Goal: Task Accomplishment & Management: Use online tool/utility

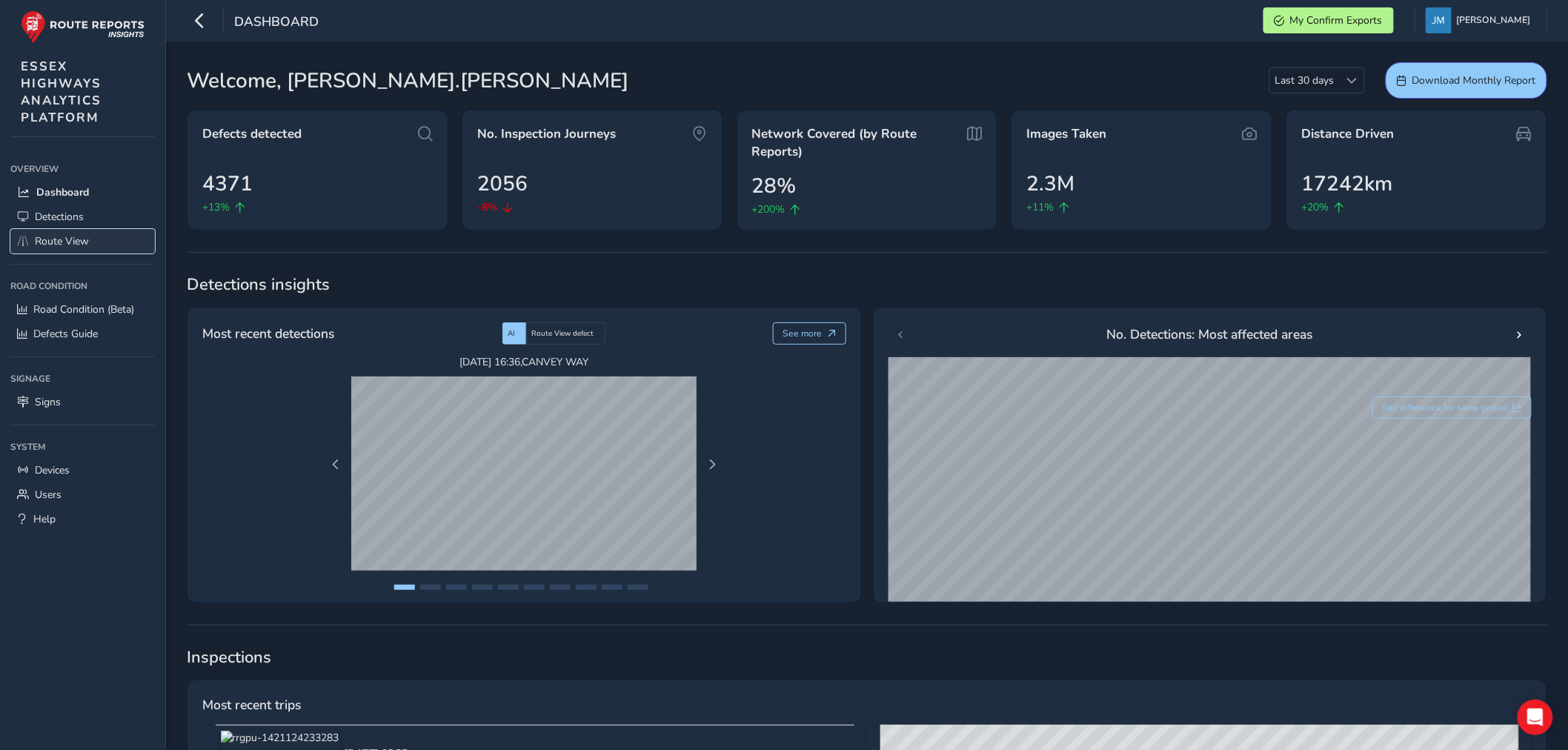
click at [56, 235] on span "Route View" at bounding box center [61, 240] width 54 height 14
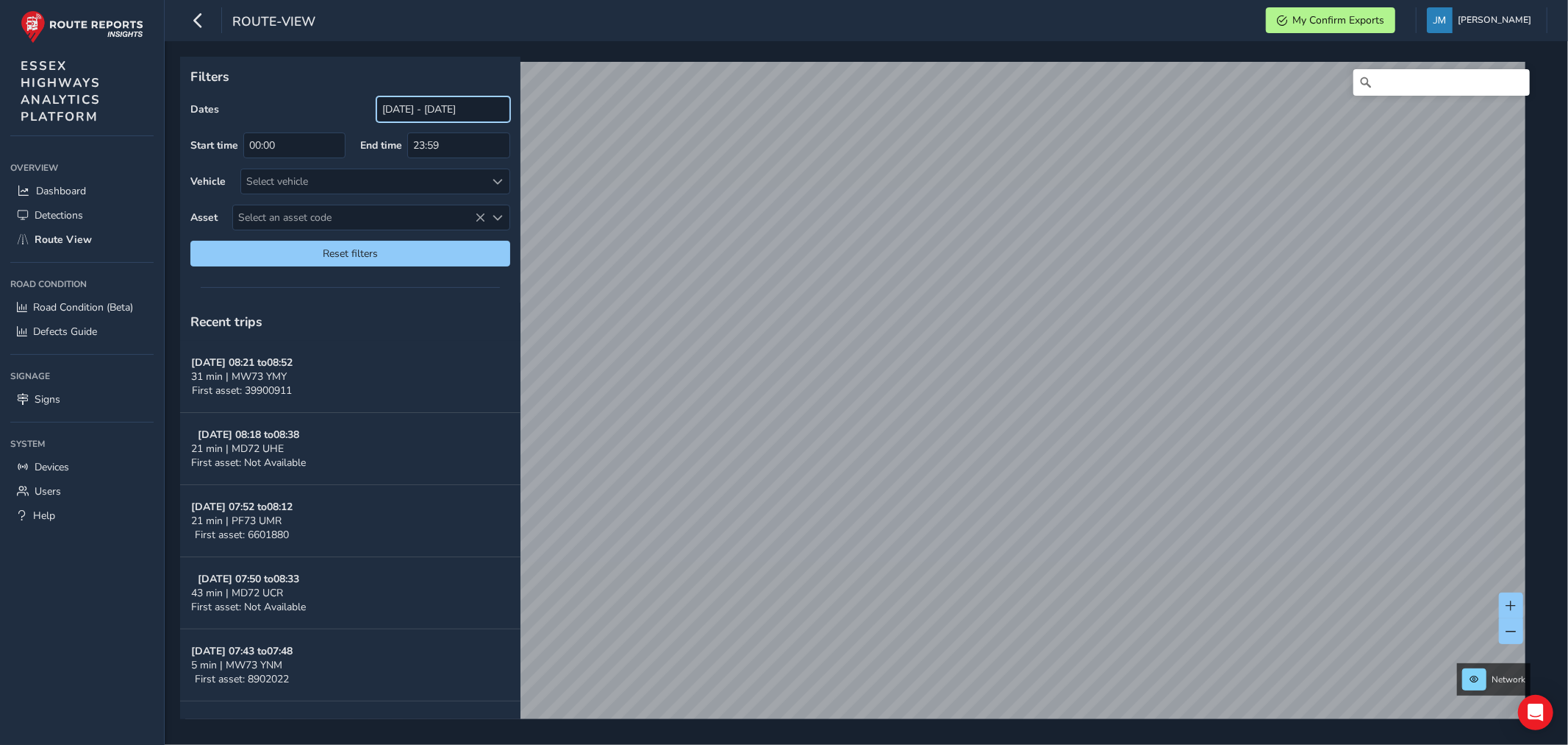
click at [439, 106] on input "[DATE] - [DATE]" at bounding box center [443, 108] width 134 height 26
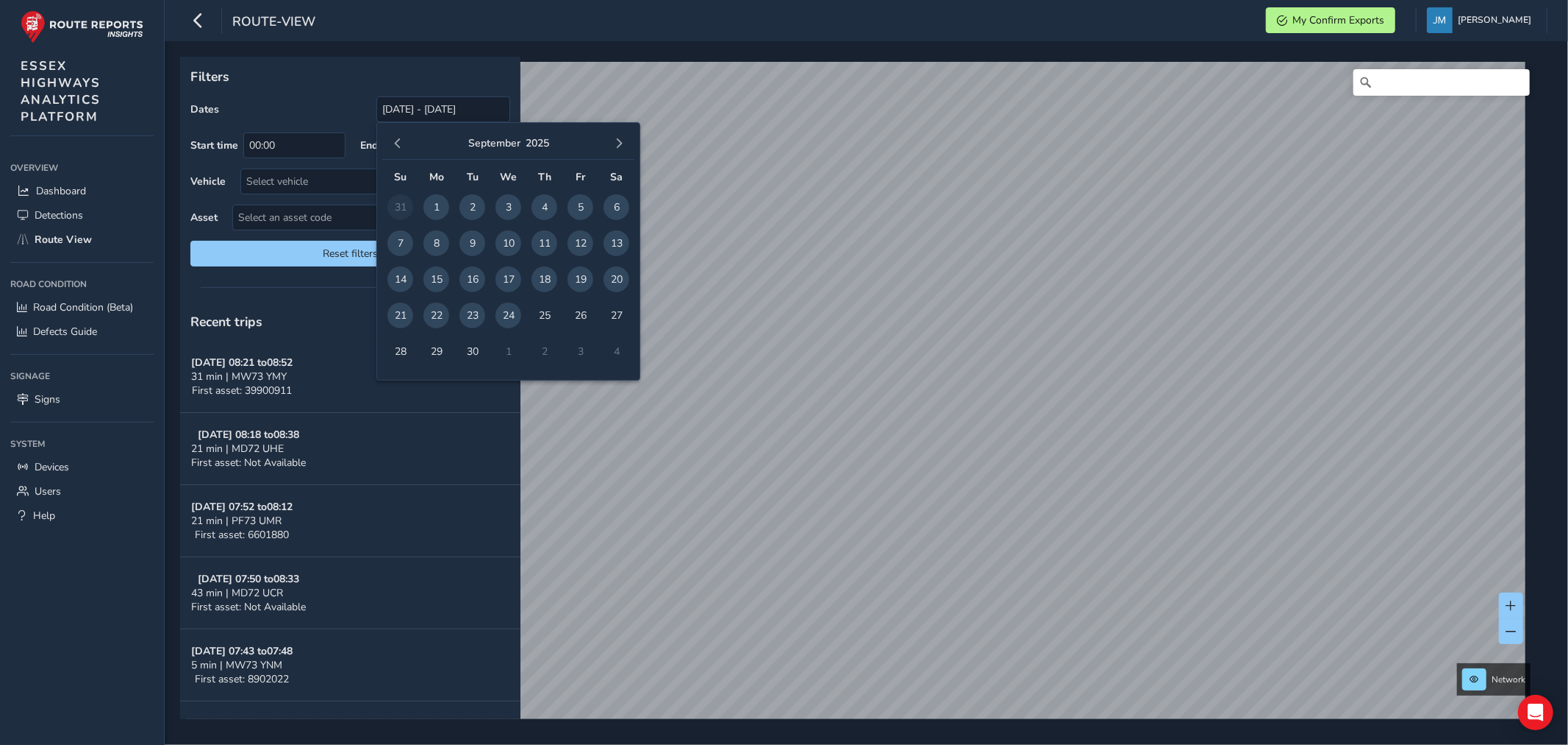
drag, startPoint x: 437, startPoint y: 313, endPoint x: 455, endPoint y: 319, distance: 19.0
click at [439, 313] on span "22" at bounding box center [436, 315] width 26 height 26
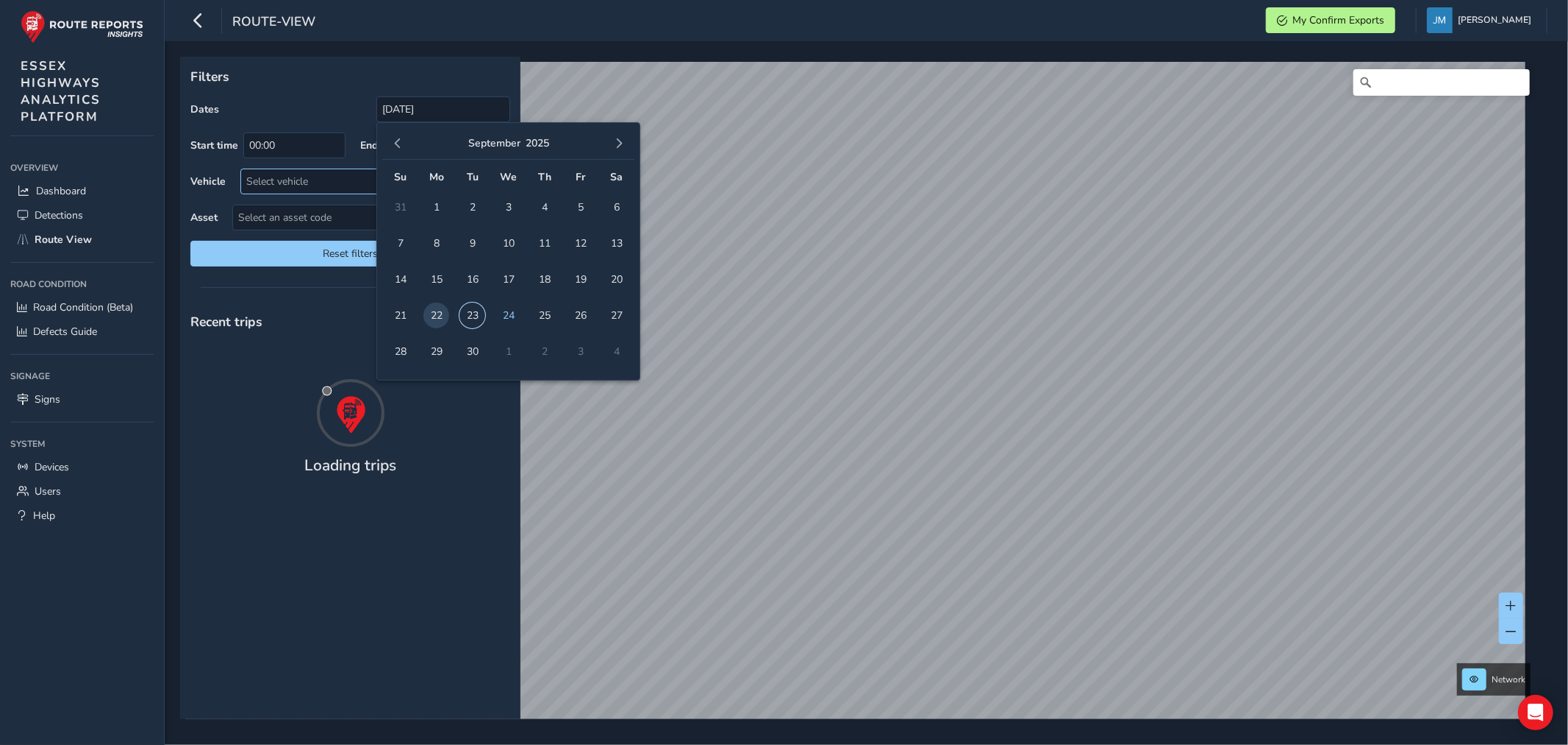
drag, startPoint x: 469, startPoint y: 317, endPoint x: 304, endPoint y: 179, distance: 215.1
click at [469, 317] on span "23" at bounding box center [472, 315] width 26 height 26
type input "[DATE] - [DATE]"
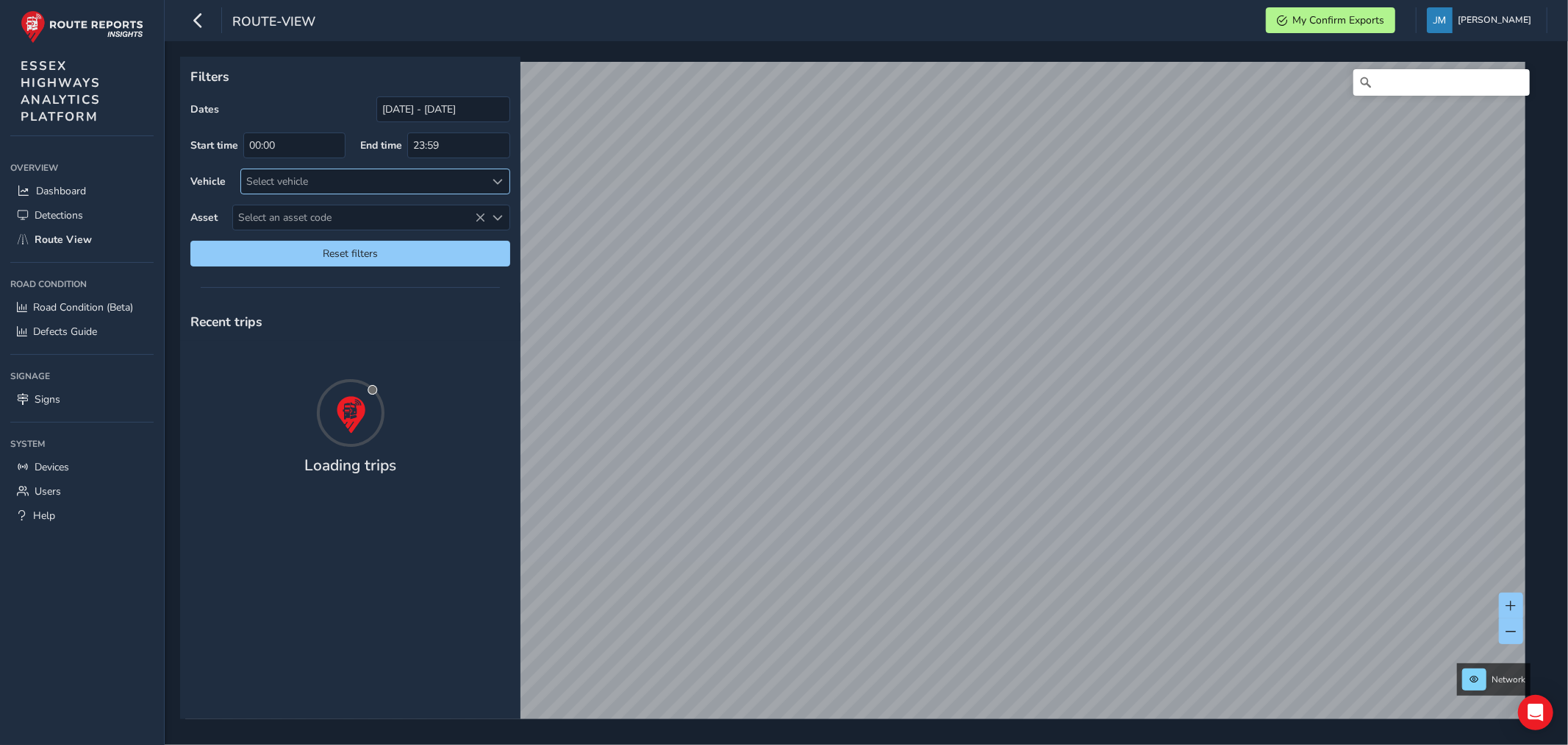
click at [309, 184] on div "Select vehicle" at bounding box center [363, 182] width 244 height 25
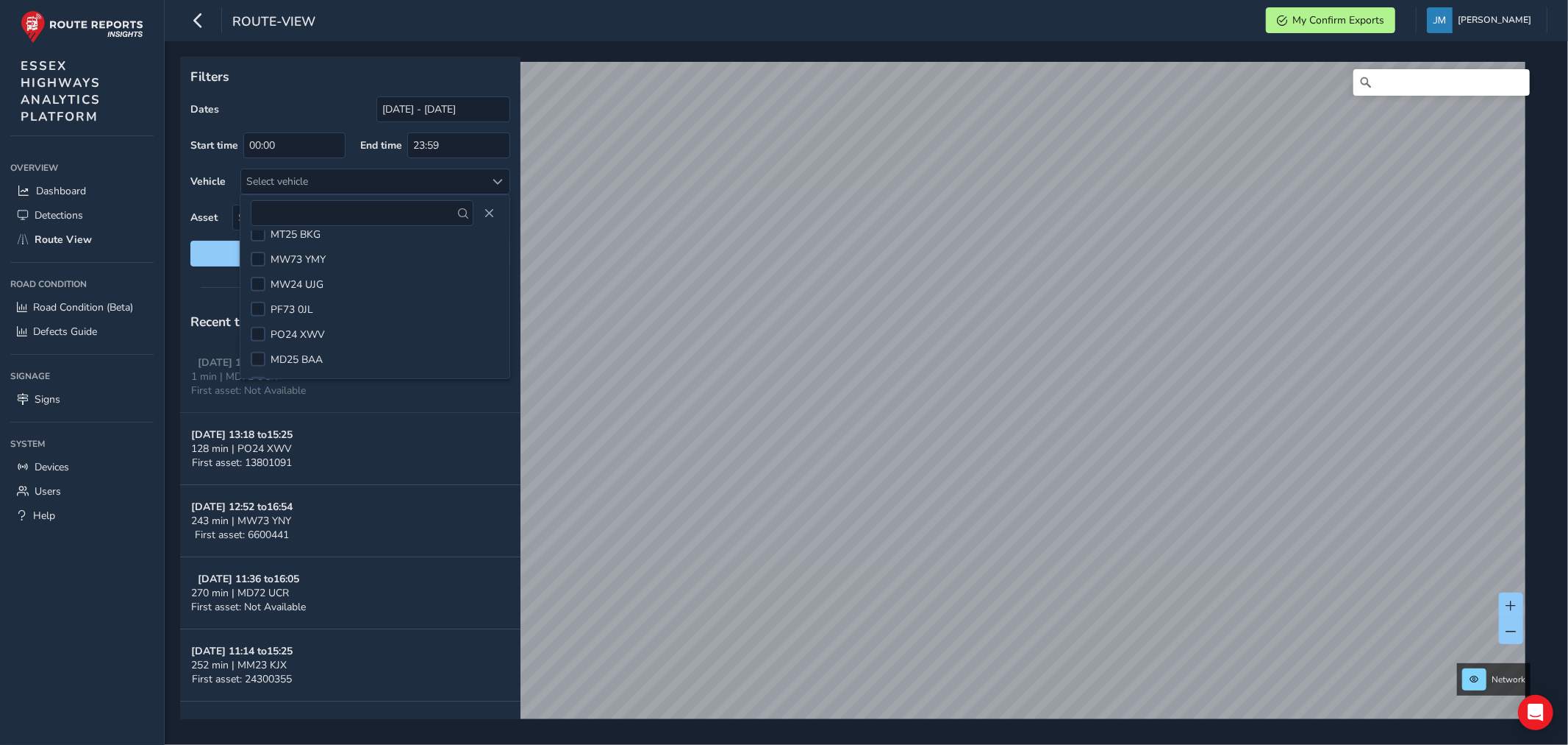
scroll to position [546, 0]
drag, startPoint x: 264, startPoint y: 275, endPoint x: 242, endPoint y: 323, distance: 52.8
click at [265, 277] on div at bounding box center [258, 278] width 14 height 14
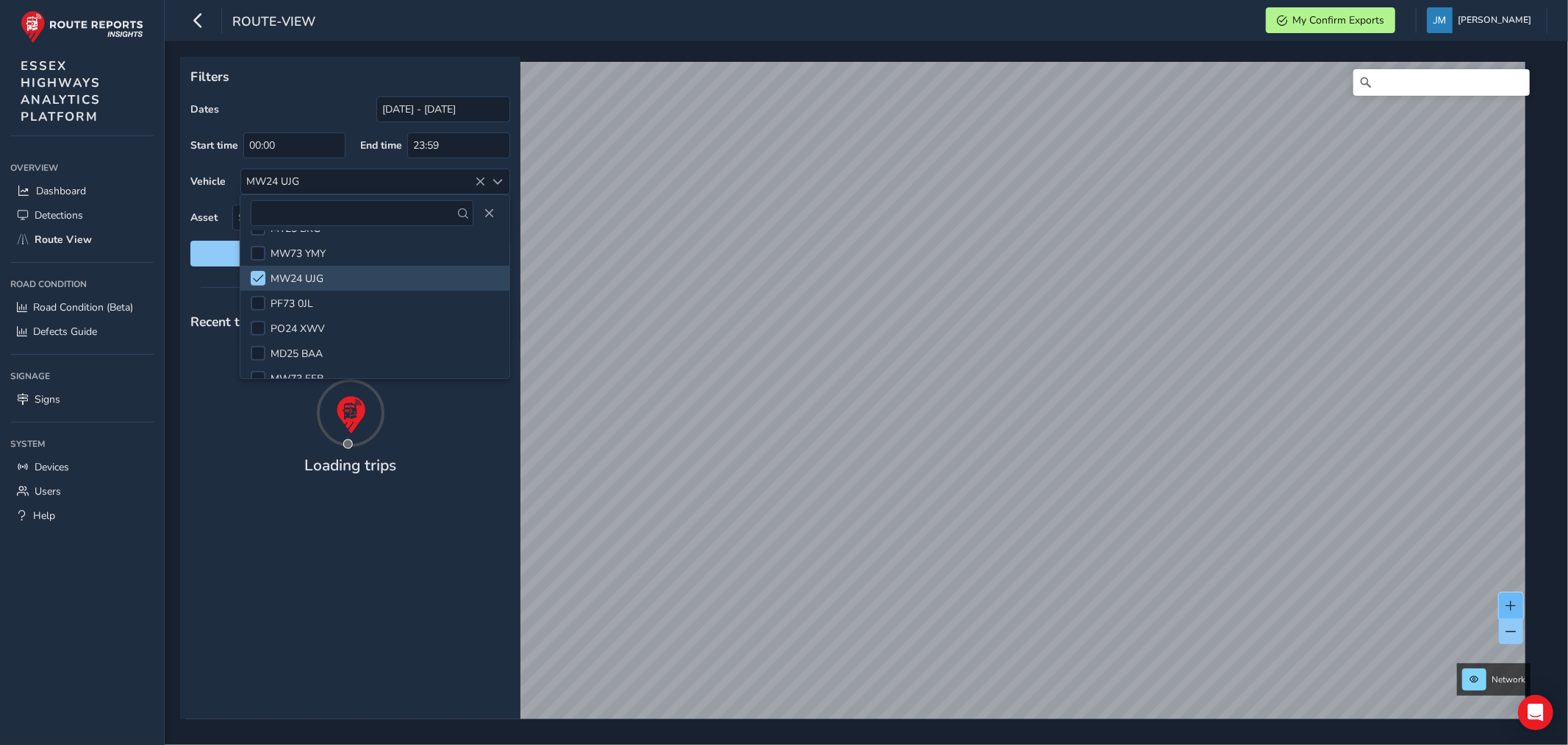
click at [1513, 598] on button at bounding box center [1512, 605] width 25 height 26
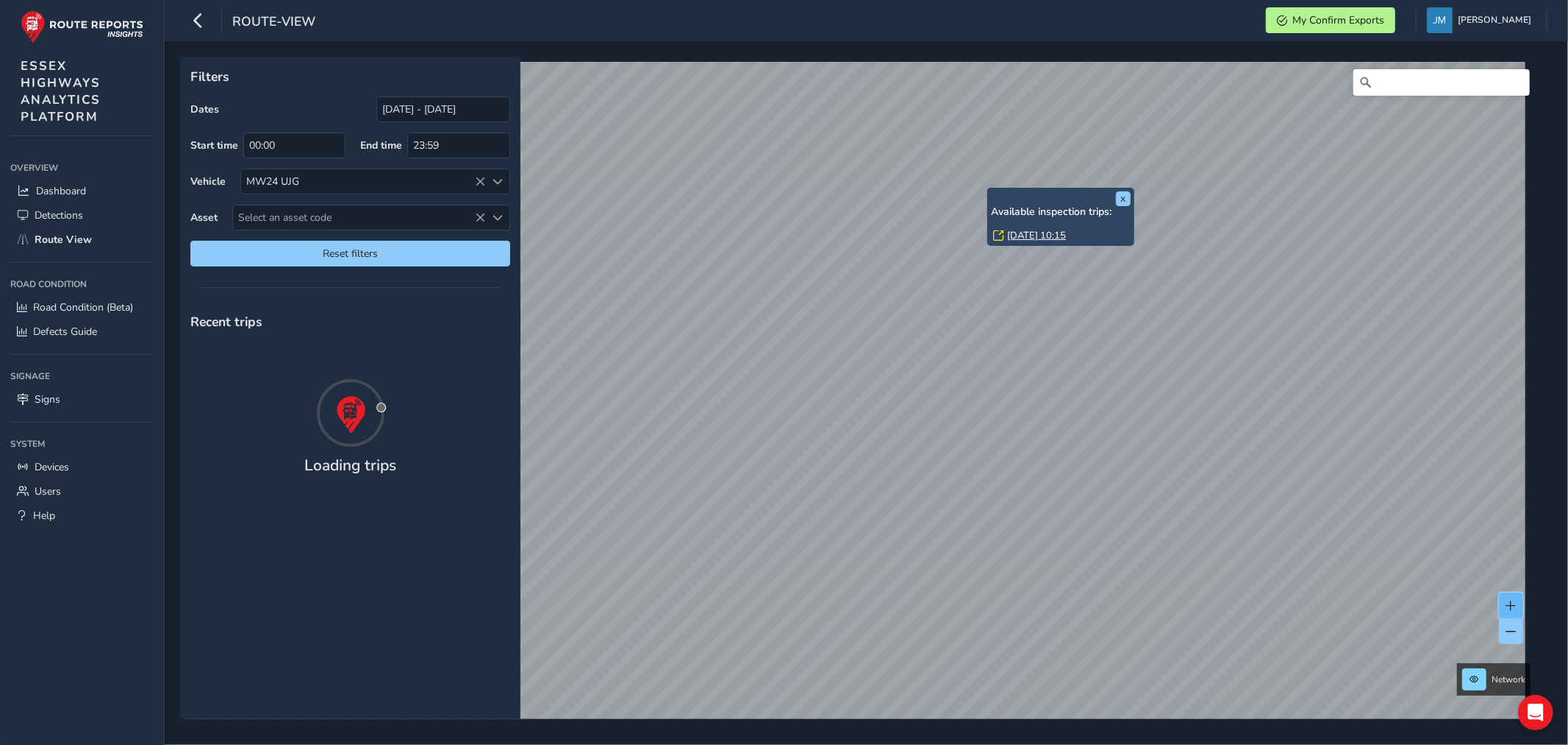
click at [1510, 600] on span at bounding box center [1511, 605] width 10 height 10
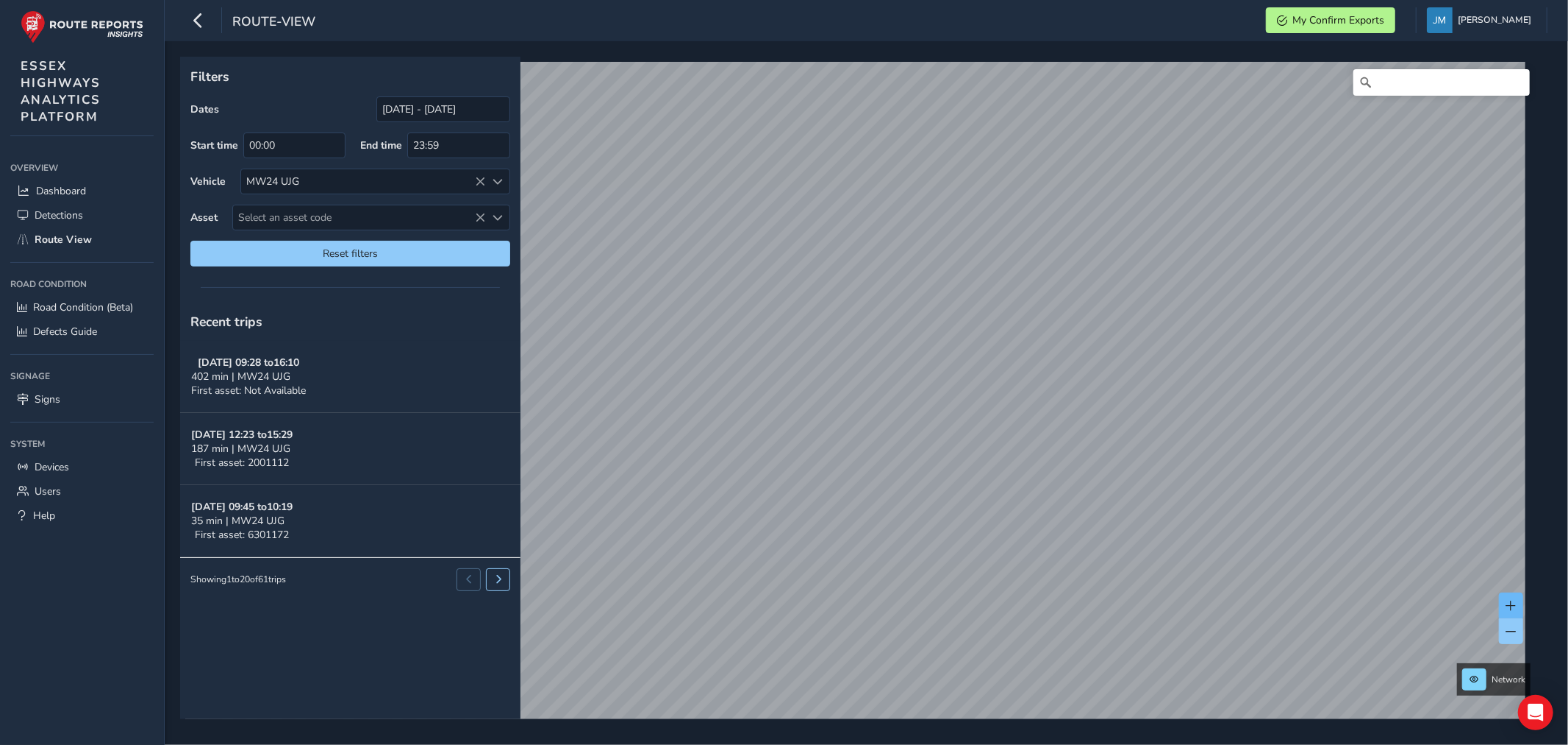
click at [1510, 607] on span at bounding box center [1511, 605] width 10 height 10
click at [1509, 604] on span at bounding box center [1511, 605] width 10 height 10
click at [1509, 602] on span at bounding box center [1511, 605] width 10 height 10
click at [1513, 601] on span at bounding box center [1511, 605] width 10 height 10
click at [1520, 602] on button at bounding box center [1512, 605] width 25 height 26
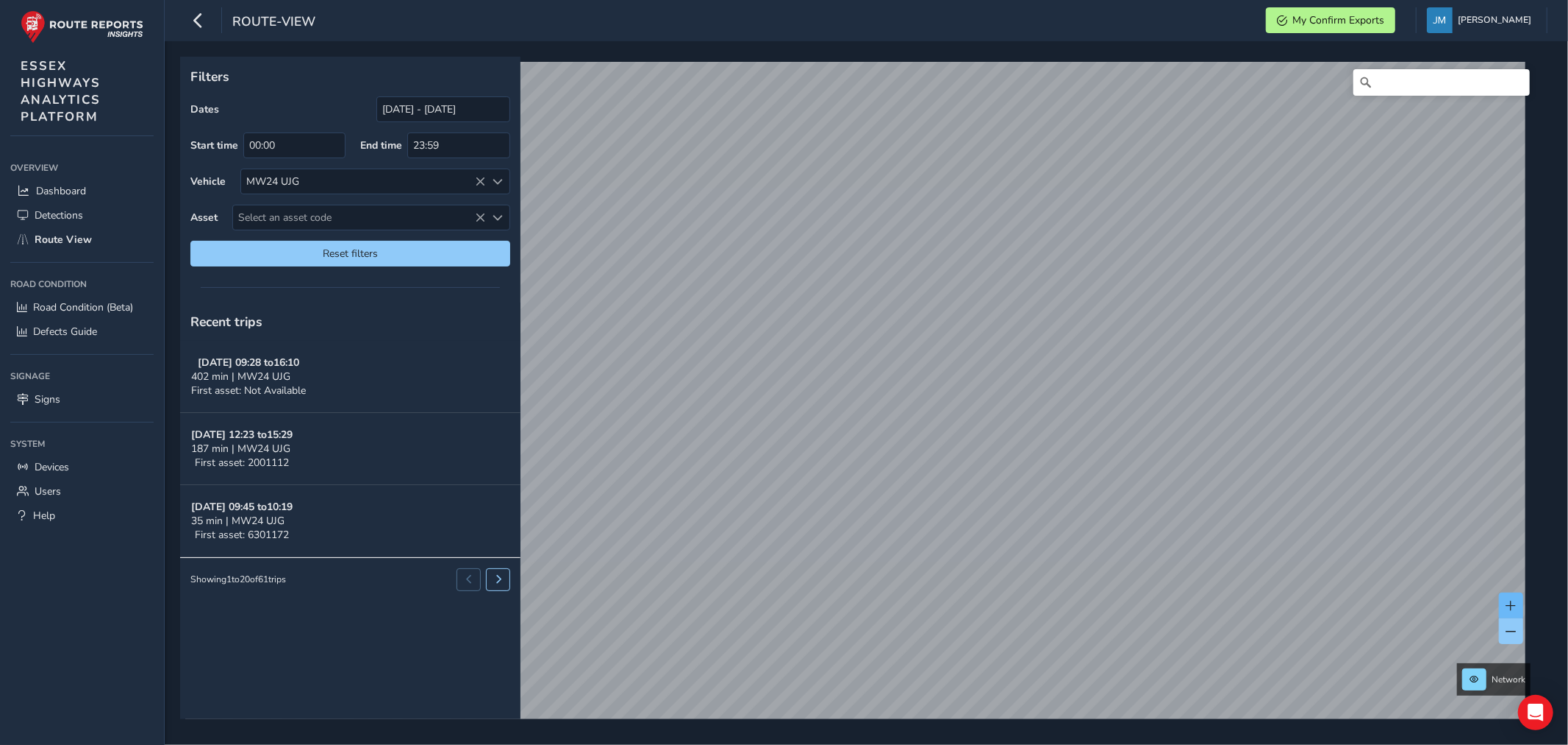
click at [1509, 596] on button at bounding box center [1512, 605] width 25 height 26
click at [0, 0] on div "x Available inspection trips: [GEOGRAPHIC_DATA][DATE] 12:53" at bounding box center [0, 0] width 0 height 0
drag, startPoint x: 1568, startPoint y: 37, endPoint x: 813, endPoint y: 472, distance: 871.3
click at [813, 472] on div "x Available inspection trips: [GEOGRAPHIC_DATA][DATE] 12:53" at bounding box center [881, 494] width 140 height 50
click at [578, 428] on div "x Available inspection trips: [GEOGRAPHIC_DATA][DATE] 12:53 Filters Dates [DATE…" at bounding box center [861, 388] width 1363 height 662
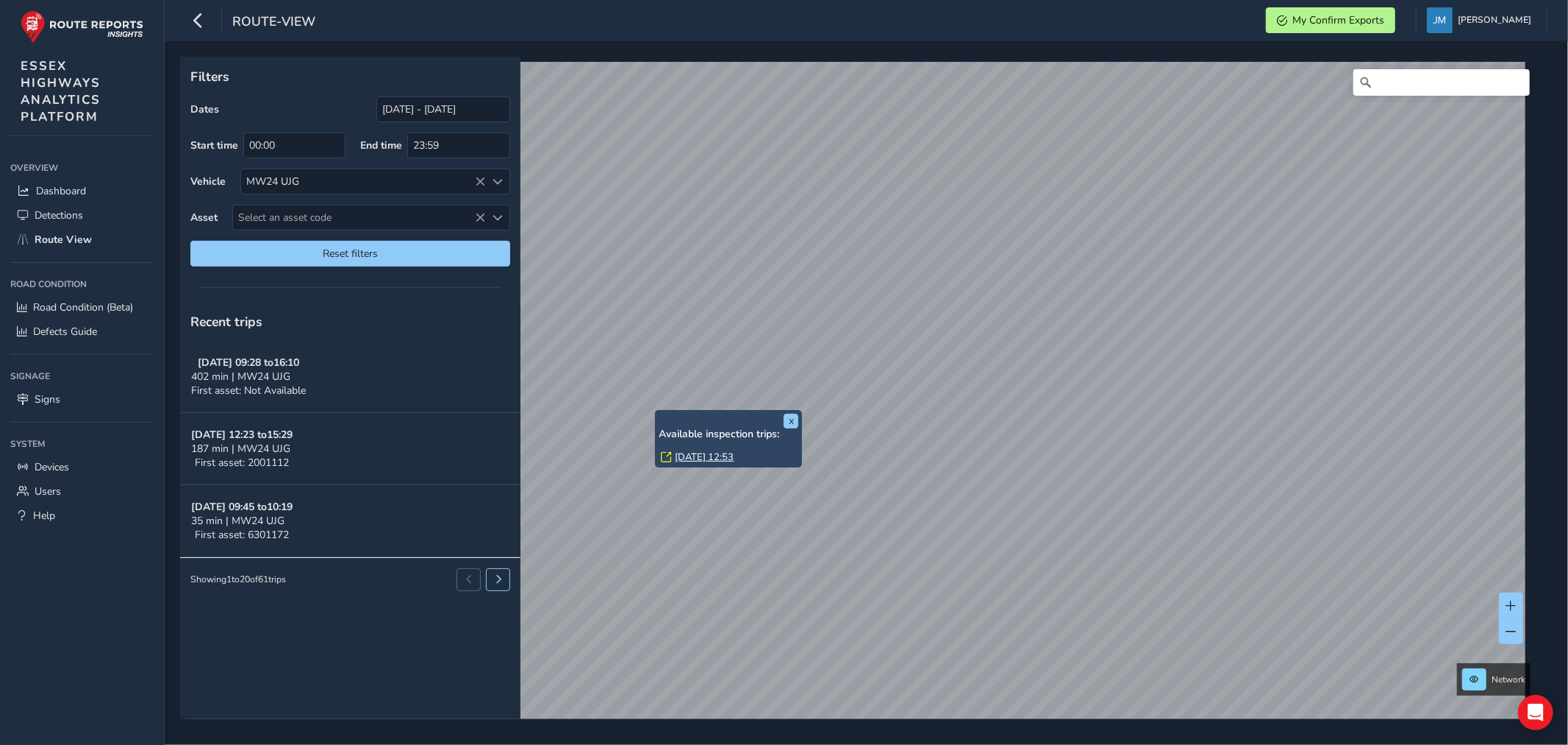
click at [682, 452] on div "Available inspection trips: [GEOGRAPHIC_DATA][DATE] 12:53" at bounding box center [728, 447] width 140 height 38
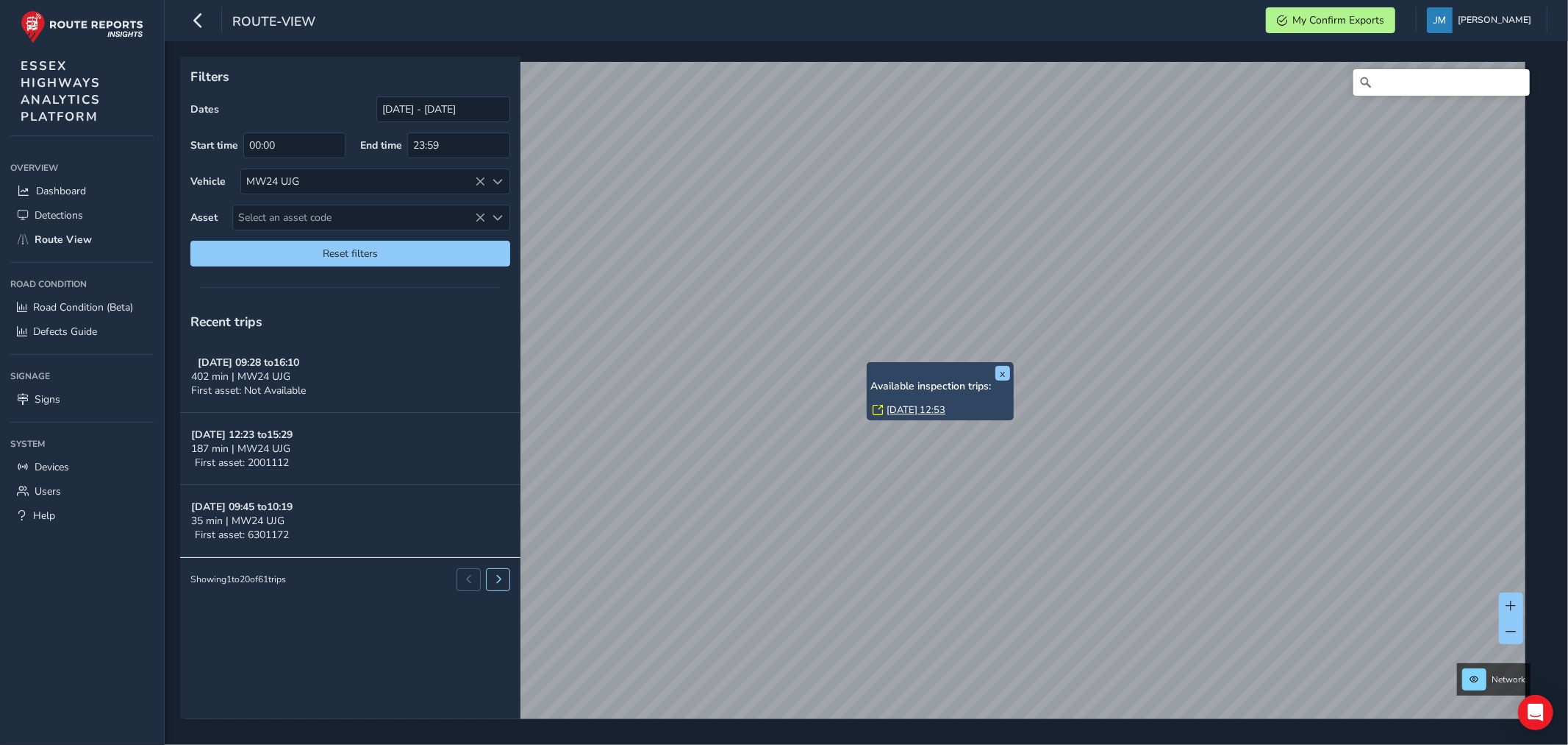
click at [891, 407] on link "[DATE] 12:53" at bounding box center [917, 410] width 59 height 13
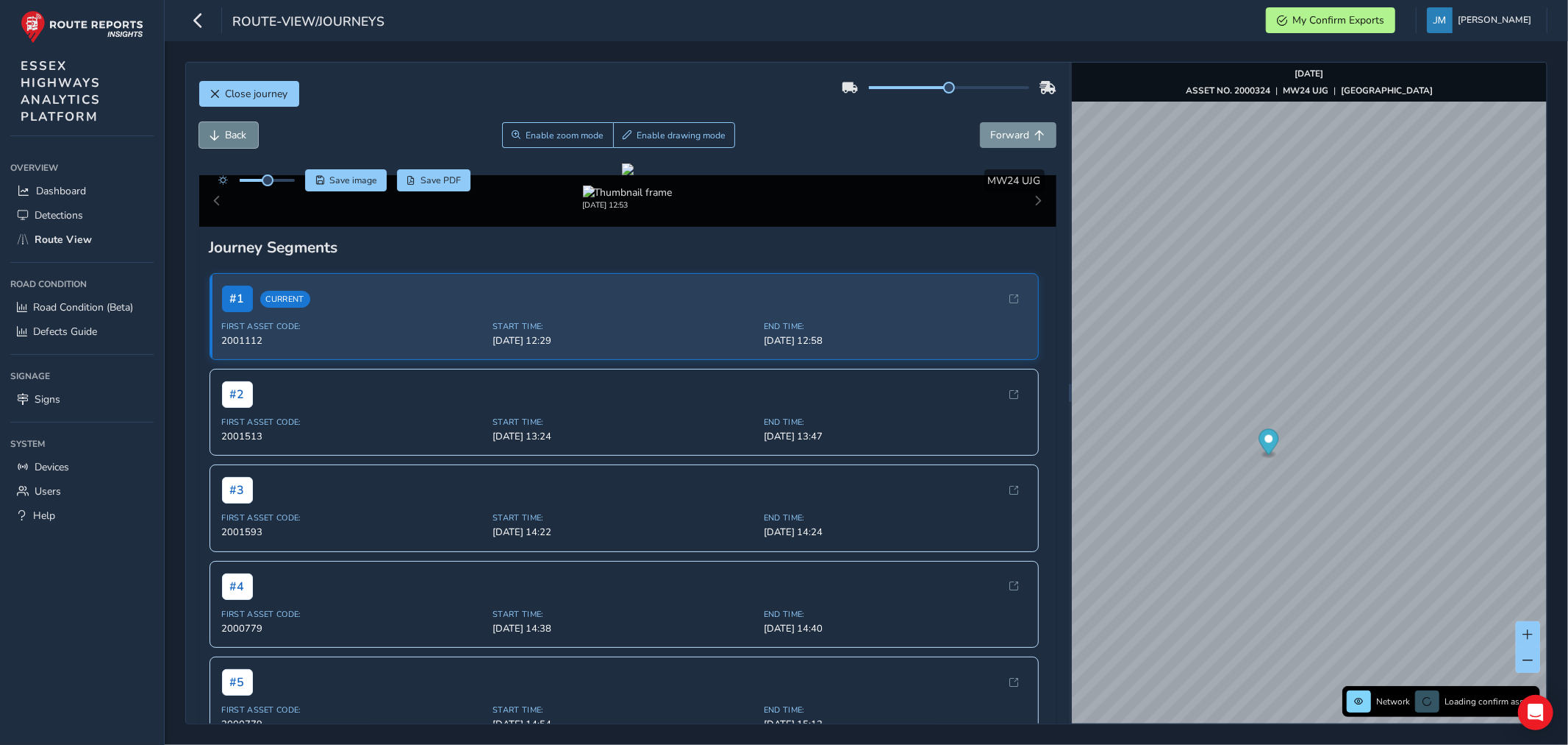
click at [239, 138] on span "Back" at bounding box center [236, 135] width 21 height 14
click at [239, 137] on span "Back" at bounding box center [236, 135] width 21 height 14
click at [240, 136] on span "Back" at bounding box center [236, 135] width 21 height 14
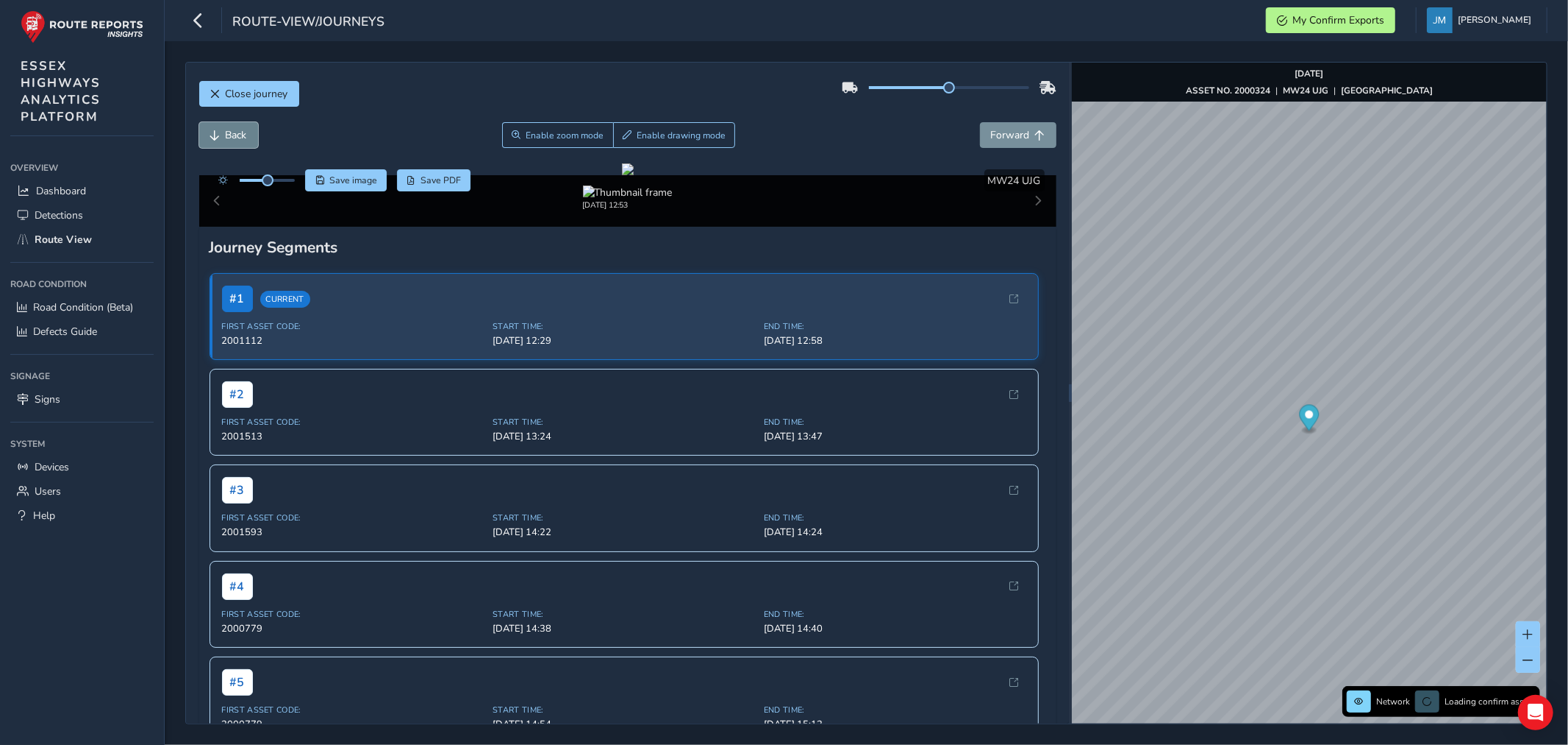
click at [240, 136] on span "Back" at bounding box center [236, 135] width 21 height 14
click at [240, 135] on span "Back" at bounding box center [236, 135] width 21 height 14
click at [239, 137] on span "Back" at bounding box center [236, 135] width 21 height 14
click at [1014, 131] on span "Forward" at bounding box center [1010, 135] width 39 height 14
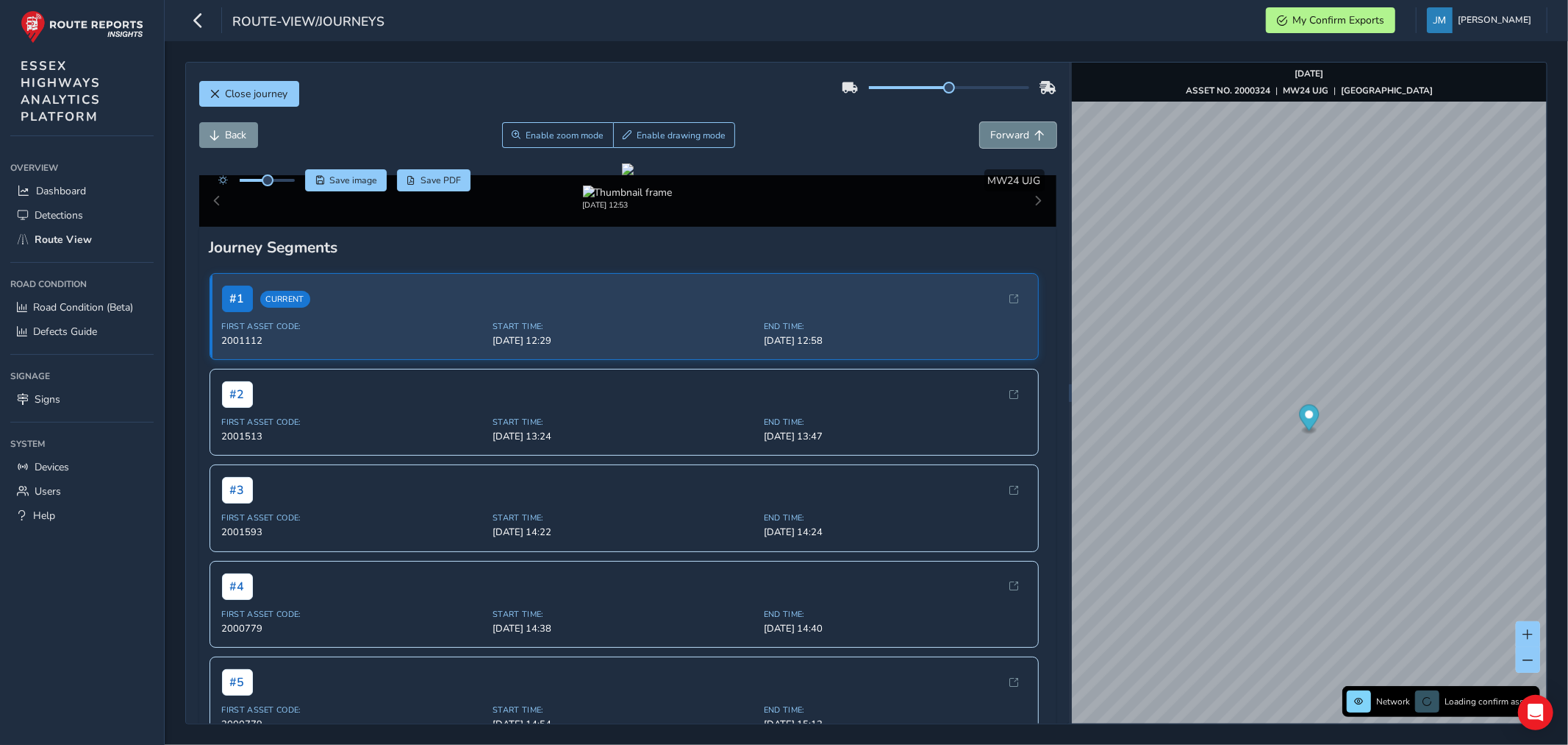
click at [1014, 131] on span "Forward" at bounding box center [1010, 135] width 39 height 14
click at [1014, 130] on span "Forward" at bounding box center [1010, 135] width 39 height 14
click at [1014, 129] on span "Forward" at bounding box center [1010, 135] width 39 height 14
click at [1011, 138] on span "Forward" at bounding box center [1010, 135] width 39 height 14
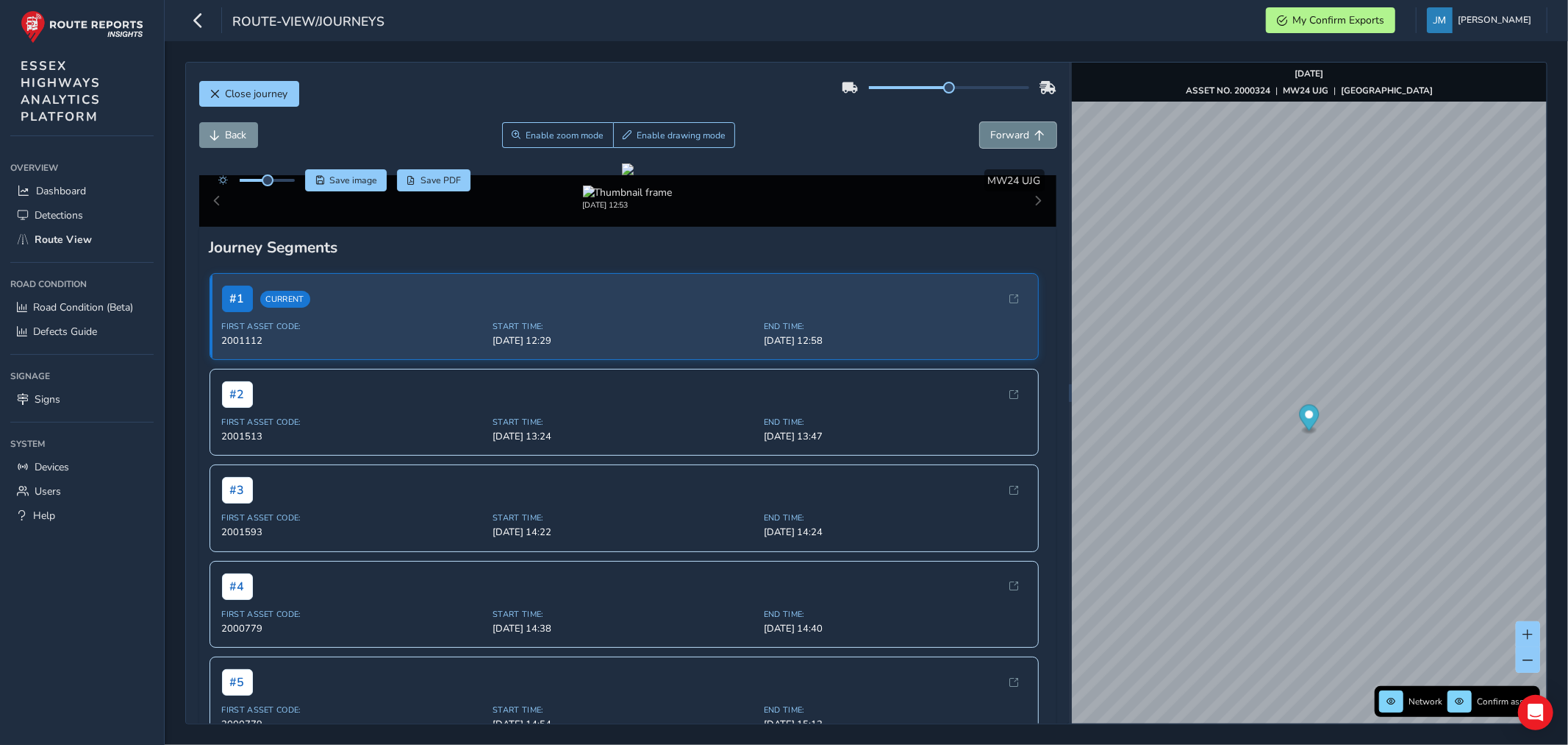
click at [1011, 138] on span "Forward" at bounding box center [1010, 135] width 39 height 14
click at [1011, 135] on span "Forward" at bounding box center [1010, 135] width 39 height 14
click at [1007, 128] on span "Forward" at bounding box center [1010, 135] width 39 height 14
click at [1008, 128] on span "Forward" at bounding box center [1010, 135] width 39 height 14
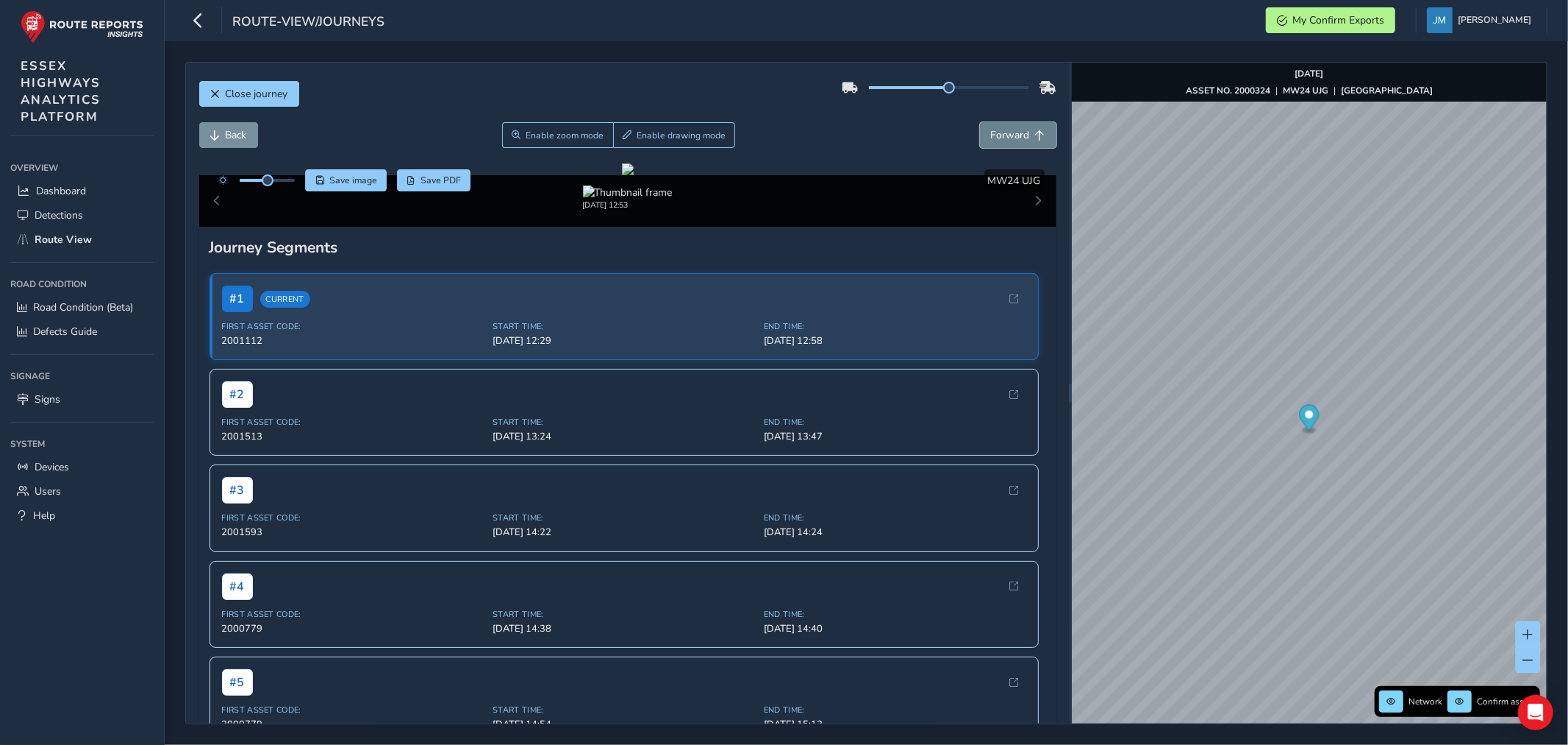
click at [1013, 138] on span "Forward" at bounding box center [1010, 135] width 39 height 14
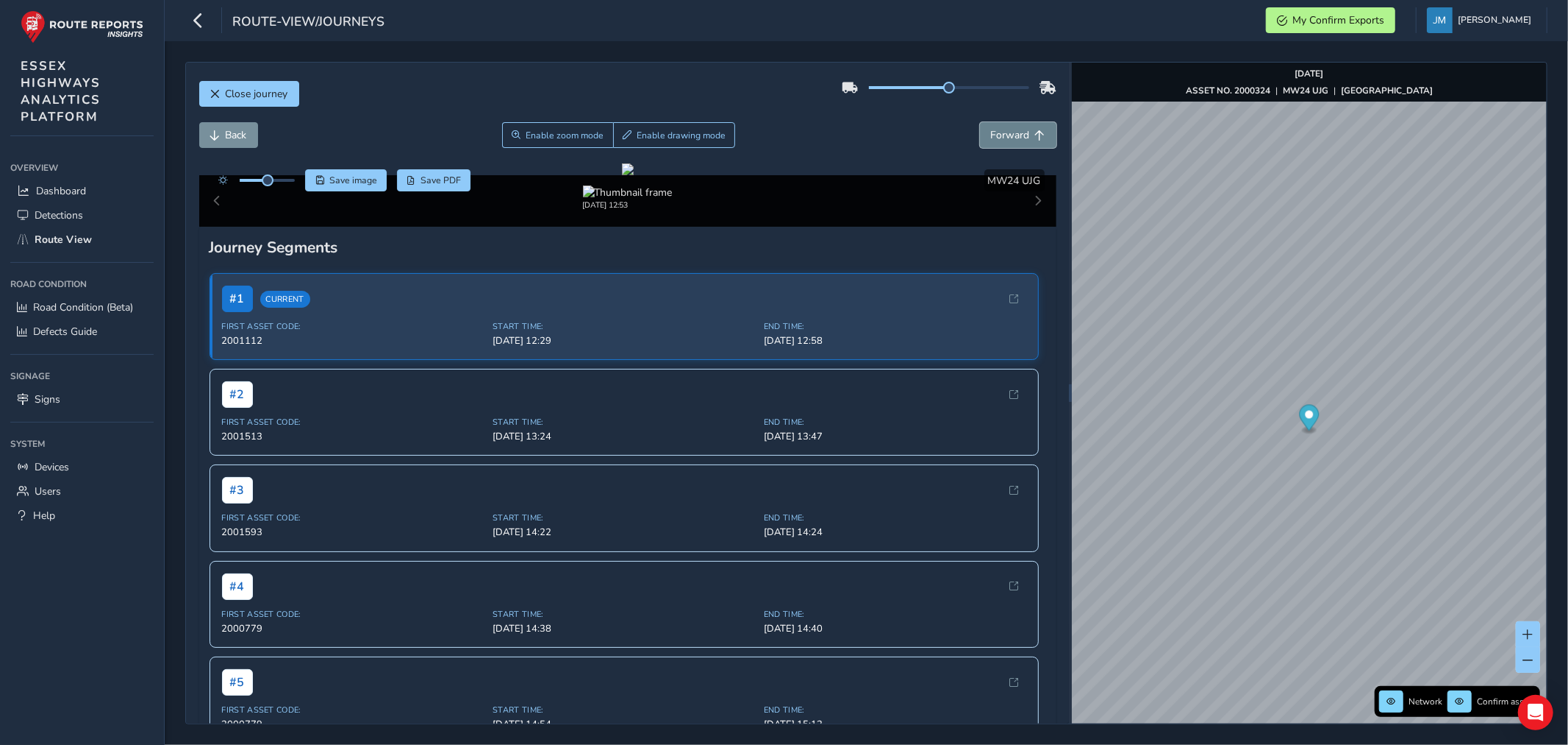
click at [1013, 138] on span "Forward" at bounding box center [1010, 135] width 39 height 14
click at [1014, 136] on span "Forward" at bounding box center [1010, 135] width 39 height 14
click at [225, 140] on span "Back" at bounding box center [236, 135] width 21 height 14
click at [1004, 138] on span "Forward" at bounding box center [1010, 135] width 39 height 14
drag, startPoint x: 223, startPoint y: 138, endPoint x: 223, endPoint y: 186, distance: 48.0
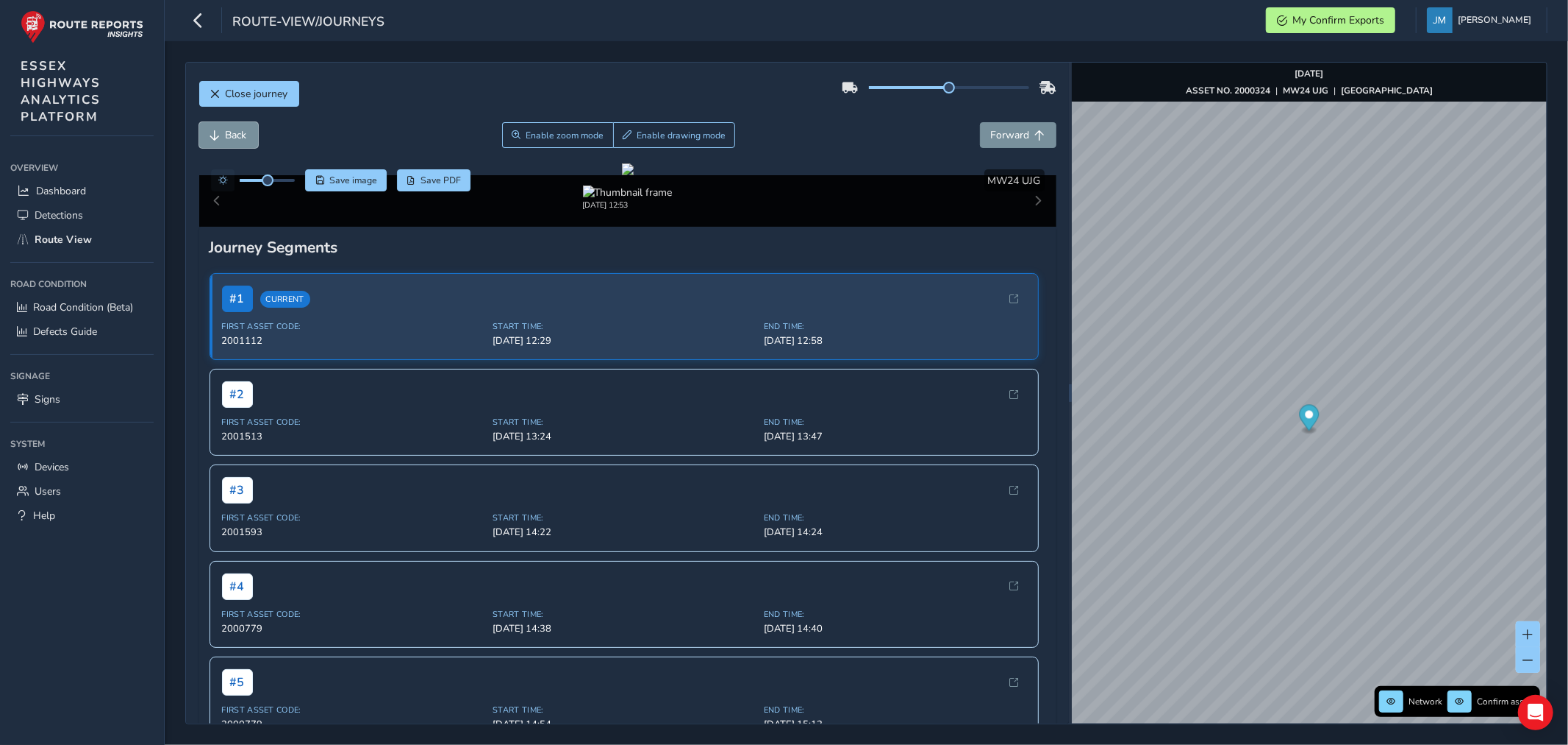
click at [223, 141] on button "Back" at bounding box center [229, 134] width 59 height 26
click at [1016, 133] on span "Forward" at bounding box center [1010, 135] width 39 height 14
click at [229, 135] on span "Back" at bounding box center [236, 135] width 21 height 14
drag, startPoint x: 1030, startPoint y: 130, endPoint x: 1009, endPoint y: 140, distance: 23.3
click at [1036, 130] on span "Forward" at bounding box center [1040, 135] width 10 height 10
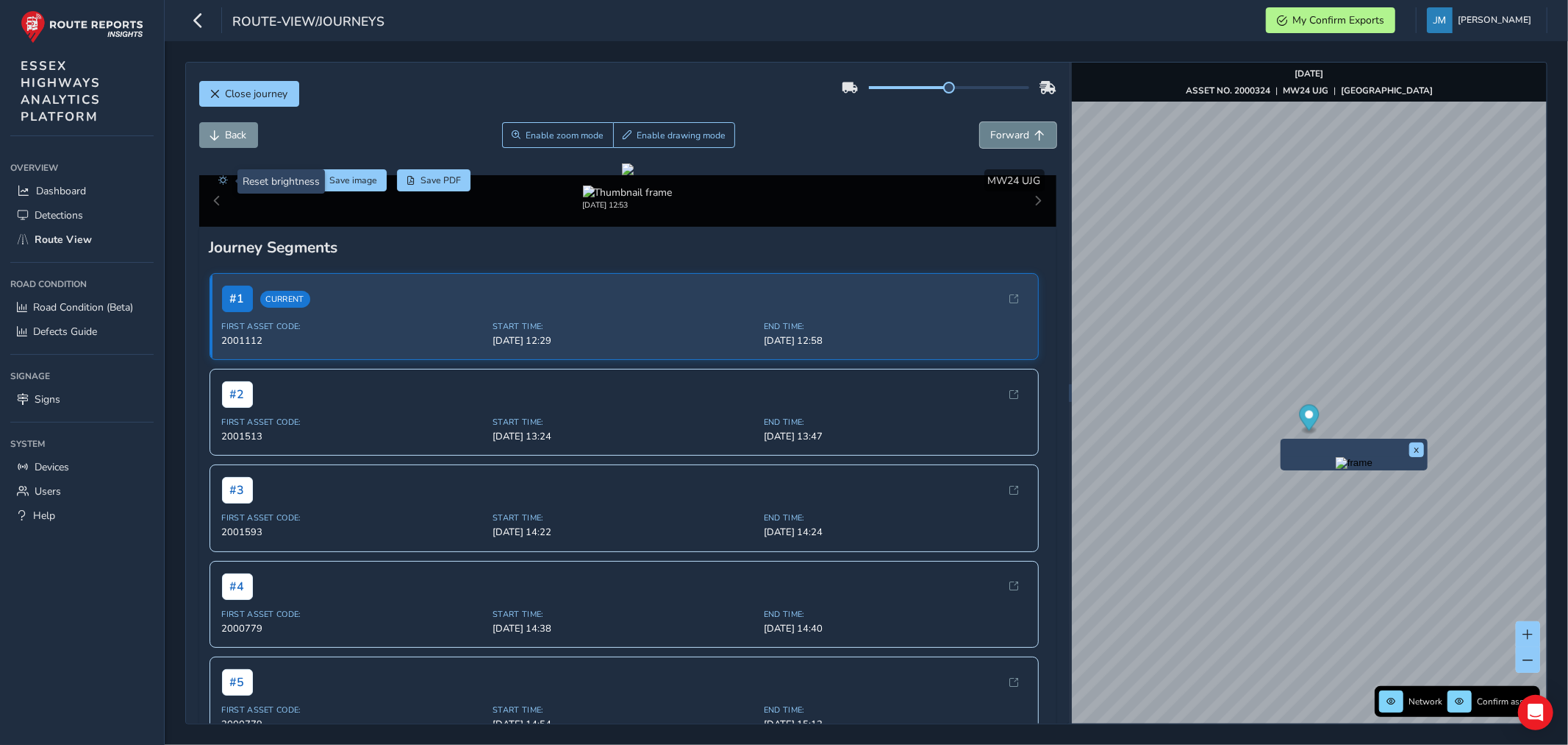
click at [1009, 140] on span "Forward" at bounding box center [1010, 135] width 39 height 14
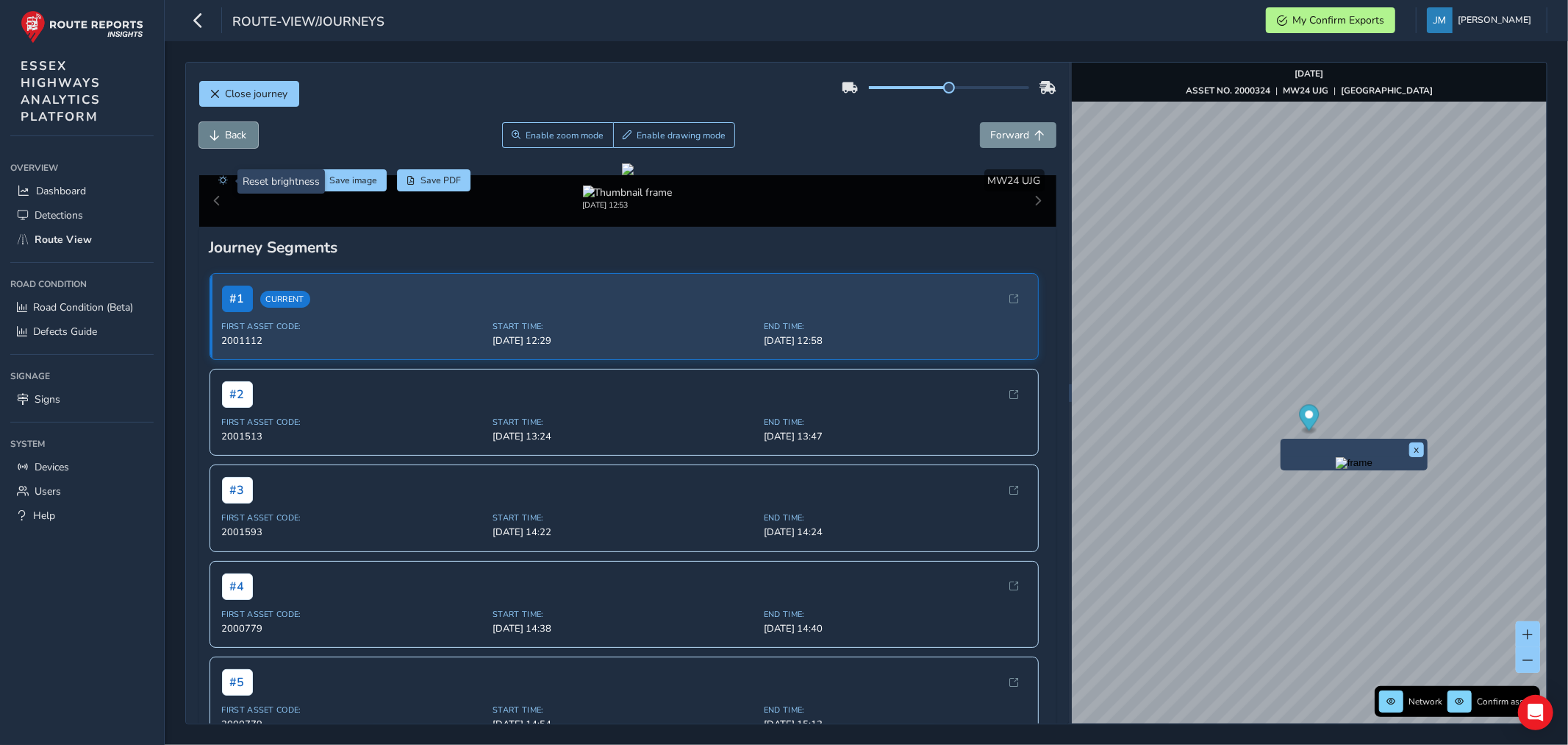
click at [230, 132] on span "Back" at bounding box center [236, 135] width 21 height 14
click at [556, 138] on span "Enable zoom mode" at bounding box center [565, 135] width 78 height 11
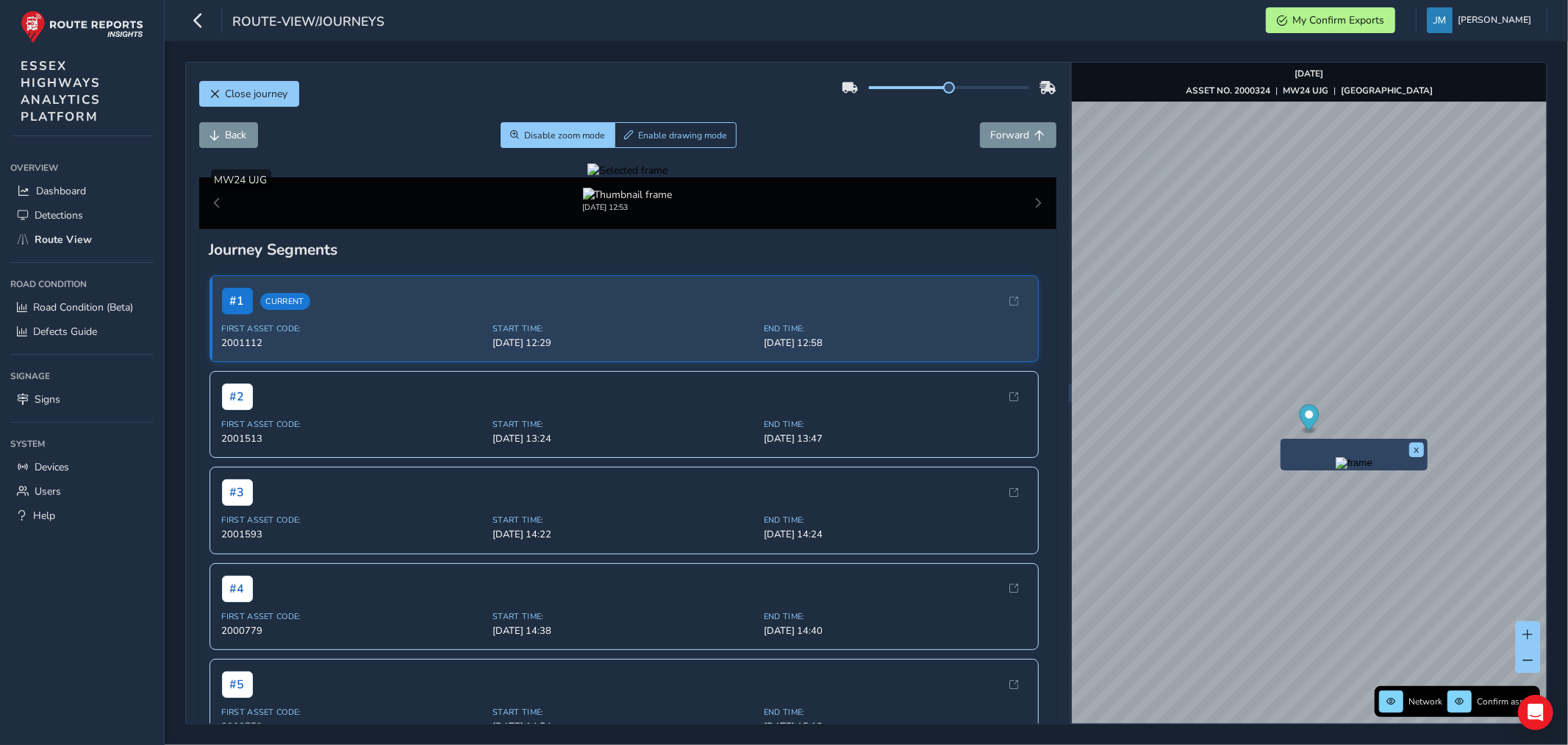
click at [588, 177] on div at bounding box center [628, 170] width 80 height 14
click at [229, 140] on span "Back" at bounding box center [236, 135] width 21 height 14
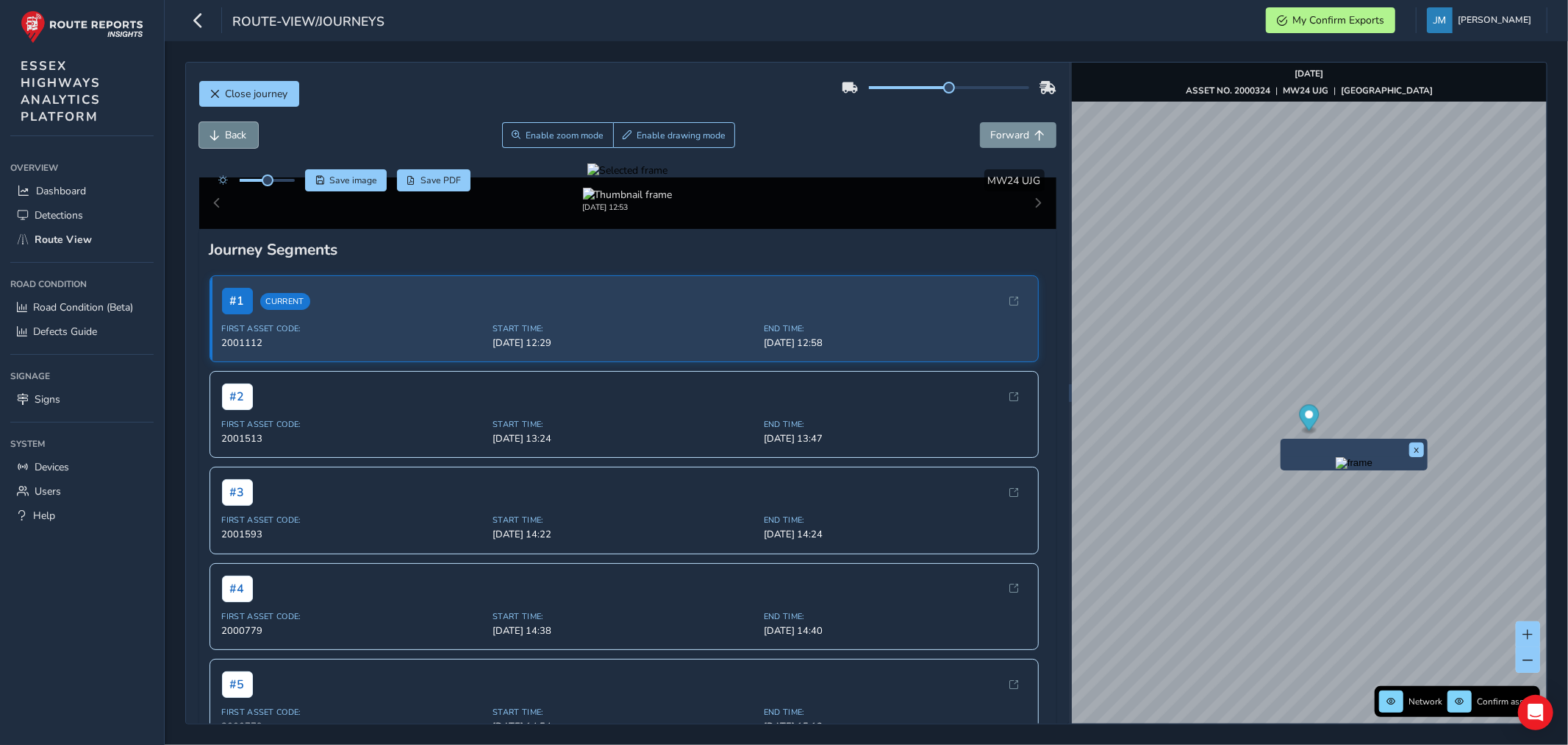
click at [236, 133] on span "Back" at bounding box center [236, 135] width 21 height 14
click at [237, 133] on span "Back" at bounding box center [236, 135] width 21 height 14
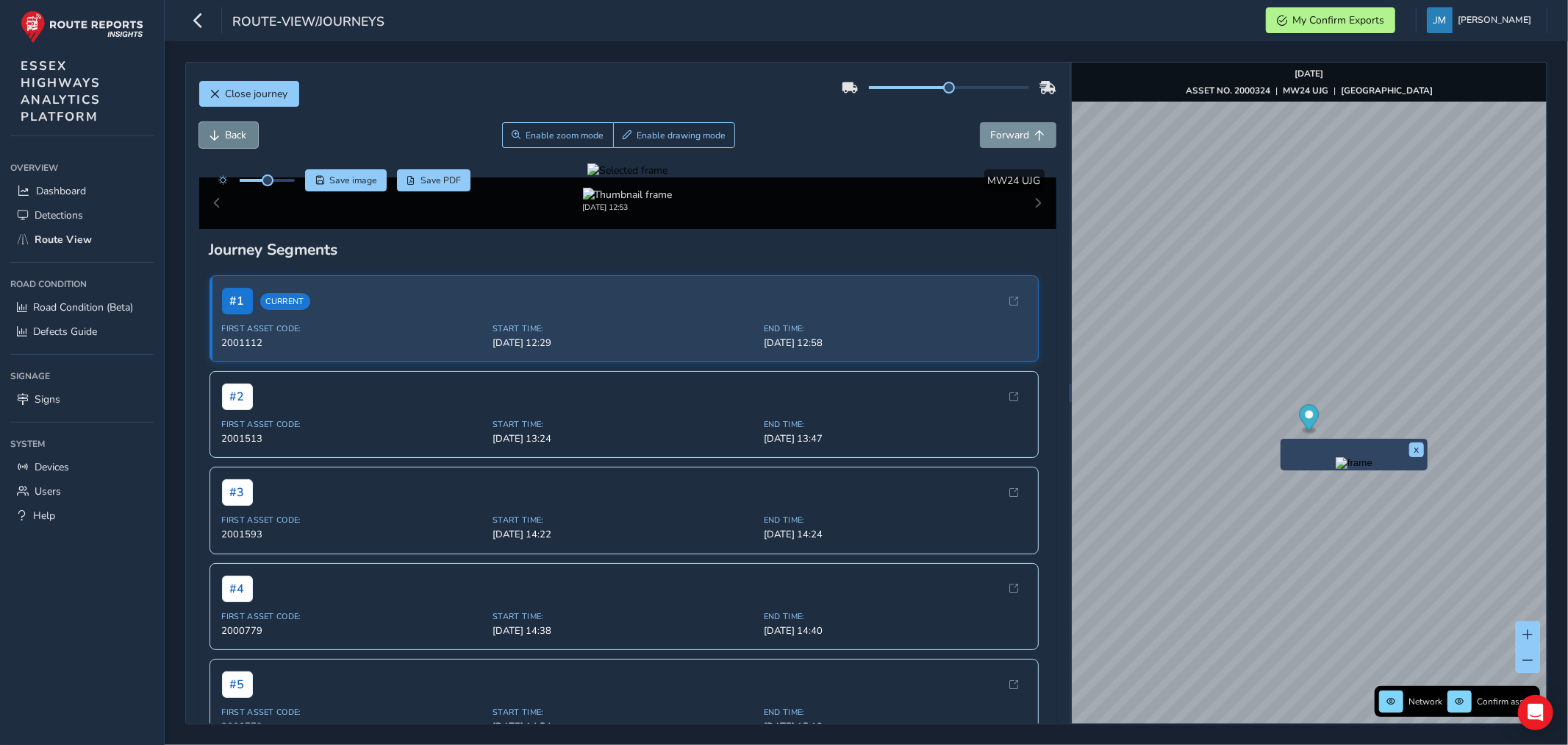
click at [237, 133] on span "Back" at bounding box center [236, 135] width 21 height 14
click at [238, 133] on span "Back" at bounding box center [236, 135] width 21 height 14
drag, startPoint x: 238, startPoint y: 133, endPoint x: 172, endPoint y: 0, distance: 148.5
click at [238, 132] on span "Back" at bounding box center [236, 135] width 21 height 14
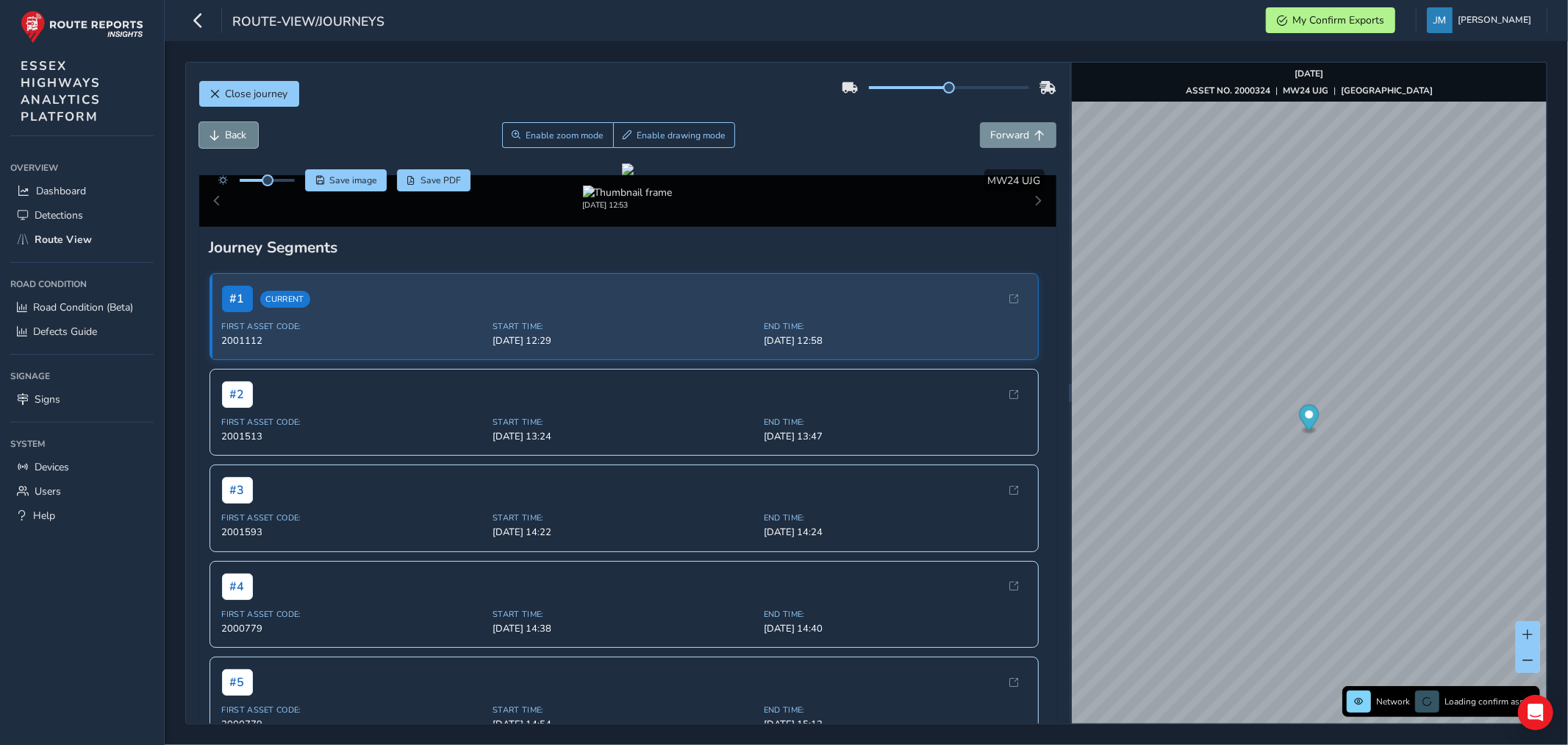
click at [228, 135] on span "Back" at bounding box center [236, 135] width 21 height 14
click at [228, 136] on span "Back" at bounding box center [236, 135] width 21 height 14
click at [228, 137] on span "Back" at bounding box center [236, 135] width 21 height 14
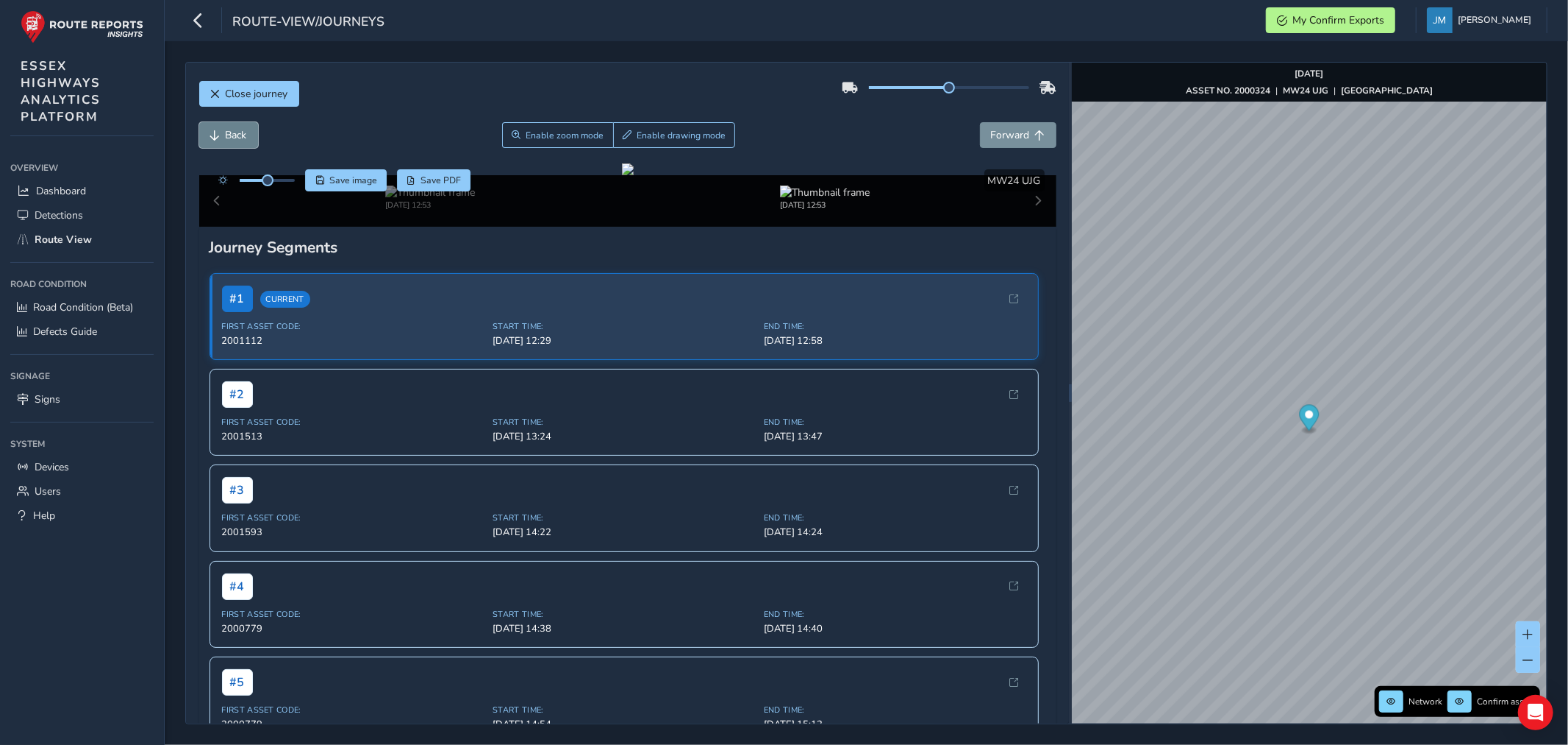
click at [228, 137] on span "Back" at bounding box center [236, 135] width 21 height 14
click at [1036, 134] on span "Forward" at bounding box center [1040, 135] width 10 height 10
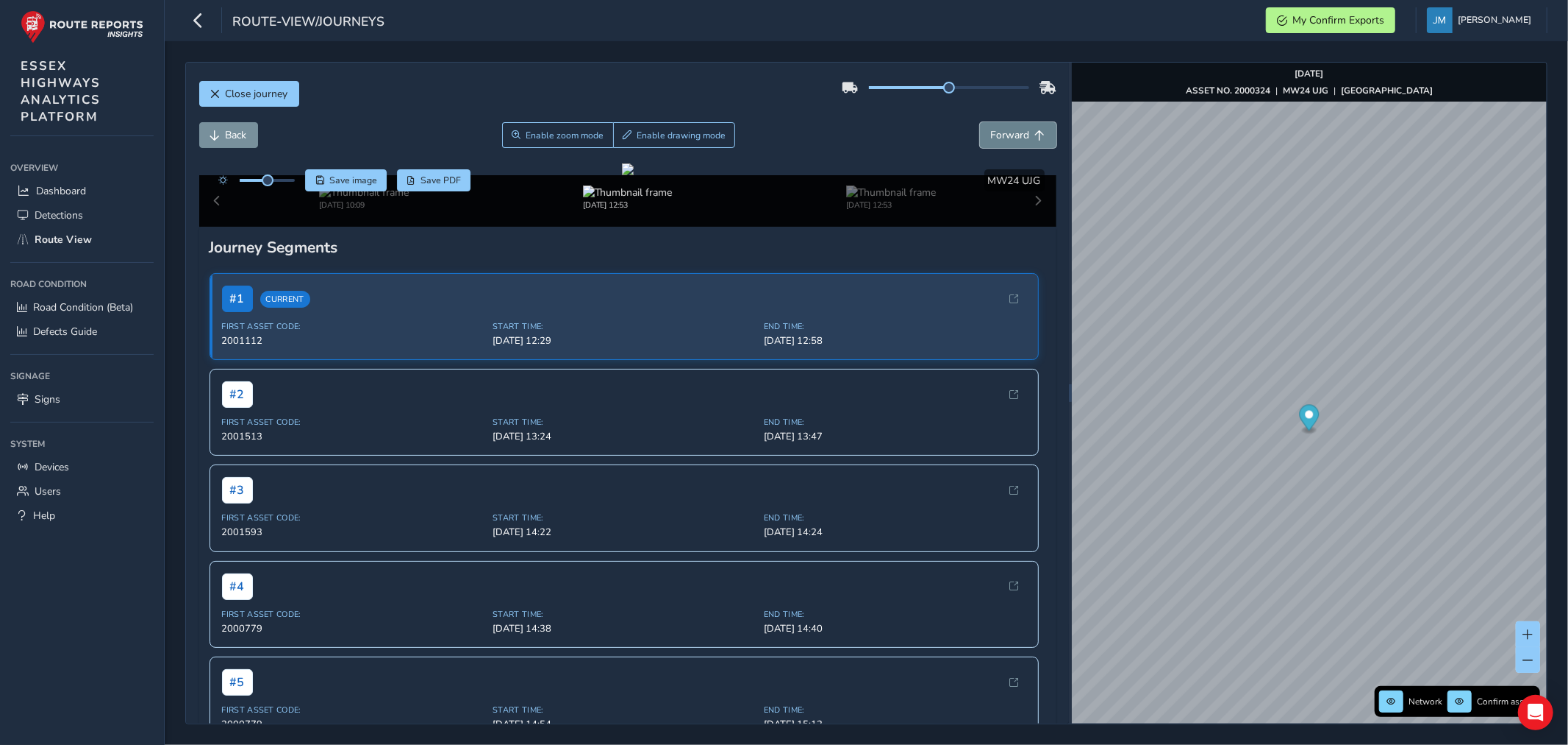
click at [1036, 134] on span "Forward" at bounding box center [1040, 135] width 10 height 10
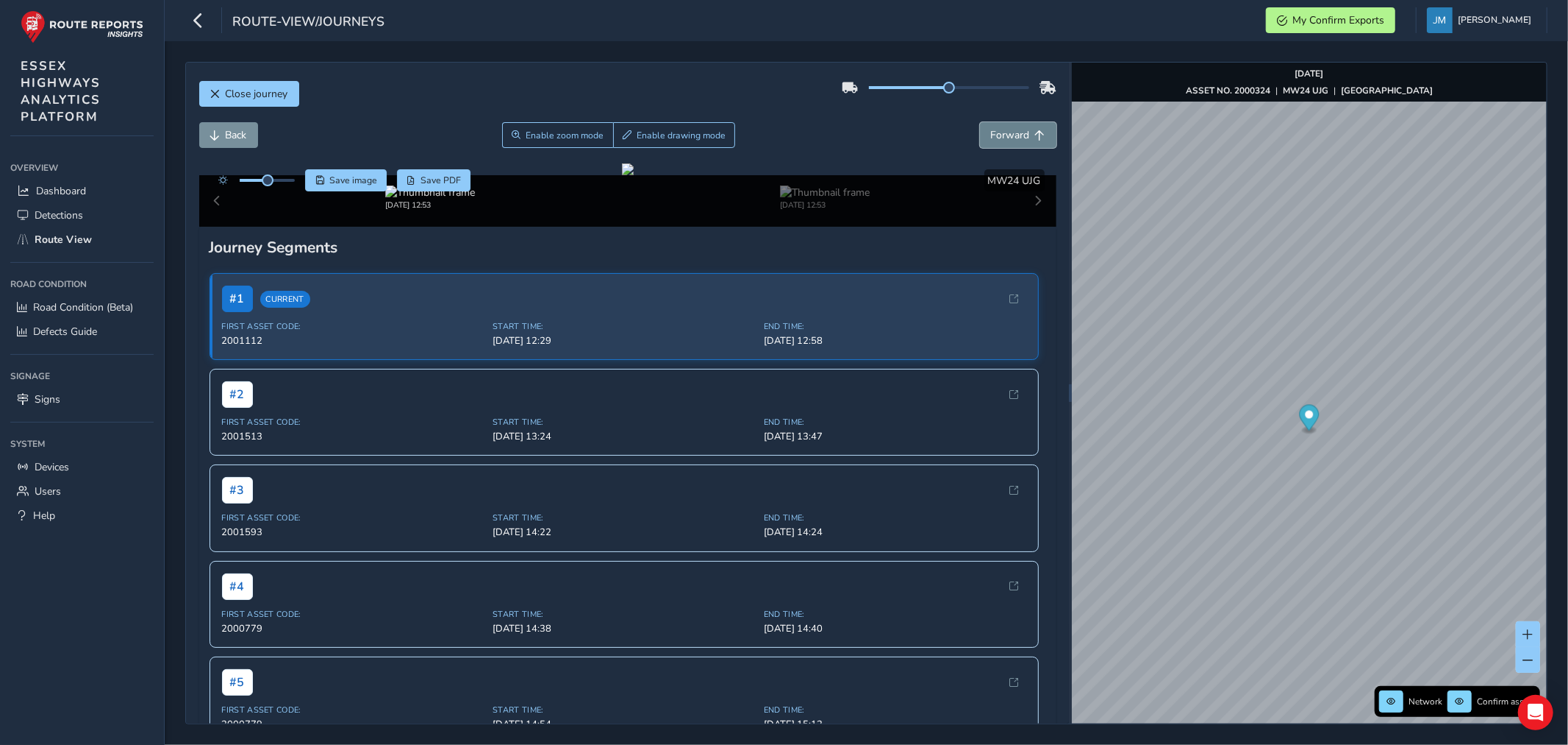
click at [1036, 134] on span "Forward" at bounding box center [1040, 135] width 10 height 10
click at [1023, 128] on button "Forward" at bounding box center [1018, 134] width 76 height 26
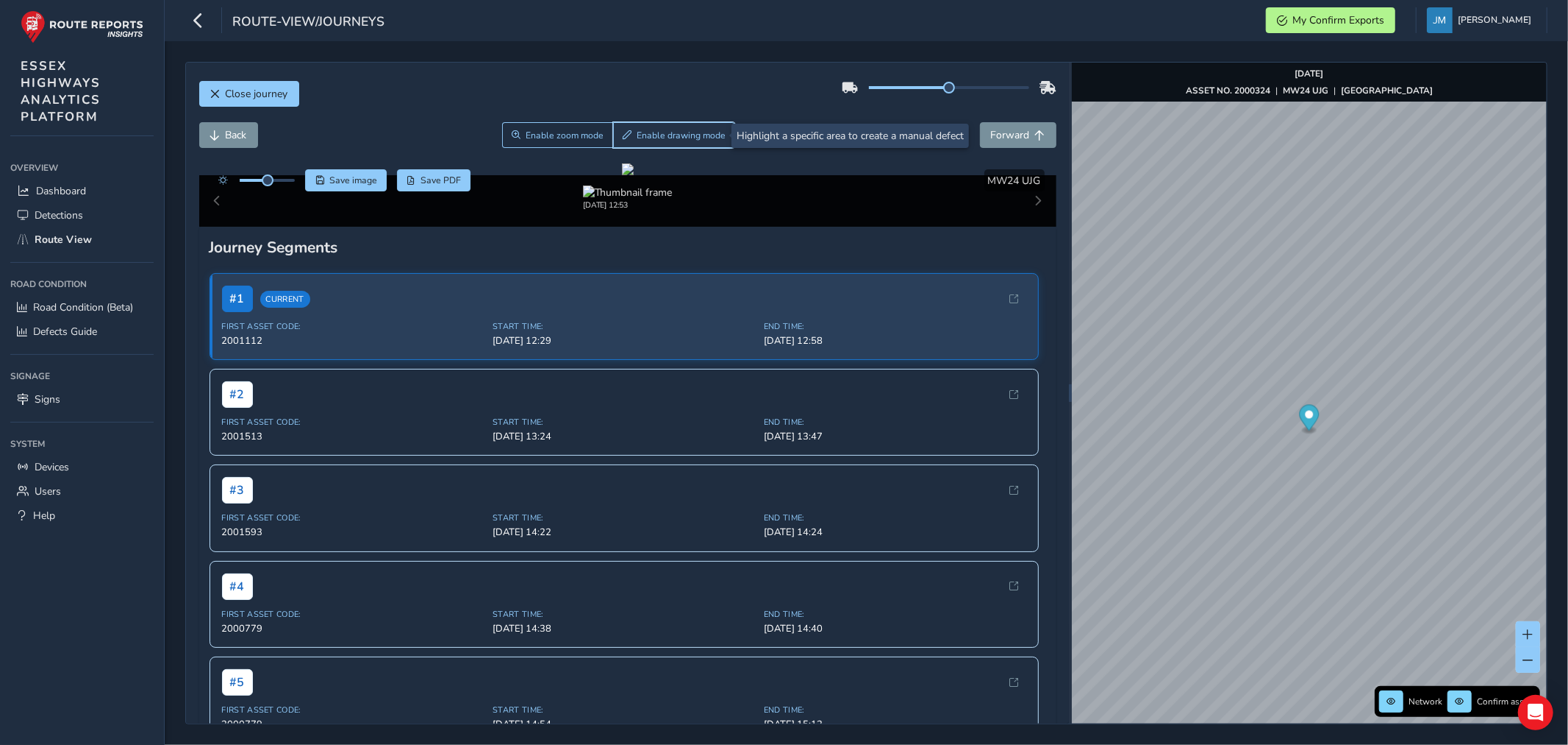
click at [670, 141] on span "Enable drawing mode" at bounding box center [682, 135] width 89 height 11
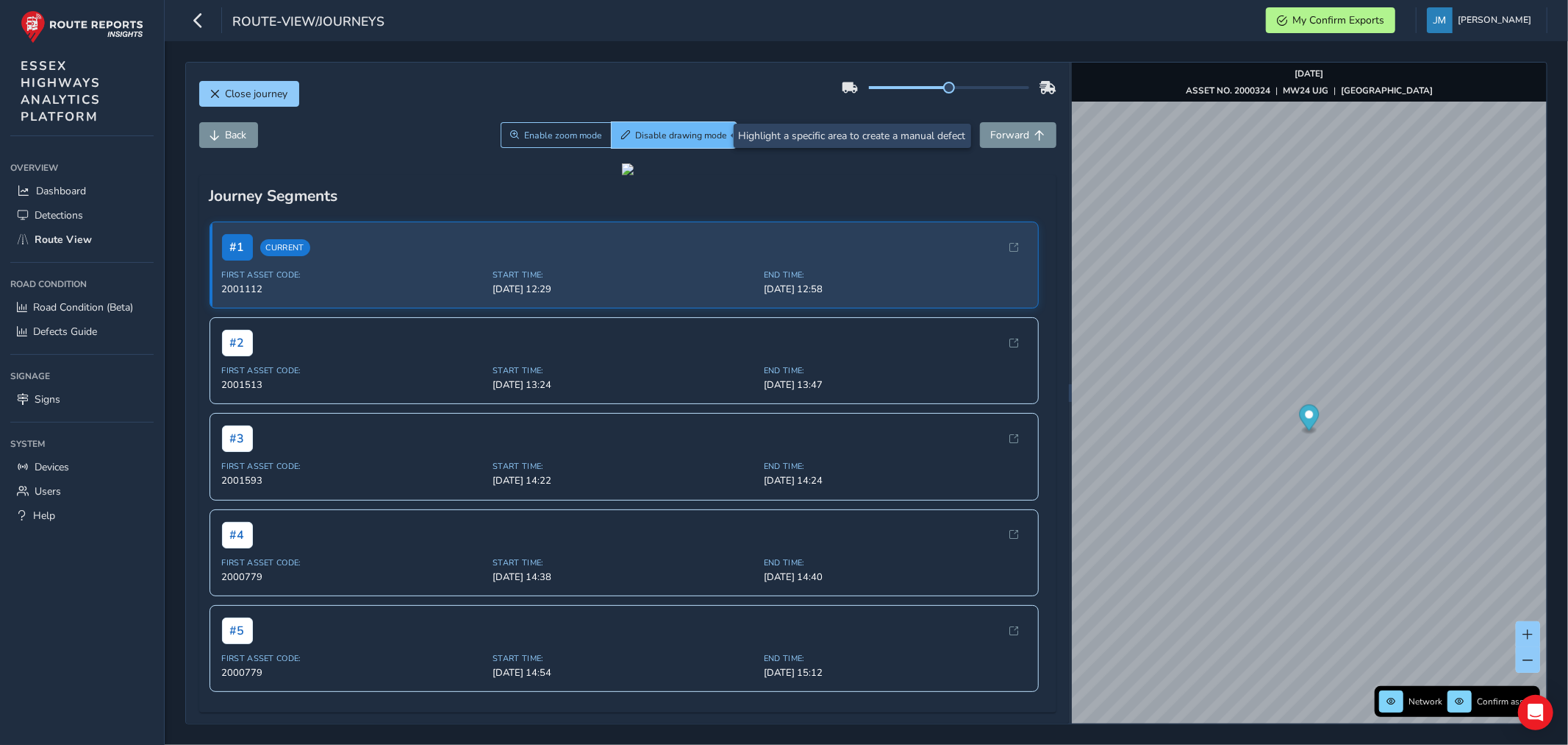
click at [675, 123] on button "Disable drawing mode" at bounding box center [674, 134] width 126 height 26
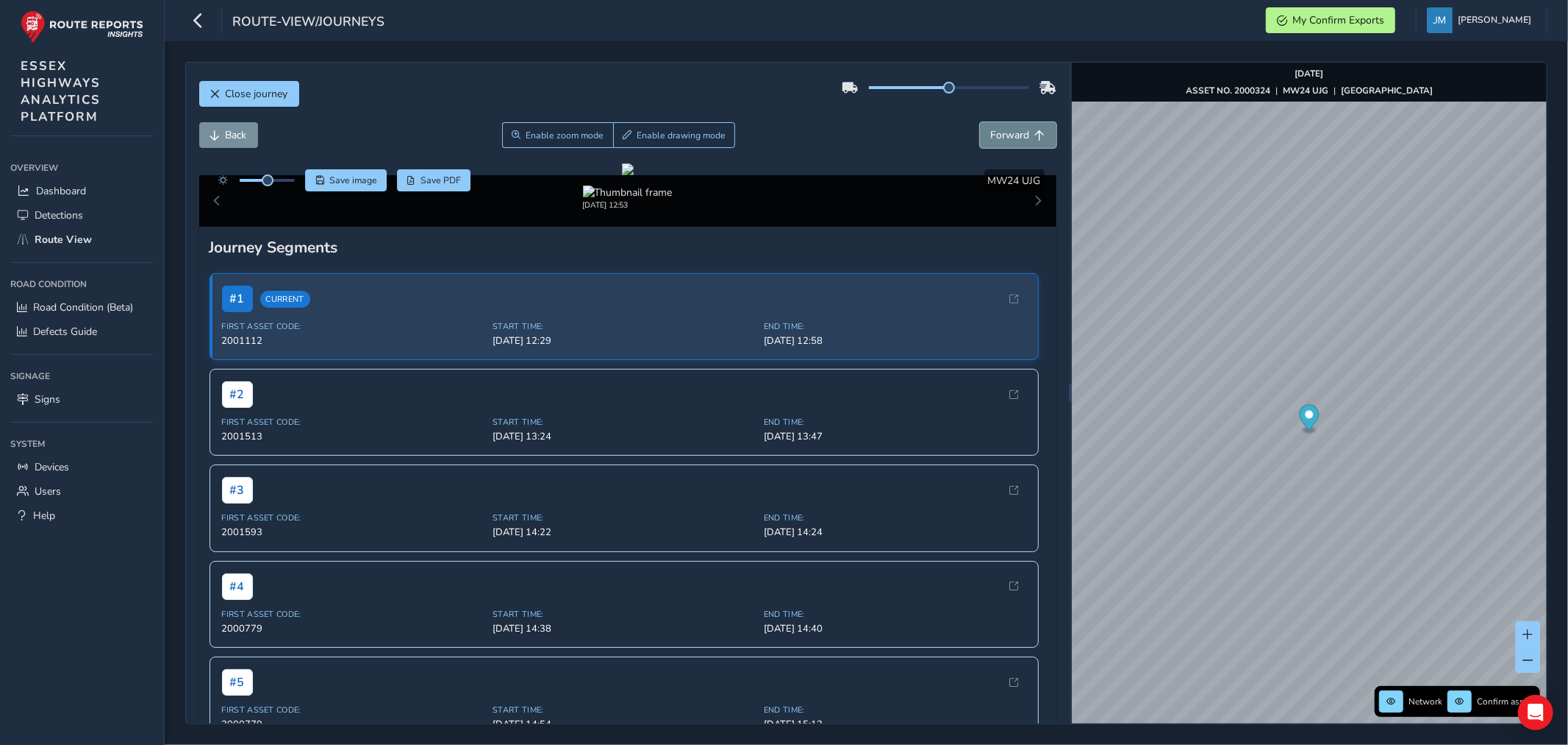
click at [1010, 135] on span "Forward" at bounding box center [1010, 135] width 39 height 14
click at [1011, 134] on span "Forward" at bounding box center [1010, 135] width 39 height 14
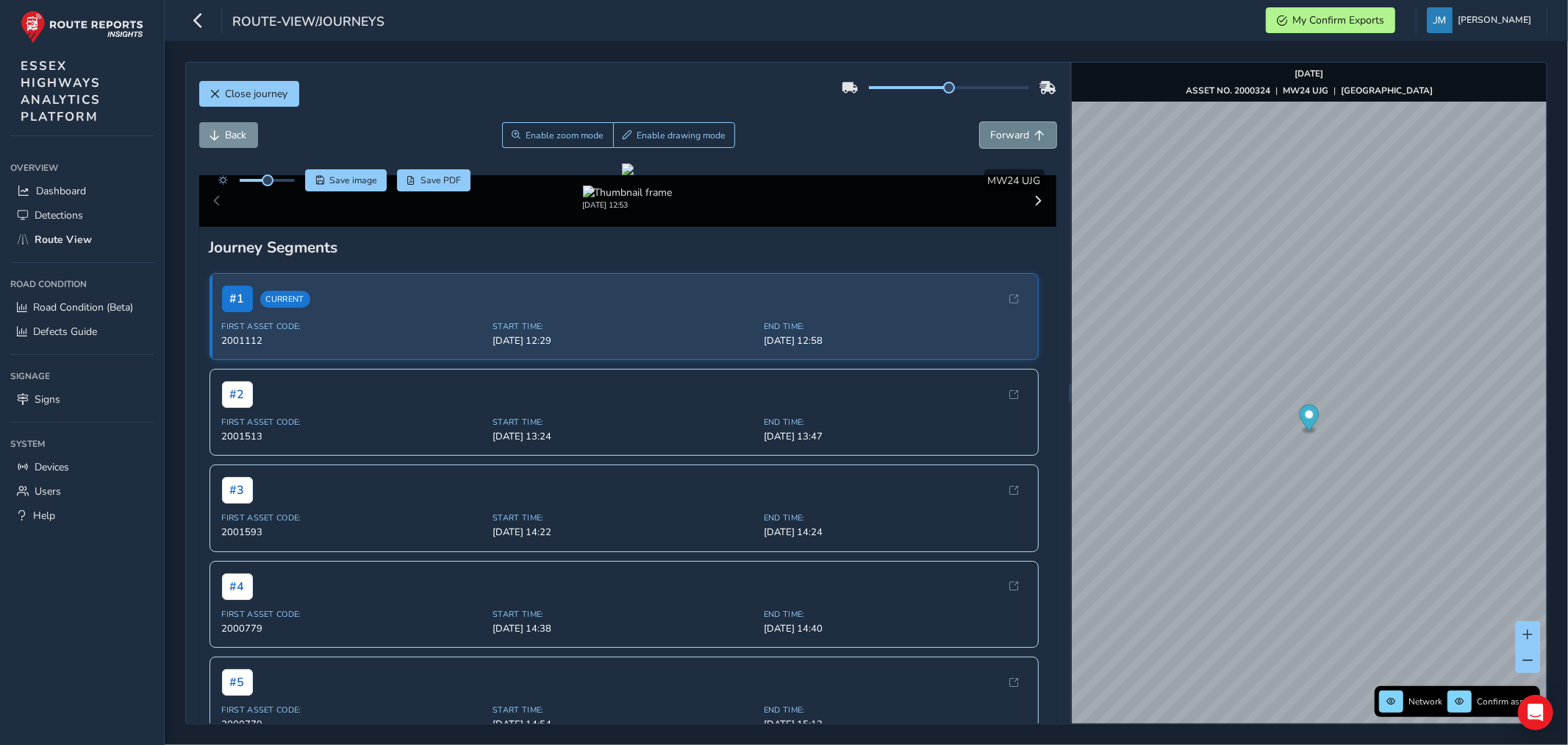
click at [1011, 134] on span "Forward" at bounding box center [1010, 135] width 39 height 14
click at [1011, 132] on span "Forward" at bounding box center [1010, 135] width 39 height 14
click at [1011, 128] on button "Forward" at bounding box center [1018, 134] width 76 height 26
click at [1013, 128] on button "Forward" at bounding box center [1018, 134] width 76 height 26
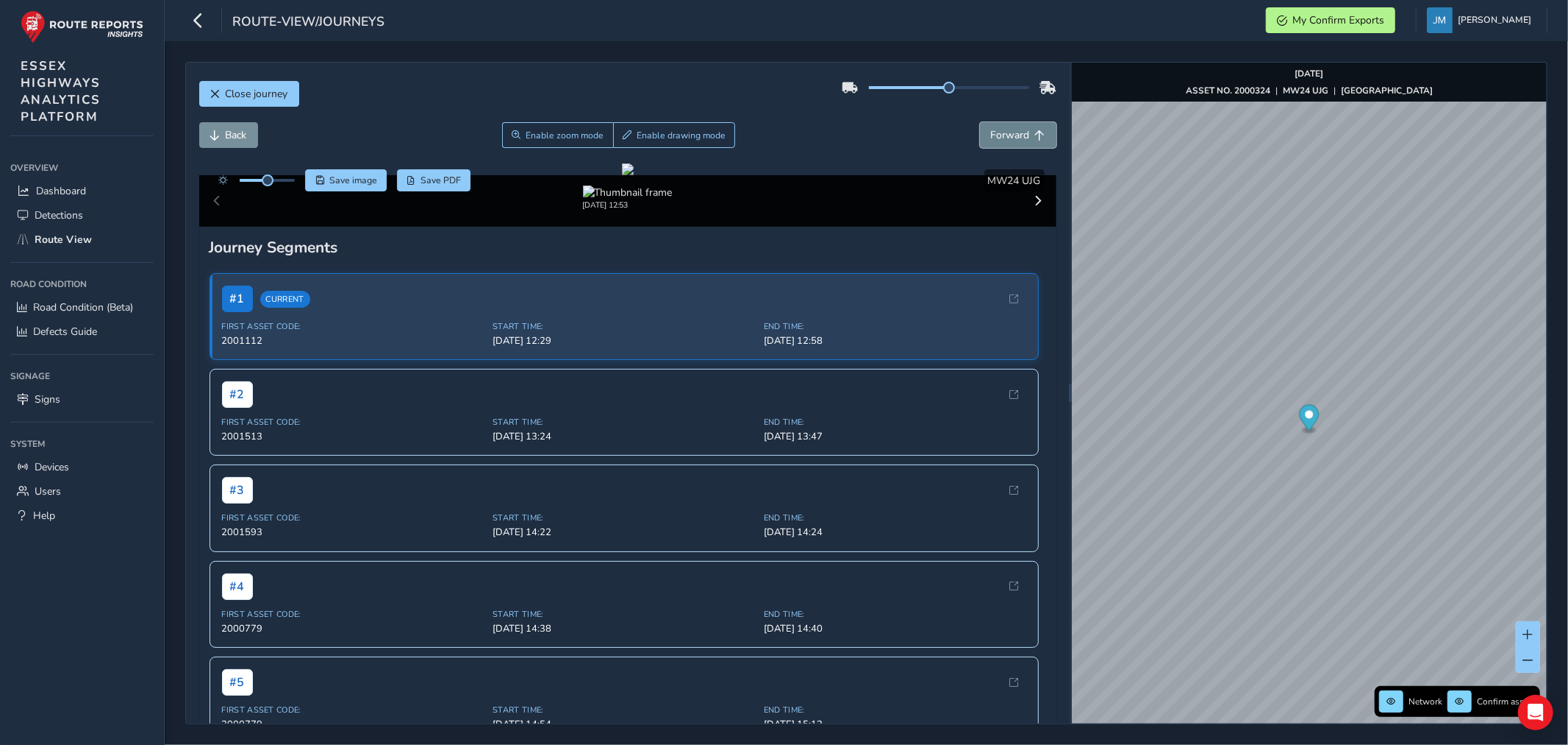
click at [1014, 126] on button "Forward" at bounding box center [1018, 134] width 76 height 26
click at [1014, 127] on button "Forward" at bounding box center [1018, 134] width 76 height 26
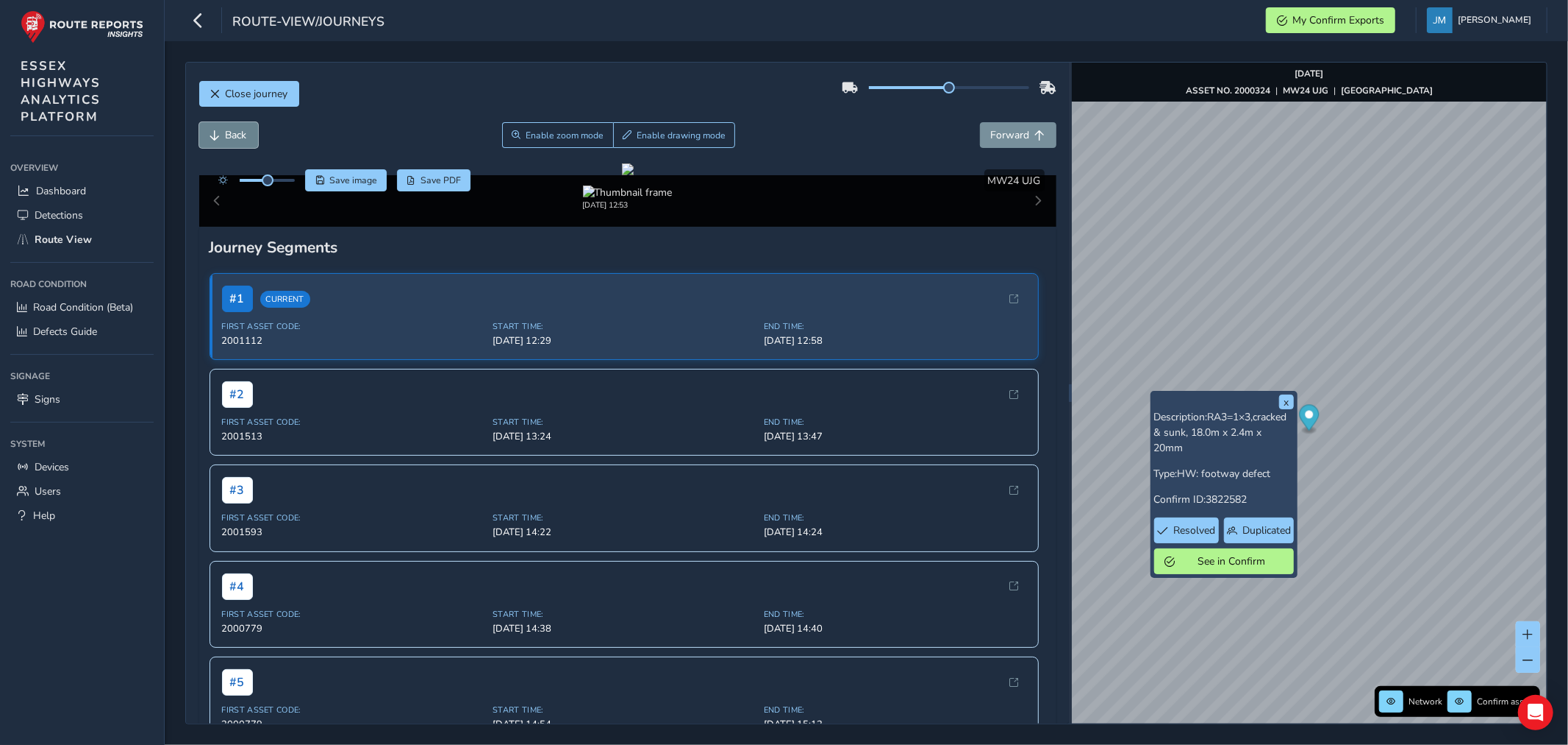
click at [211, 136] on span "Back" at bounding box center [215, 135] width 10 height 10
click at [211, 135] on span "Back" at bounding box center [215, 135] width 10 height 10
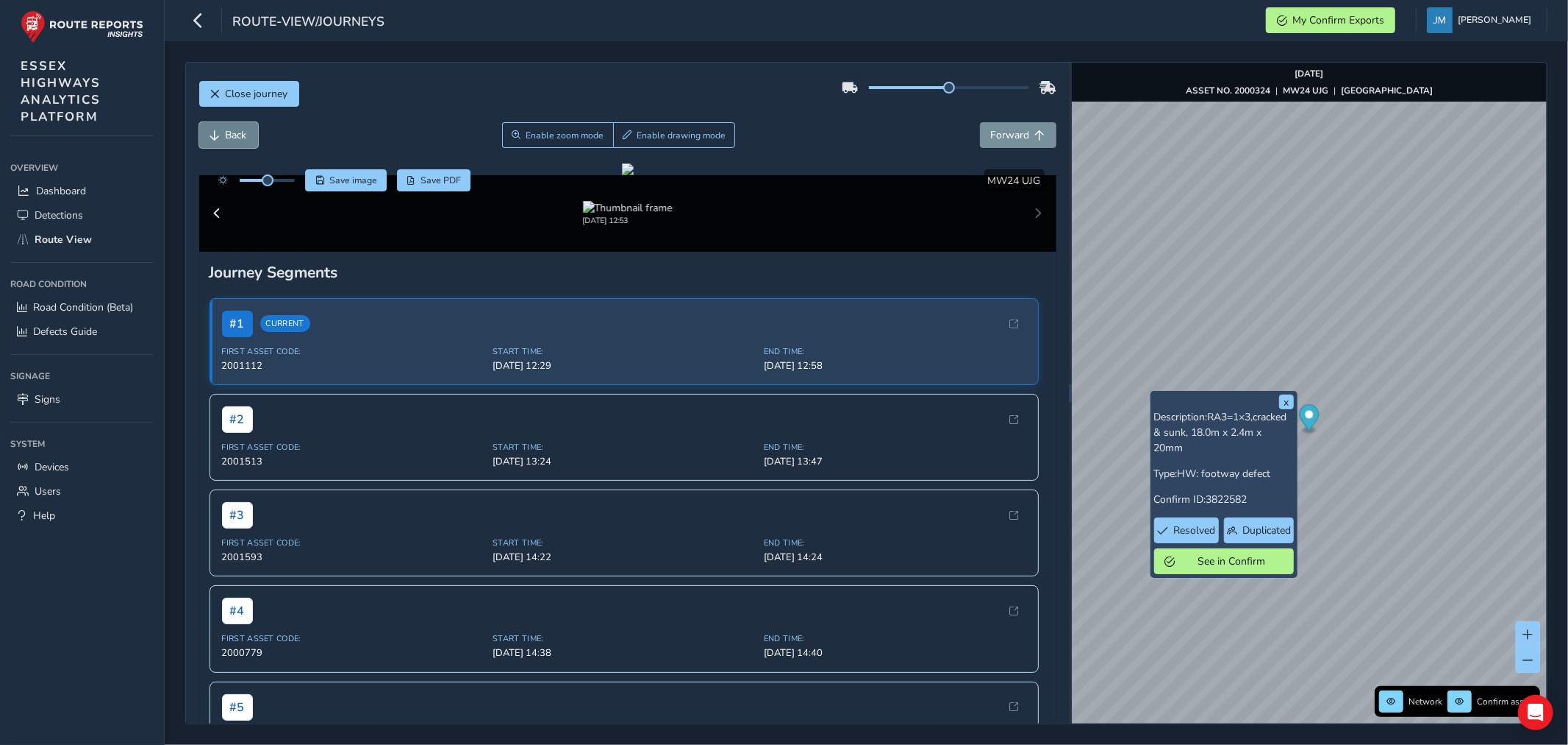
click at [211, 135] on span "Back" at bounding box center [215, 135] width 10 height 10
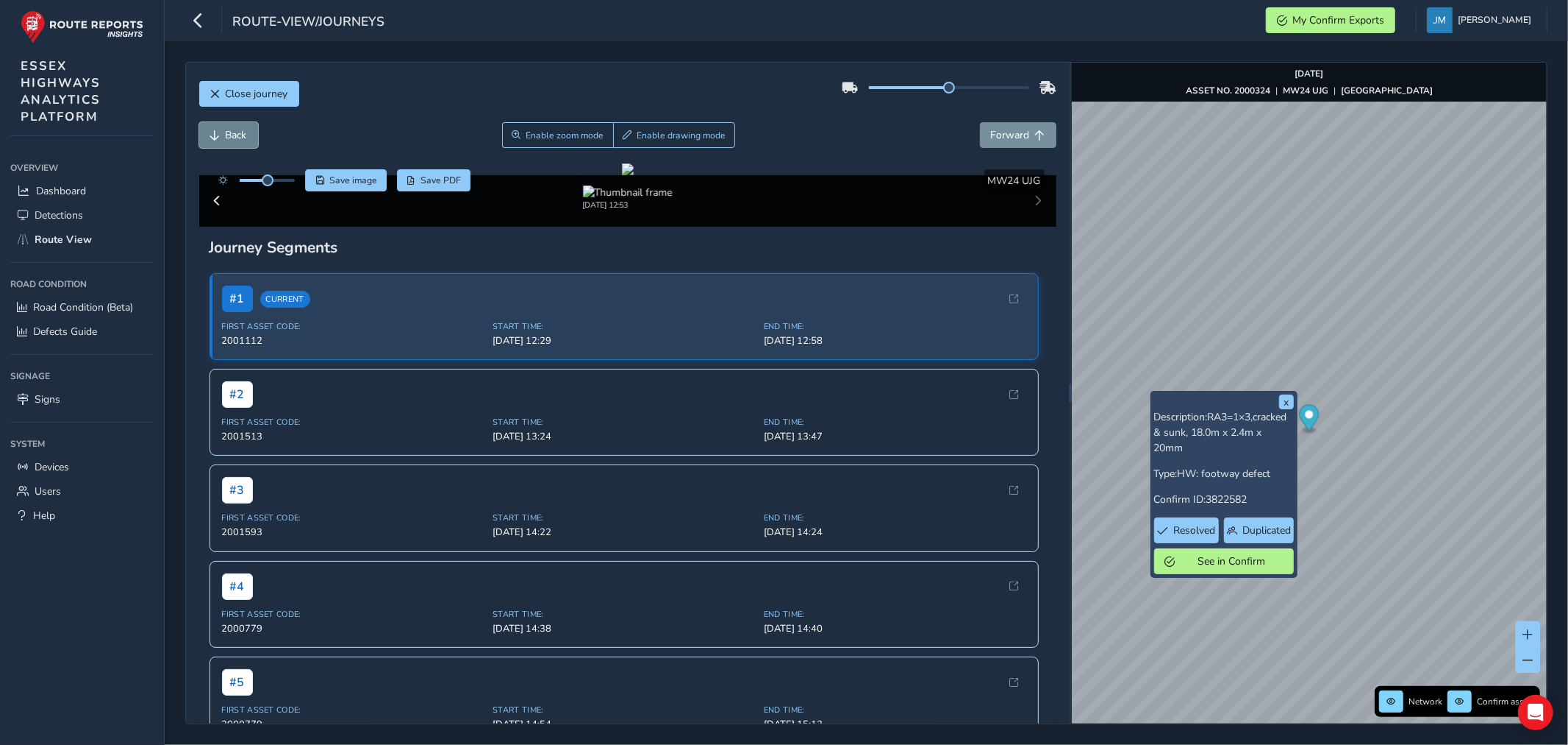
click at [211, 132] on span "Back" at bounding box center [215, 135] width 10 height 10
click at [210, 130] on span "Back" at bounding box center [215, 135] width 10 height 10
click at [208, 128] on button "Back" at bounding box center [229, 134] width 59 height 26
click at [206, 126] on button "Back" at bounding box center [229, 134] width 59 height 26
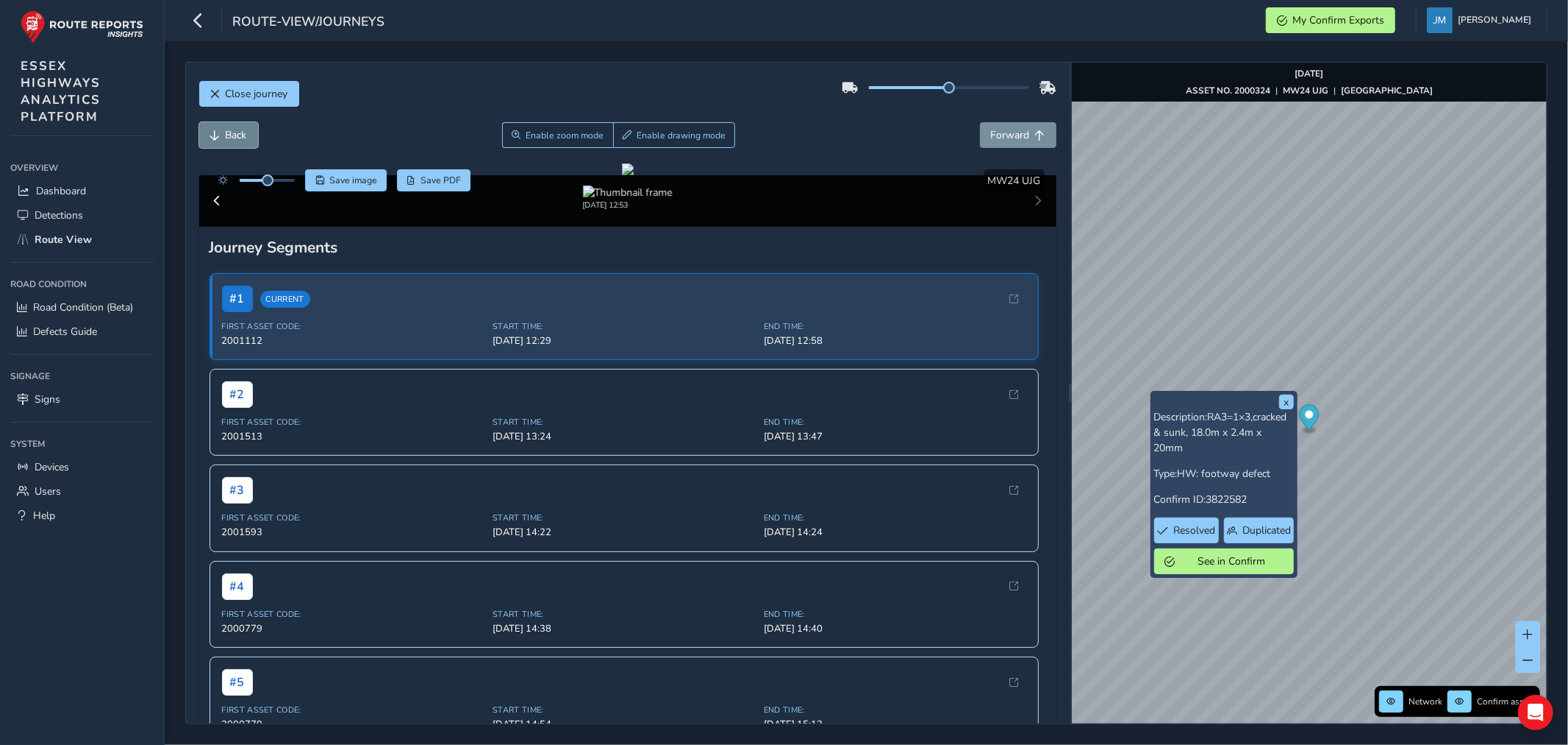
click at [206, 126] on button "Back" at bounding box center [229, 134] width 59 height 26
click at [1017, 134] on button "Forward" at bounding box center [1018, 134] width 76 height 26
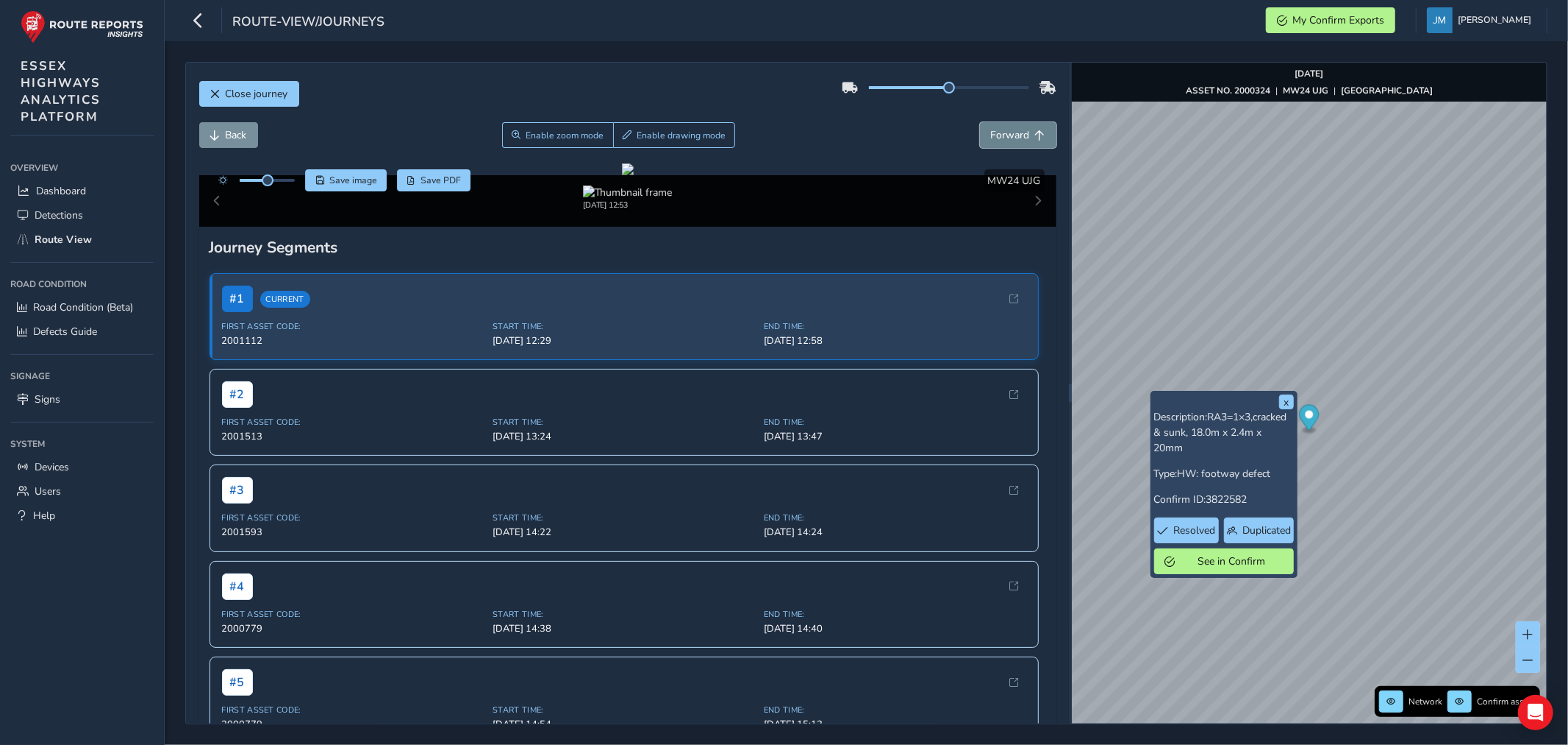
click at [1017, 134] on button "Forward" at bounding box center [1018, 134] width 76 height 26
click at [223, 134] on button "Back" at bounding box center [229, 134] width 59 height 26
click at [224, 131] on button "Back" at bounding box center [229, 134] width 59 height 26
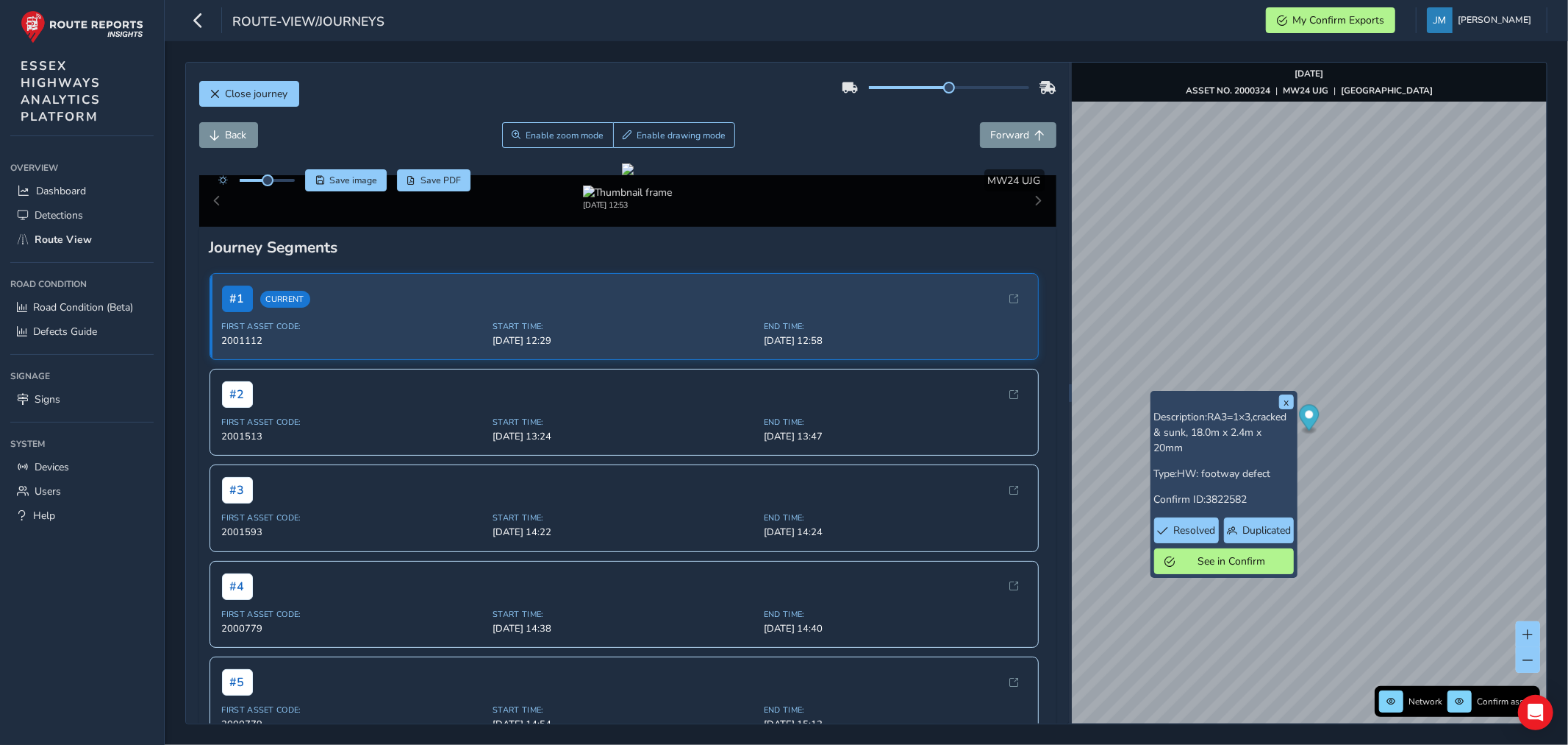
click at [1000, 186] on span "MW24 UJG" at bounding box center [1015, 180] width 53 height 14
click at [1000, 135] on span "Forward" at bounding box center [1010, 135] width 39 height 14
click at [224, 128] on button "Back" at bounding box center [229, 134] width 59 height 26
click at [1013, 138] on span "Forward" at bounding box center [1010, 135] width 39 height 14
click at [1012, 137] on span "Forward" at bounding box center [1010, 135] width 39 height 14
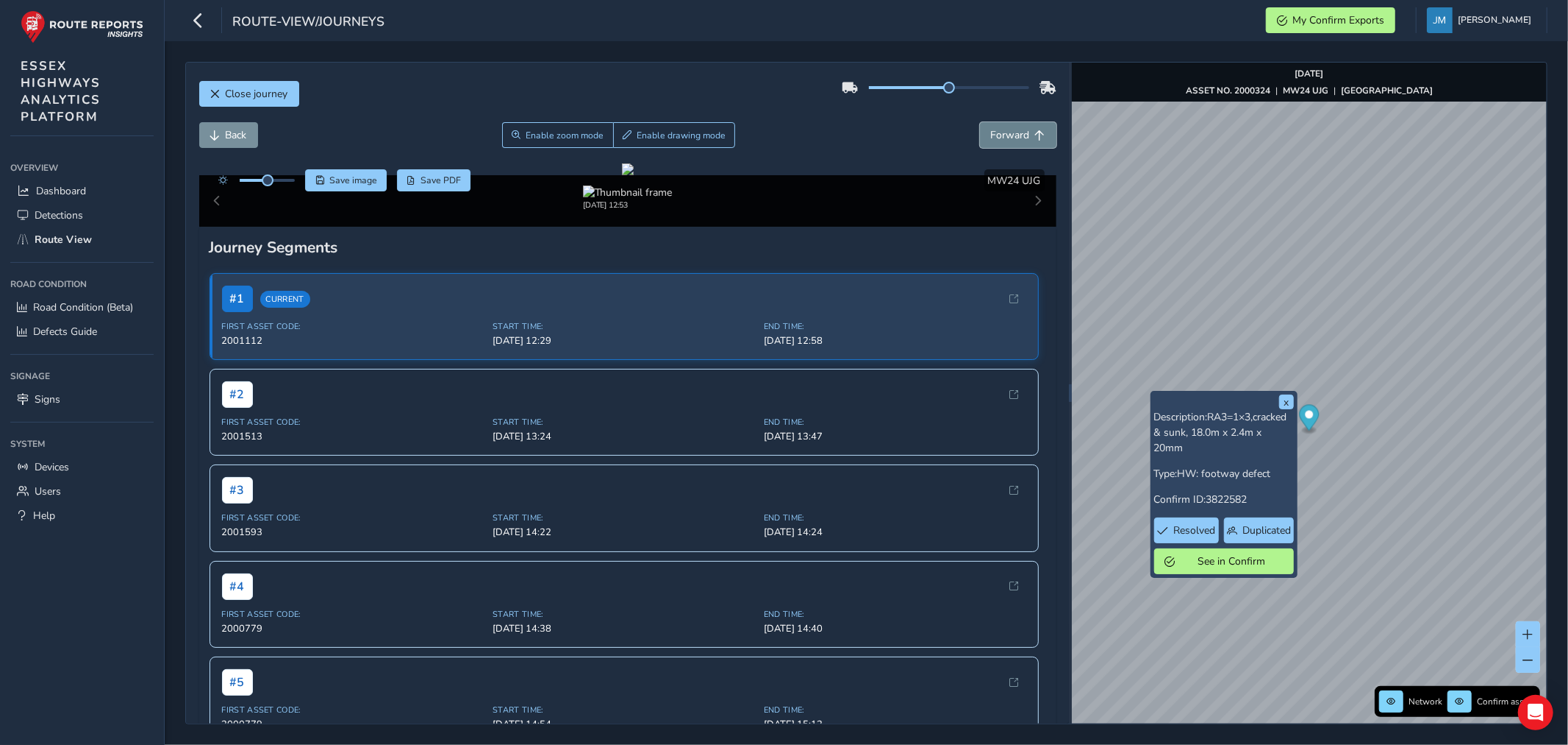
click at [1011, 135] on span "Forward" at bounding box center [1010, 135] width 39 height 14
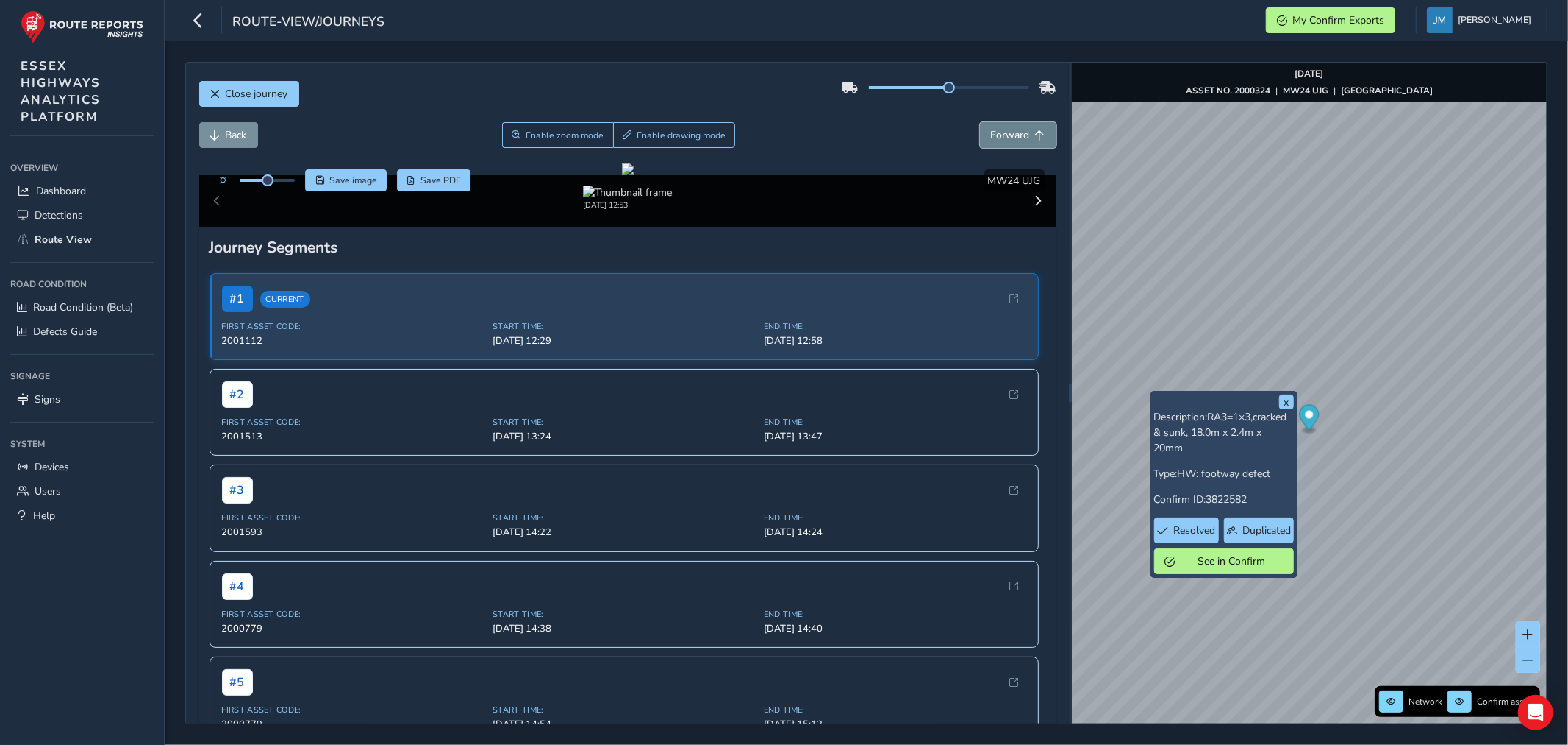
click at [1011, 135] on span "Forward" at bounding box center [1010, 135] width 39 height 14
click at [228, 132] on span "Back" at bounding box center [236, 135] width 21 height 14
click at [228, 131] on span "Back" at bounding box center [236, 135] width 21 height 14
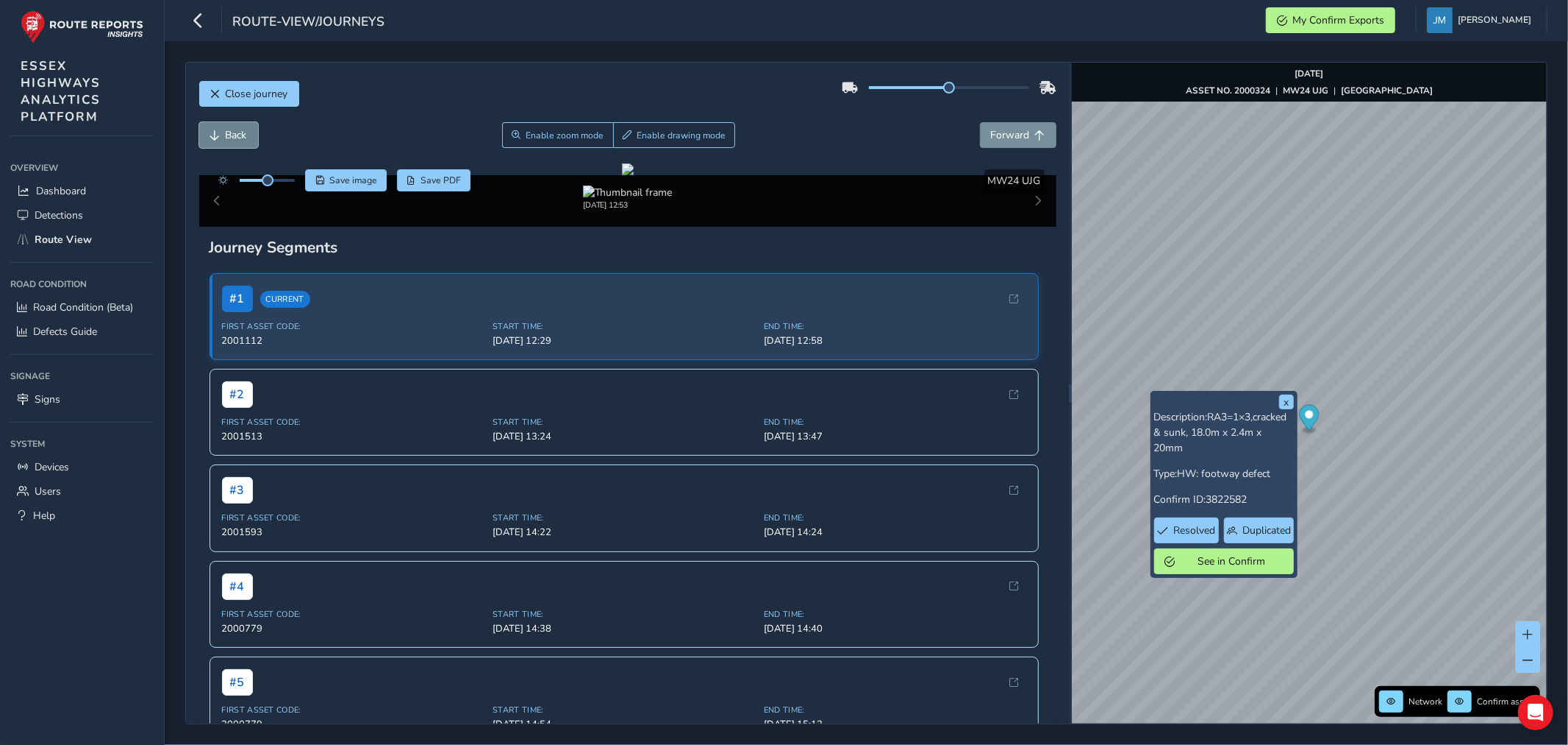
click at [228, 131] on span "Back" at bounding box center [236, 135] width 21 height 14
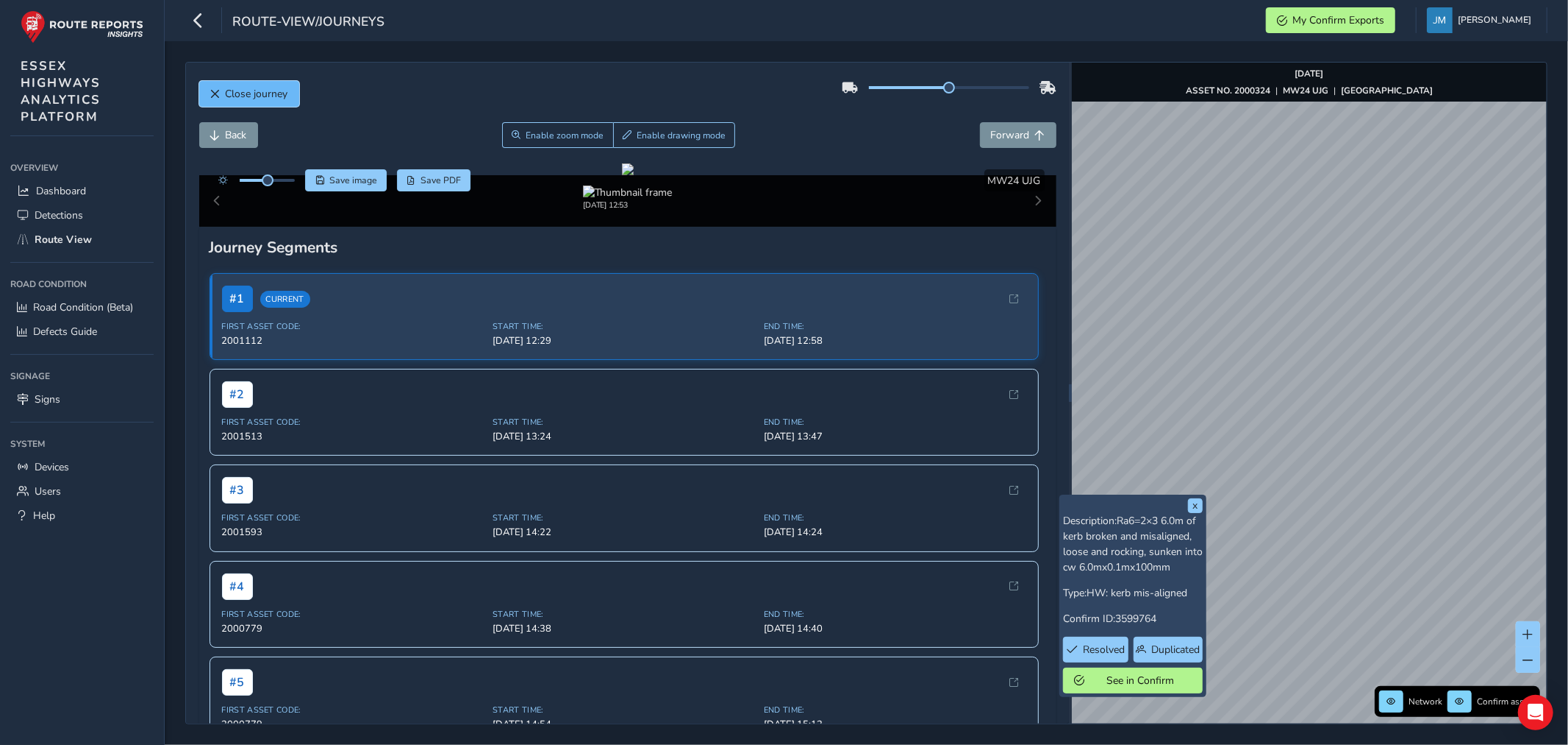
click at [217, 96] on button "Close journey" at bounding box center [249, 93] width 100 height 26
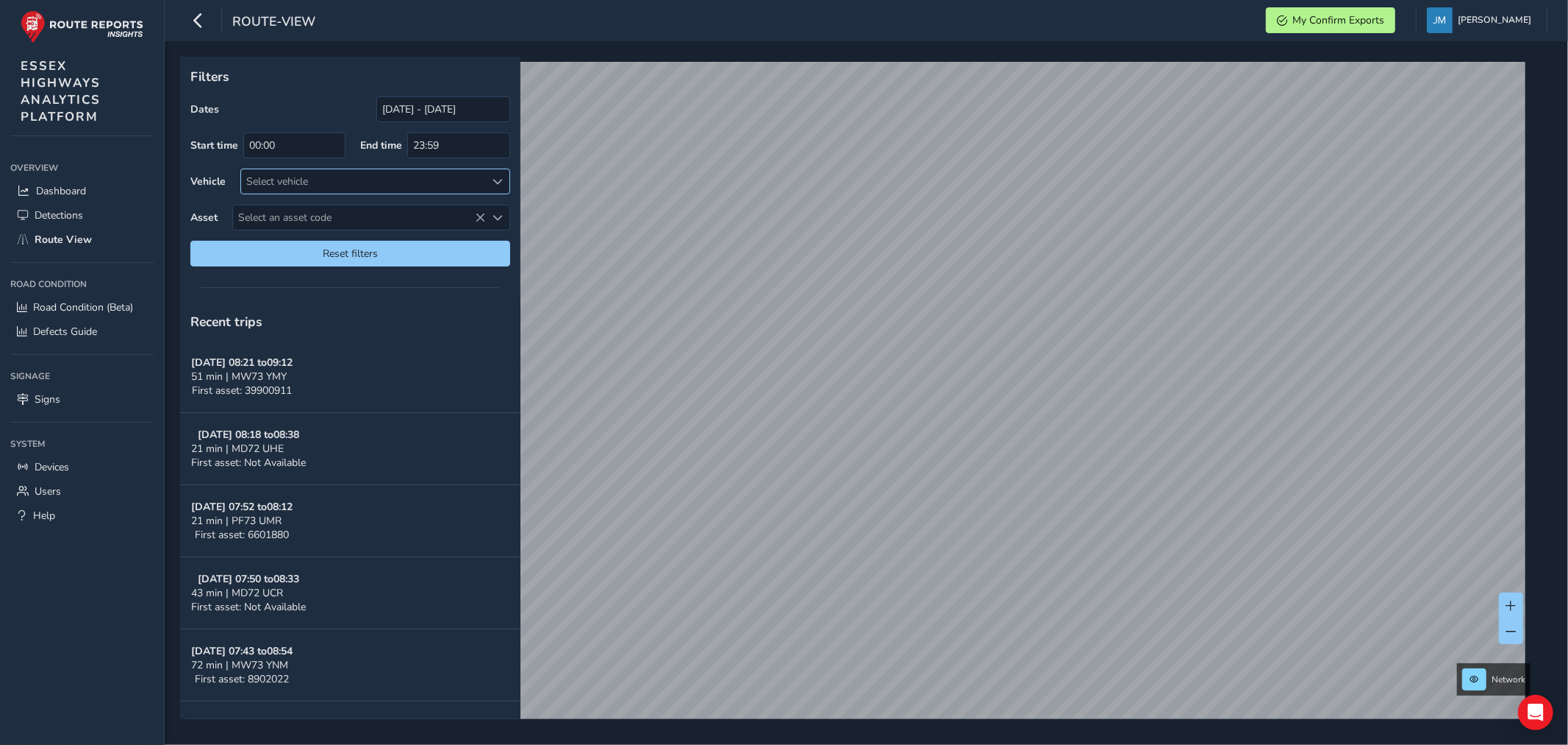
click at [290, 184] on div "Select vehicle" at bounding box center [363, 182] width 244 height 25
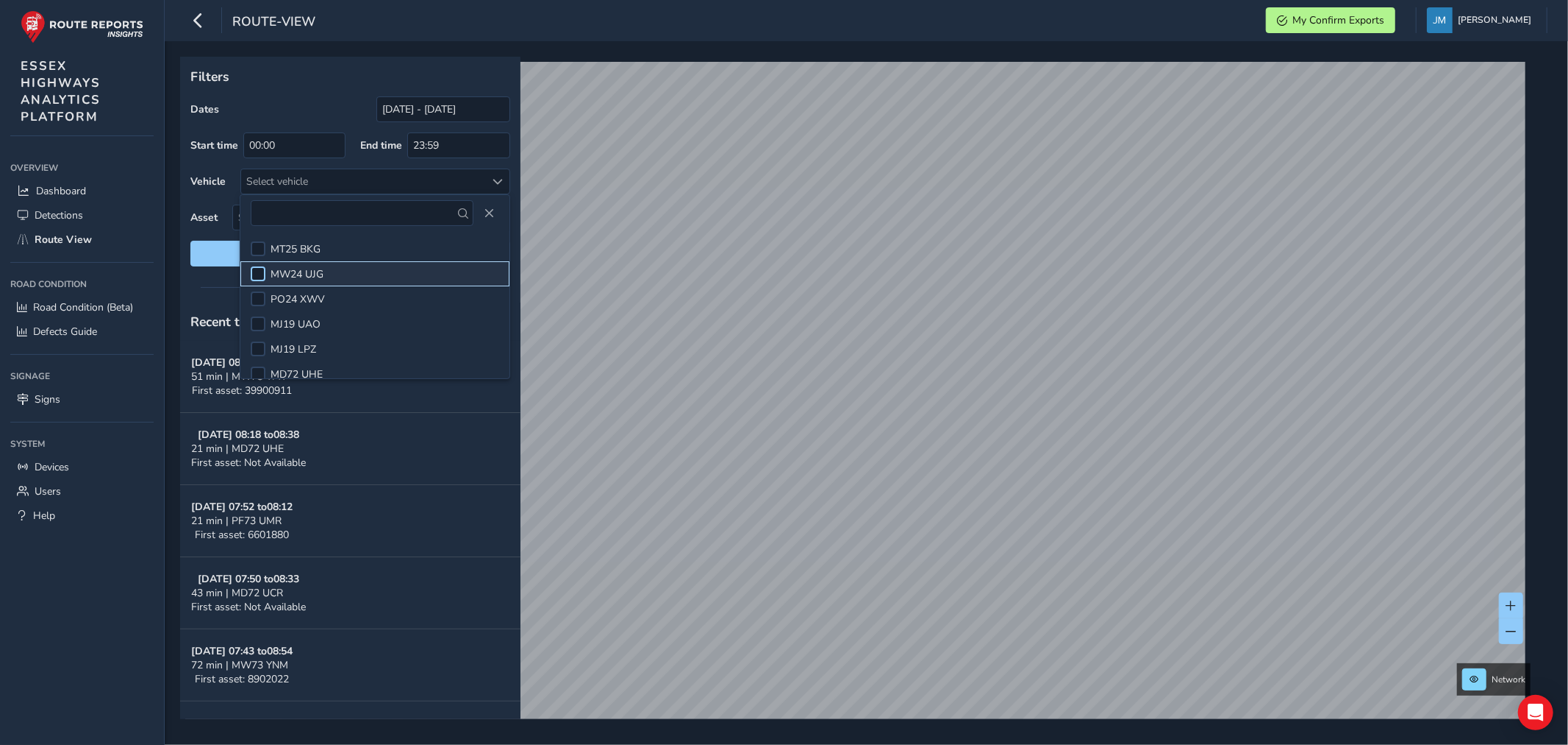
click at [258, 274] on div at bounding box center [258, 273] width 14 height 14
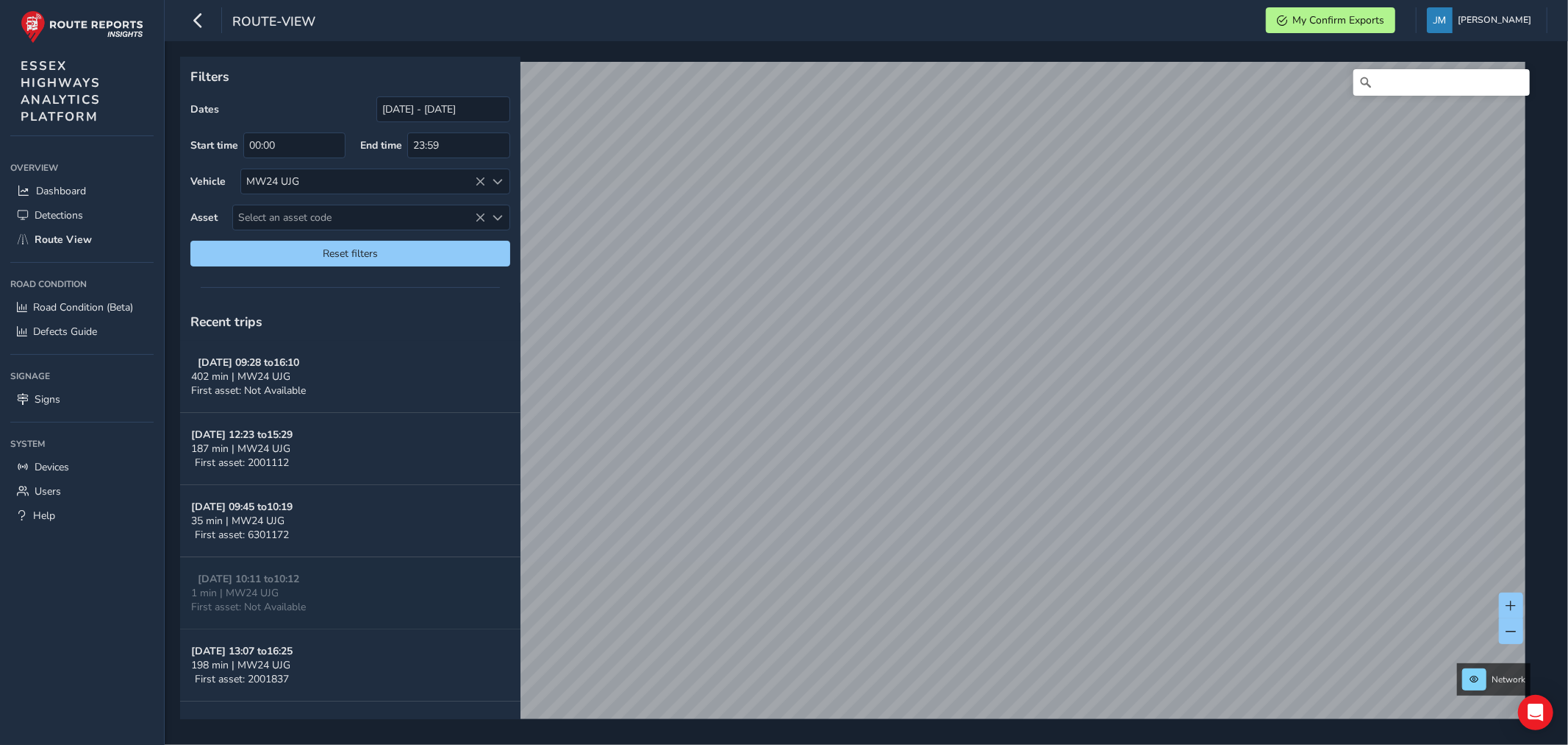
click at [206, 285] on div at bounding box center [350, 287] width 340 height 21
click at [333, 217] on input "text" at bounding box center [362, 212] width 223 height 26
click at [333, 215] on input "text" at bounding box center [362, 212] width 223 height 26
click at [493, 218] on span "Select an asset code" at bounding box center [497, 217] width 10 height 10
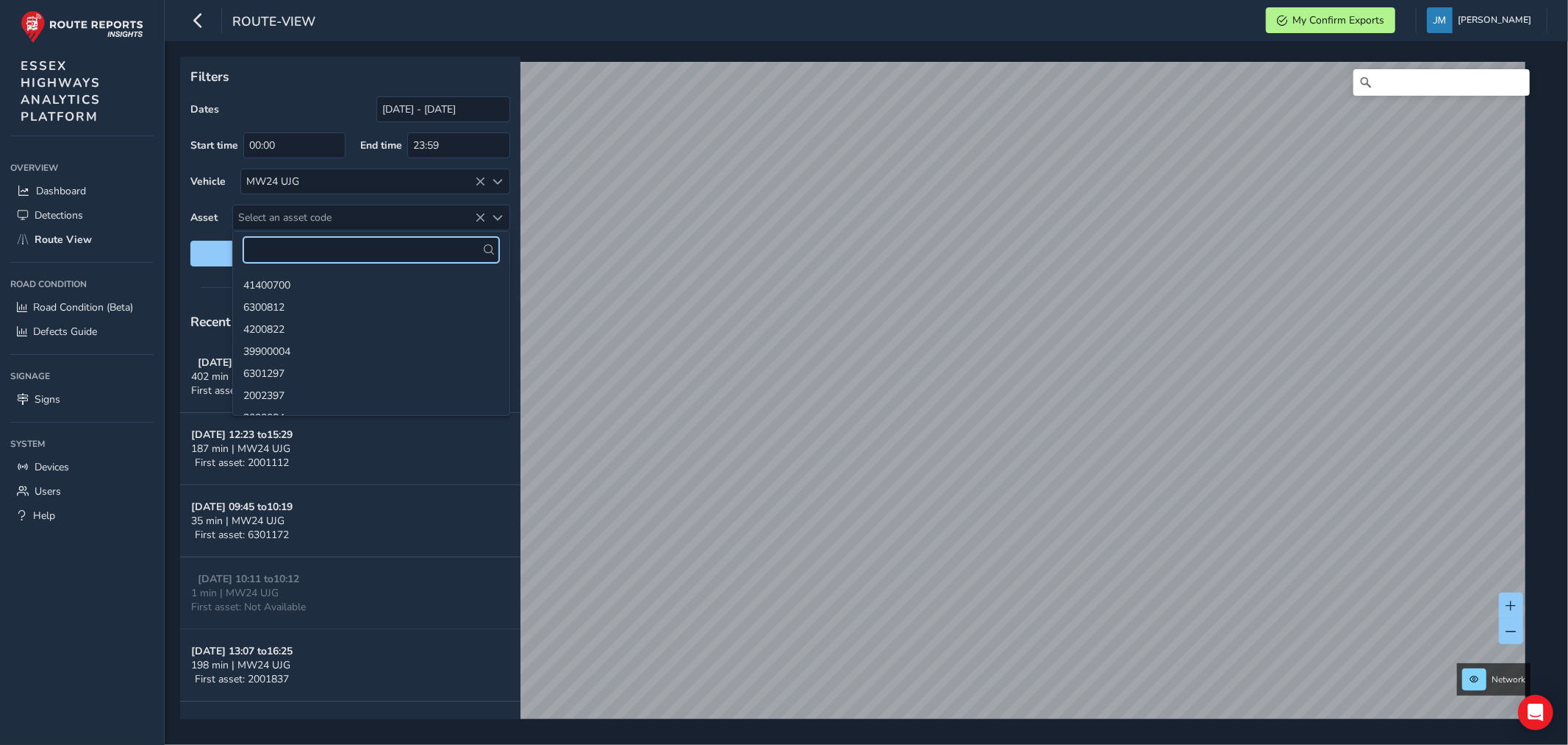
click at [283, 242] on input "text" at bounding box center [371, 249] width 256 height 26
type input "2001593"
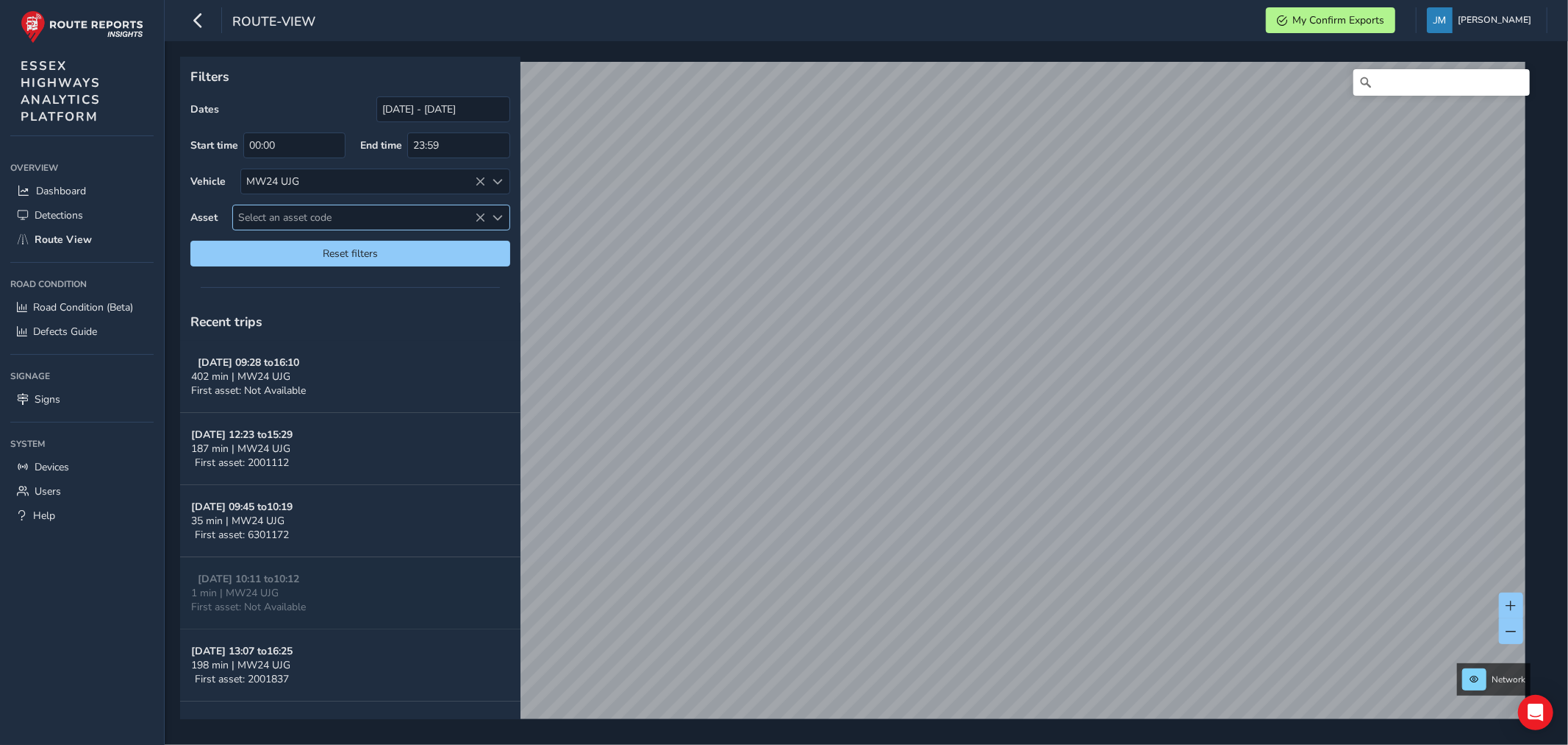
click at [498, 217] on span "Select an asset code" at bounding box center [497, 217] width 10 height 10
drag, startPoint x: 265, startPoint y: 284, endPoint x: 327, endPoint y: 335, distance: 80.3
click at [266, 284] on li "2001593" at bounding box center [371, 284] width 277 height 22
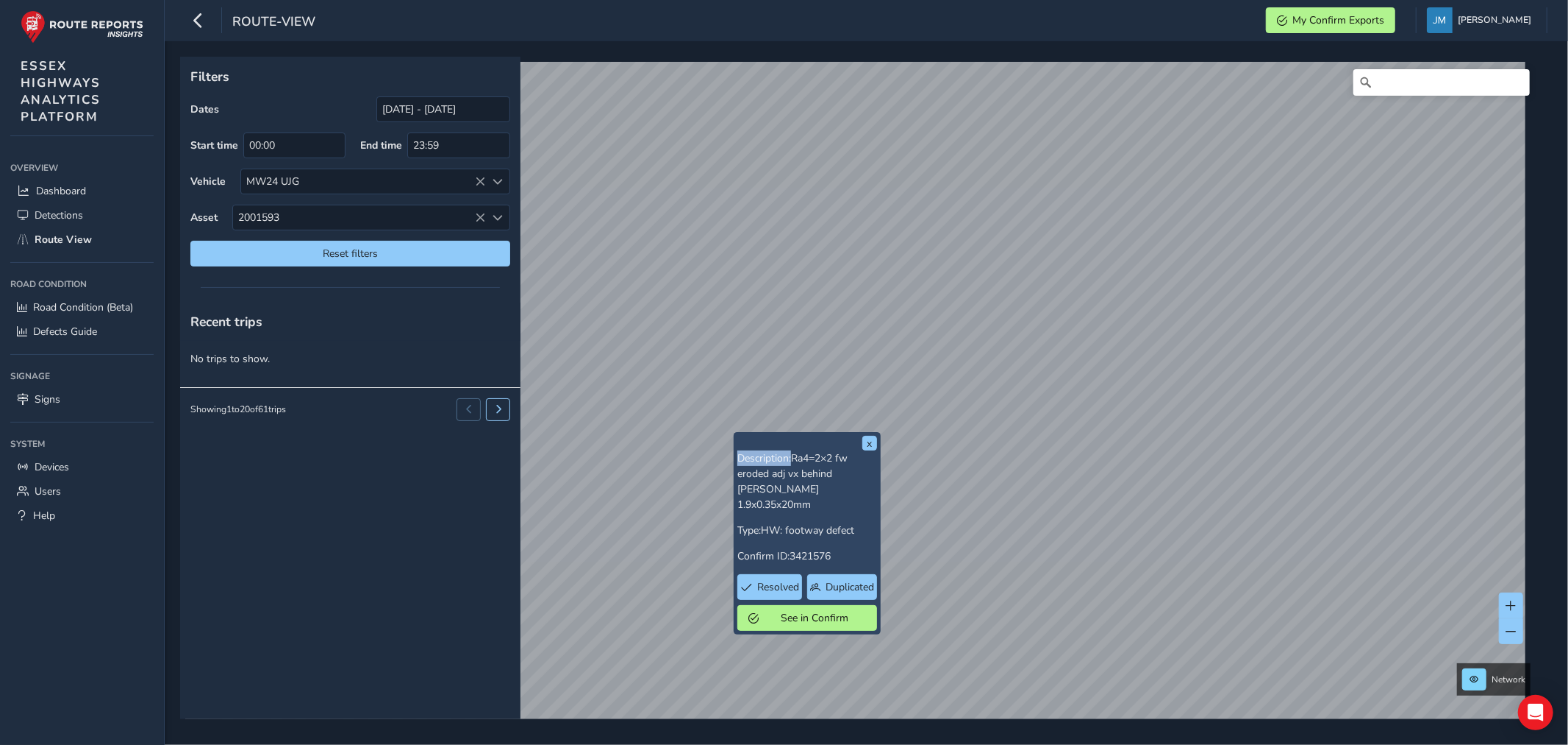
drag, startPoint x: 791, startPoint y: 458, endPoint x: 857, endPoint y: 439, distance: 68.7
click at [857, 439] on div "x Description: Ra4=2×2 fw eroded adj vx behind kerbs 1.9x0.35x20mm Type: HW: fo…" at bounding box center [807, 533] width 140 height 195
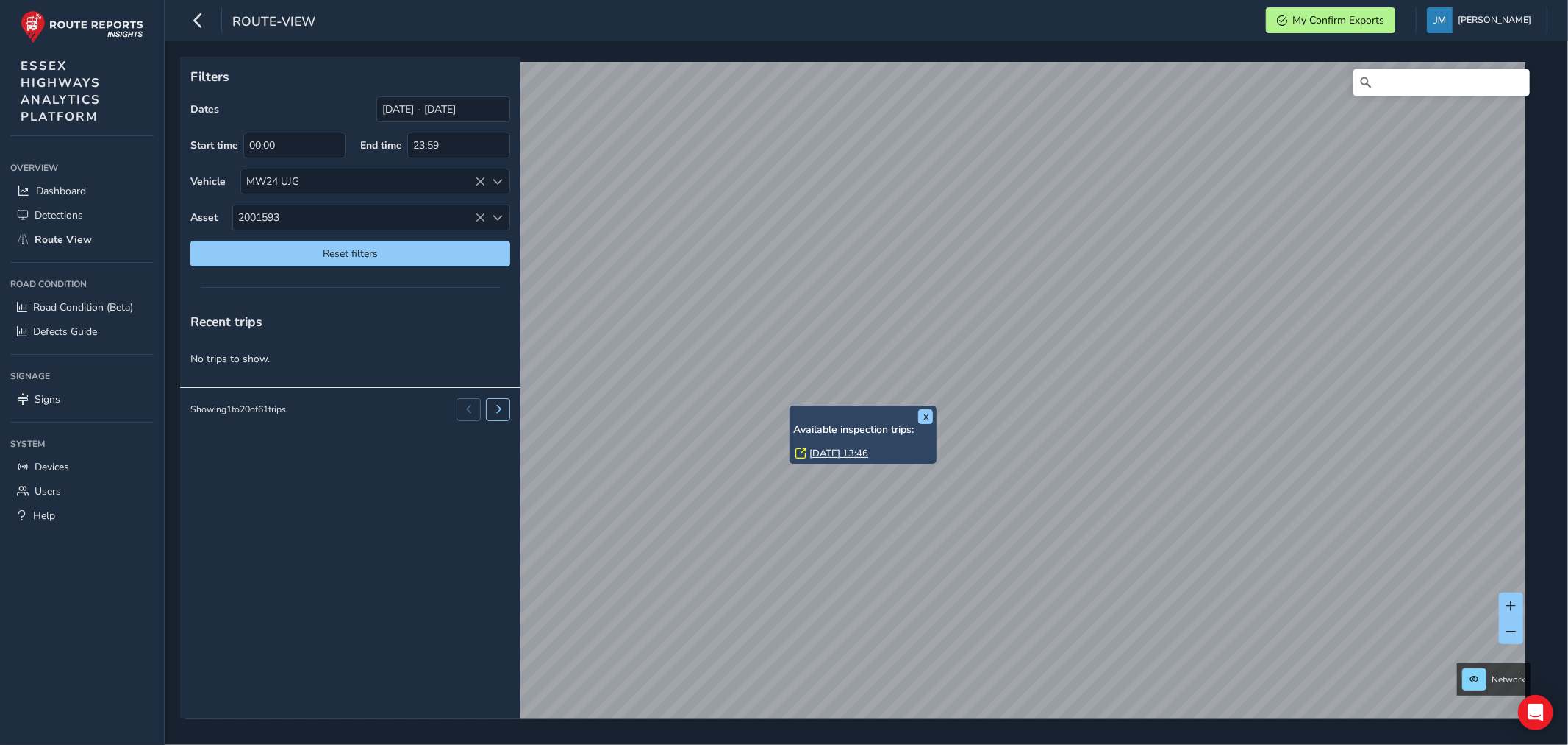
click at [793, 408] on div "x Available inspection trips: Mon, 22 Sep, 13:46" at bounding box center [863, 434] width 147 height 58
click at [859, 453] on link "Mon, 22 Sep, 13:46" at bounding box center [839, 453] width 59 height 13
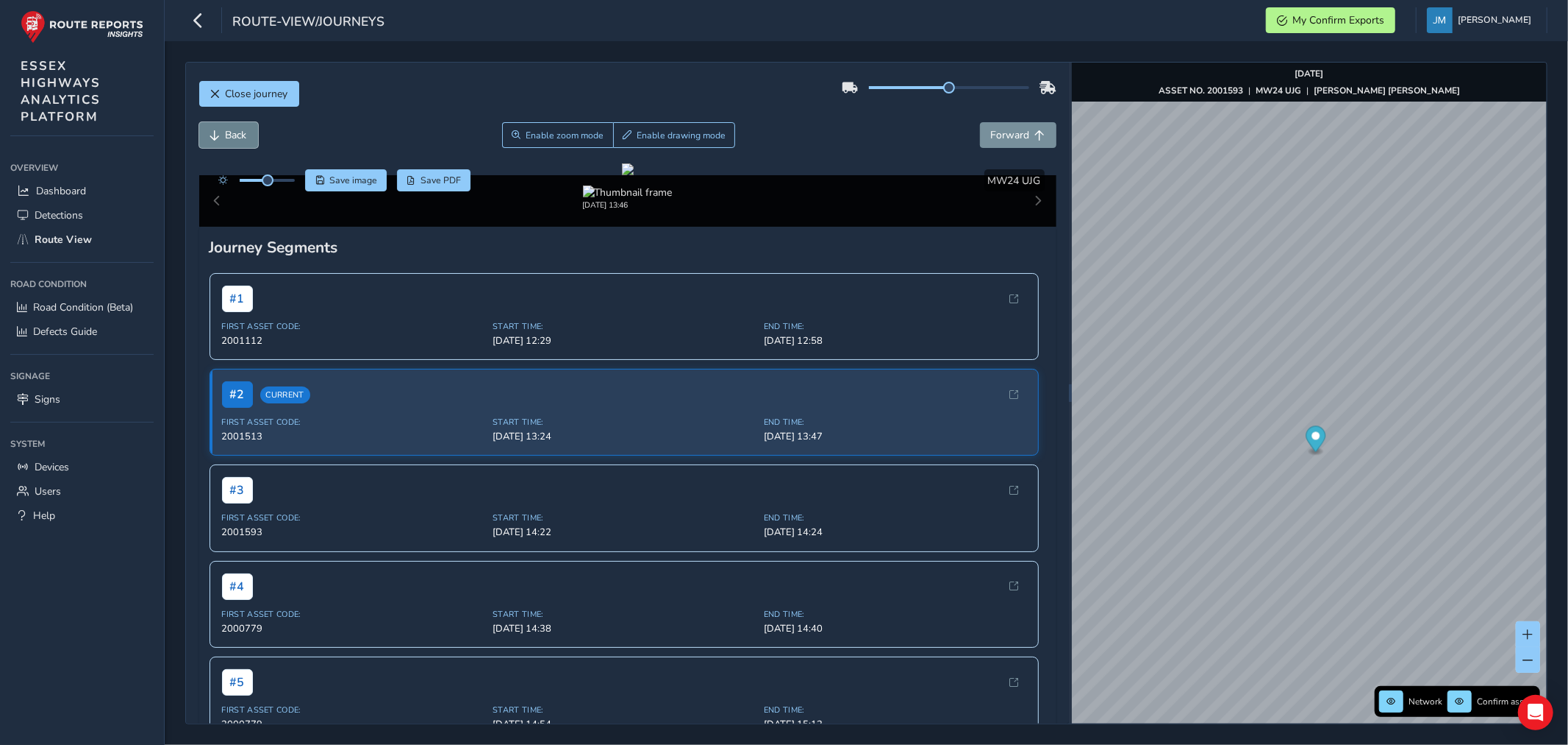
click at [233, 135] on span "Back" at bounding box center [236, 135] width 21 height 14
click at [1015, 132] on span "Forward" at bounding box center [1010, 135] width 39 height 14
click at [1008, 130] on span "Forward" at bounding box center [1010, 135] width 39 height 14
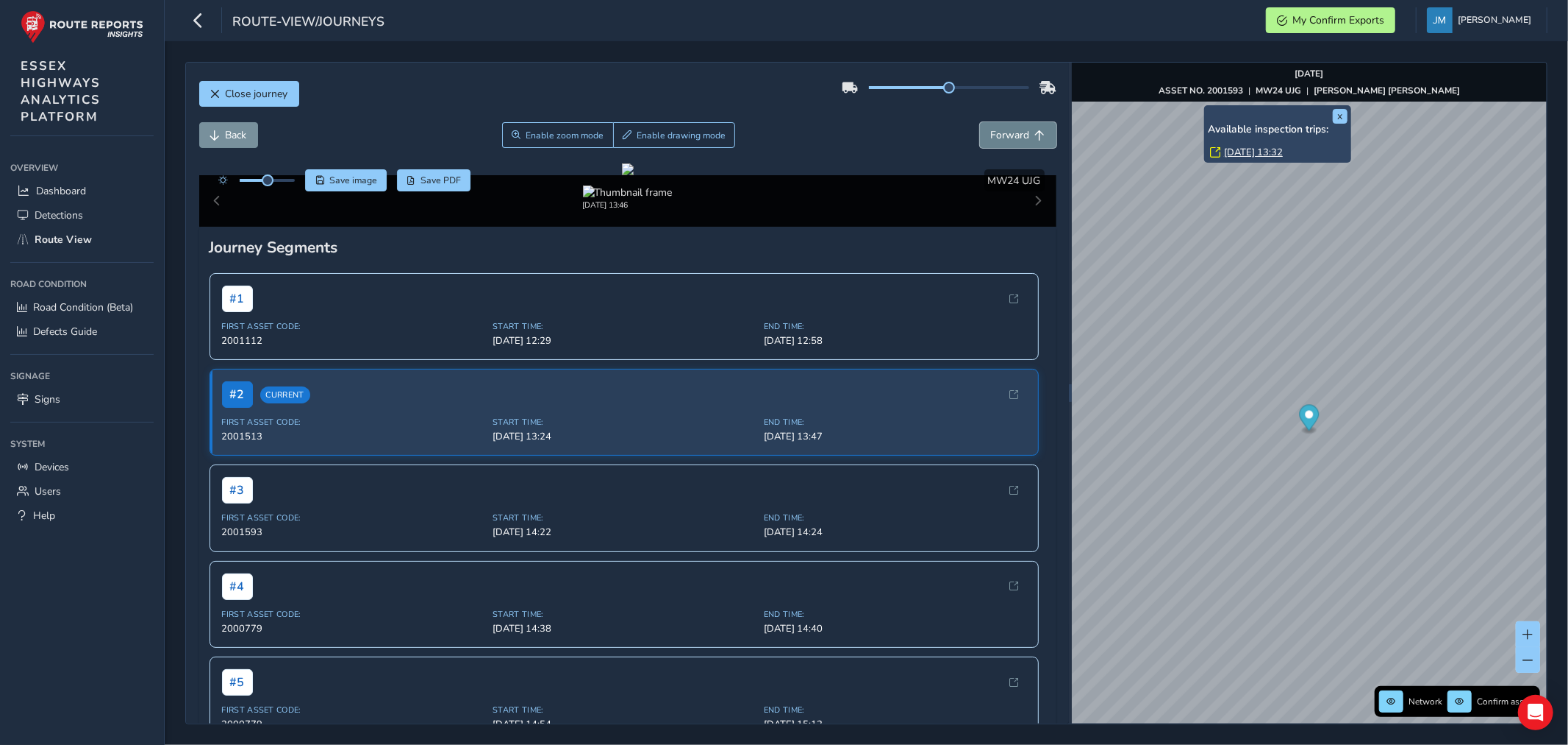
click at [1008, 130] on span "Forward" at bounding box center [1010, 135] width 39 height 14
click at [1007, 130] on span "Forward" at bounding box center [1010, 135] width 39 height 14
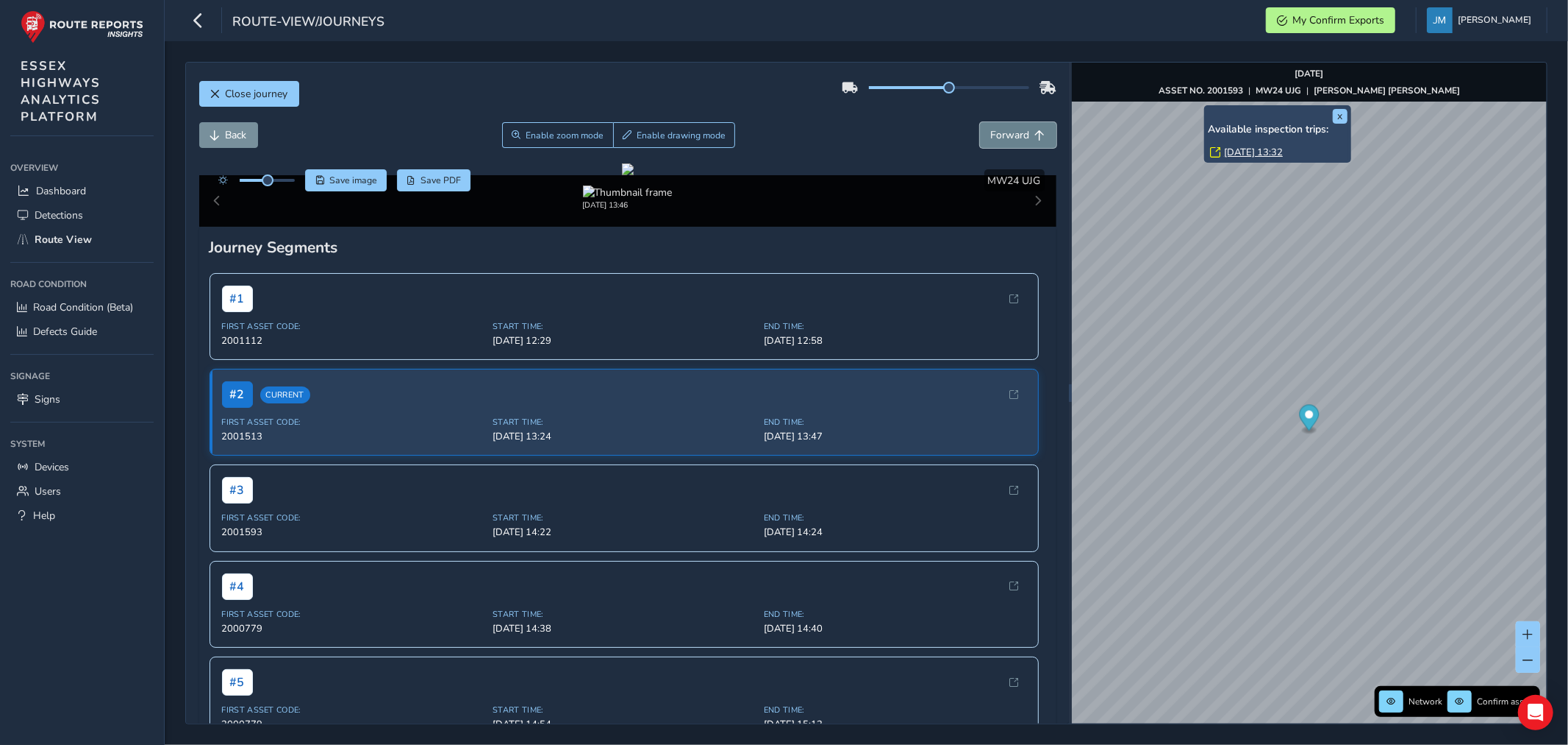
click at [1007, 130] on span "Forward" at bounding box center [1010, 135] width 39 height 14
click at [1004, 130] on span "Forward" at bounding box center [1010, 135] width 39 height 14
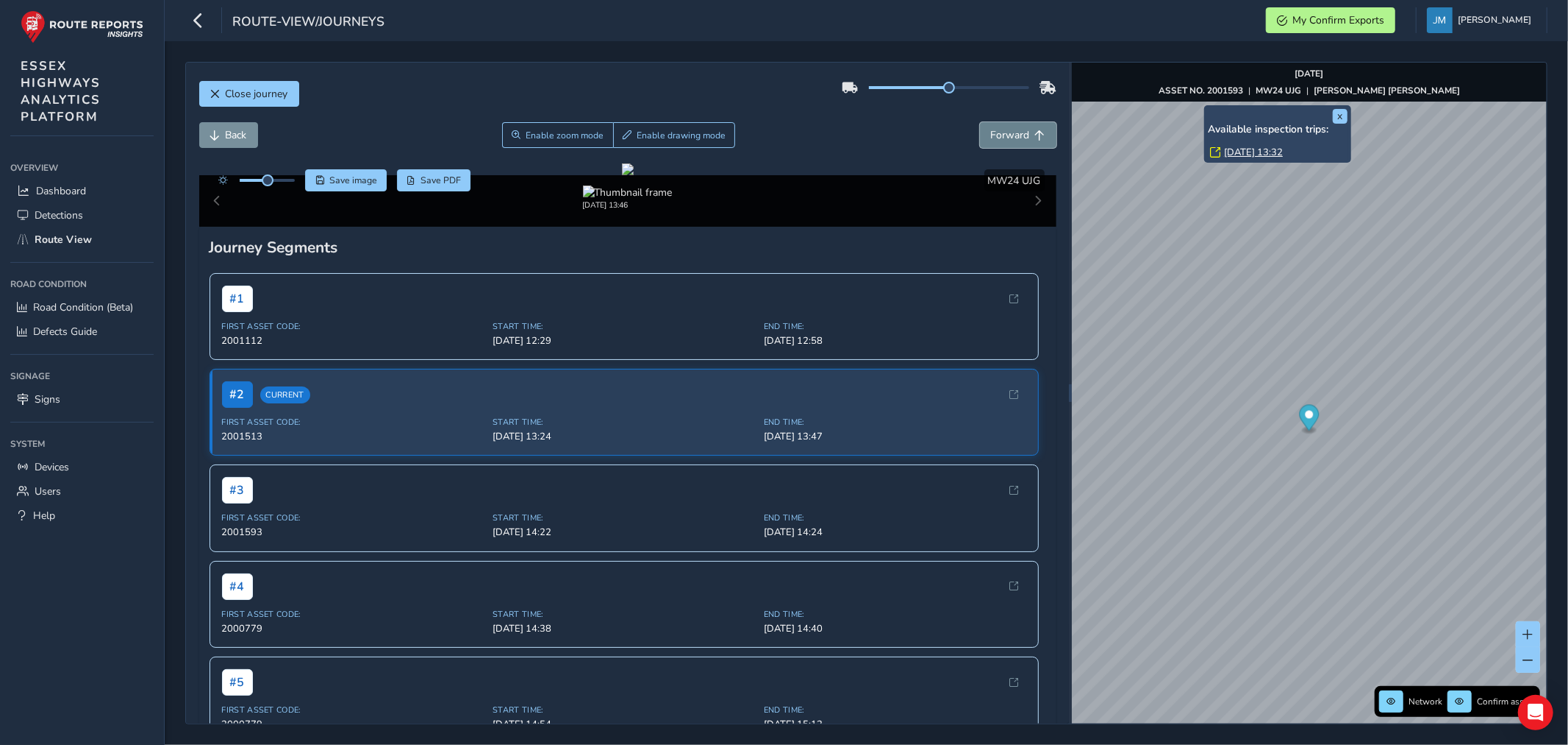
click at [1004, 130] on span "Forward" at bounding box center [1010, 135] width 39 height 14
click at [229, 130] on span "Back" at bounding box center [236, 135] width 21 height 14
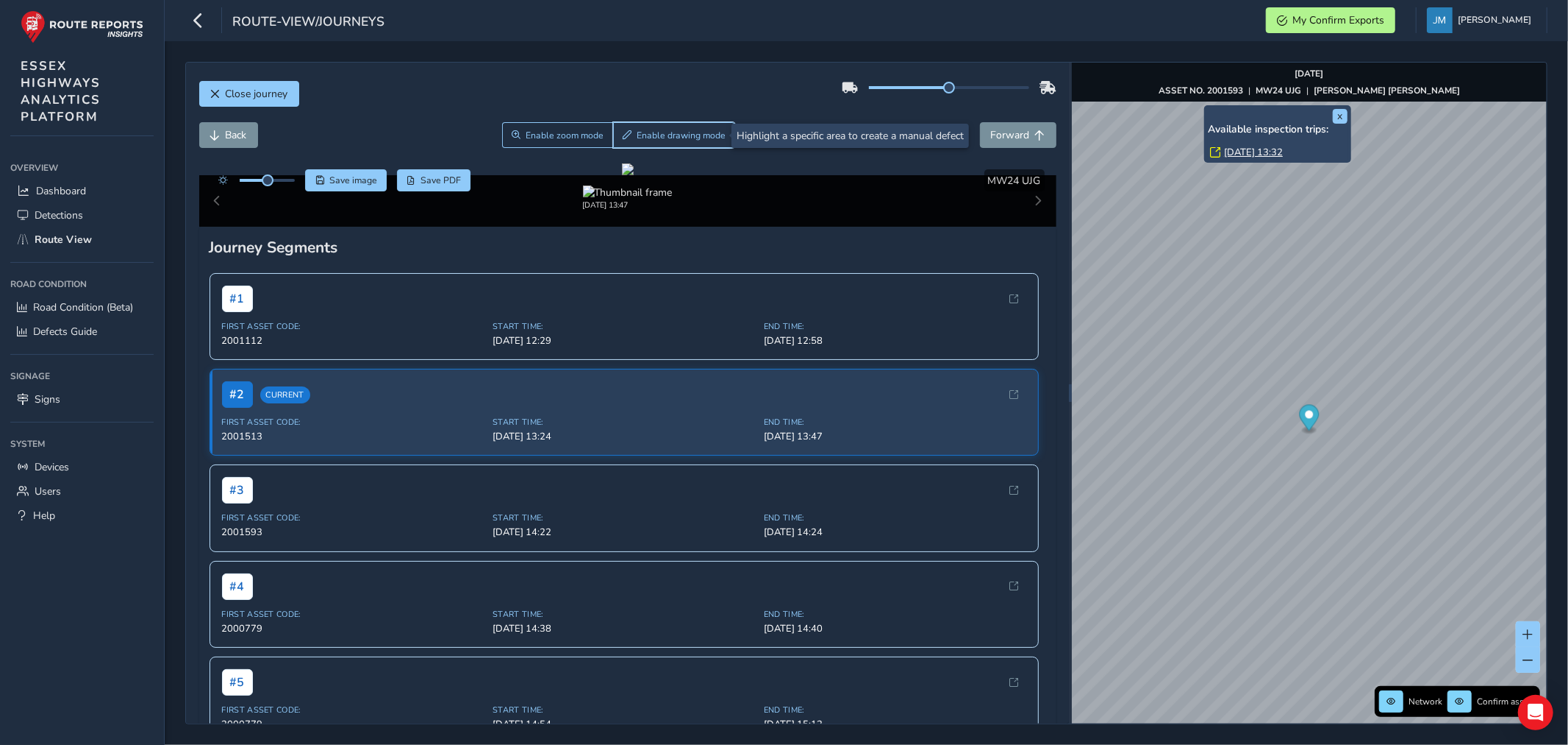
click at [659, 129] on span "Enable drawing mode" at bounding box center [682, 135] width 89 height 11
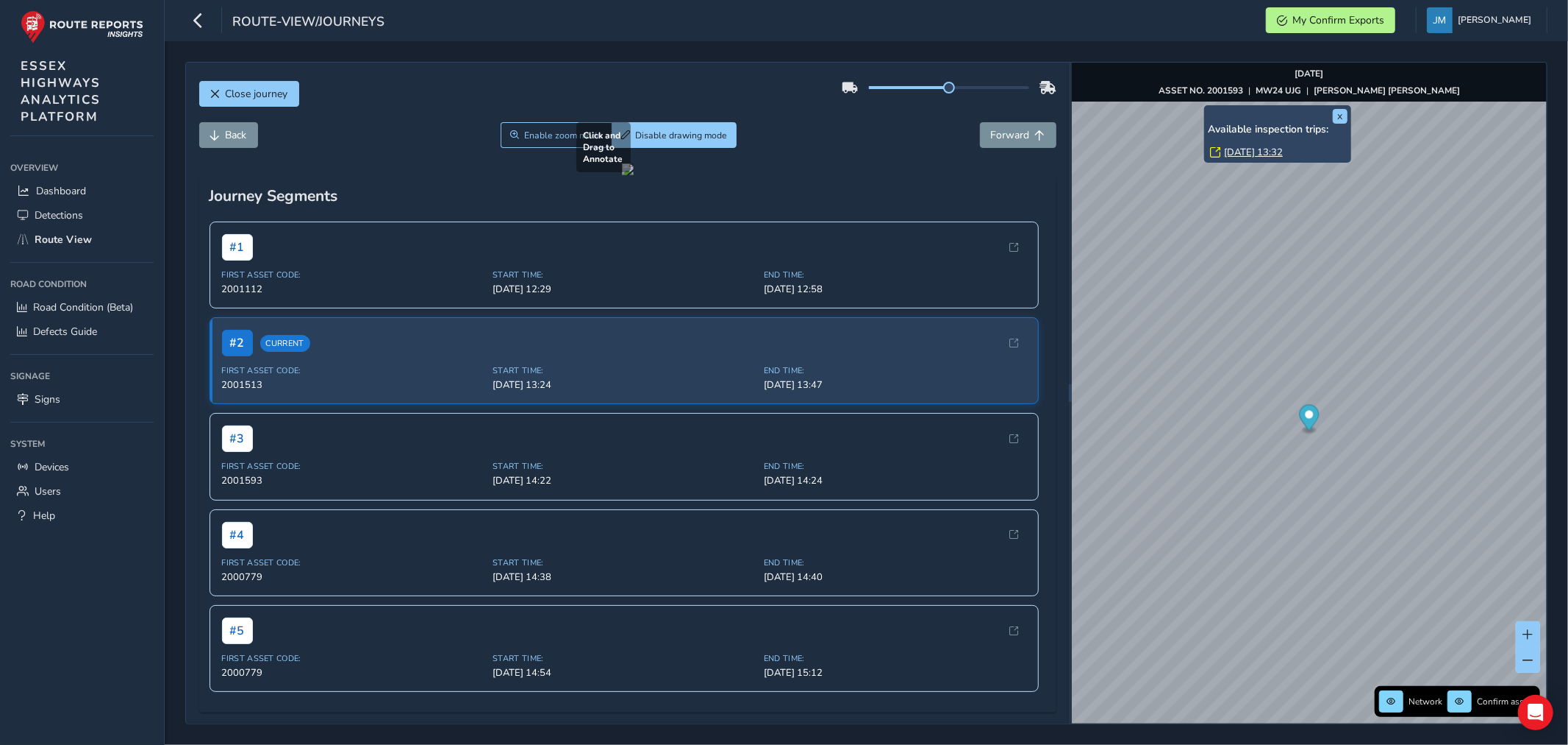
drag, startPoint x: 730, startPoint y: 439, endPoint x: 915, endPoint y: 524, distance: 203.6
click at [634, 175] on div at bounding box center [628, 169] width 11 height 11
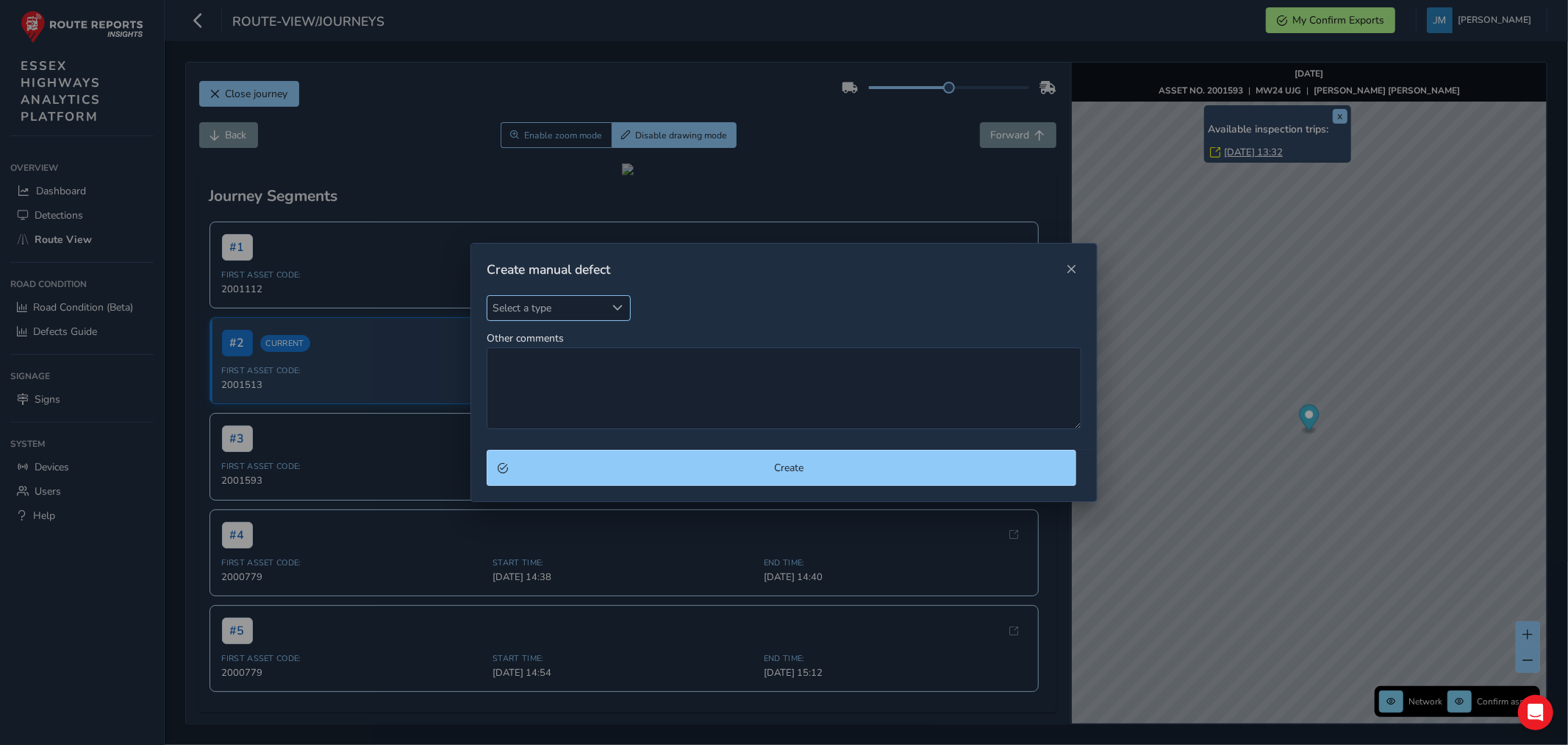
drag, startPoint x: 621, startPoint y: 305, endPoint x: 619, endPoint y: 319, distance: 14.1
click at [621, 307] on span "Select a type" at bounding box center [617, 307] width 10 height 10
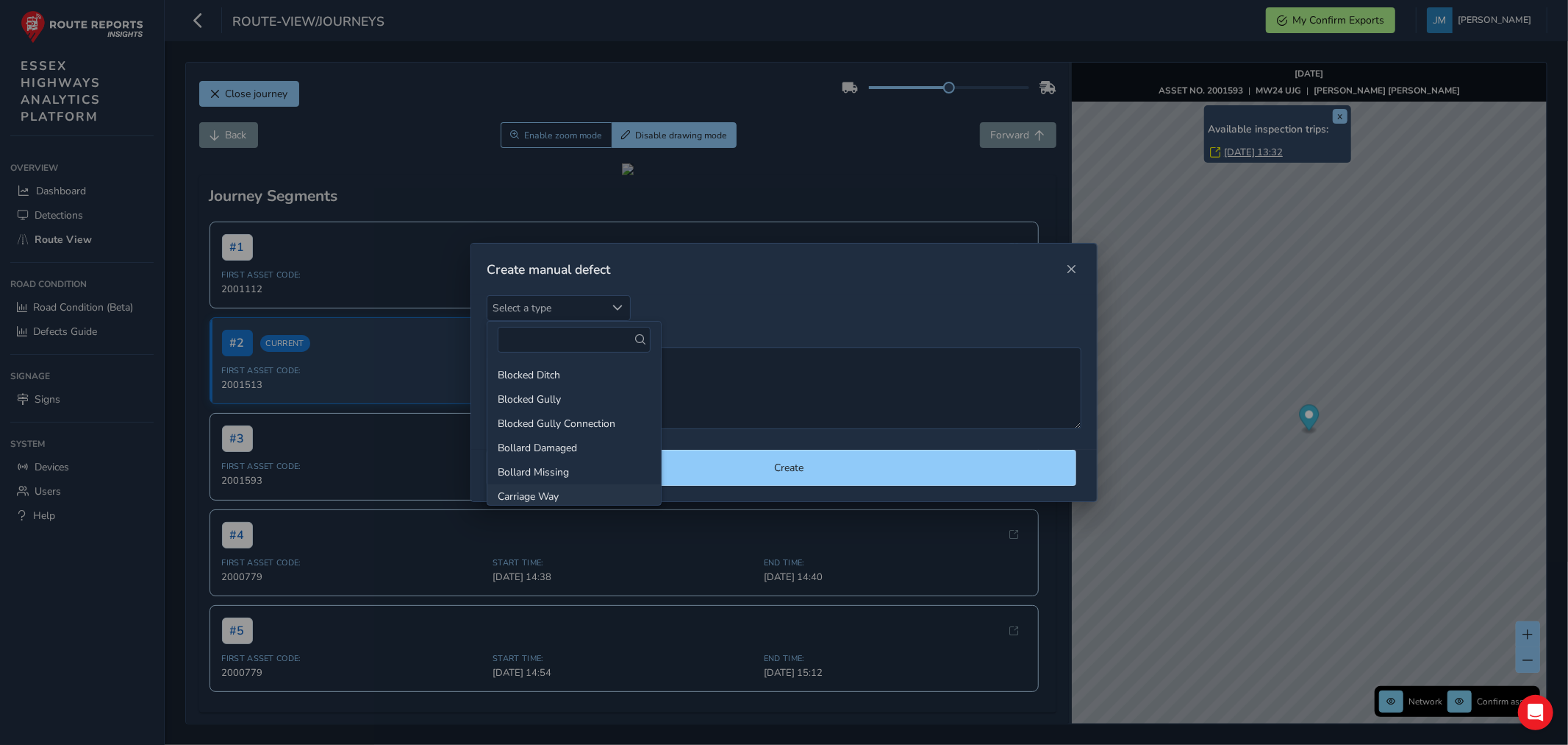
click at [537, 498] on li "Carriage Way" at bounding box center [574, 497] width 173 height 25
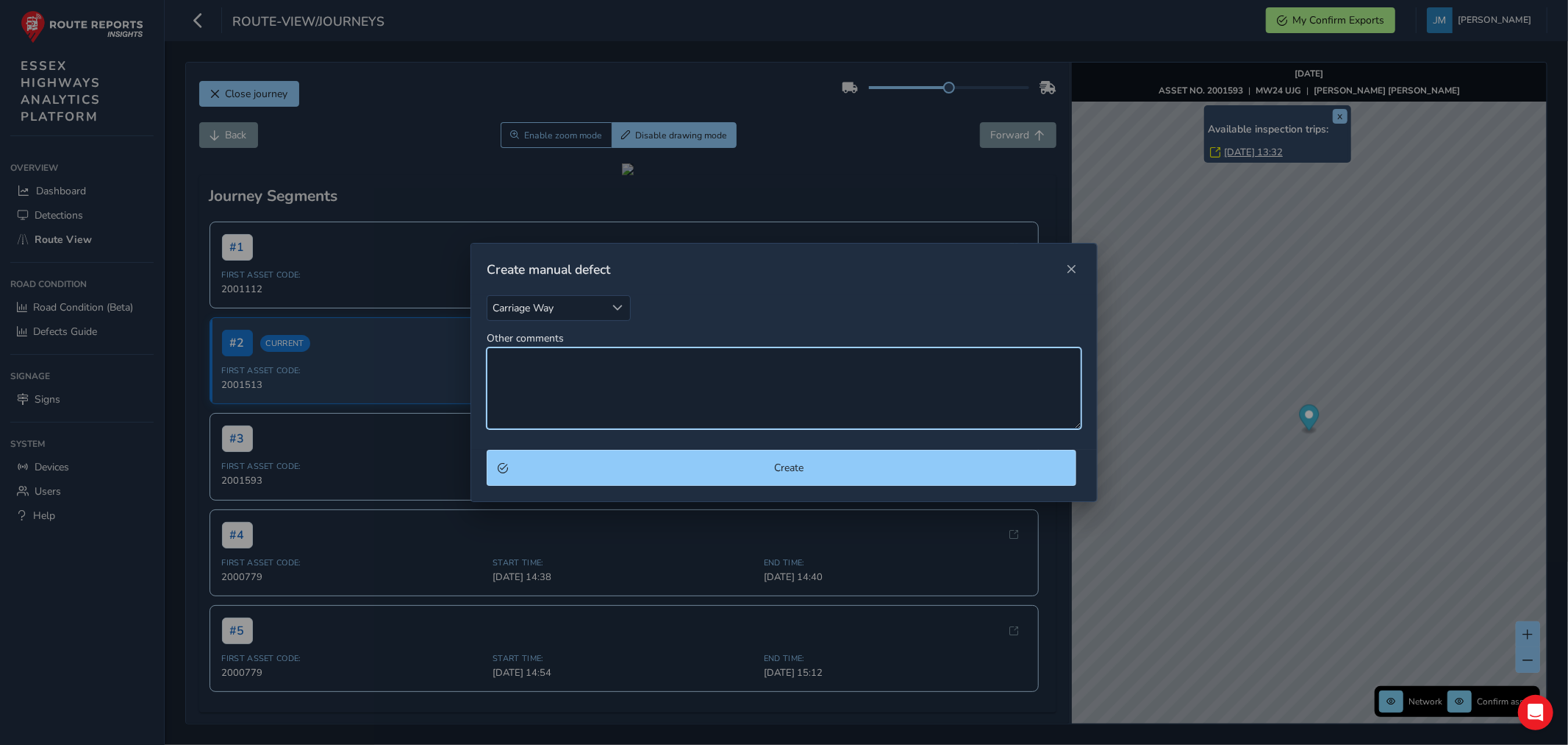
drag, startPoint x: 546, startPoint y: 366, endPoint x: 553, endPoint y: 359, distance: 9.9
click at [550, 362] on textarea "Other comments" at bounding box center [784, 388] width 595 height 82
type textarea "cw edge erosion"
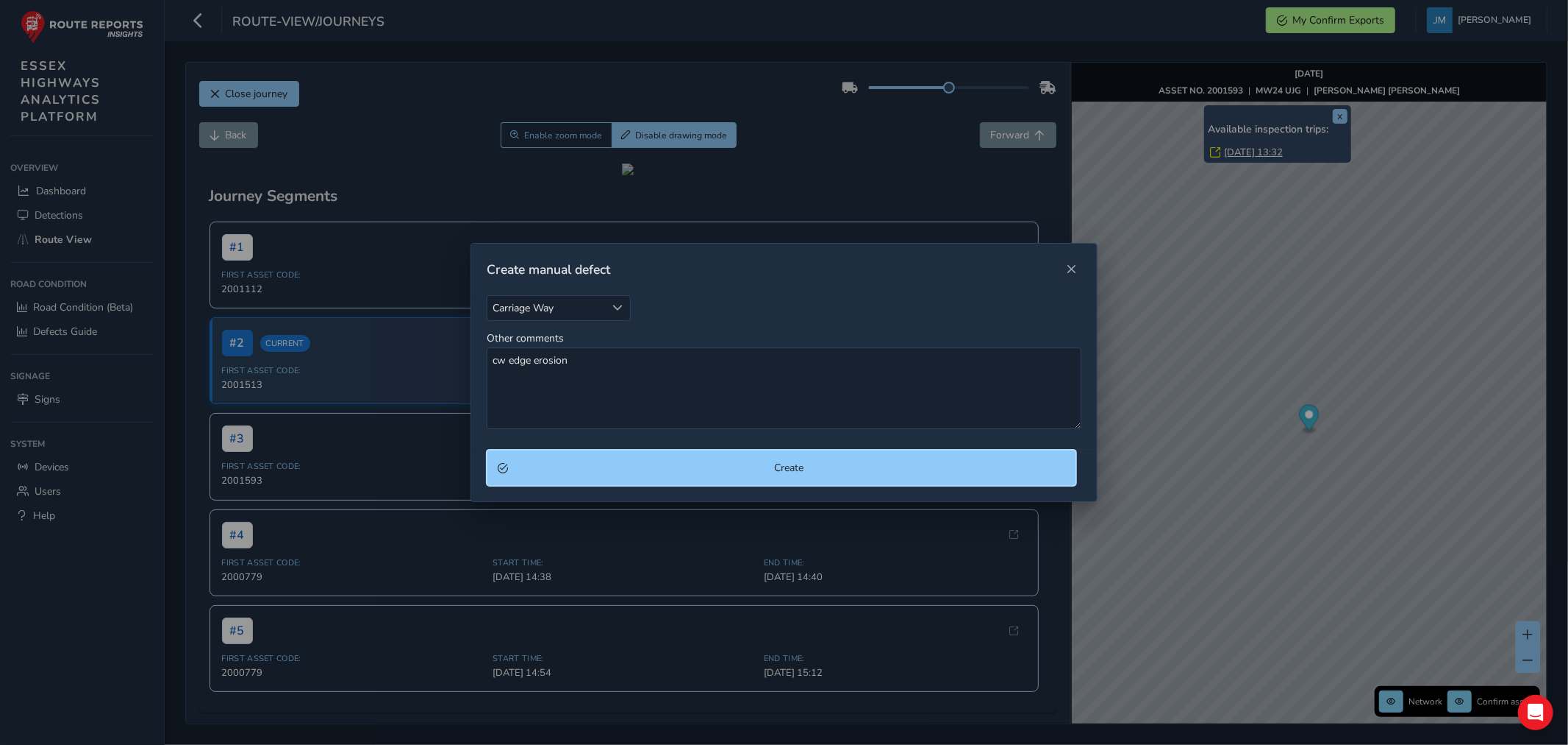
click at [622, 461] on span "Create" at bounding box center [789, 467] width 552 height 14
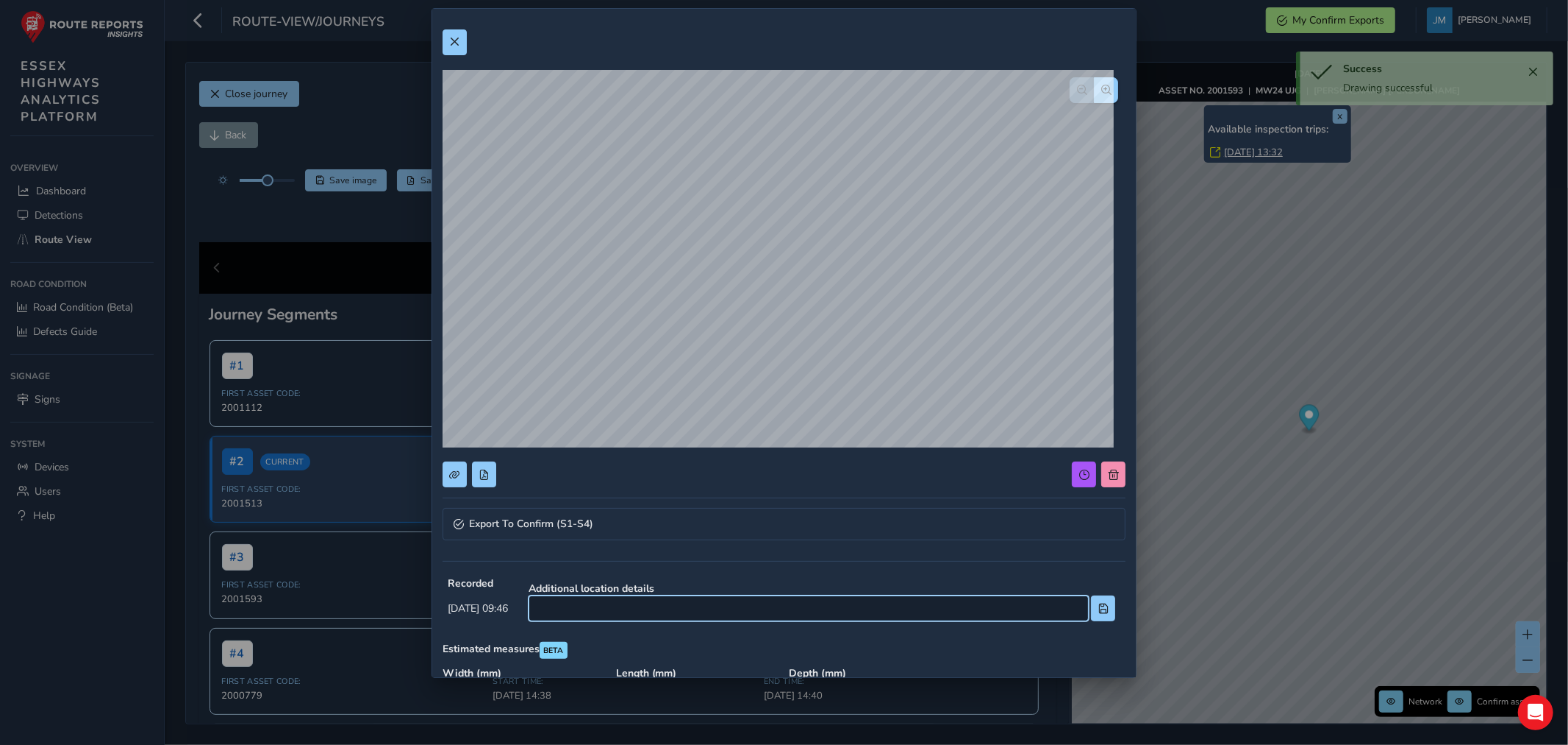
click at [630, 600] on input at bounding box center [808, 608] width 560 height 26
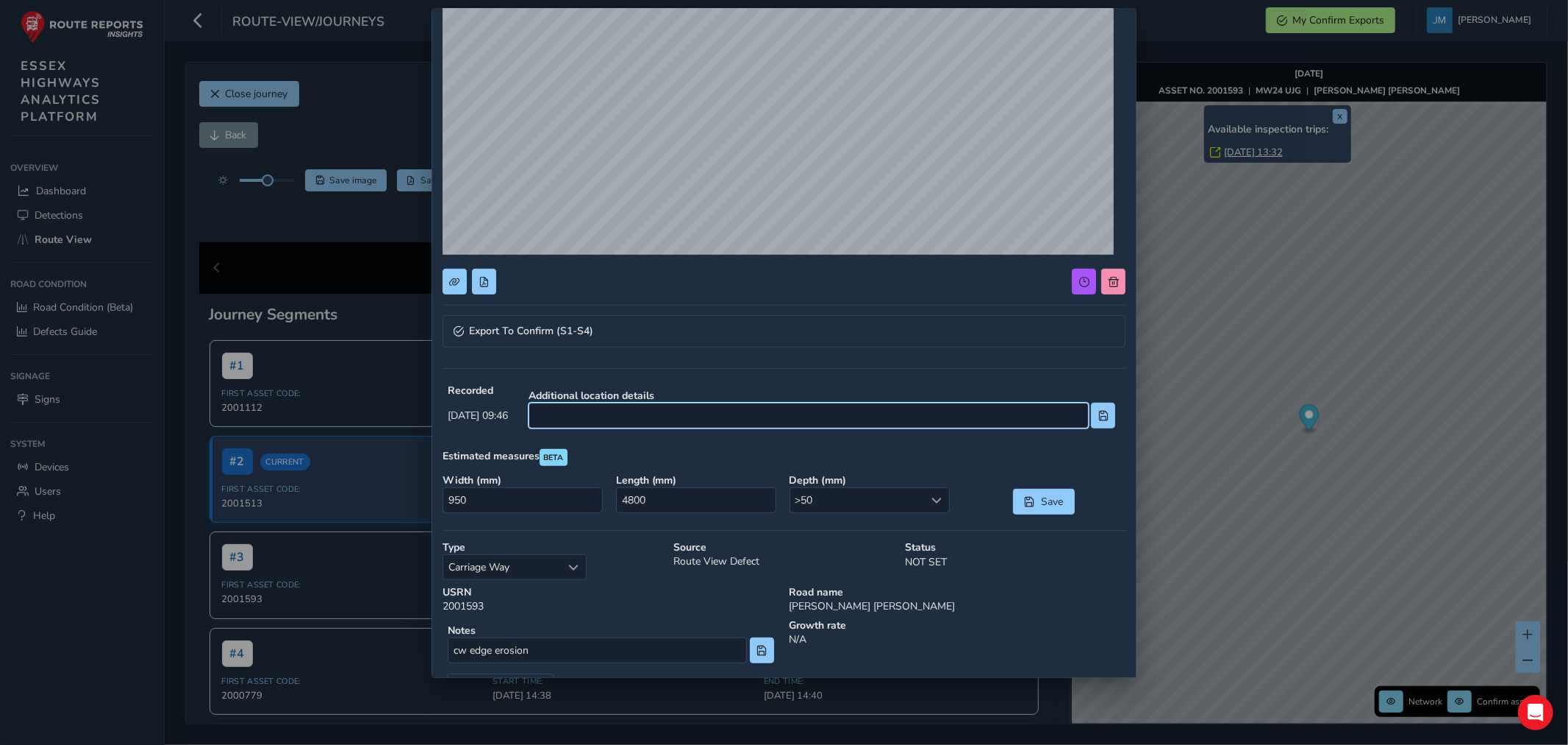
scroll to position [195, 0]
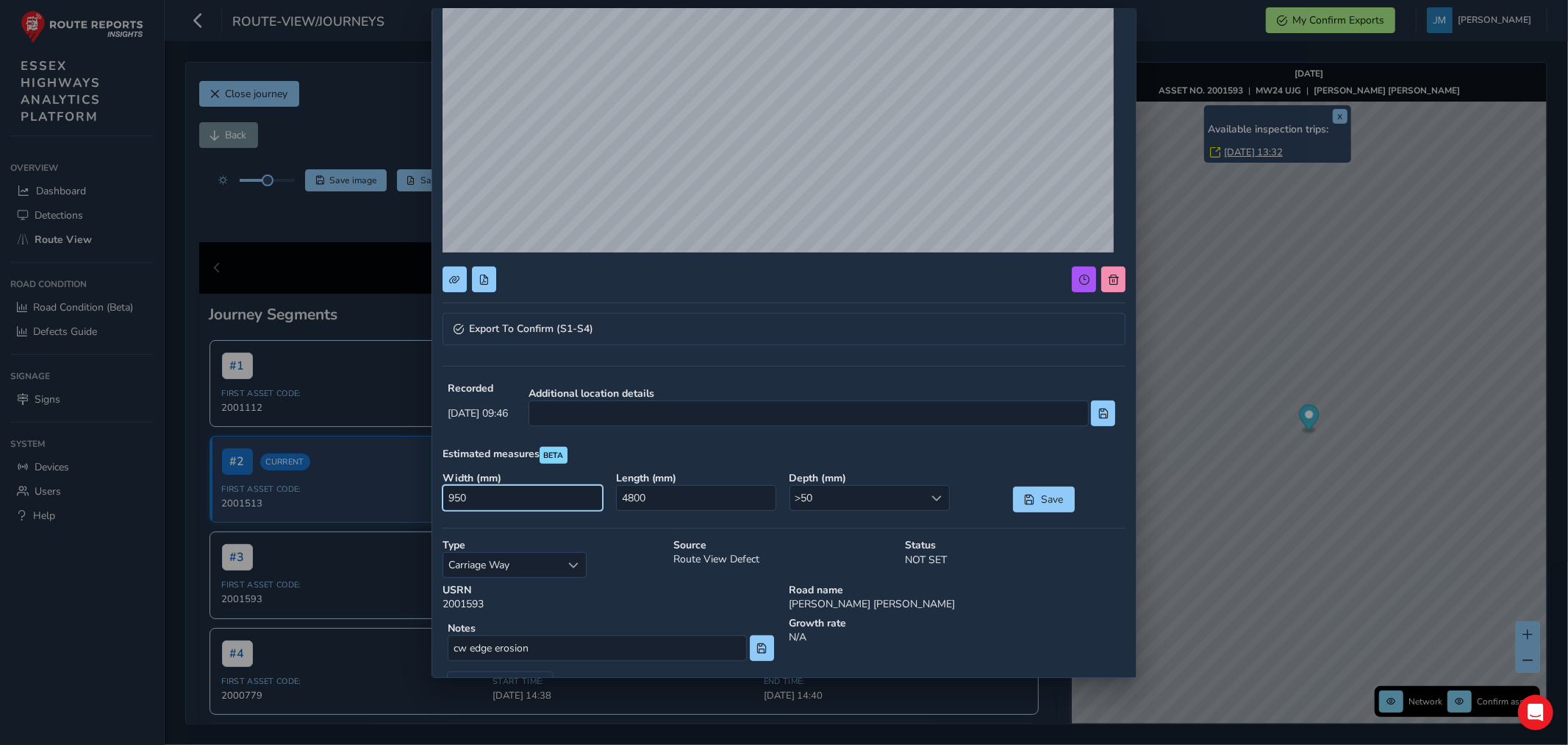
drag, startPoint x: 446, startPoint y: 498, endPoint x: 483, endPoint y: 498, distance: 37.0
click at [483, 498] on input "950" at bounding box center [523, 498] width 161 height 26
click at [487, 499] on input "950" at bounding box center [523, 498] width 161 height 26
type input "9501000"
drag, startPoint x: 618, startPoint y: 497, endPoint x: 687, endPoint y: 502, distance: 69.2
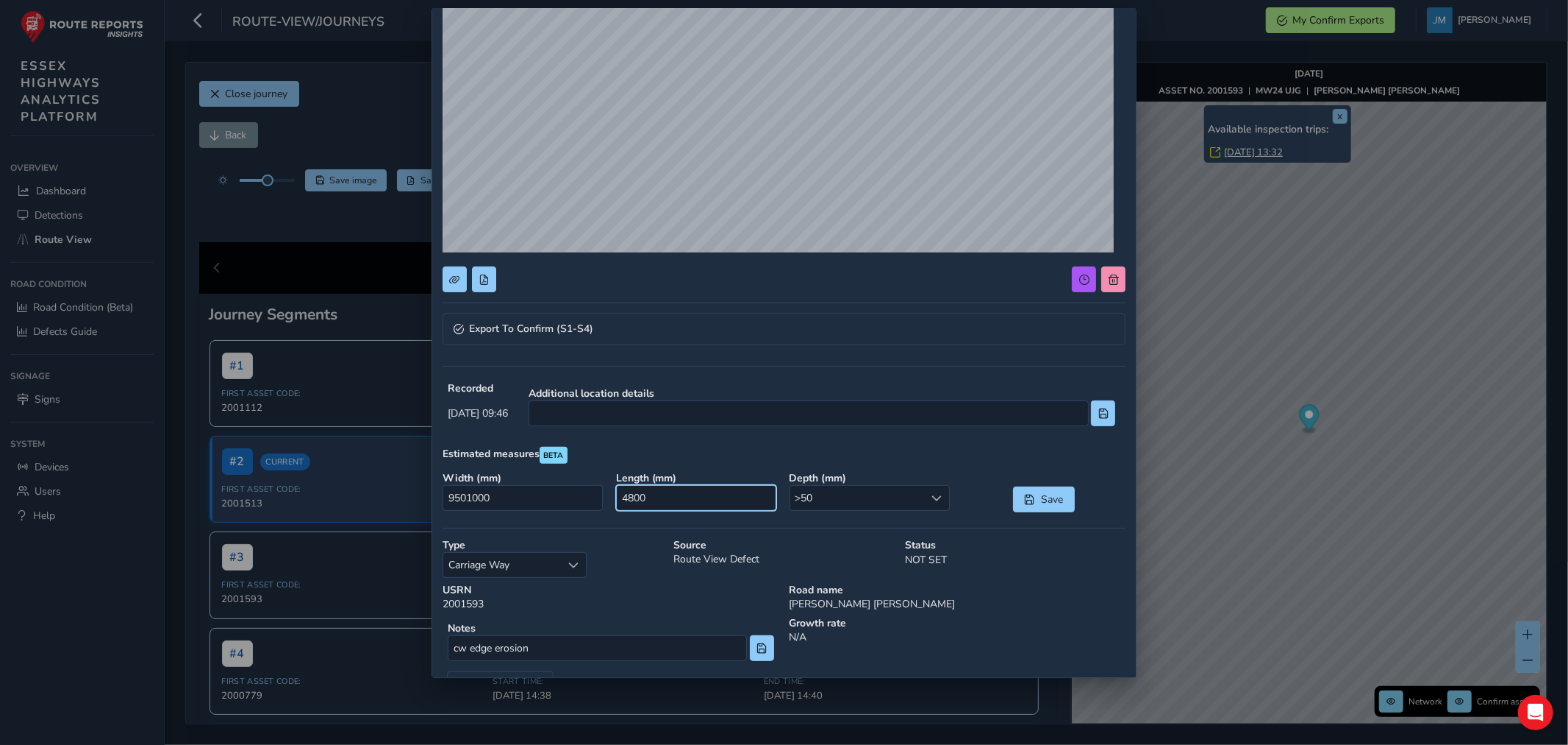
click at [687, 502] on input "4800" at bounding box center [696, 498] width 161 height 26
type input "1000"
drag, startPoint x: 501, startPoint y: 493, endPoint x: 372, endPoint y: 503, distance: 129.4
click at [372, 503] on div "Export To Confirm (S1-S4) Recorded Sep 24 2025, 09:46 Additional location detai…" at bounding box center [784, 372] width 1568 height 745
type input "1100"
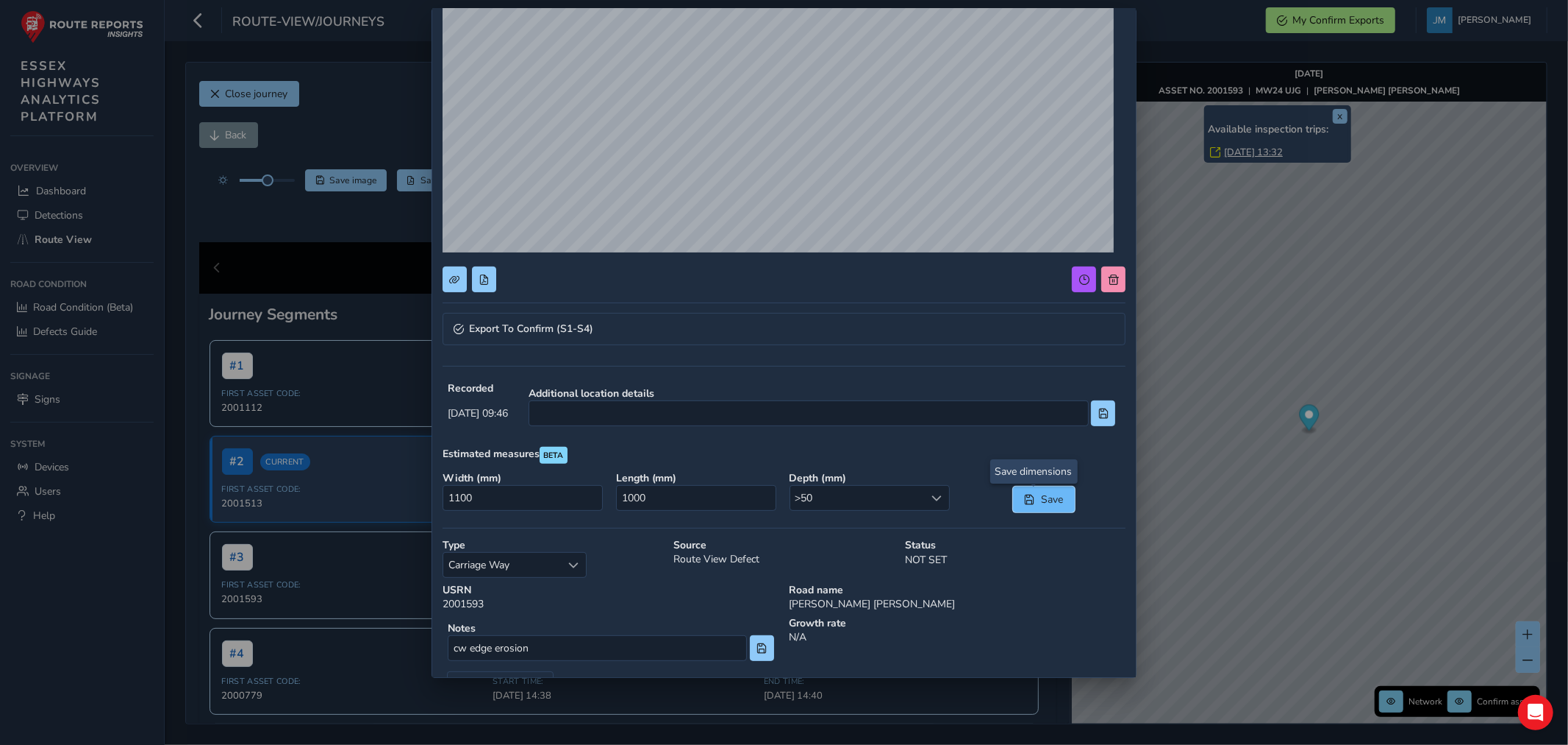
click at [1050, 502] on span "Save" at bounding box center [1052, 499] width 25 height 14
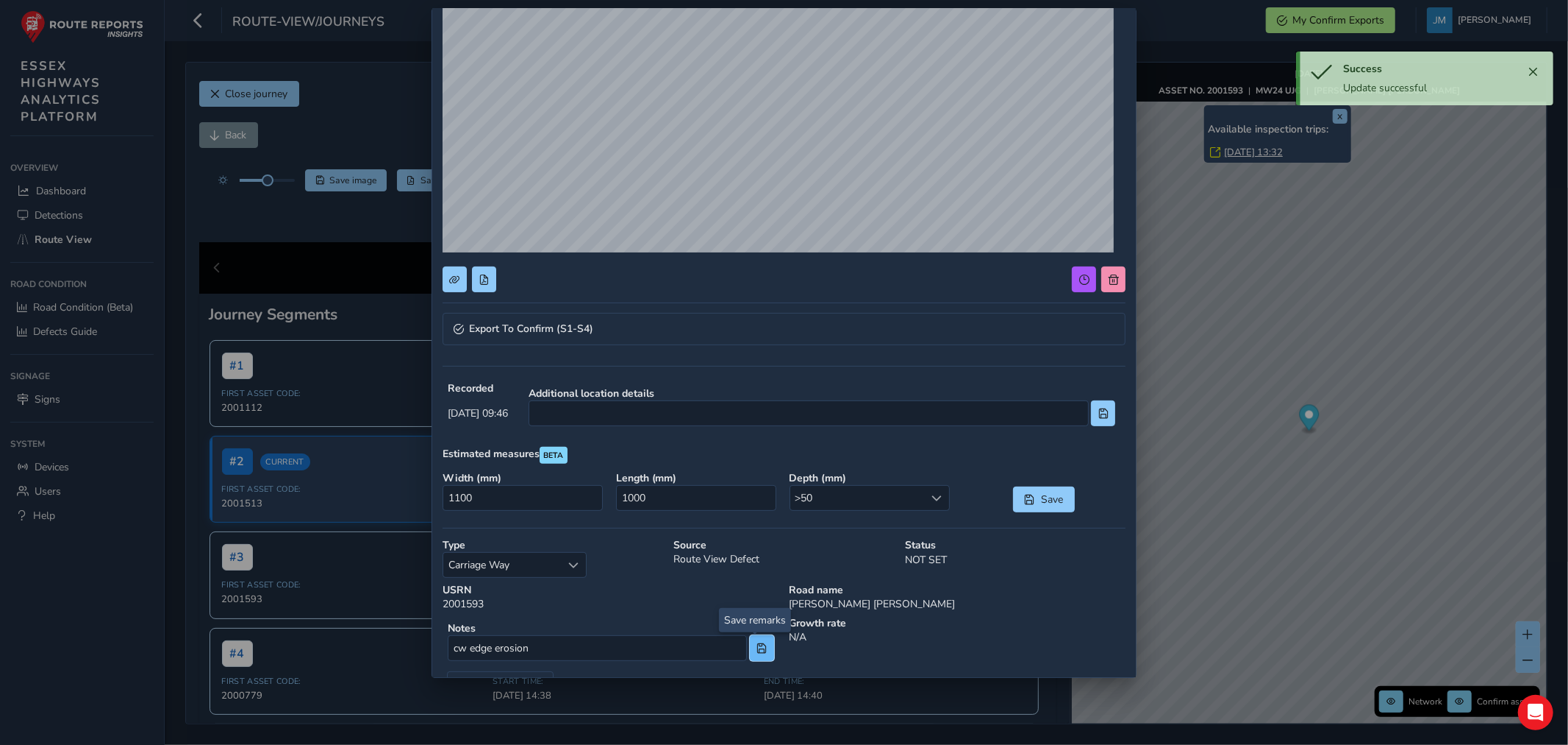
click at [757, 648] on span at bounding box center [762, 648] width 10 height 10
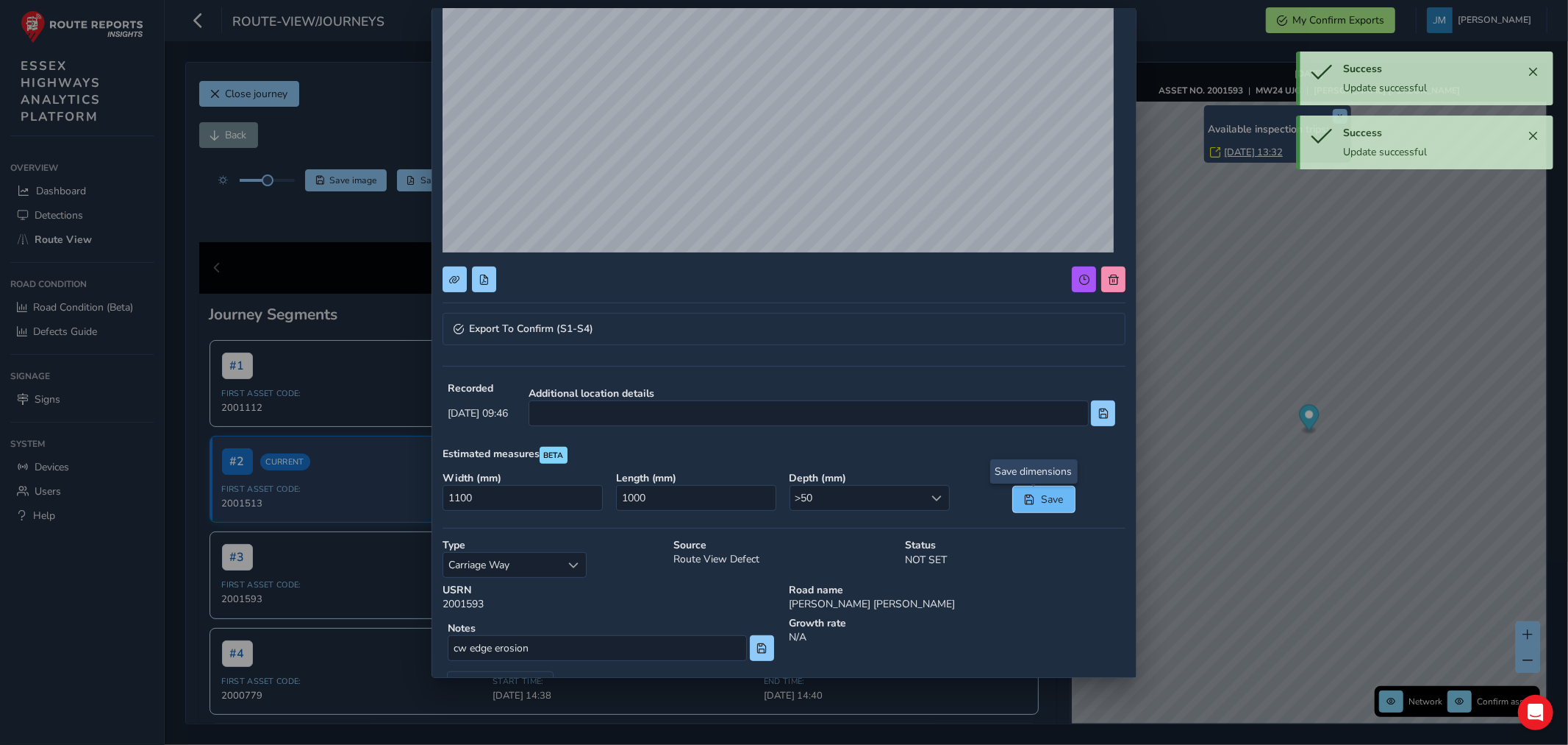
click at [1024, 501] on span "Save" at bounding box center [1029, 500] width 10 height 10
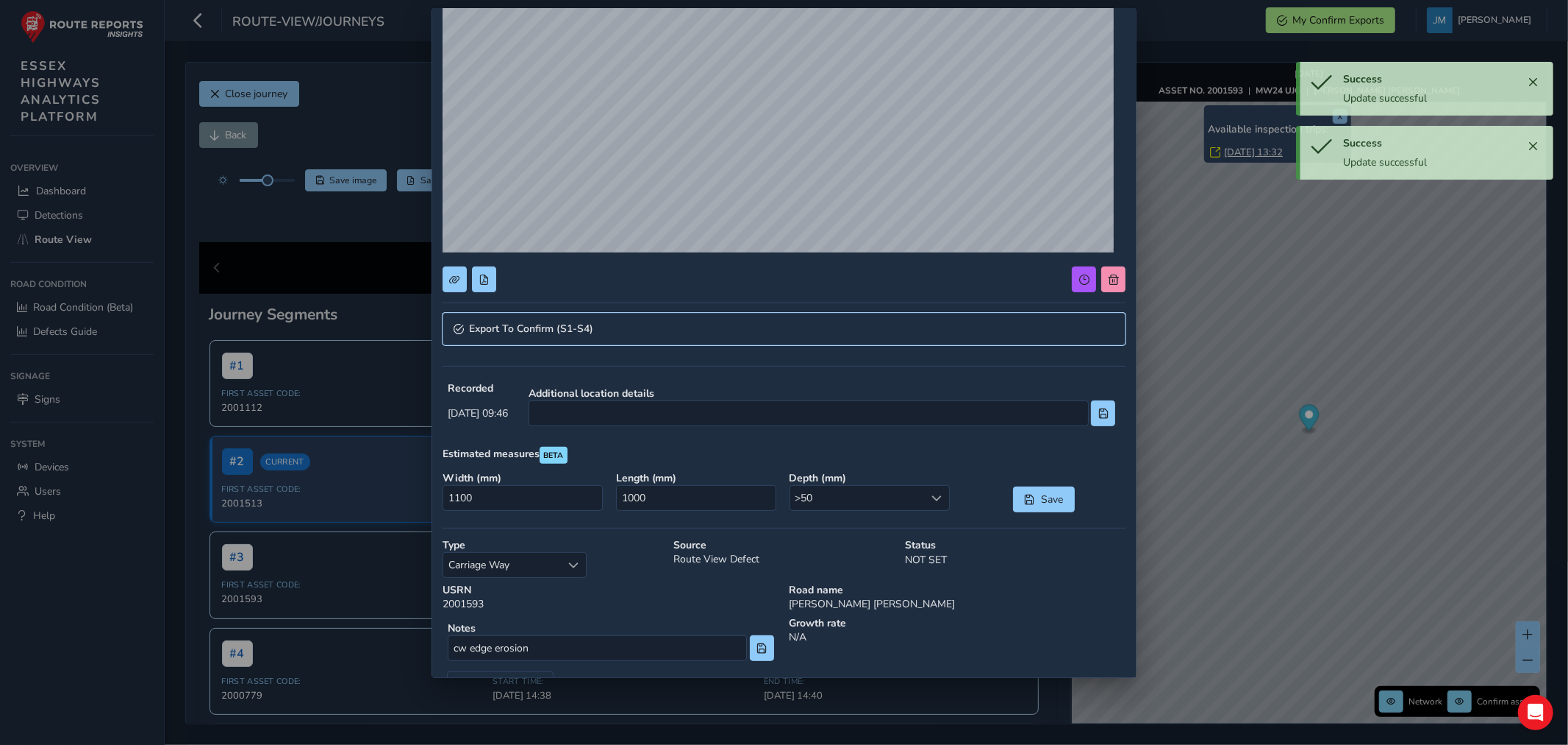
drag, startPoint x: 589, startPoint y: 329, endPoint x: 594, endPoint y: 343, distance: 14.9
click at [589, 332] on span "Export To Confirm (S1-S4)" at bounding box center [531, 328] width 125 height 10
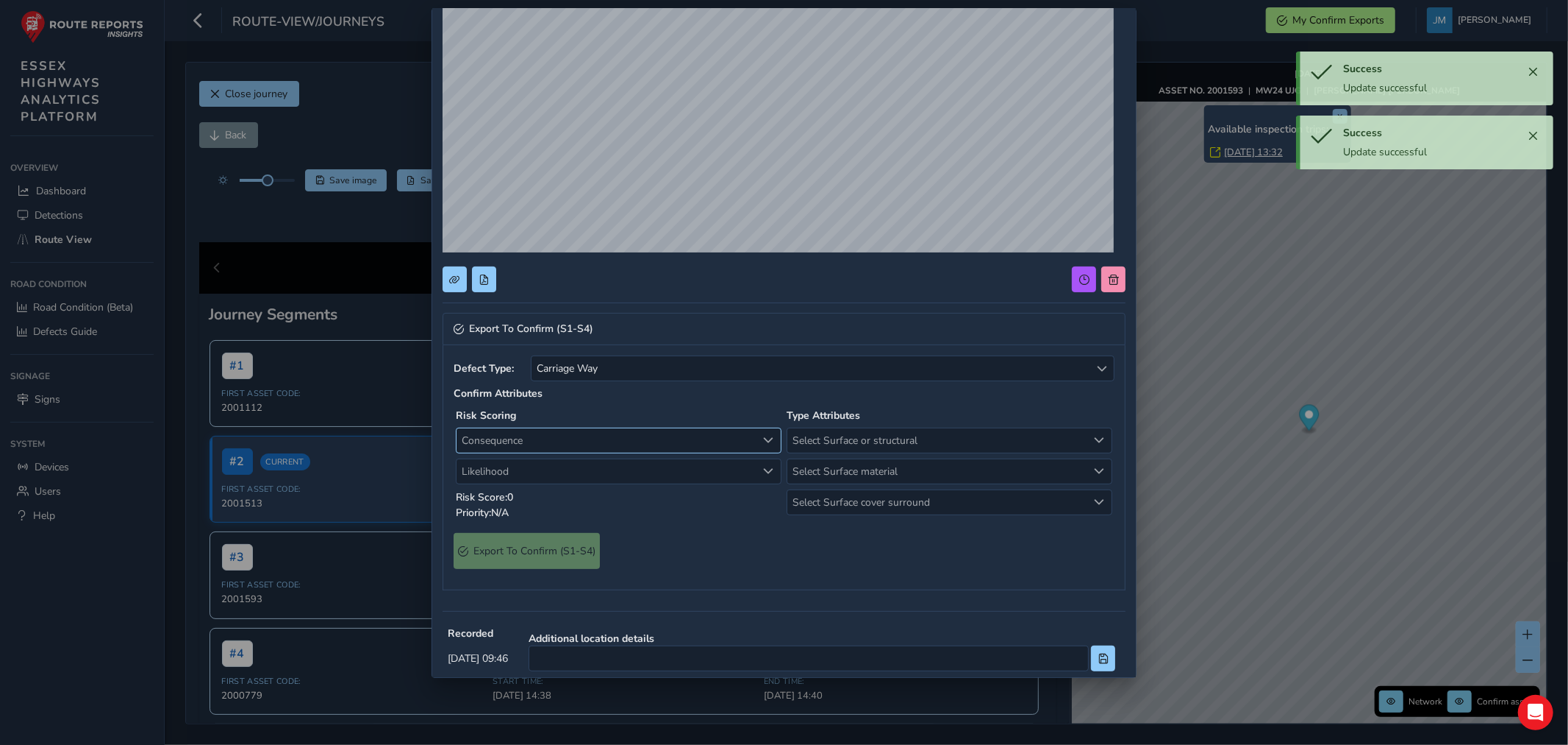
click at [547, 438] on span "Consequence" at bounding box center [607, 441] width 300 height 25
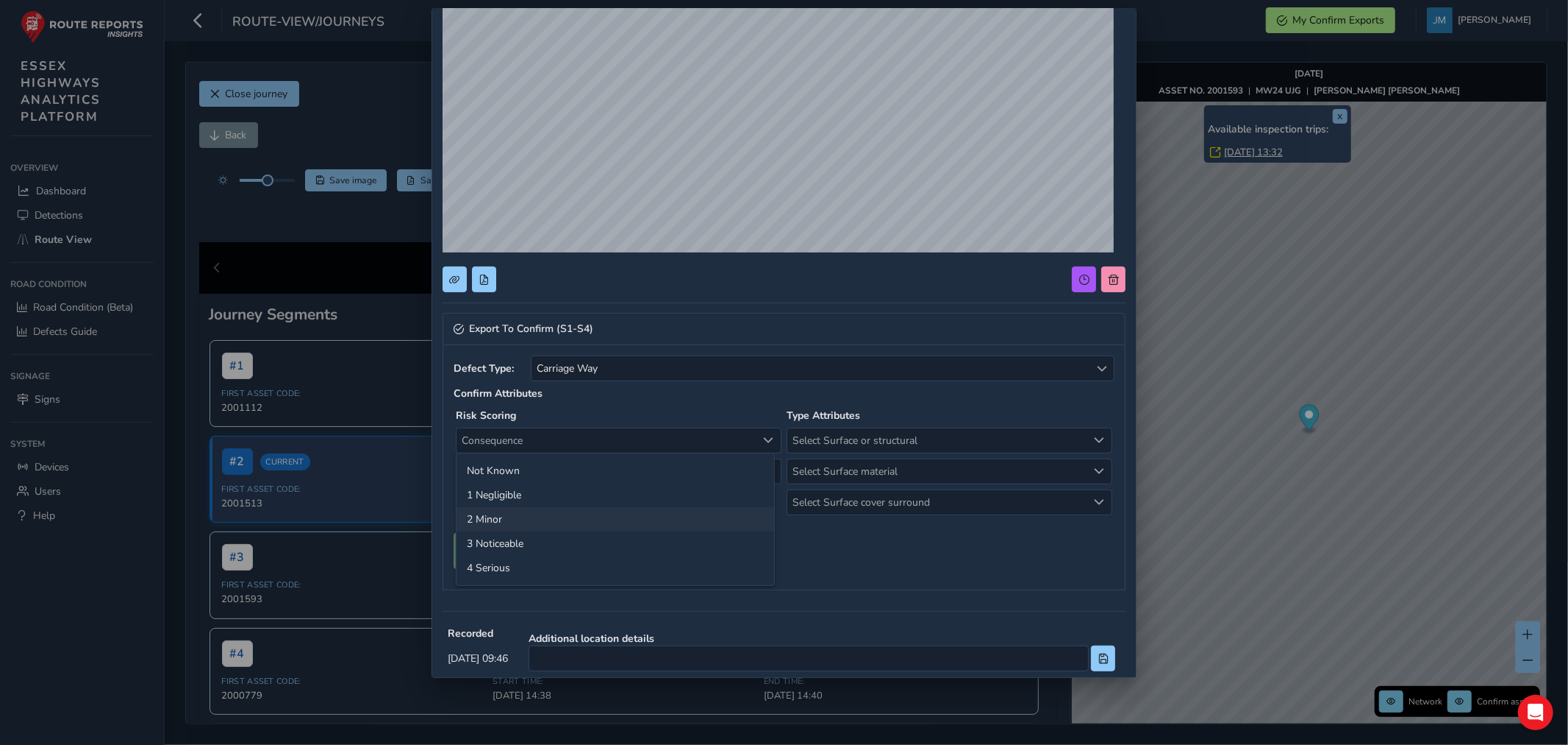
click at [494, 518] on li "2 Minor" at bounding box center [615, 520] width 318 height 25
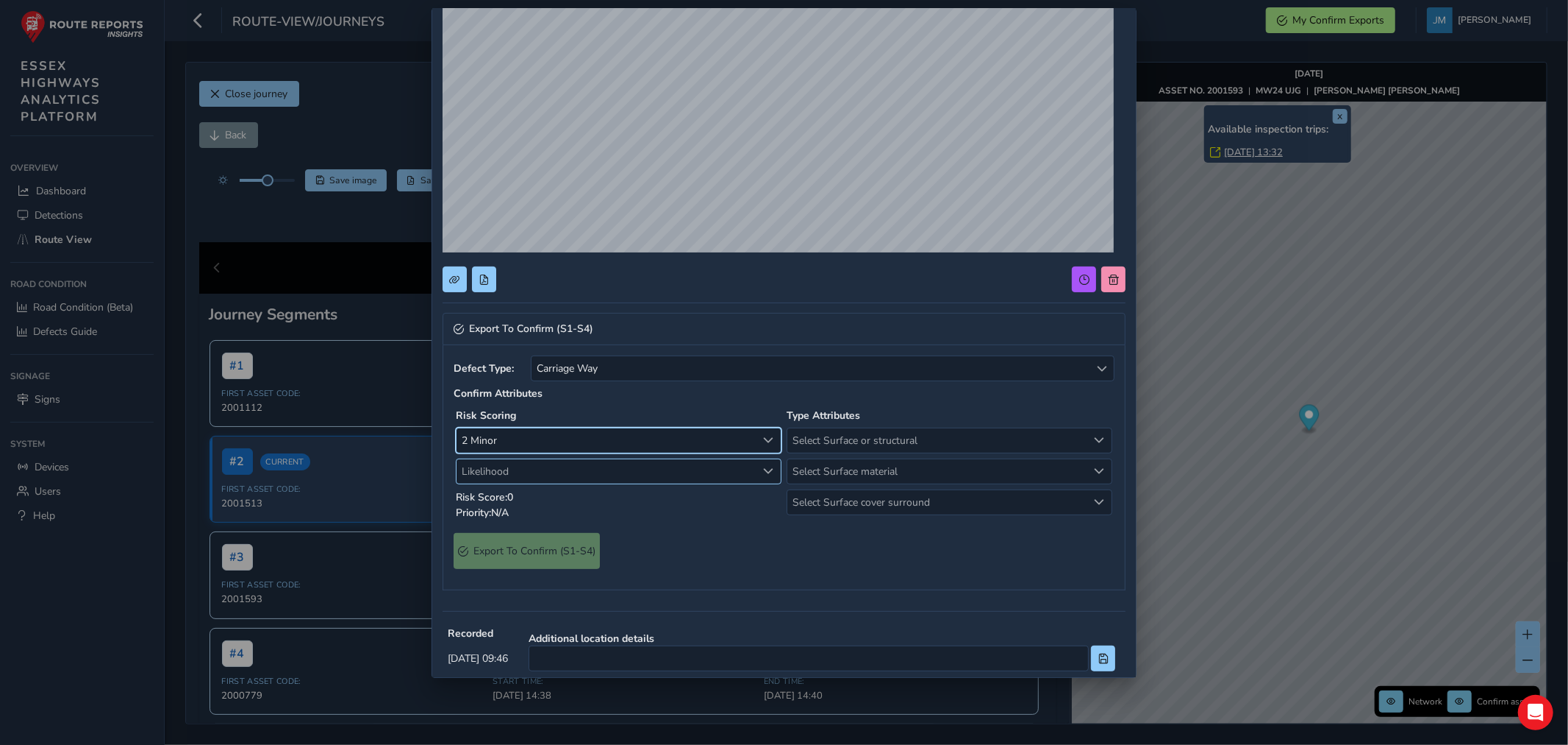
click at [490, 480] on span "Likelihood" at bounding box center [607, 472] width 300 height 25
drag, startPoint x: 511, startPoint y: 573, endPoint x: 747, endPoint y: 538, distance: 238.6
click at [530, 576] on li "3 Medium" at bounding box center [615, 575] width 318 height 25
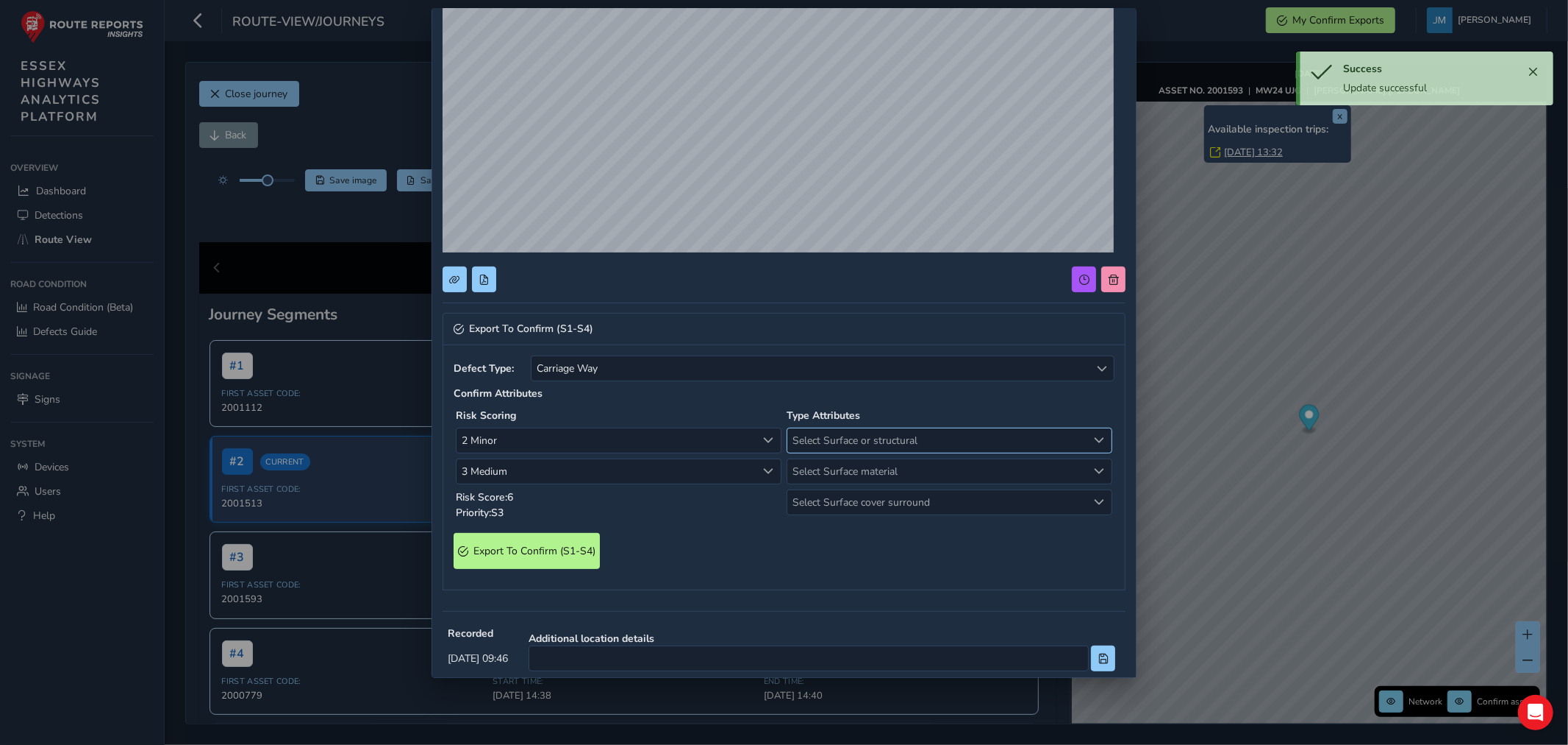
drag, startPoint x: 851, startPoint y: 433, endPoint x: 846, endPoint y: 449, distance: 16.8
click at [851, 435] on span "Select Surface or structural" at bounding box center [938, 441] width 300 height 25
click at [814, 496] on li "Surface" at bounding box center [940, 495] width 318 height 25
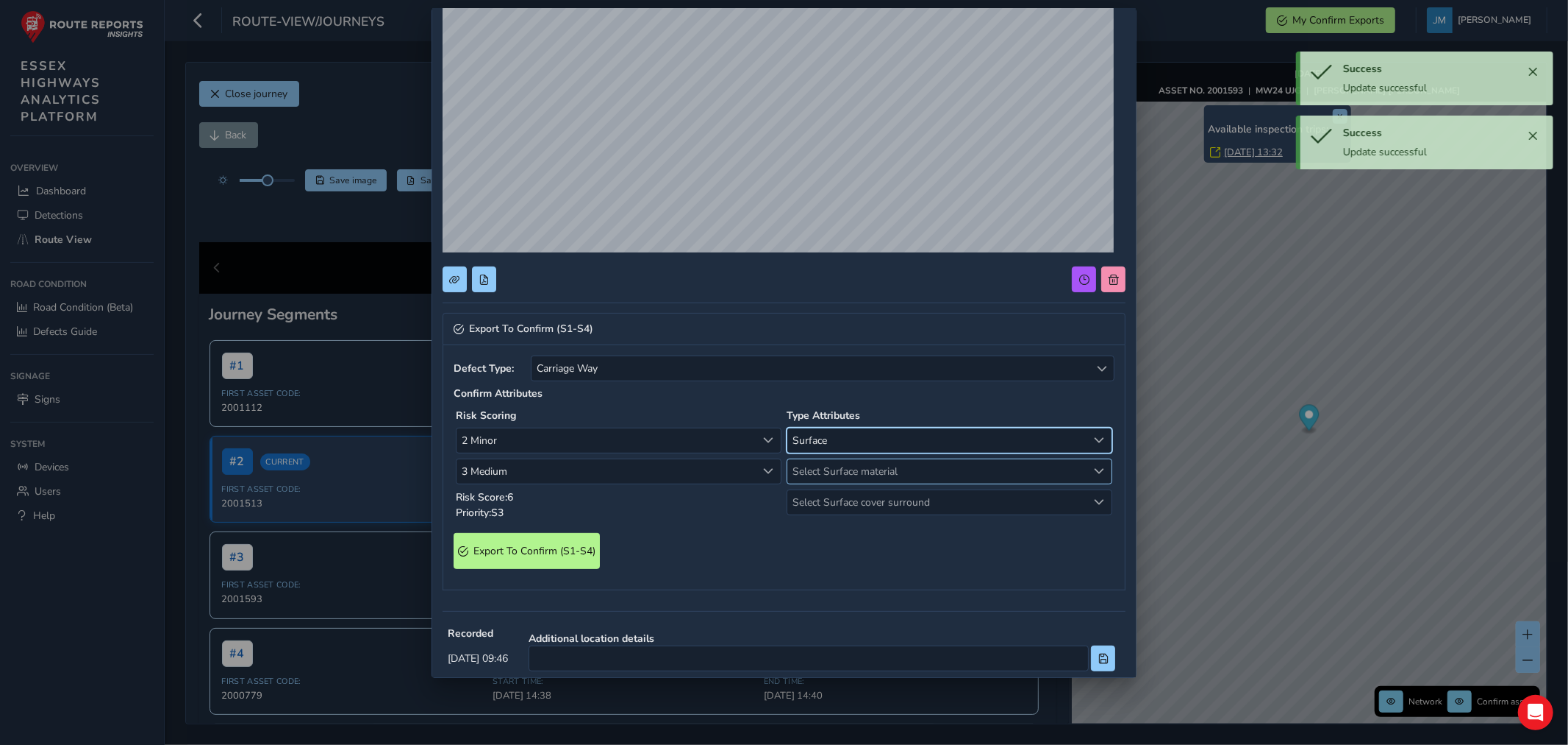
drag, startPoint x: 823, startPoint y: 472, endPoint x: 825, endPoint y: 480, distance: 8.2
click at [824, 476] on span "Select Surface material" at bounding box center [938, 472] width 300 height 25
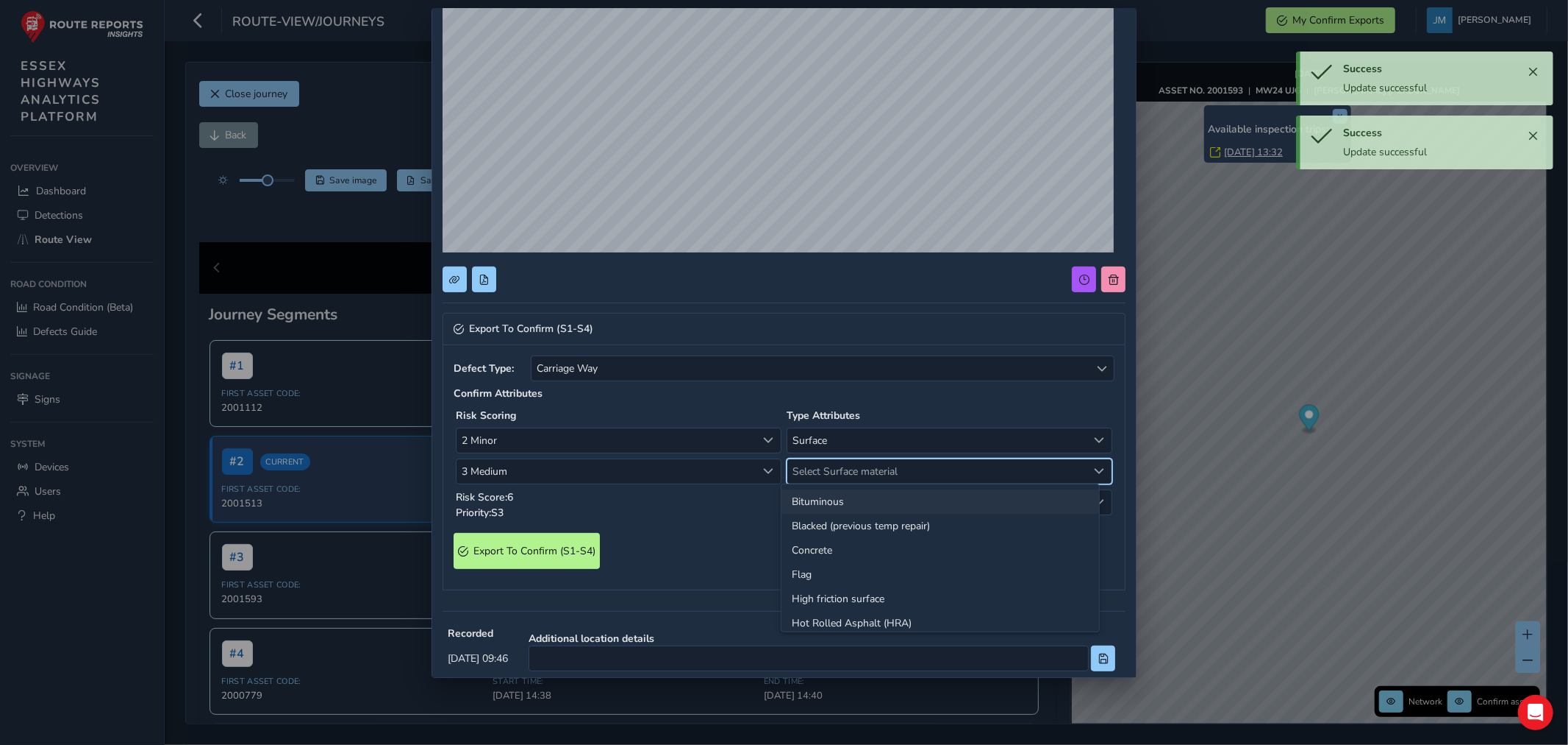
click at [819, 501] on li "Bituminous" at bounding box center [940, 501] width 318 height 25
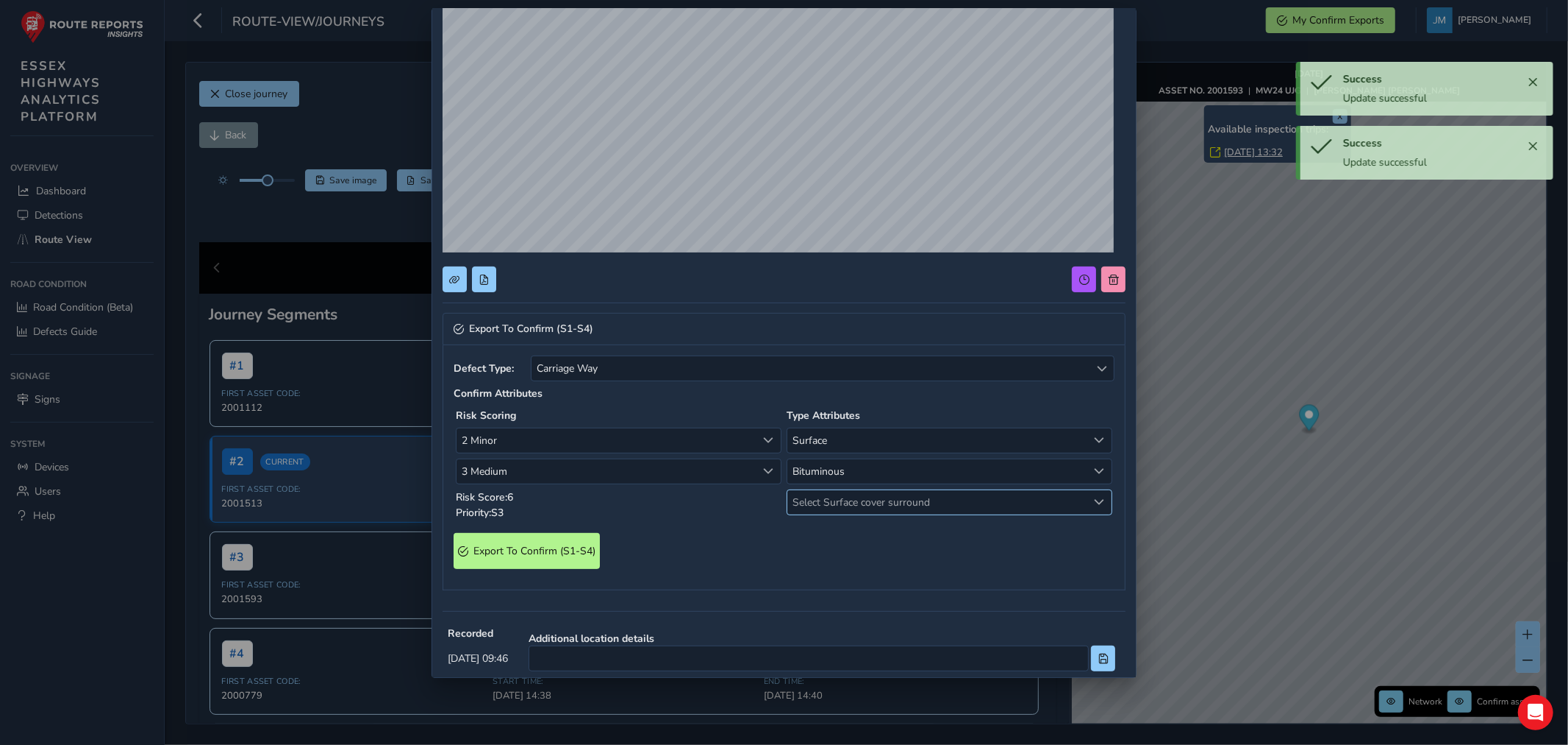
click at [829, 503] on span "Select Surface cover surround" at bounding box center [938, 502] width 300 height 25
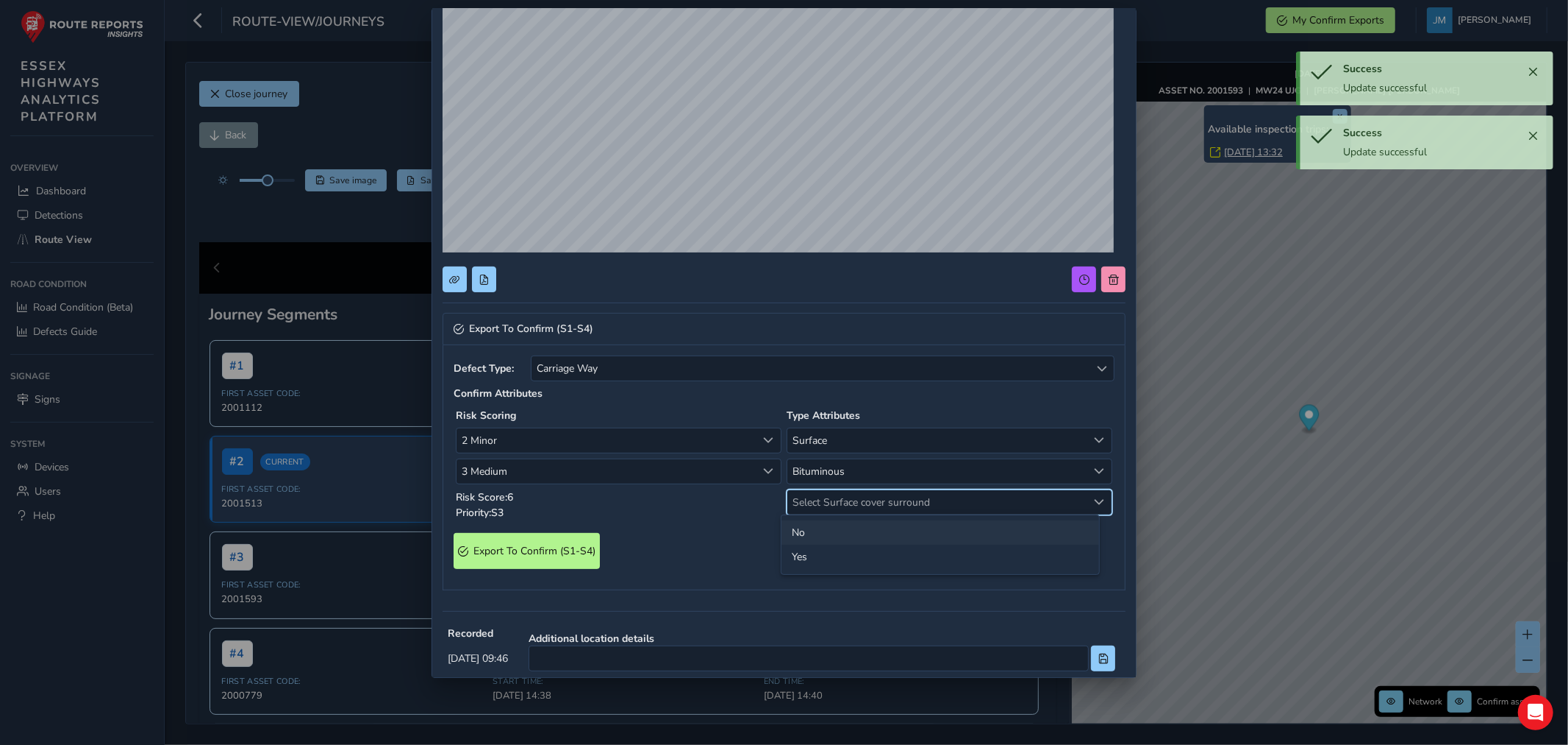
drag, startPoint x: 800, startPoint y: 534, endPoint x: 787, endPoint y: 541, distance: 14.8
click at [798, 538] on li "No" at bounding box center [940, 533] width 318 height 25
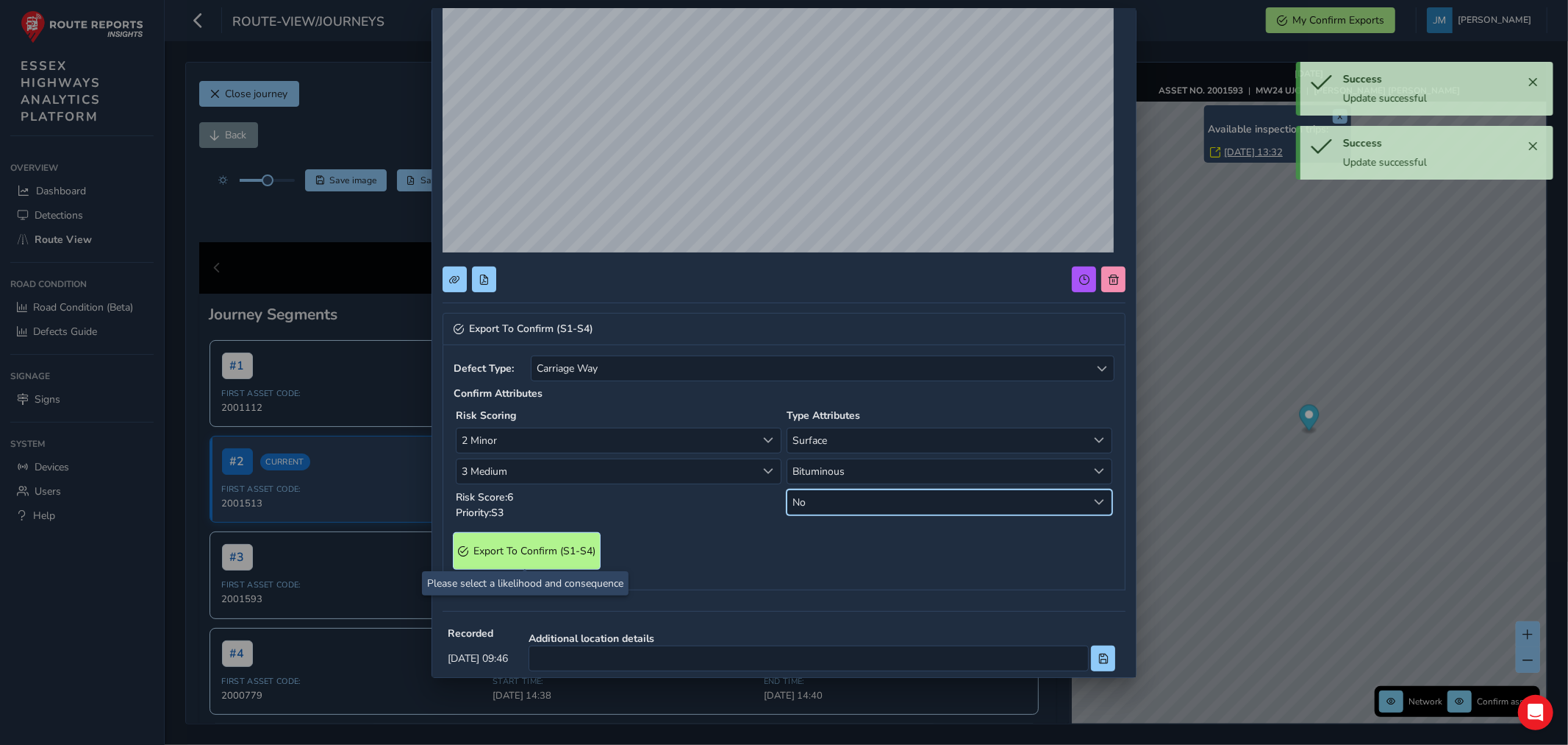
click at [567, 550] on span "Export To Confirm (S1-S4)" at bounding box center [534, 550] width 122 height 14
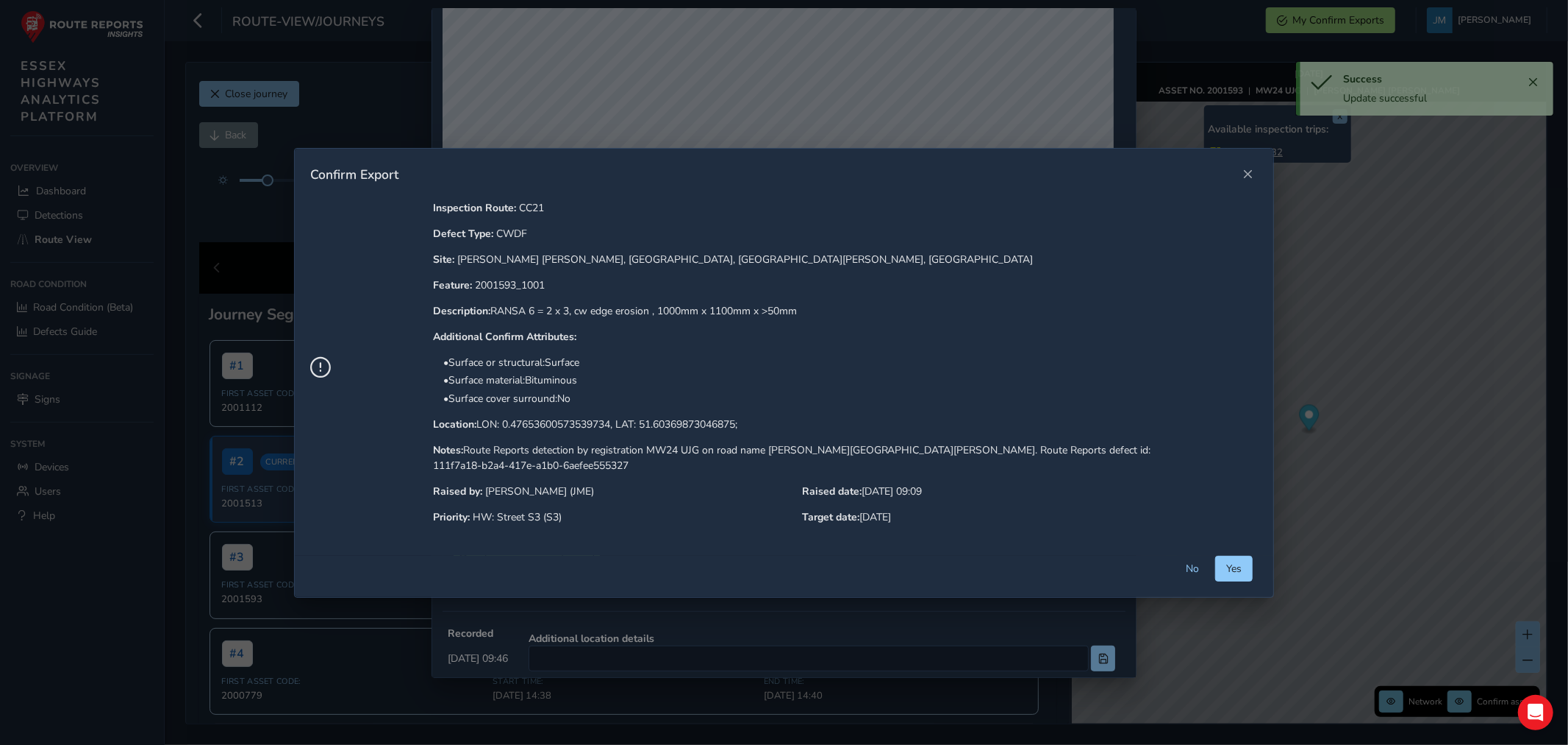
drag, startPoint x: 1147, startPoint y: 563, endPoint x: 1134, endPoint y: 561, distance: 13.2
click at [1215, 563] on button "Yes" at bounding box center [1233, 568] width 37 height 26
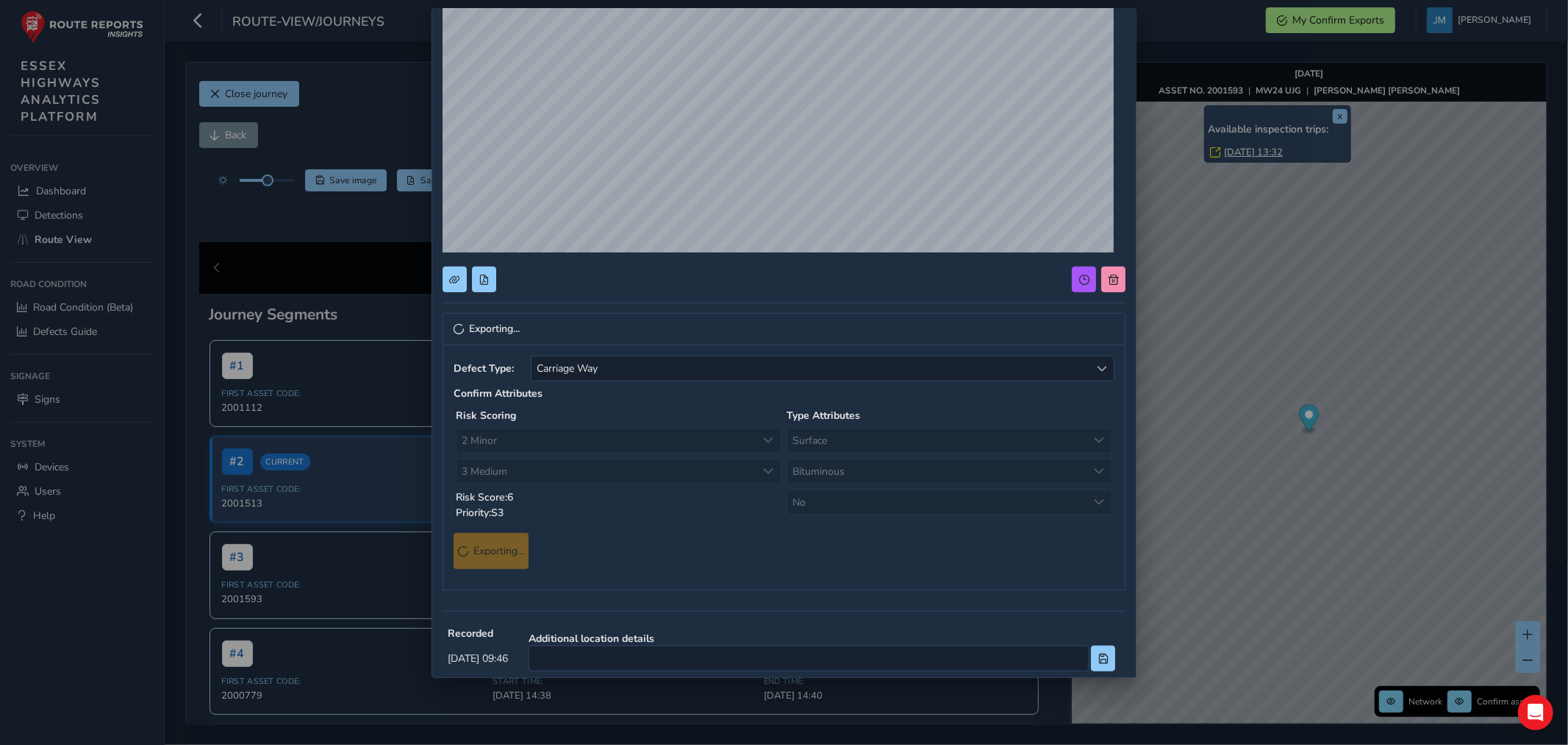
scroll to position [0, 0]
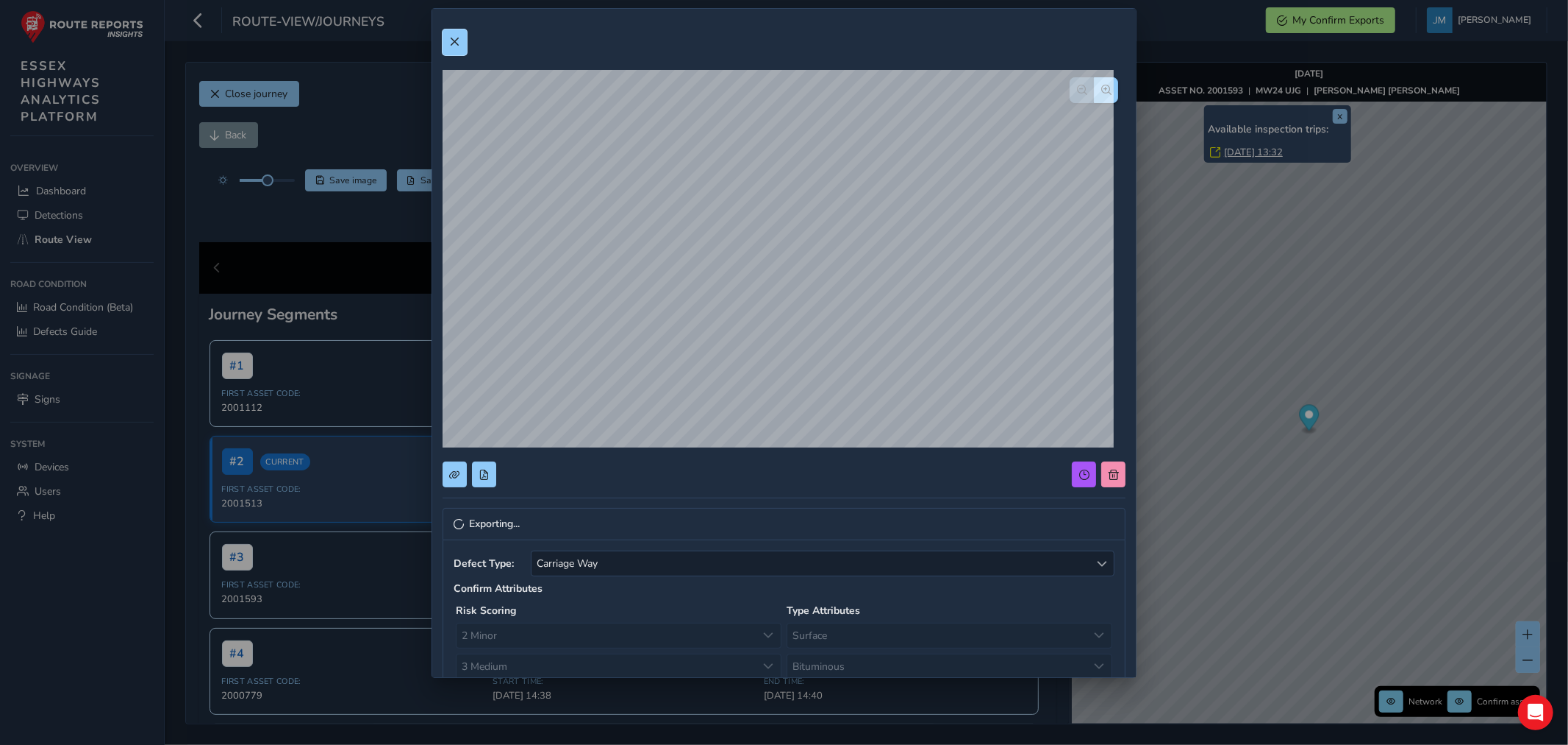
drag, startPoint x: 450, startPoint y: 40, endPoint x: 645, endPoint y: 164, distance: 231.1
click at [451, 40] on span at bounding box center [454, 42] width 10 height 10
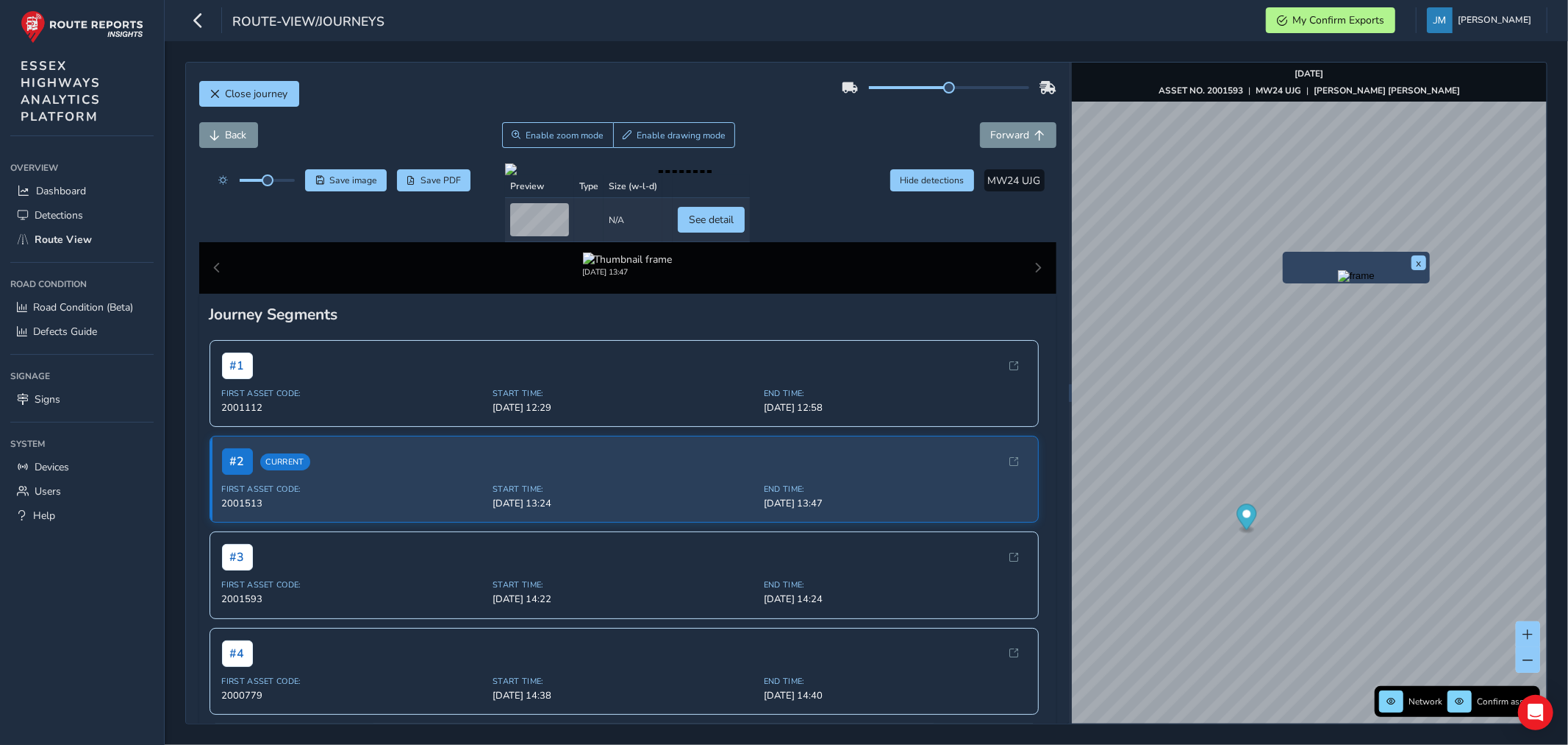
click at [1338, 282] on img "Preview frame" at bounding box center [1356, 276] width 37 height 11
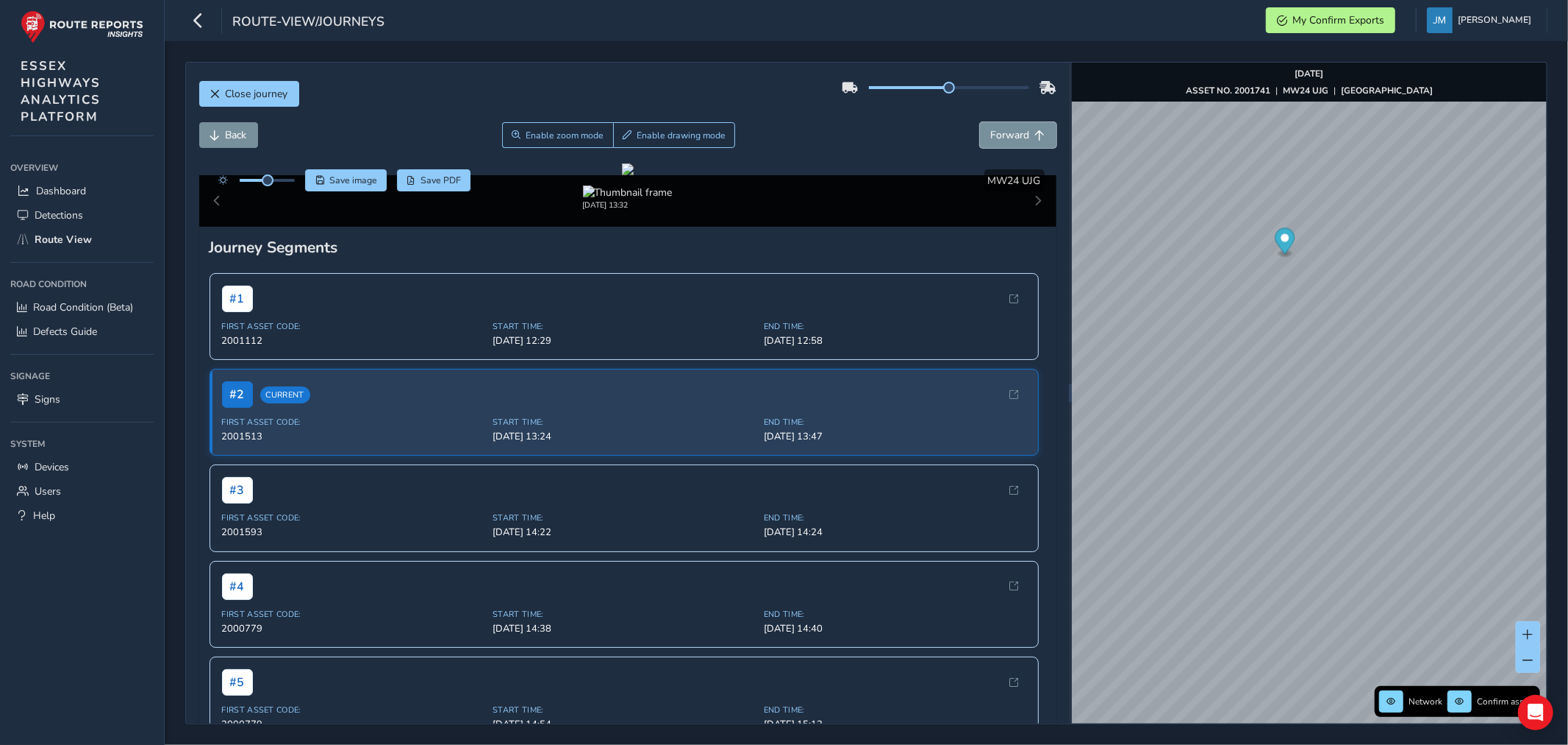
click at [991, 138] on span "Forward" at bounding box center [1010, 135] width 39 height 14
click at [230, 132] on span "Back" at bounding box center [236, 135] width 21 height 14
click at [1036, 135] on span "Forward" at bounding box center [1040, 135] width 10 height 10
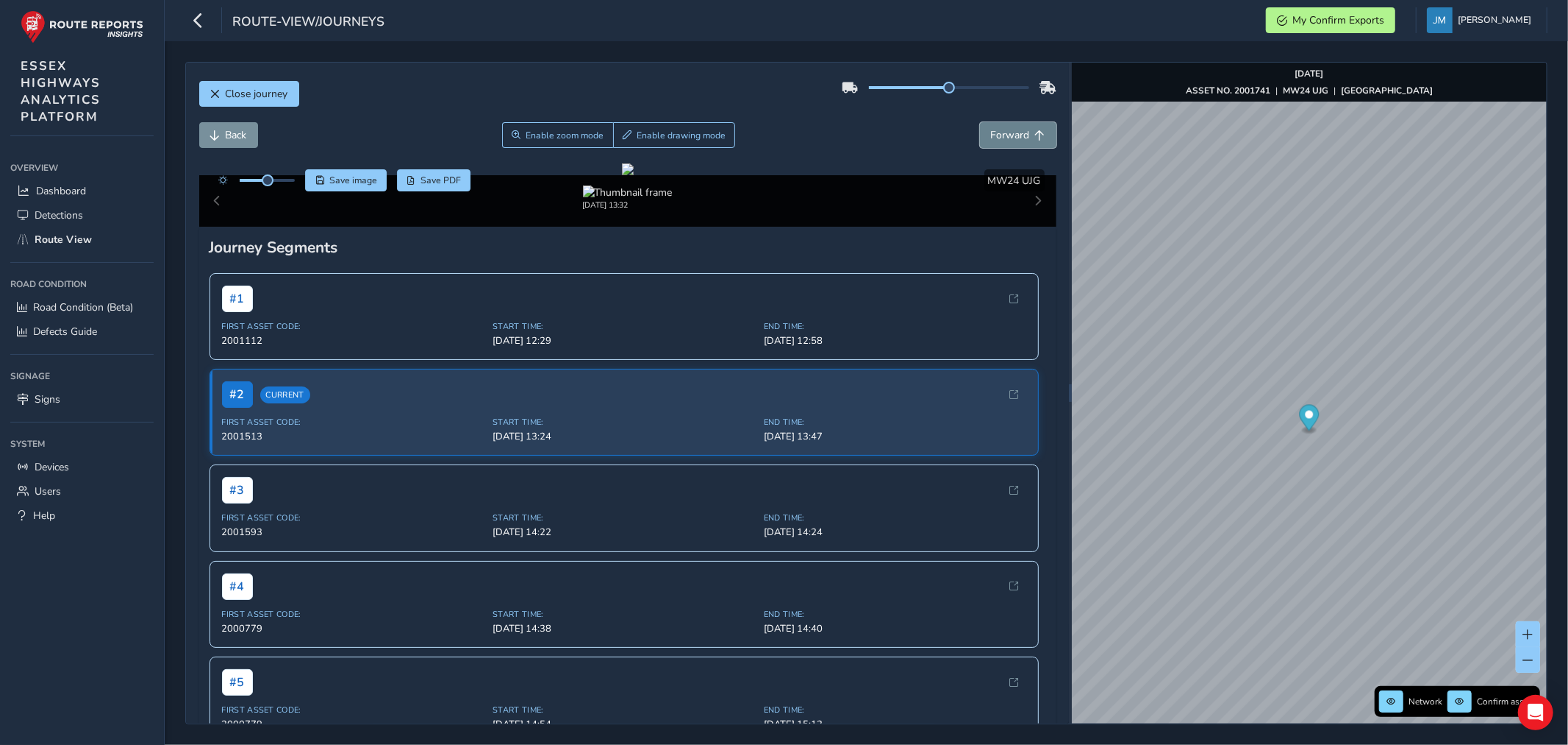
click at [1036, 135] on span "Forward" at bounding box center [1040, 135] width 10 height 10
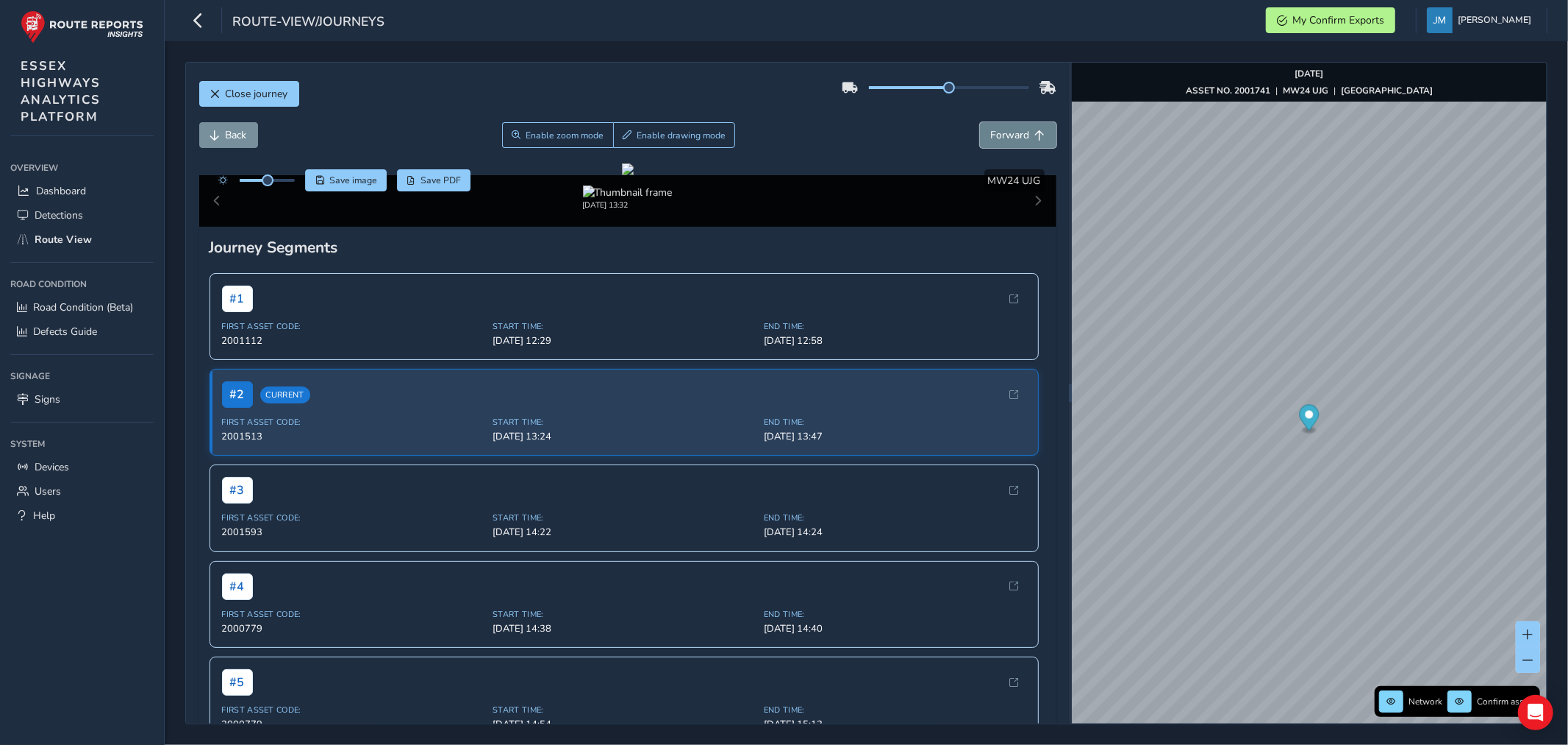
click at [1036, 135] on span "Forward" at bounding box center [1040, 135] width 10 height 10
click at [579, 137] on span "Enable zoom mode" at bounding box center [565, 135] width 78 height 11
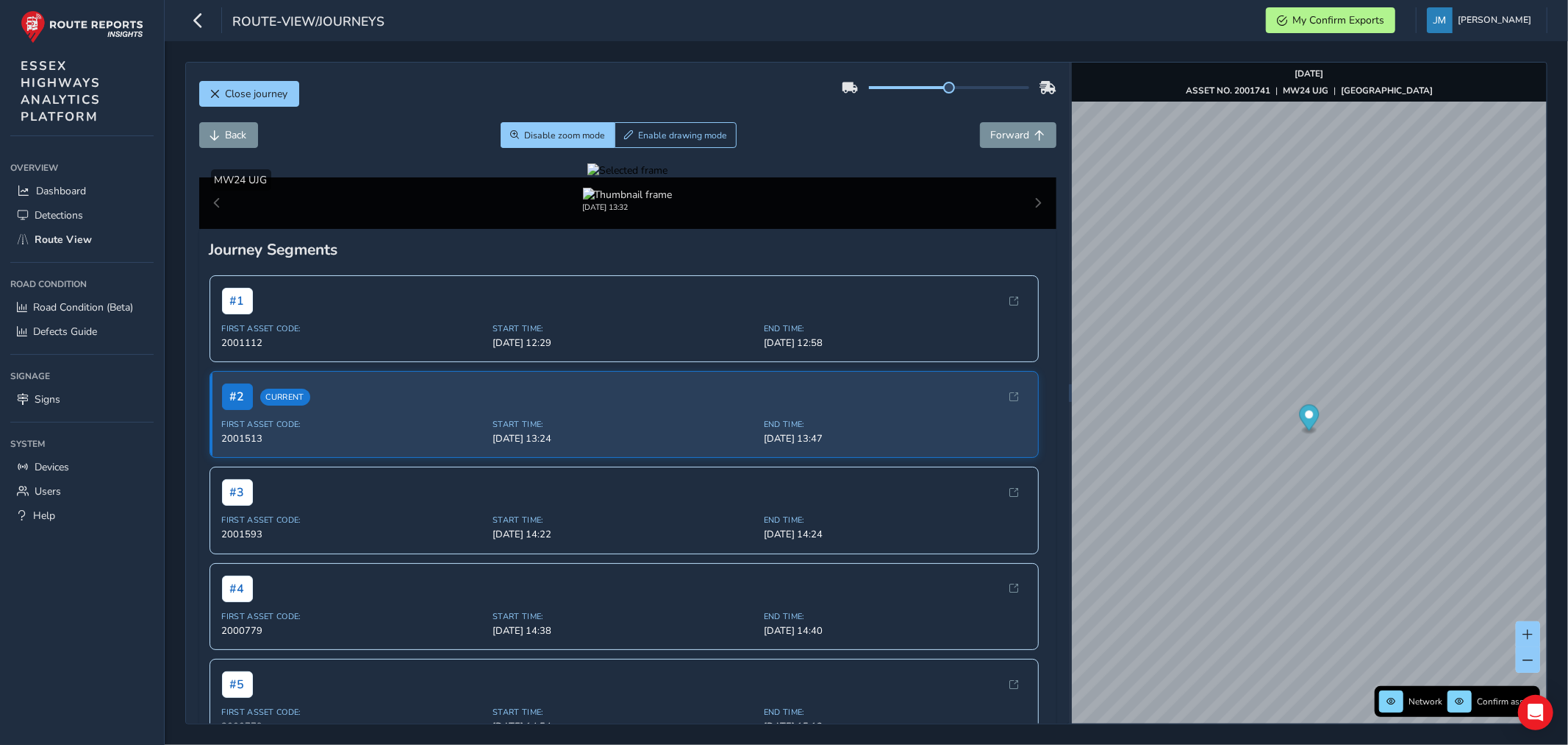
click at [668, 177] on div at bounding box center [628, 170] width 80 height 14
click at [673, 490] on img at bounding box center [933, 268] width 2118 height 1192
drag, startPoint x: 706, startPoint y: 144, endPoint x: 697, endPoint y: 186, distance: 43.0
click at [706, 144] on button "Enable drawing mode" at bounding box center [675, 134] width 123 height 26
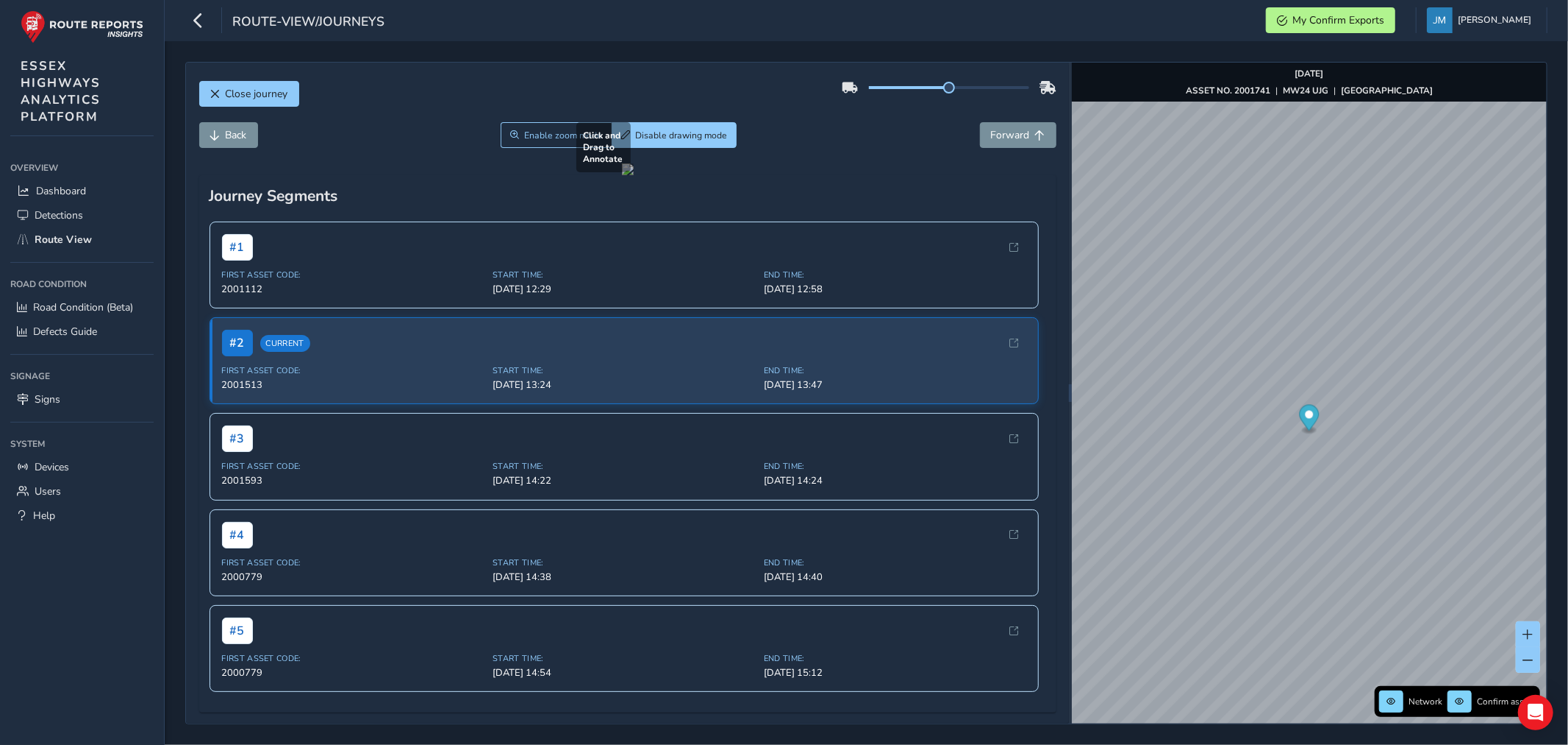
drag, startPoint x: 648, startPoint y: 467, endPoint x: 709, endPoint y: 506, distance: 72.4
click at [634, 175] on div at bounding box center [628, 169] width 11 height 11
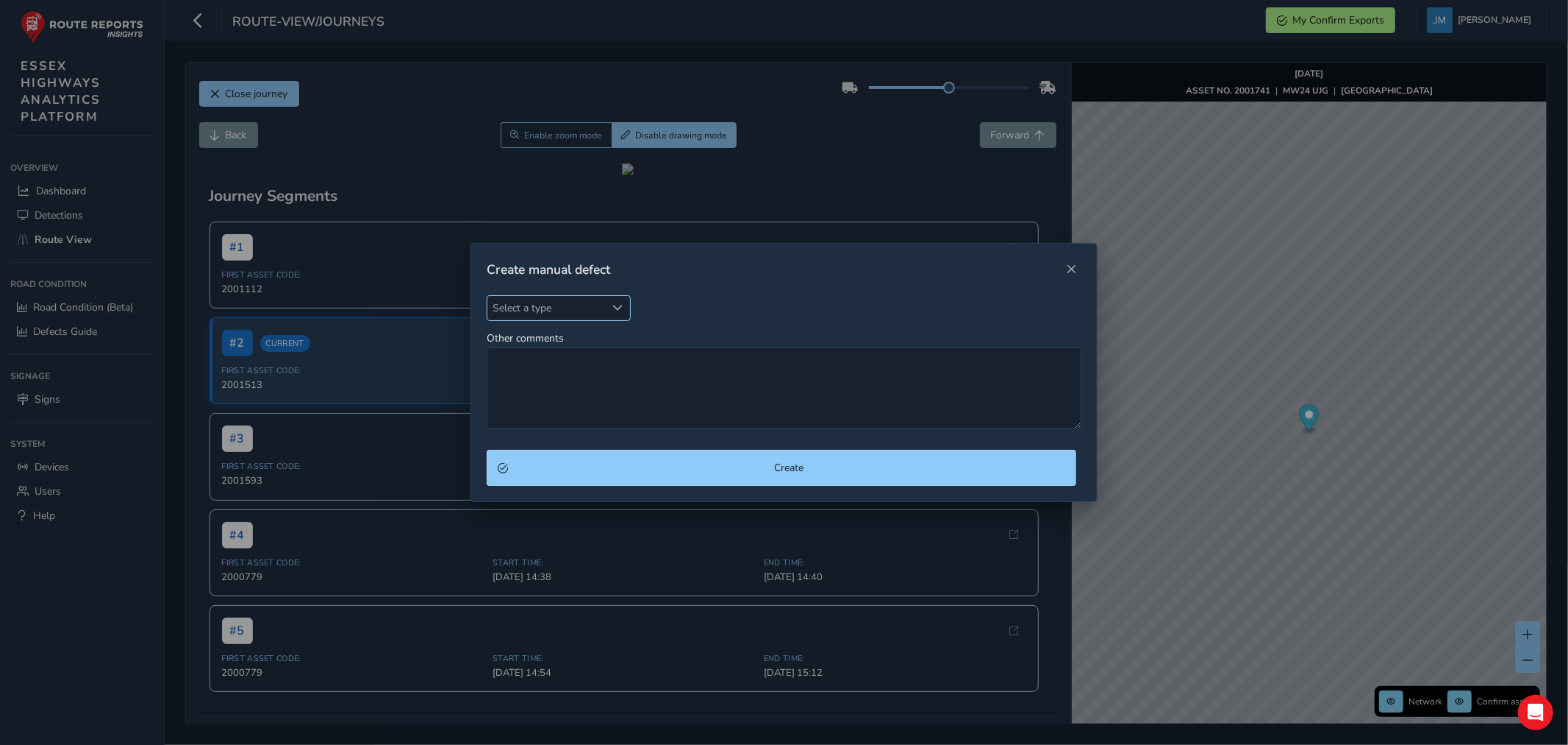
click at [619, 304] on span "Select a type" at bounding box center [617, 307] width 10 height 10
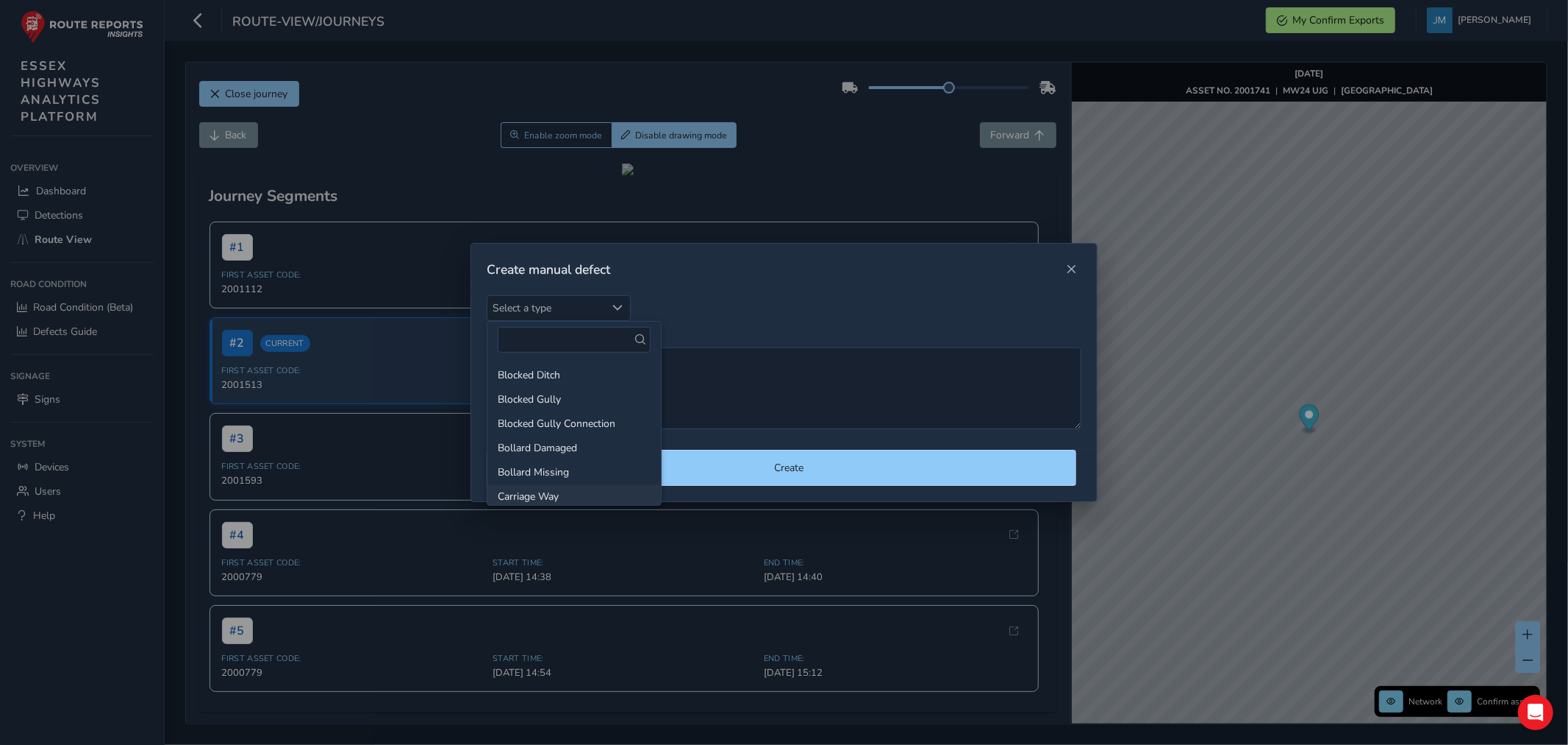
click at [544, 495] on li "Carriage Way" at bounding box center [574, 497] width 173 height 25
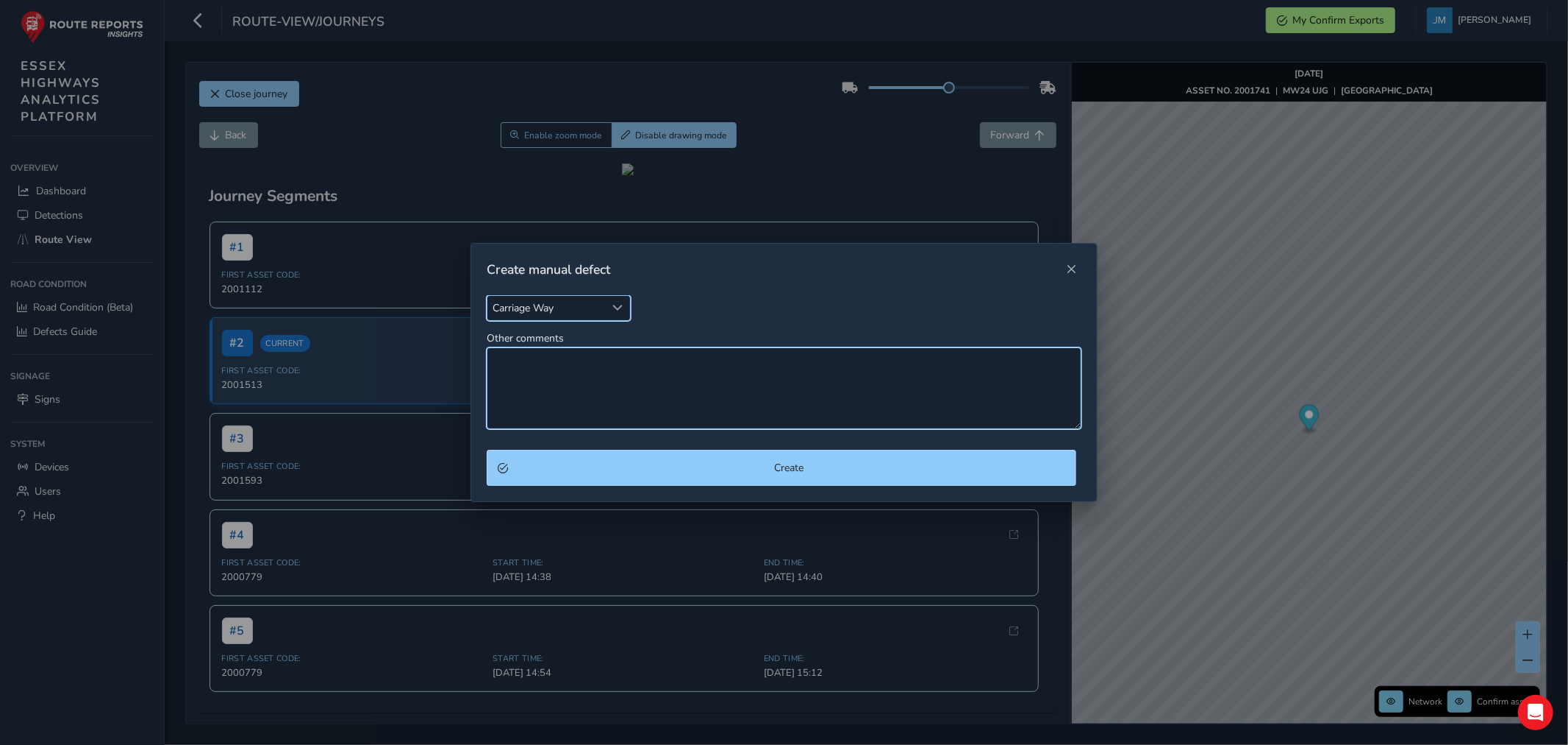
drag, startPoint x: 566, startPoint y: 388, endPoint x: 589, endPoint y: 373, distance: 27.5
click at [571, 384] on textarea "Other comments" at bounding box center [784, 388] width 595 height 82
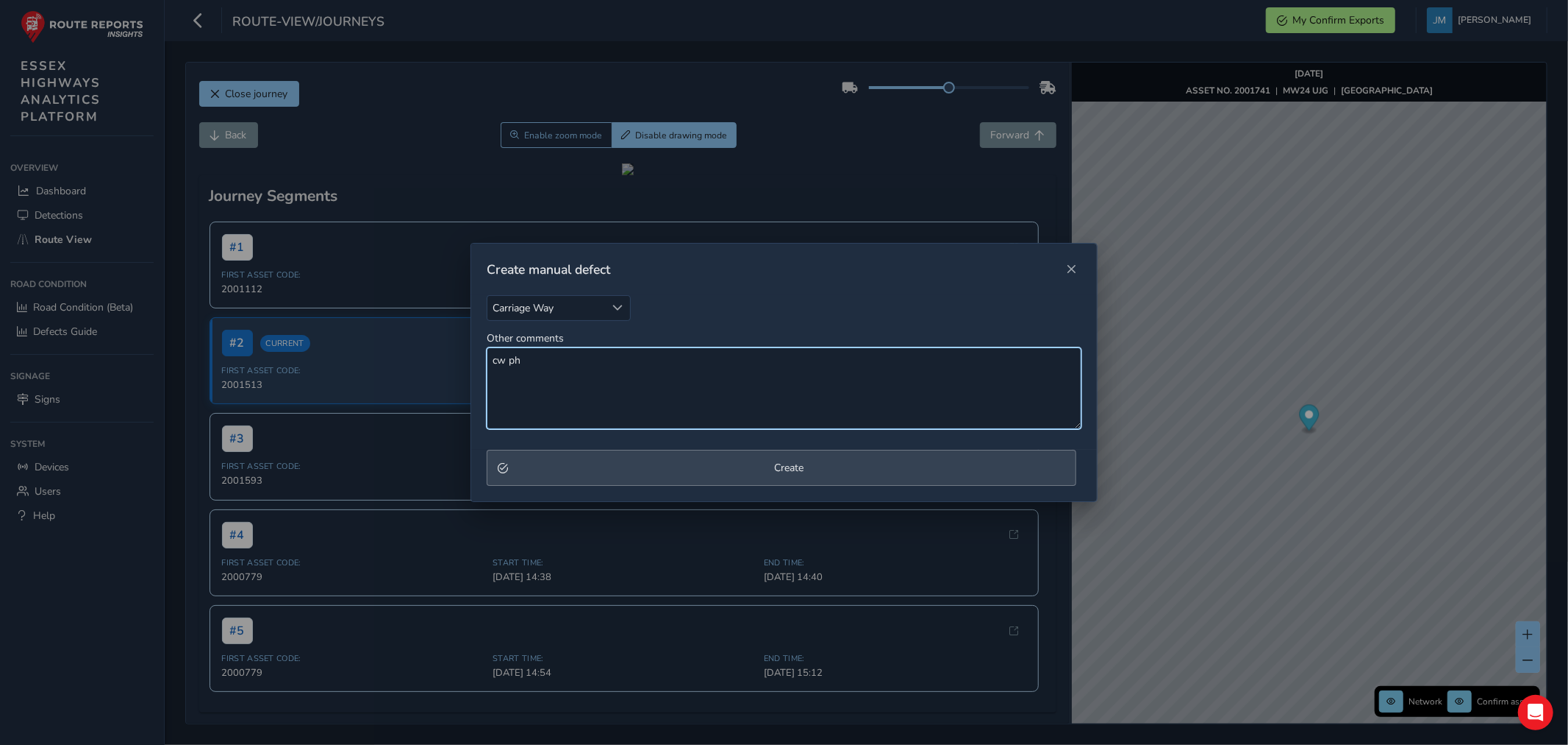
type textarea "cw ph"
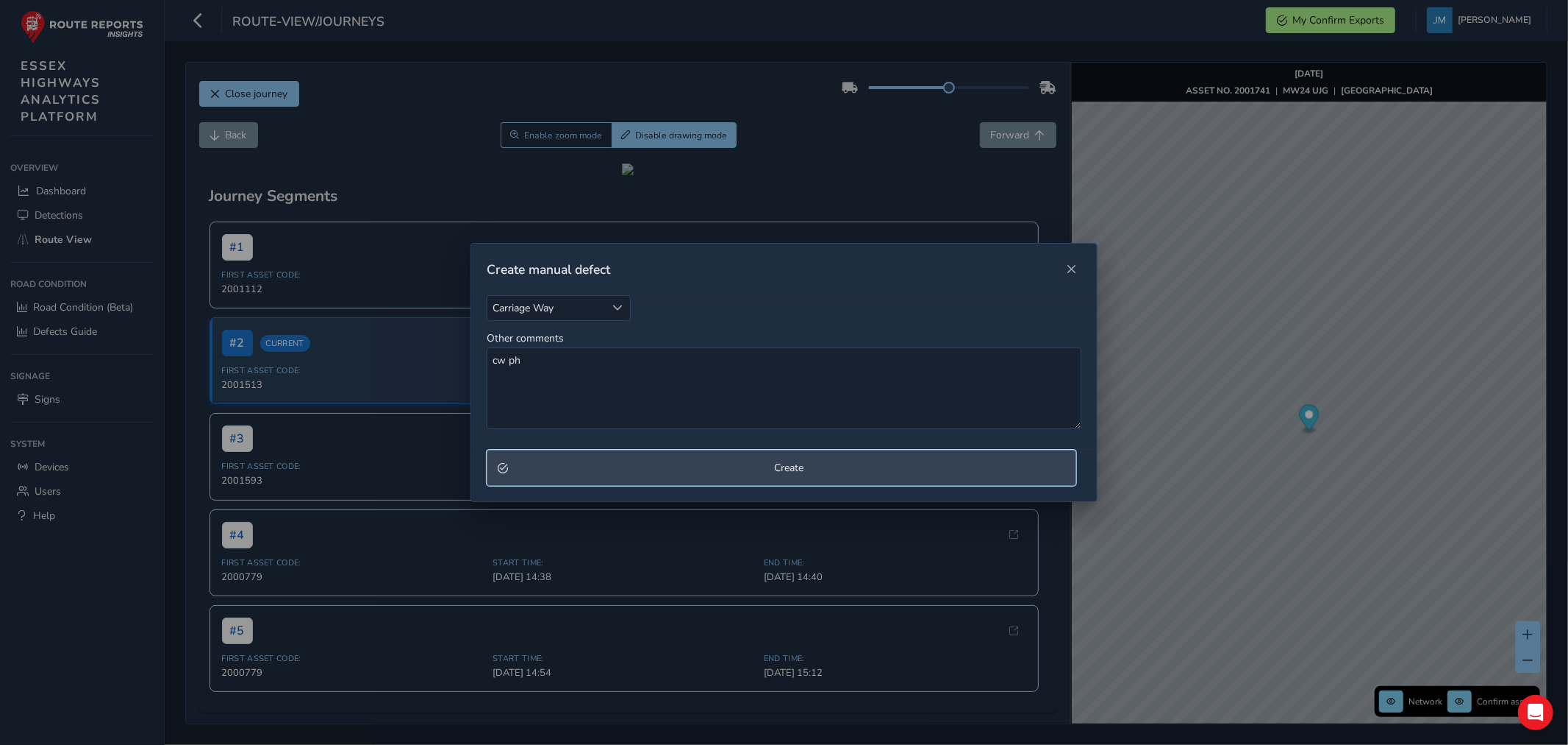
click at [635, 468] on span "Create" at bounding box center [789, 467] width 552 height 14
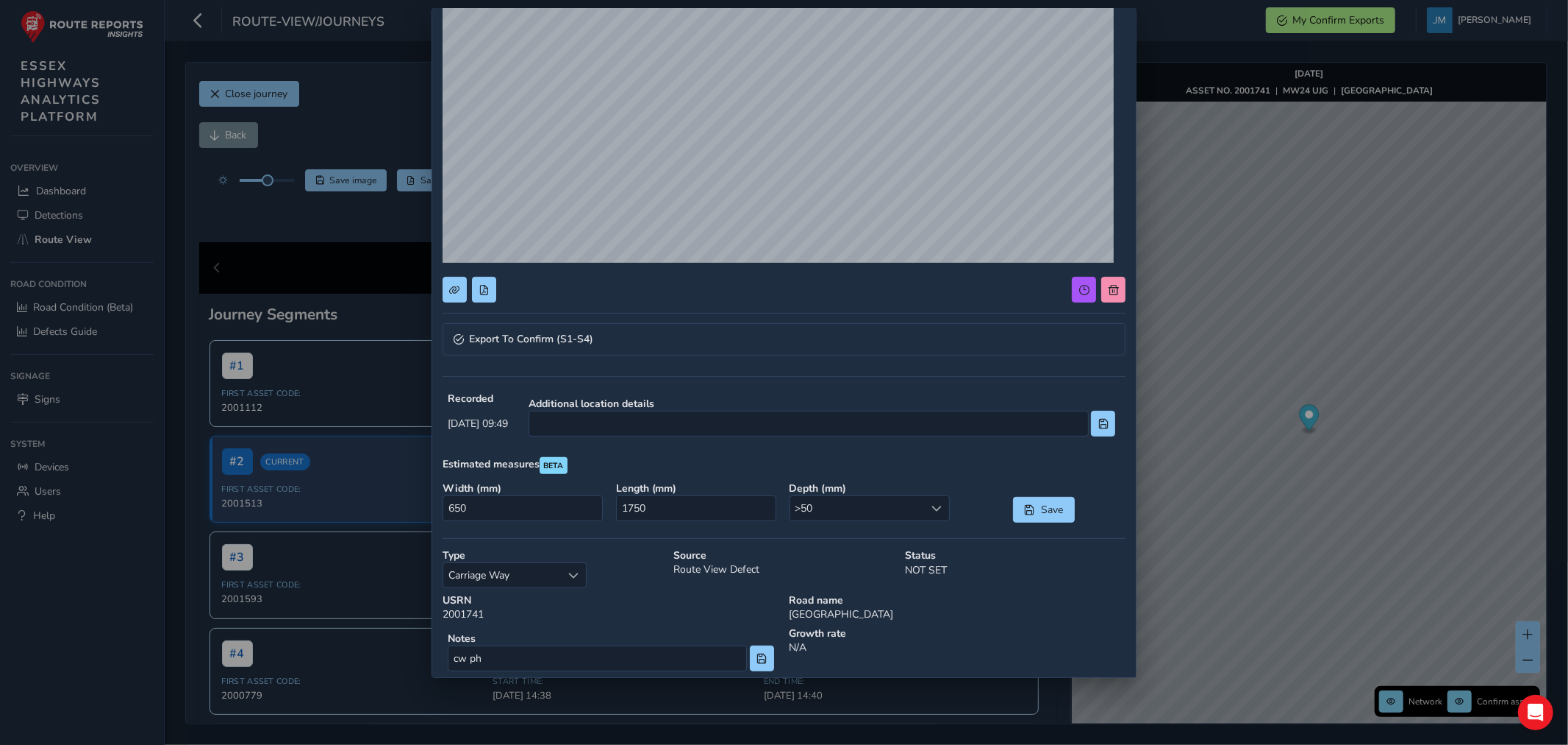
scroll to position [187, 0]
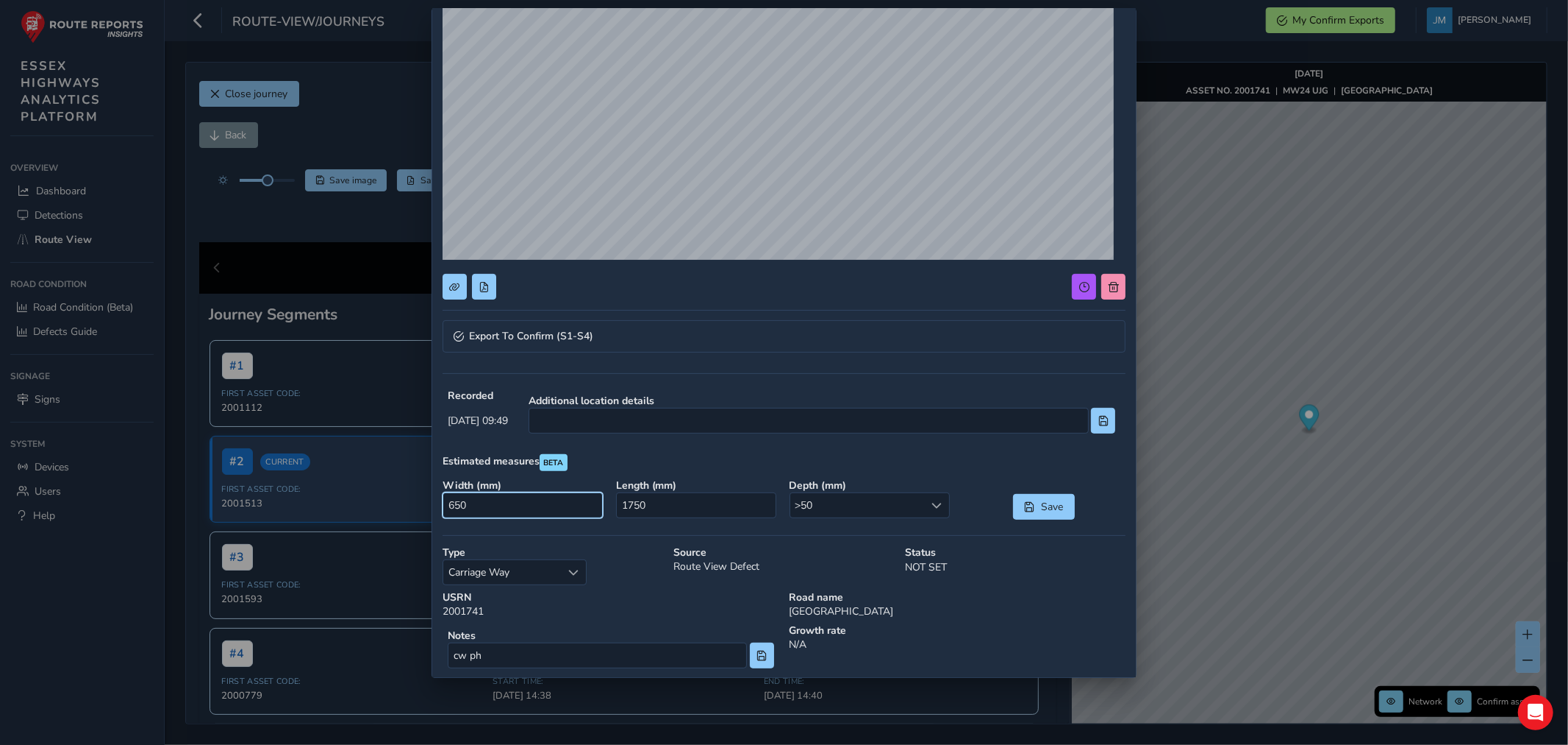
drag, startPoint x: 443, startPoint y: 502, endPoint x: 539, endPoint y: 512, distance: 96.5
click at [538, 512] on input "650" at bounding box center [523, 504] width 161 height 26
type input "300"
drag, startPoint x: 620, startPoint y: 499, endPoint x: 682, endPoint y: 501, distance: 62.0
click at [682, 501] on input "1750" at bounding box center [696, 504] width 161 height 26
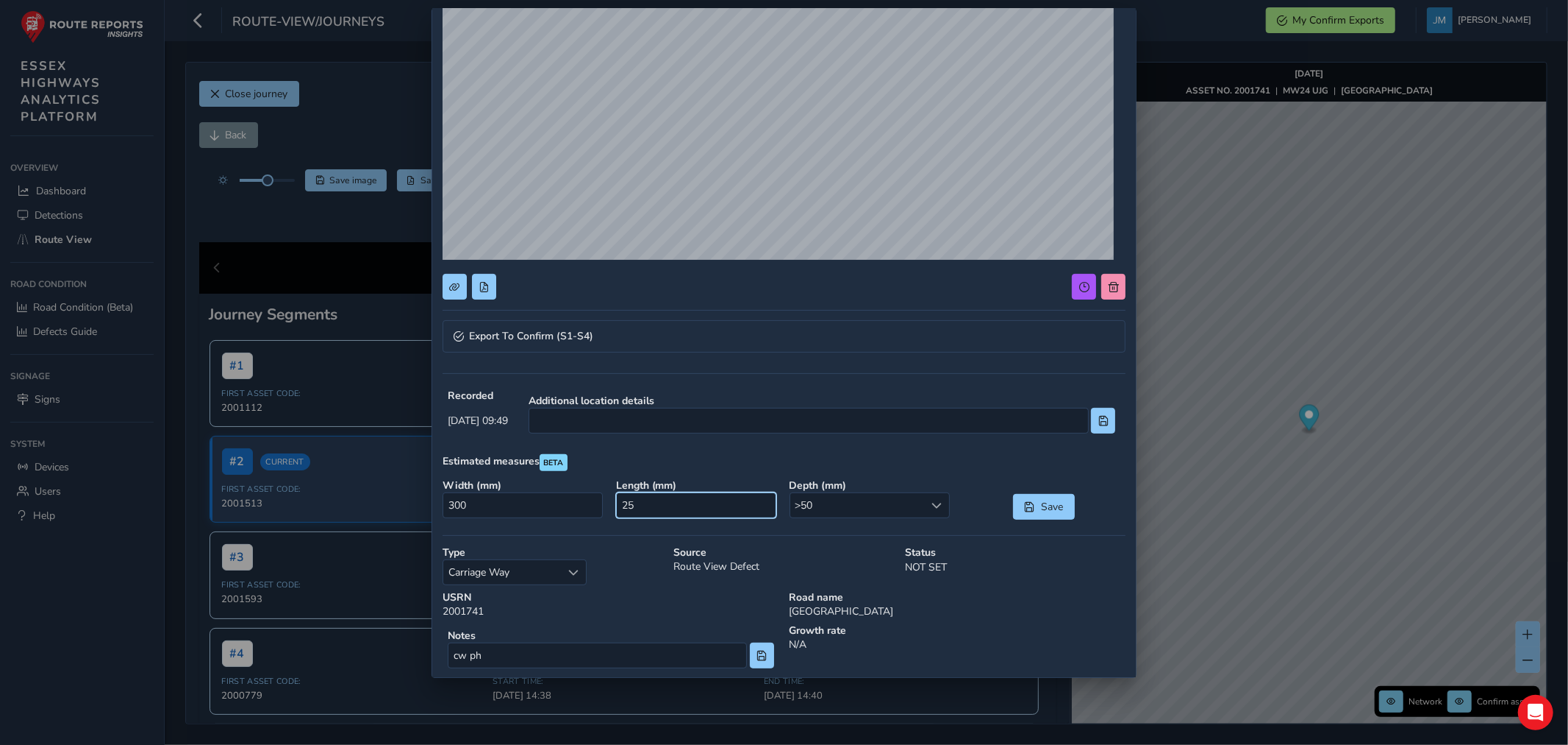
type input "250"
click at [1040, 504] on span "Save" at bounding box center [1052, 506] width 25 height 14
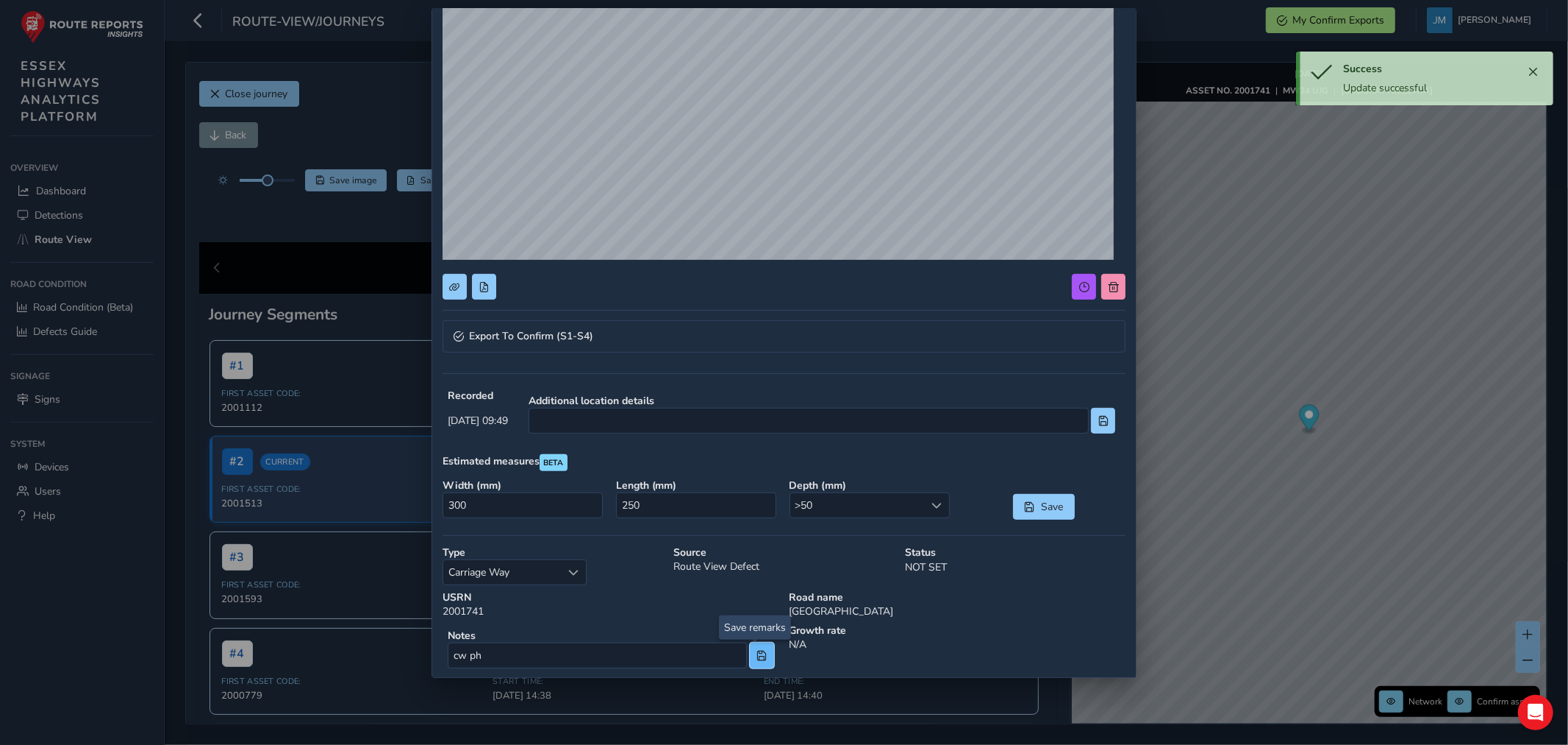
click at [757, 651] on span at bounding box center [762, 656] width 10 height 10
click at [1014, 504] on button "Save" at bounding box center [1044, 506] width 62 height 26
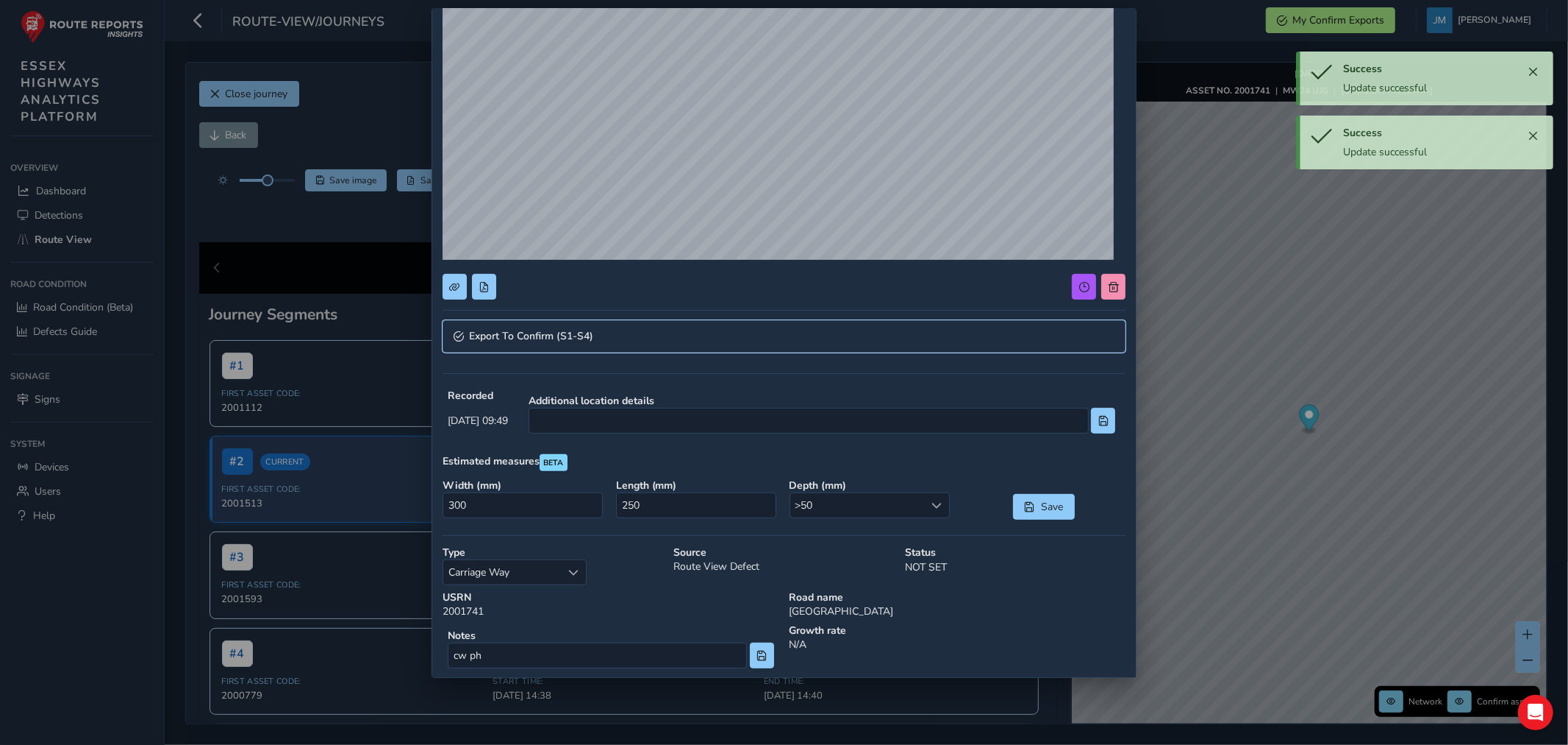
click at [585, 333] on span "Export To Confirm (S1-S4)" at bounding box center [531, 336] width 125 height 10
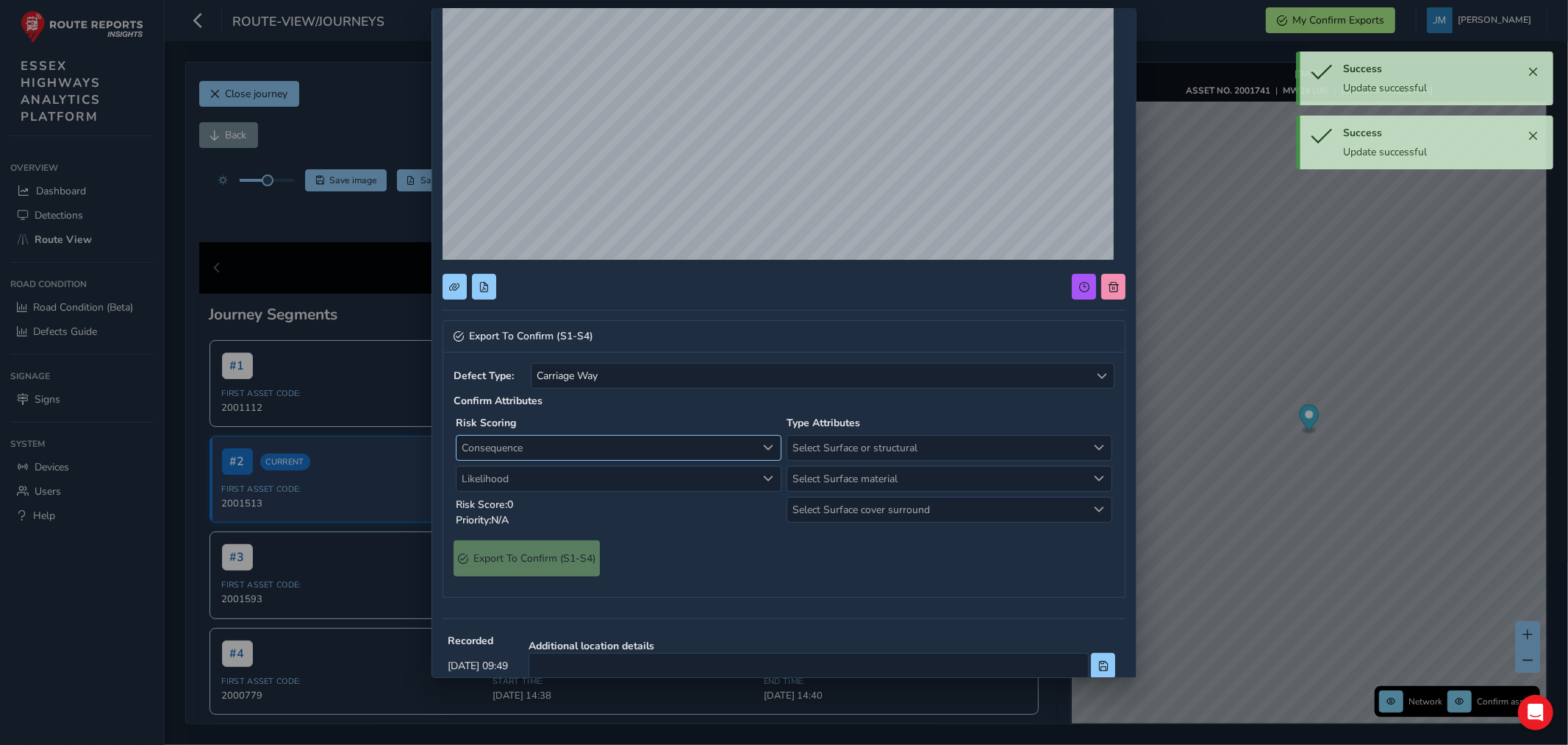
drag, startPoint x: 540, startPoint y: 444, endPoint x: 535, endPoint y: 456, distance: 13.0
click at [540, 449] on span "Consequence" at bounding box center [607, 448] width 300 height 25
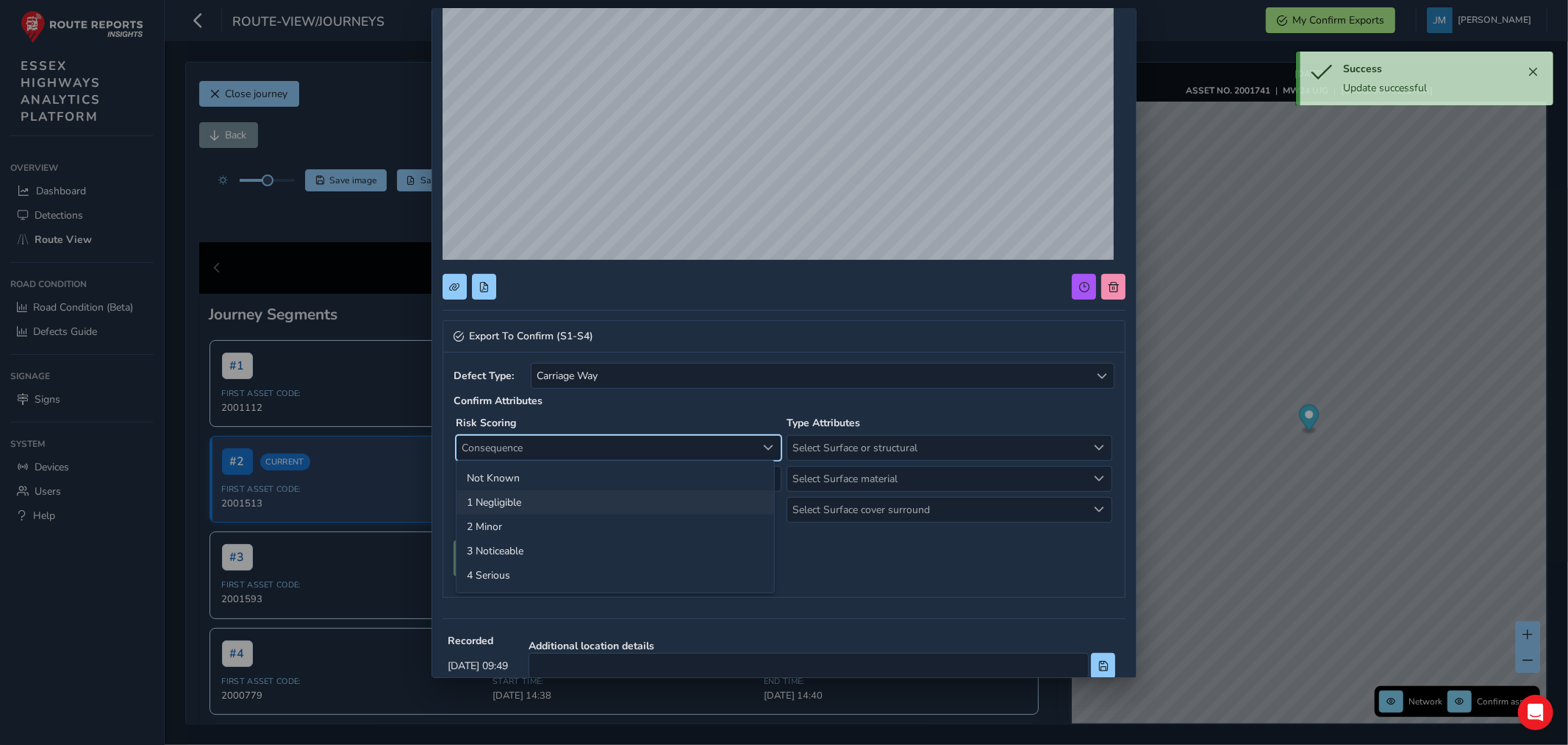
click at [498, 504] on li "1 Negligible" at bounding box center [615, 502] width 318 height 25
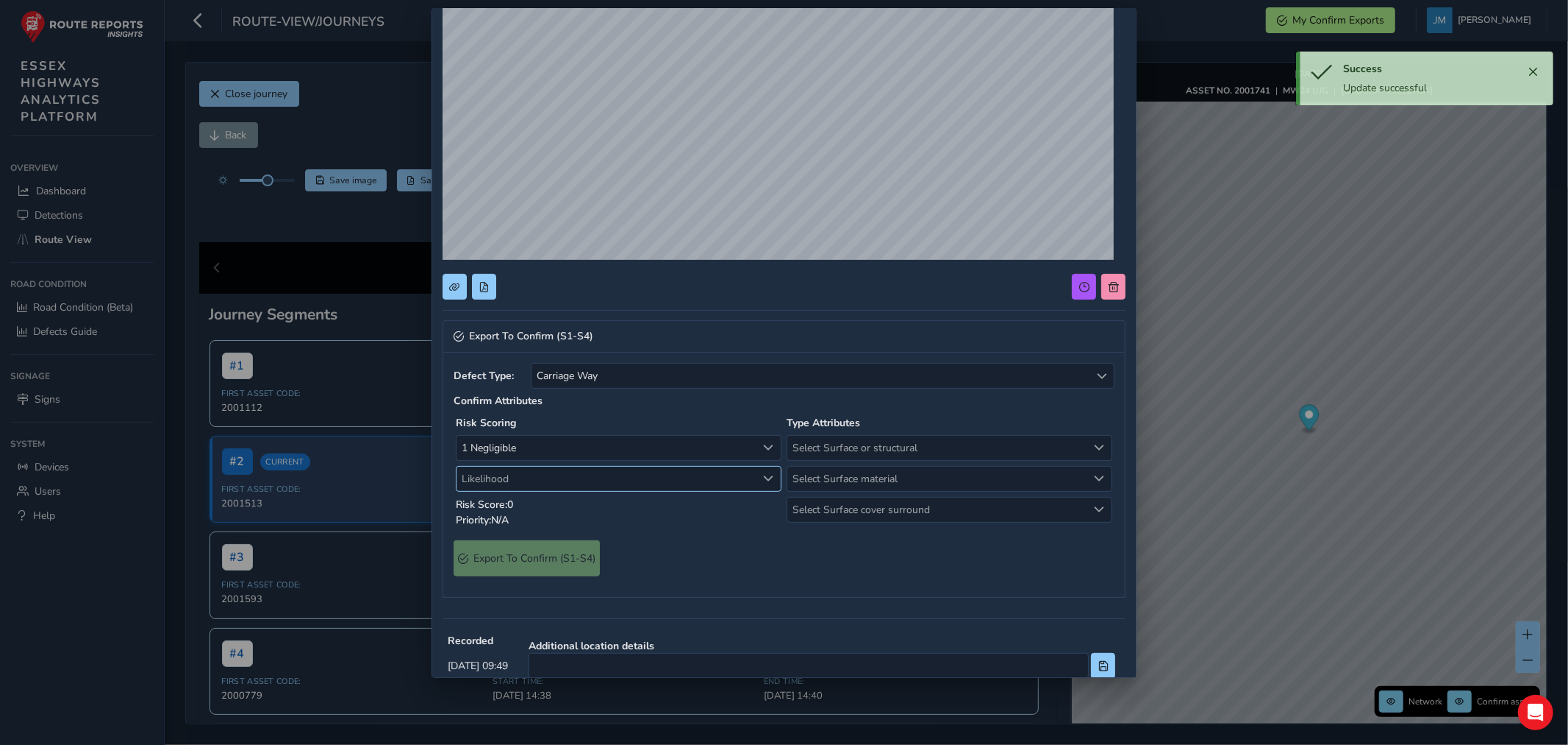
drag, startPoint x: 514, startPoint y: 476, endPoint x: 514, endPoint y: 488, distance: 12.0
click at [514, 483] on span "Likelihood" at bounding box center [607, 479] width 300 height 25
click at [494, 557] on li "2 Low" at bounding box center [615, 558] width 318 height 25
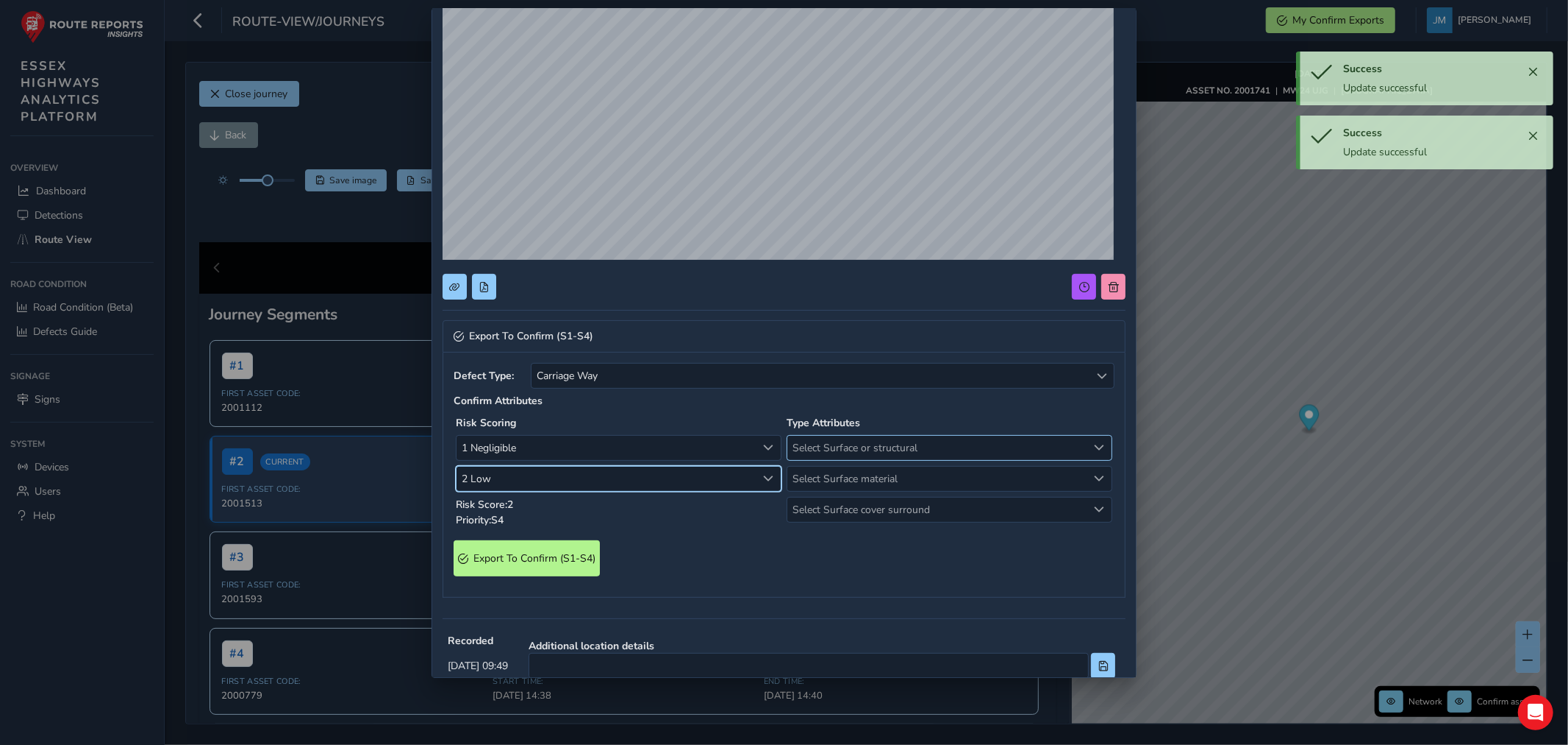
click at [835, 447] on span "Select Surface or structural" at bounding box center [938, 448] width 300 height 25
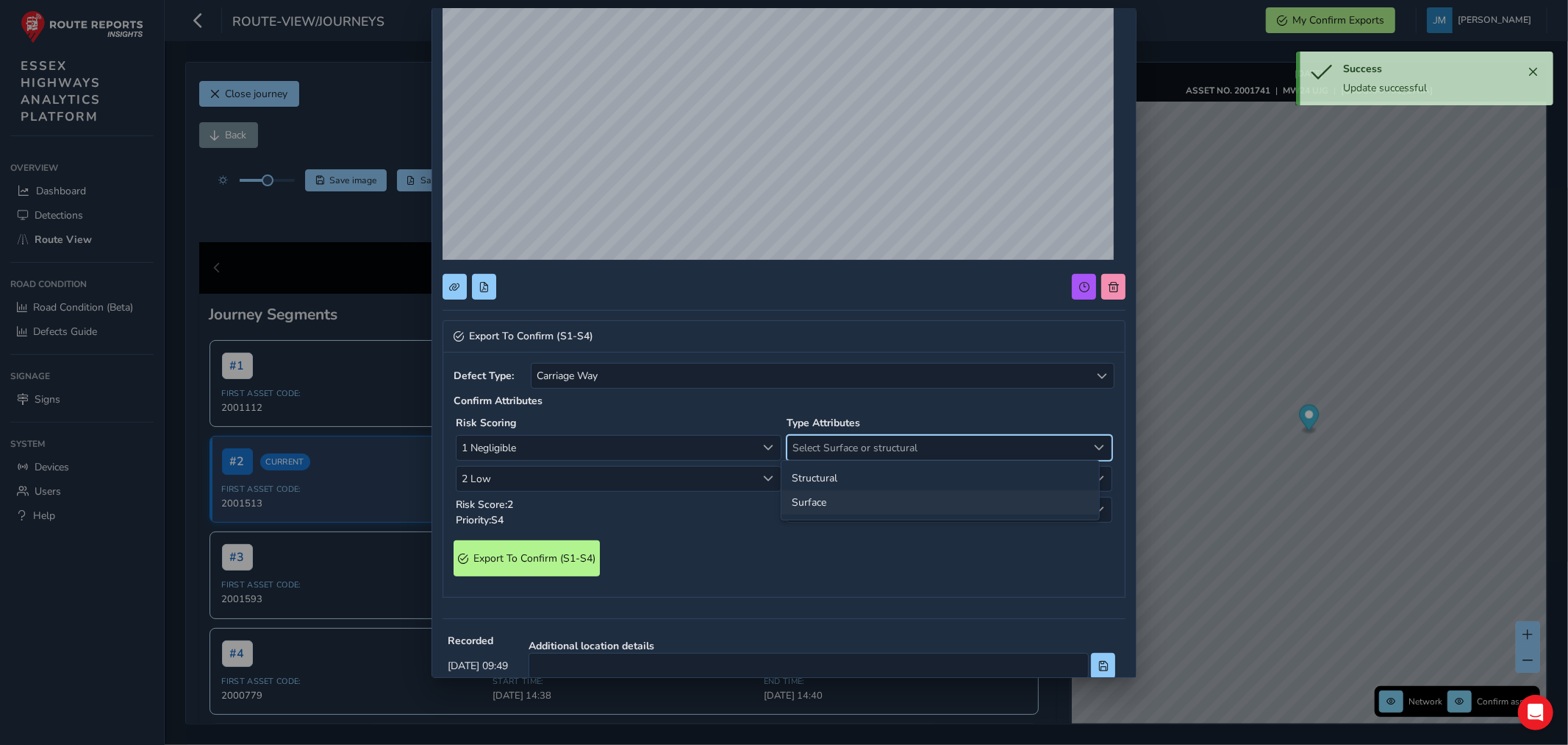
click at [811, 504] on li "Surface" at bounding box center [940, 502] width 318 height 25
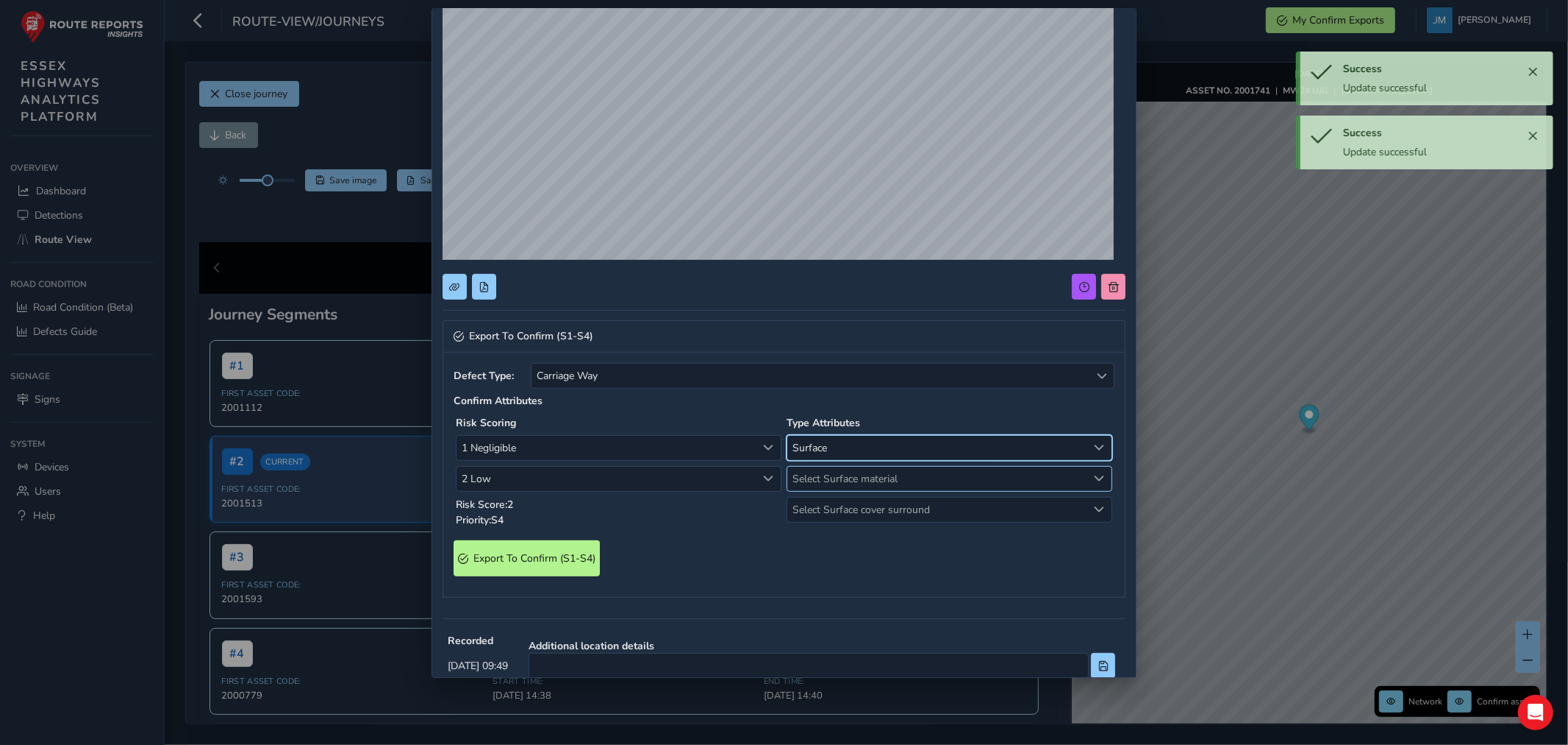
click at [821, 477] on span "Select Surface material" at bounding box center [938, 479] width 300 height 25
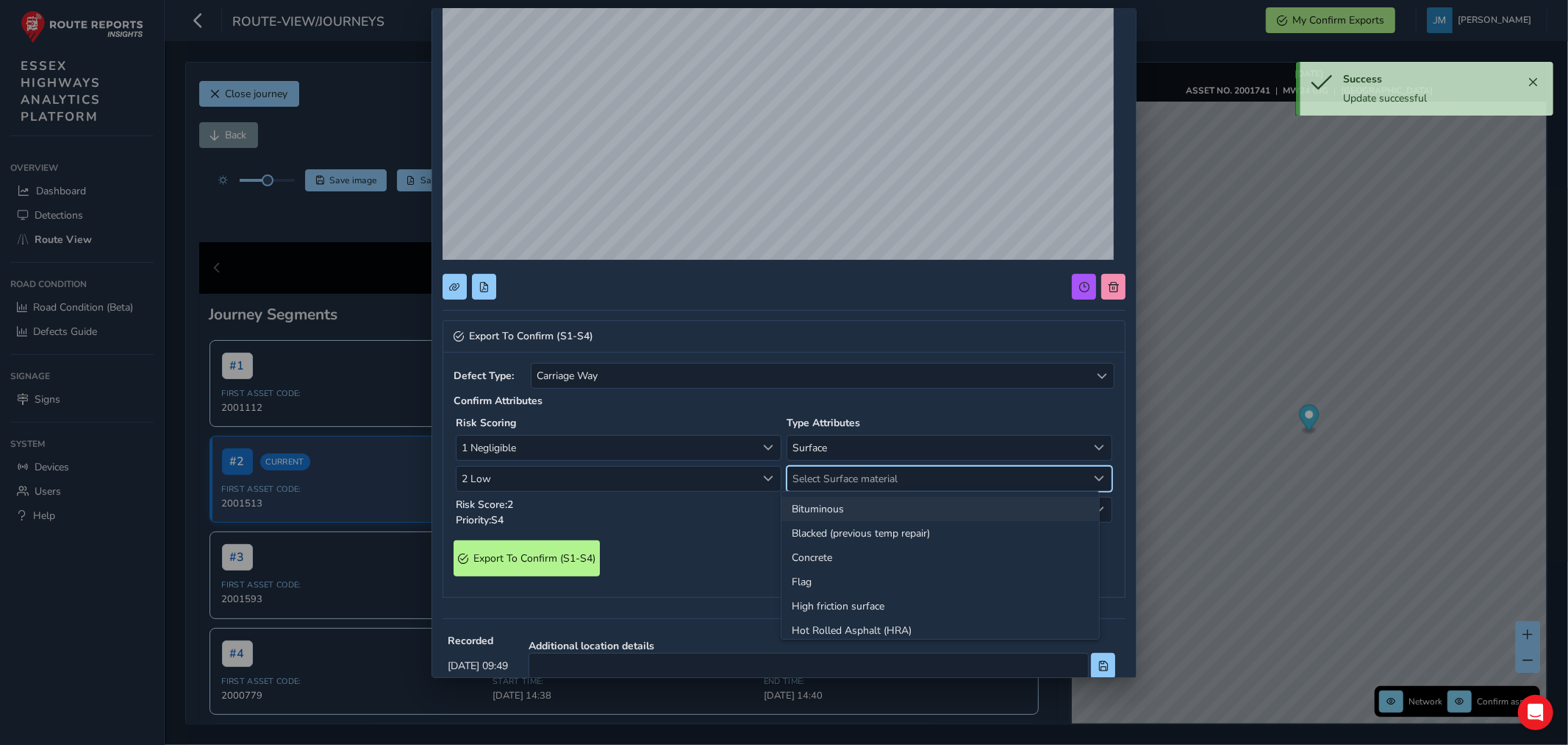
click at [825, 511] on li "Bituminous" at bounding box center [940, 509] width 318 height 25
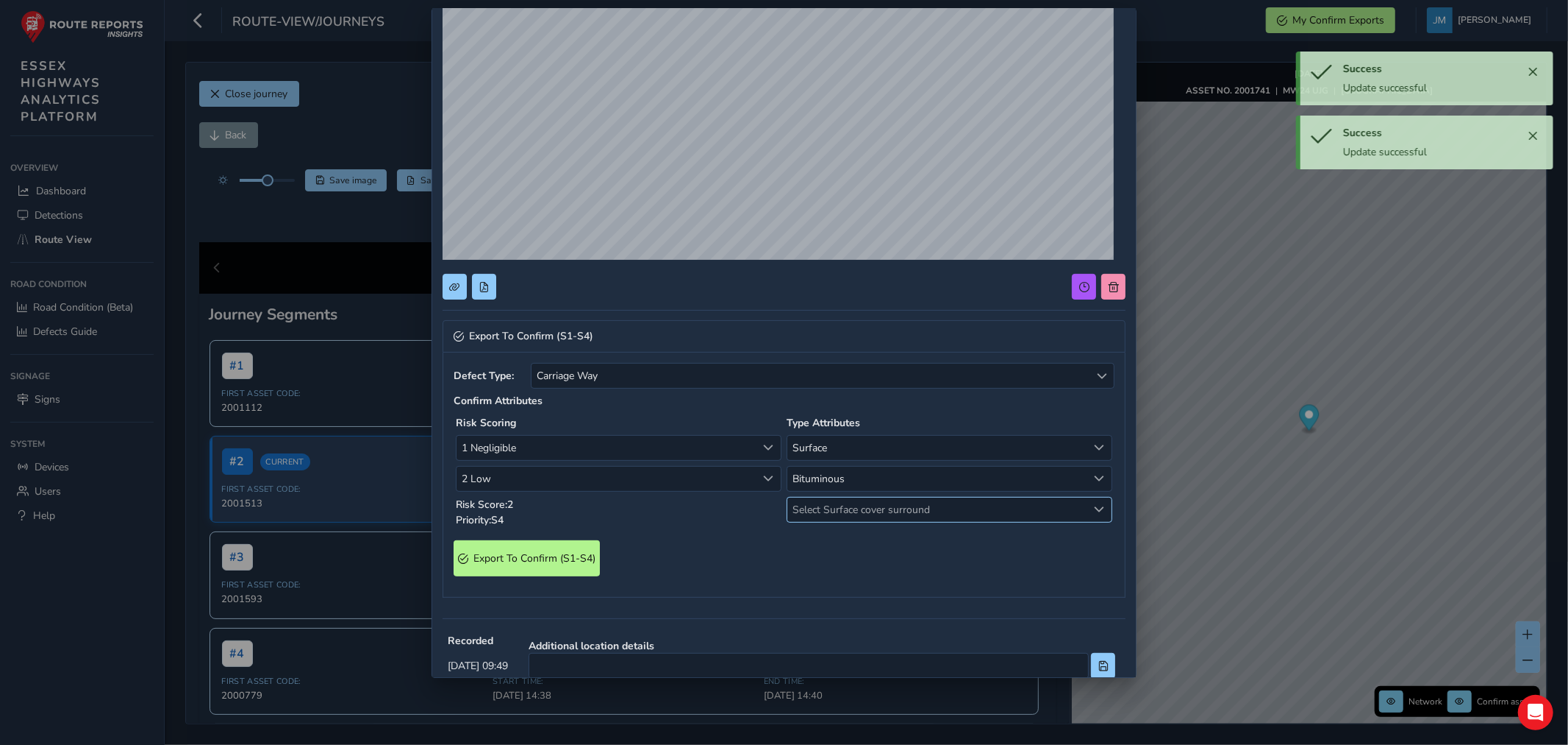
drag, startPoint x: 826, startPoint y: 510, endPoint x: 825, endPoint y: 520, distance: 10.0
click at [826, 514] on span "Select Surface cover surround" at bounding box center [938, 510] width 300 height 25
drag, startPoint x: 800, startPoint y: 539, endPoint x: 767, endPoint y: 555, distance: 36.7
click at [797, 545] on li "No" at bounding box center [940, 539] width 318 height 25
drag, startPoint x: 544, startPoint y: 563, endPoint x: 553, endPoint y: 563, distance: 9.0
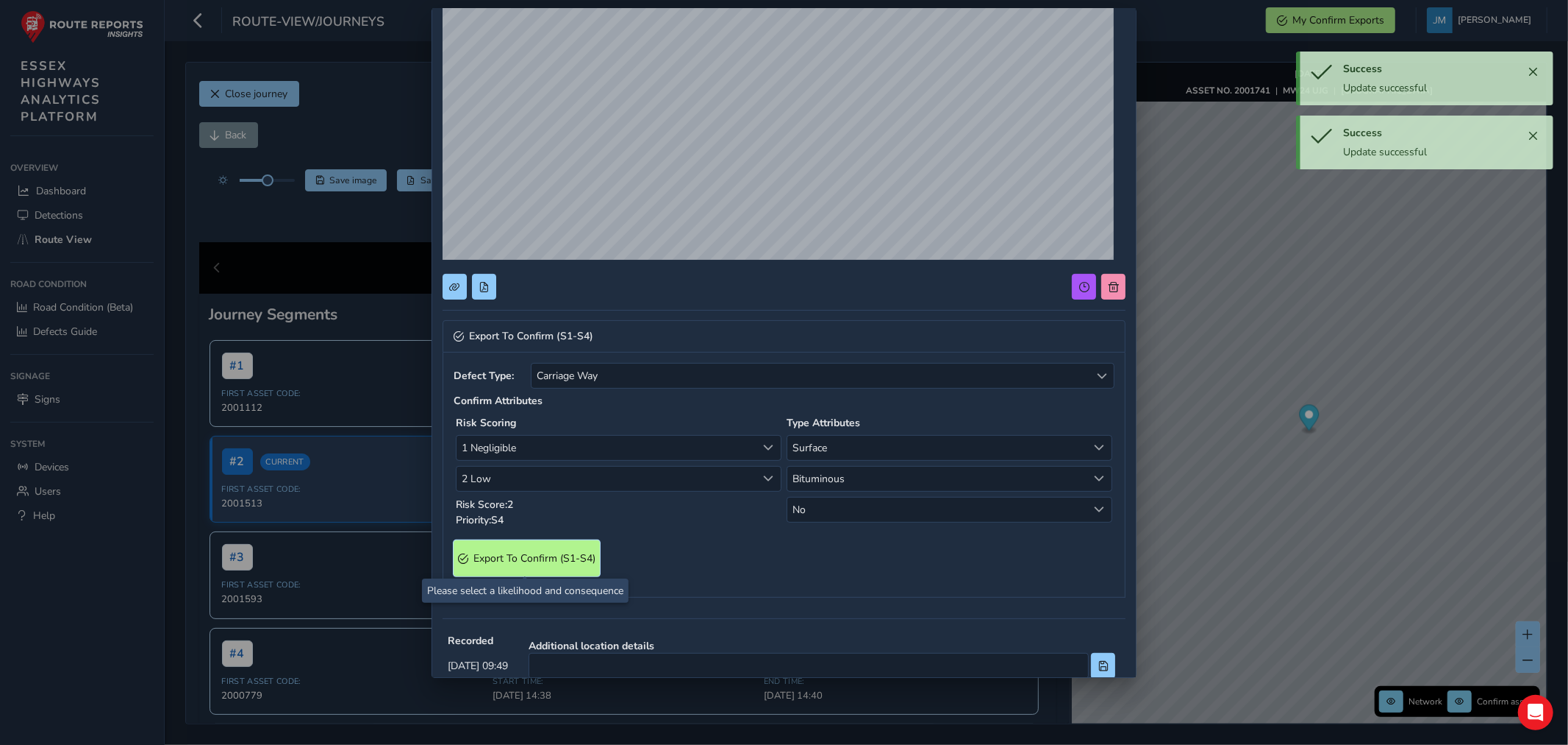
click at [552, 563] on span "Export To Confirm (S1-S4)" at bounding box center [534, 558] width 122 height 14
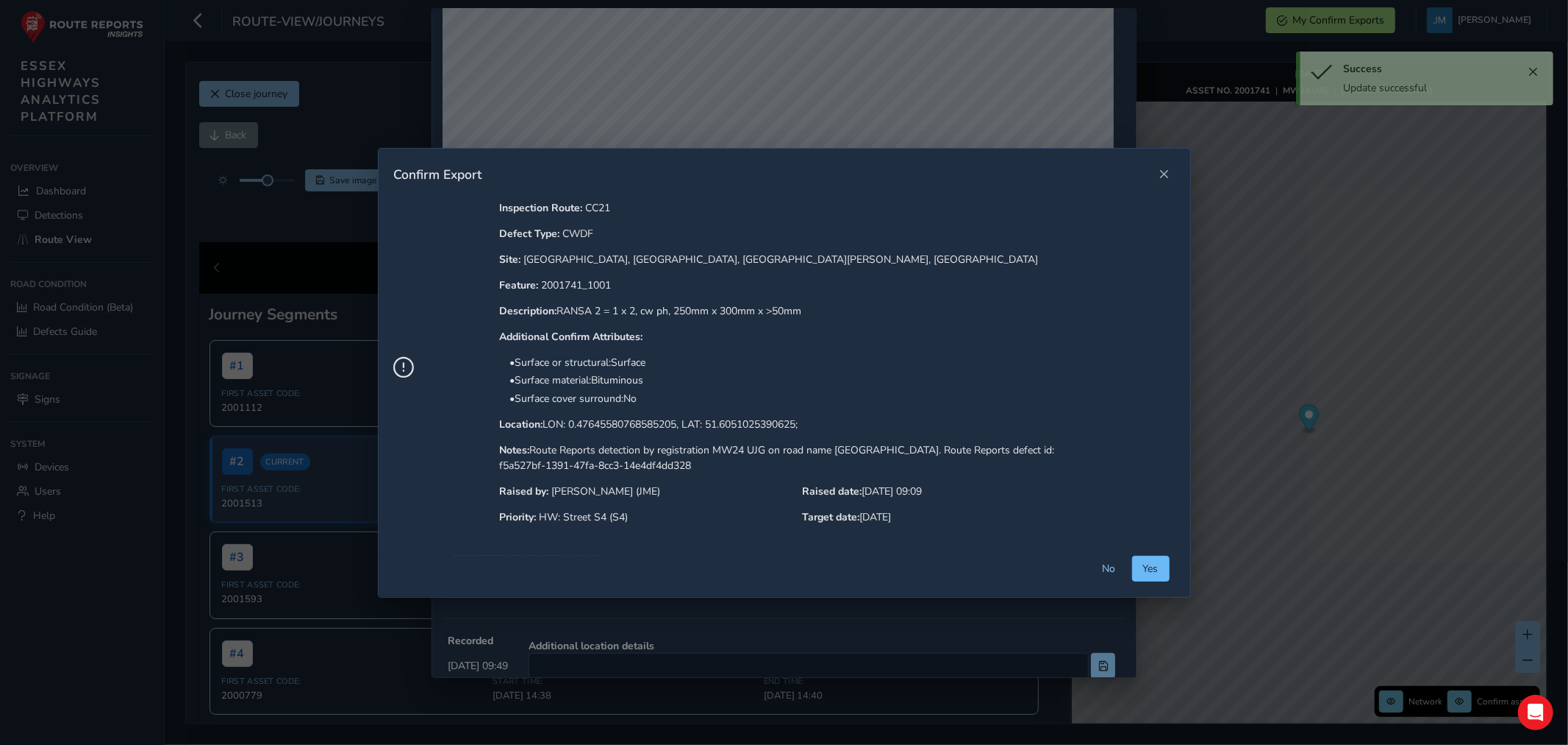
click at [1155, 563] on button "Yes" at bounding box center [1151, 568] width 37 height 26
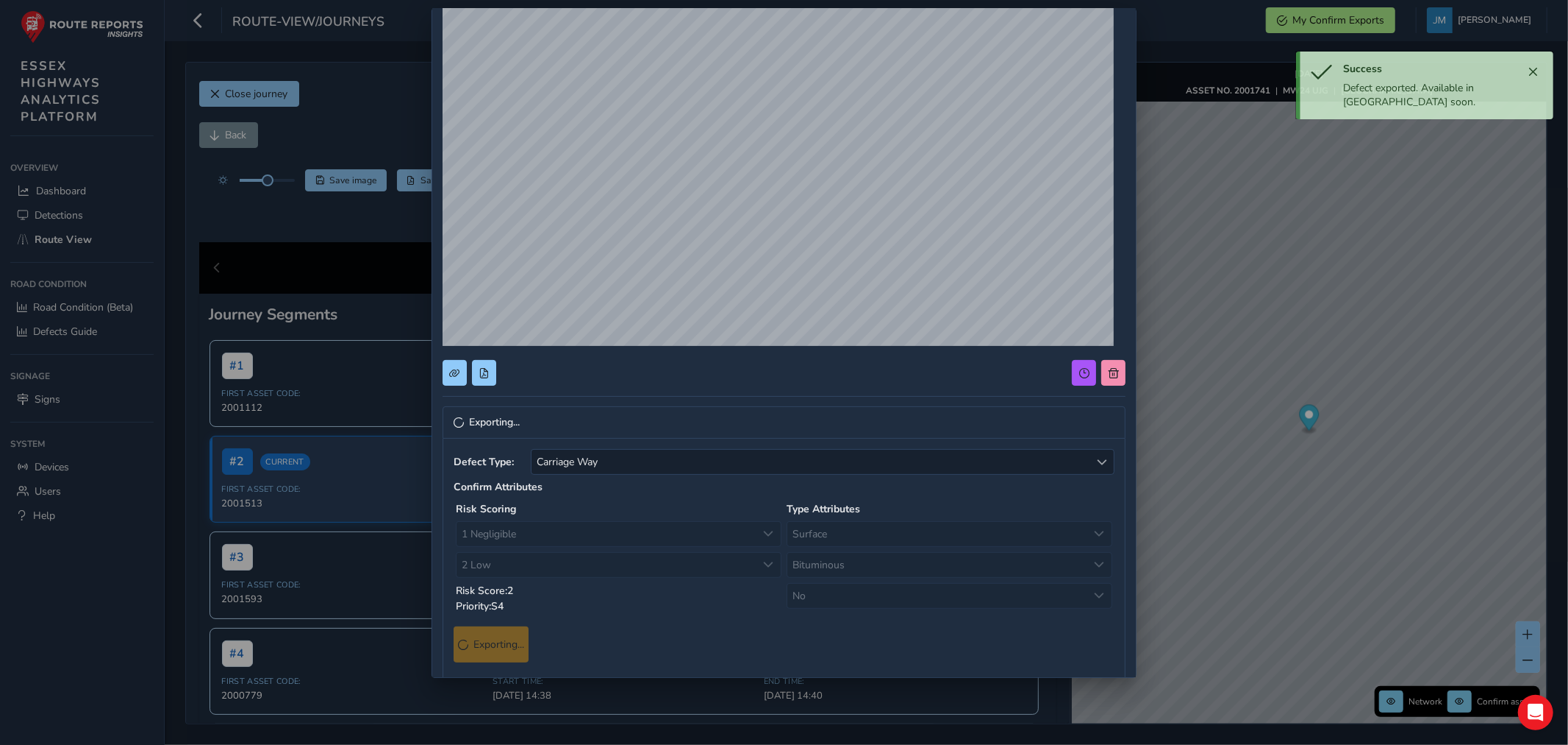
scroll to position [0, 0]
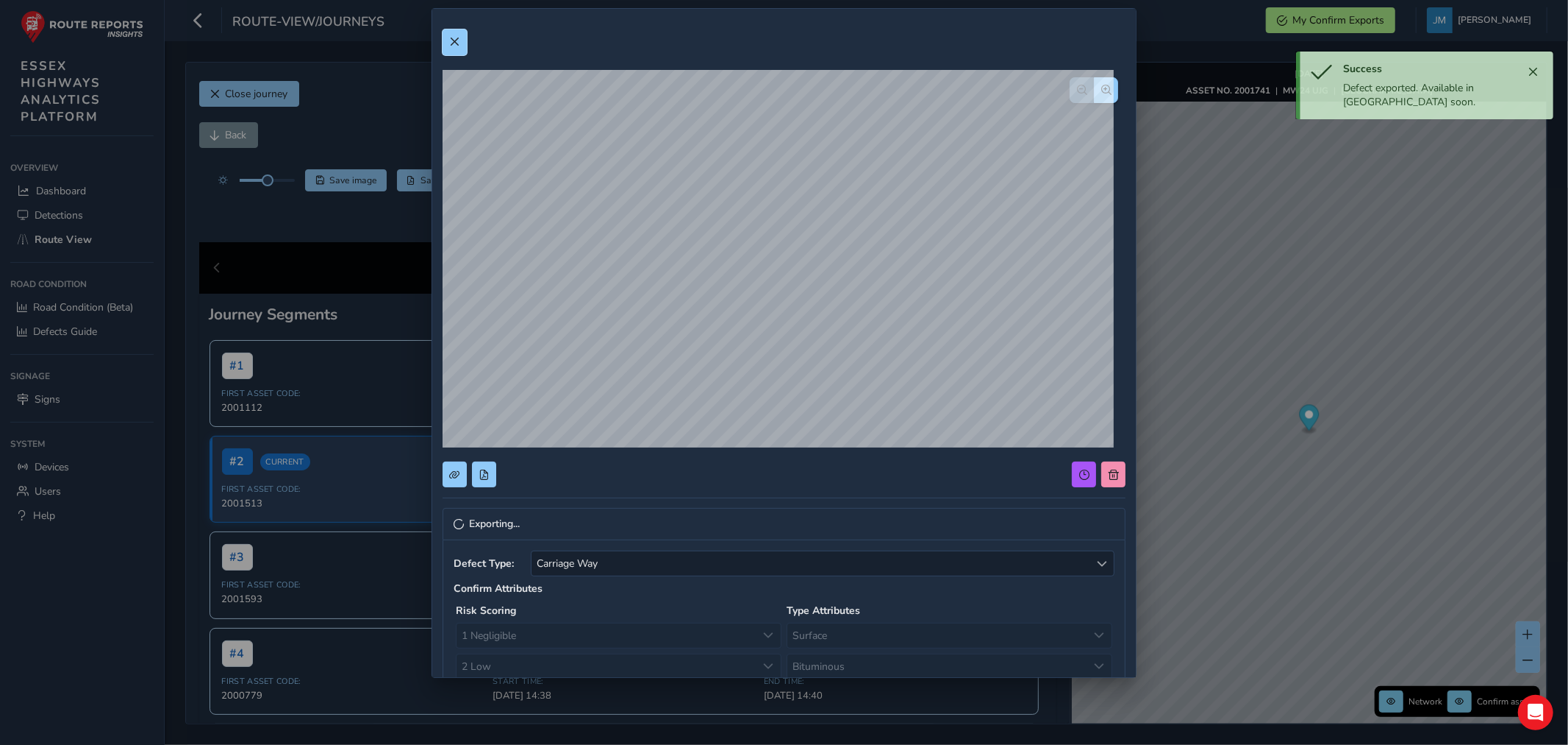
click at [453, 41] on span at bounding box center [454, 42] width 10 height 10
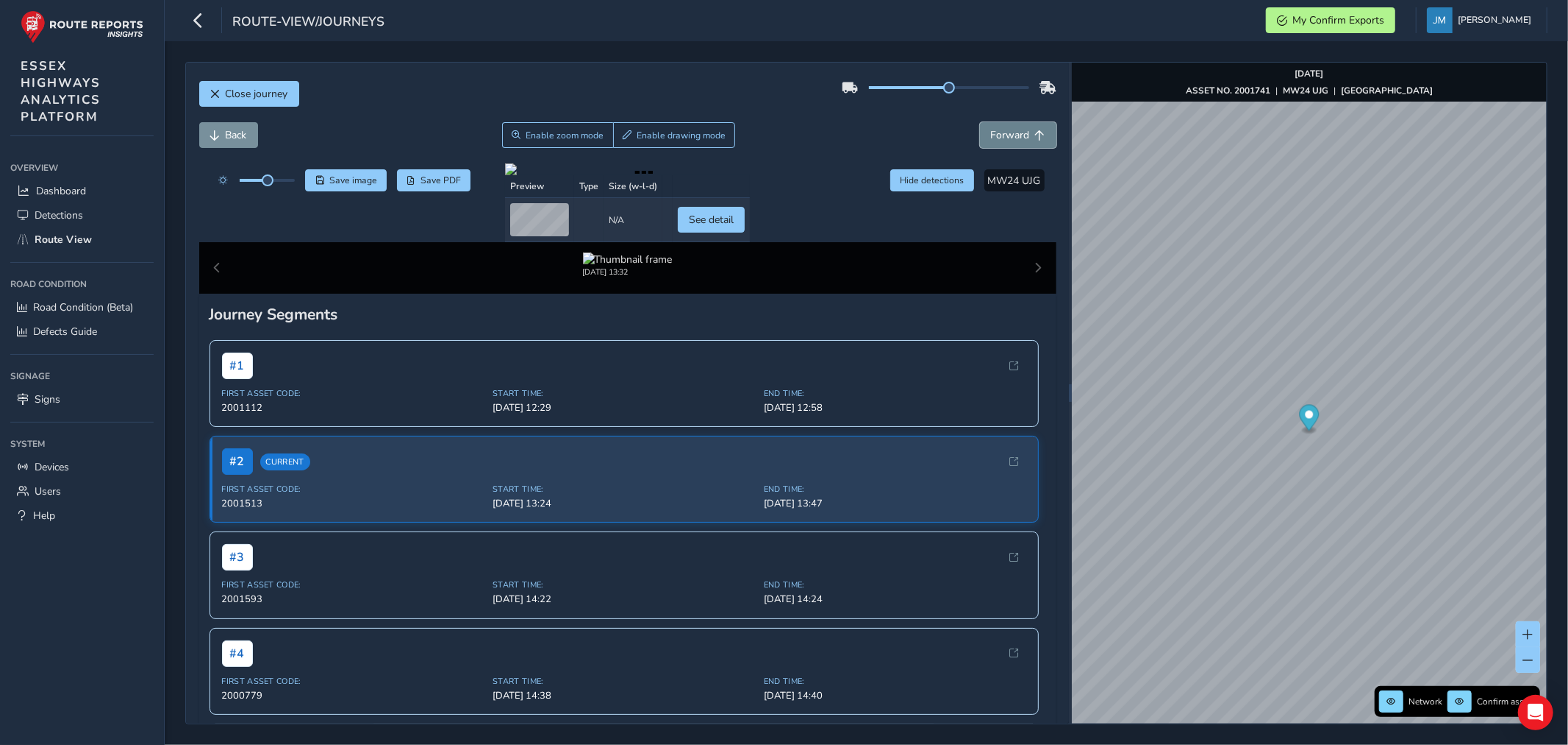
click at [1036, 132] on span "Forward" at bounding box center [1040, 135] width 10 height 10
click at [1036, 131] on span "Forward" at bounding box center [1040, 135] width 10 height 10
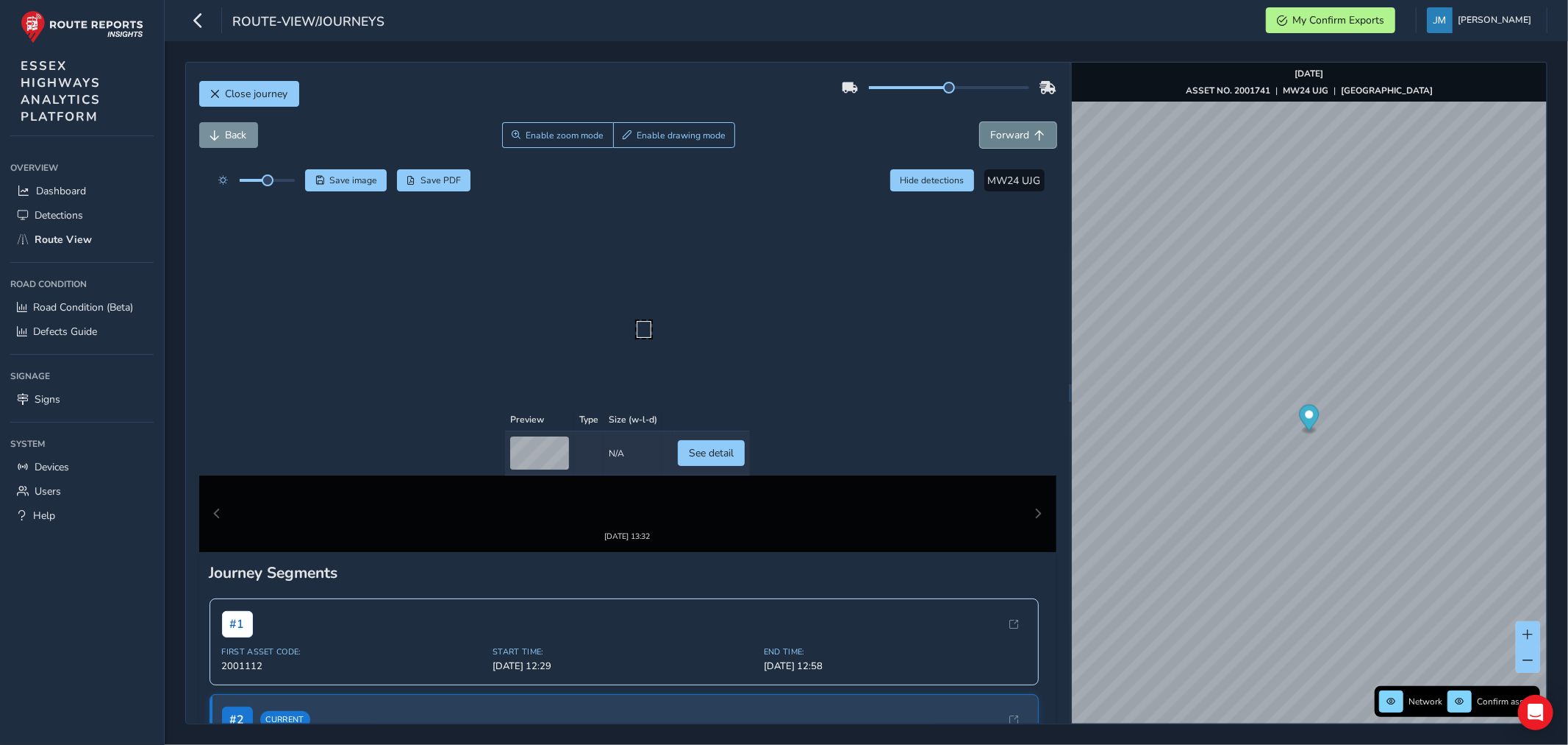
click at [1020, 128] on button "Forward" at bounding box center [1018, 134] width 76 height 26
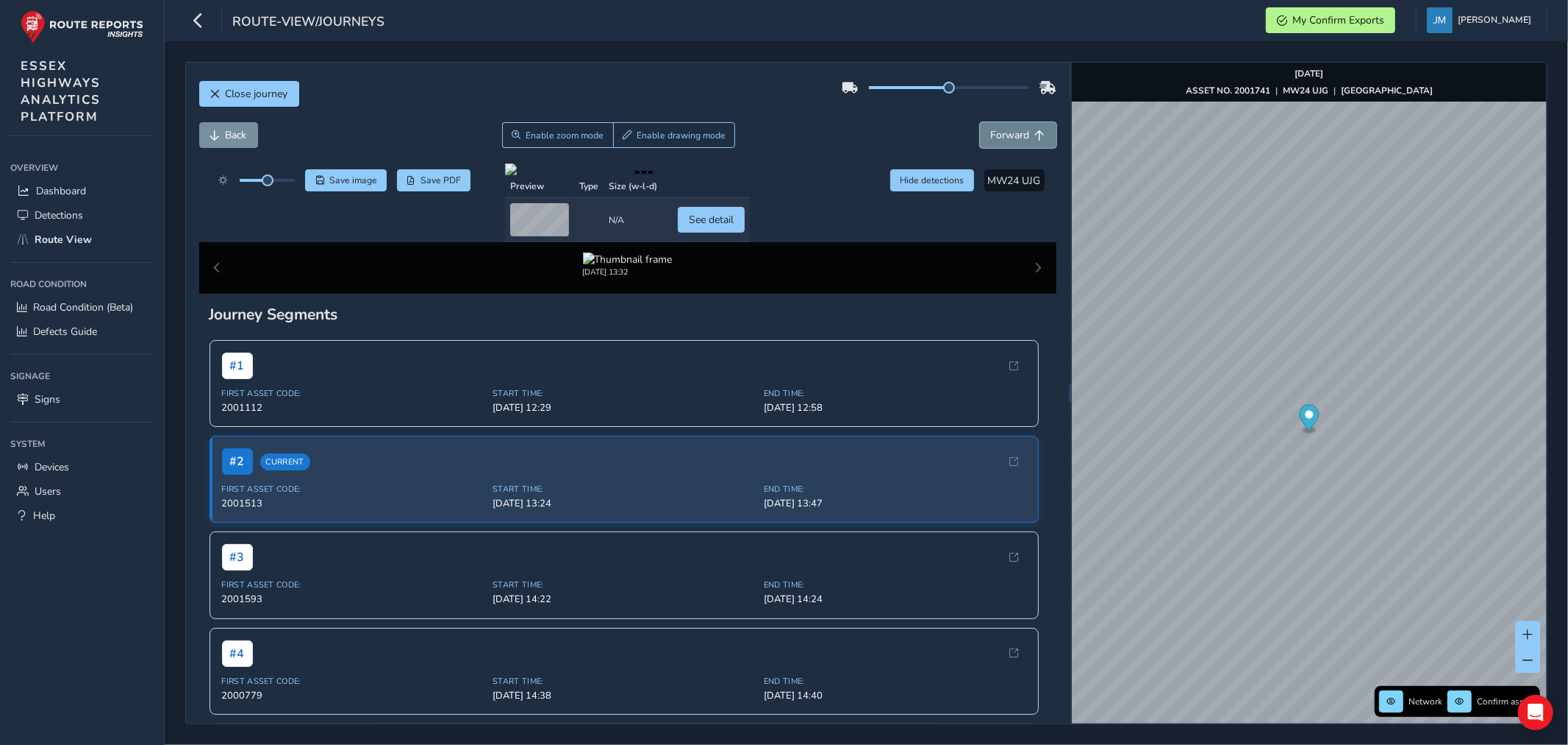
click at [1020, 127] on button "Forward" at bounding box center [1018, 134] width 76 height 26
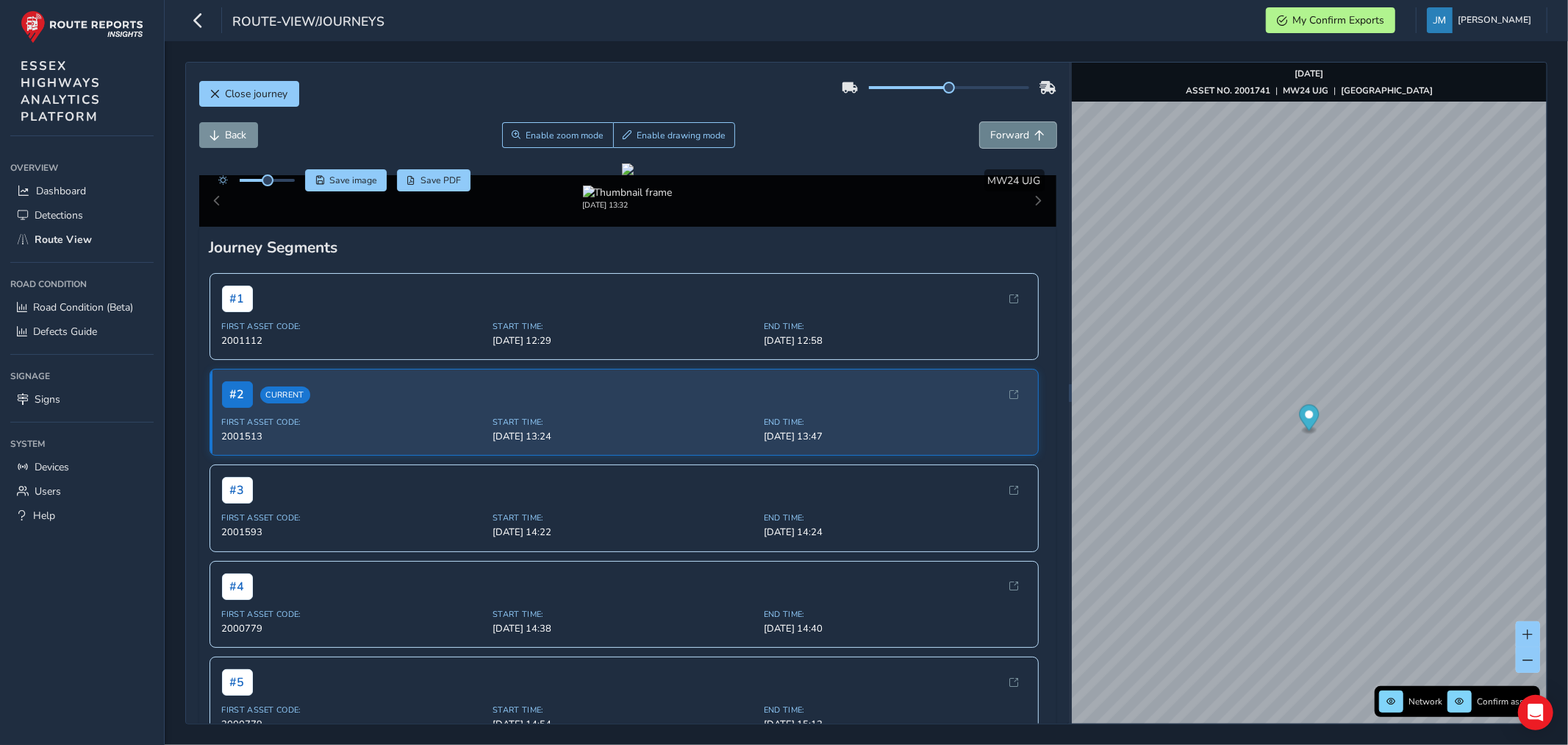
click at [1020, 126] on button "Forward" at bounding box center [1018, 134] width 76 height 26
click at [1019, 120] on div "Close journey Back Enable zoom mode Enable drawing mode Forward Click and Drag …" at bounding box center [628, 393] width 883 height 660
click at [1019, 119] on div "Close journey" at bounding box center [629, 99] width 858 height 47
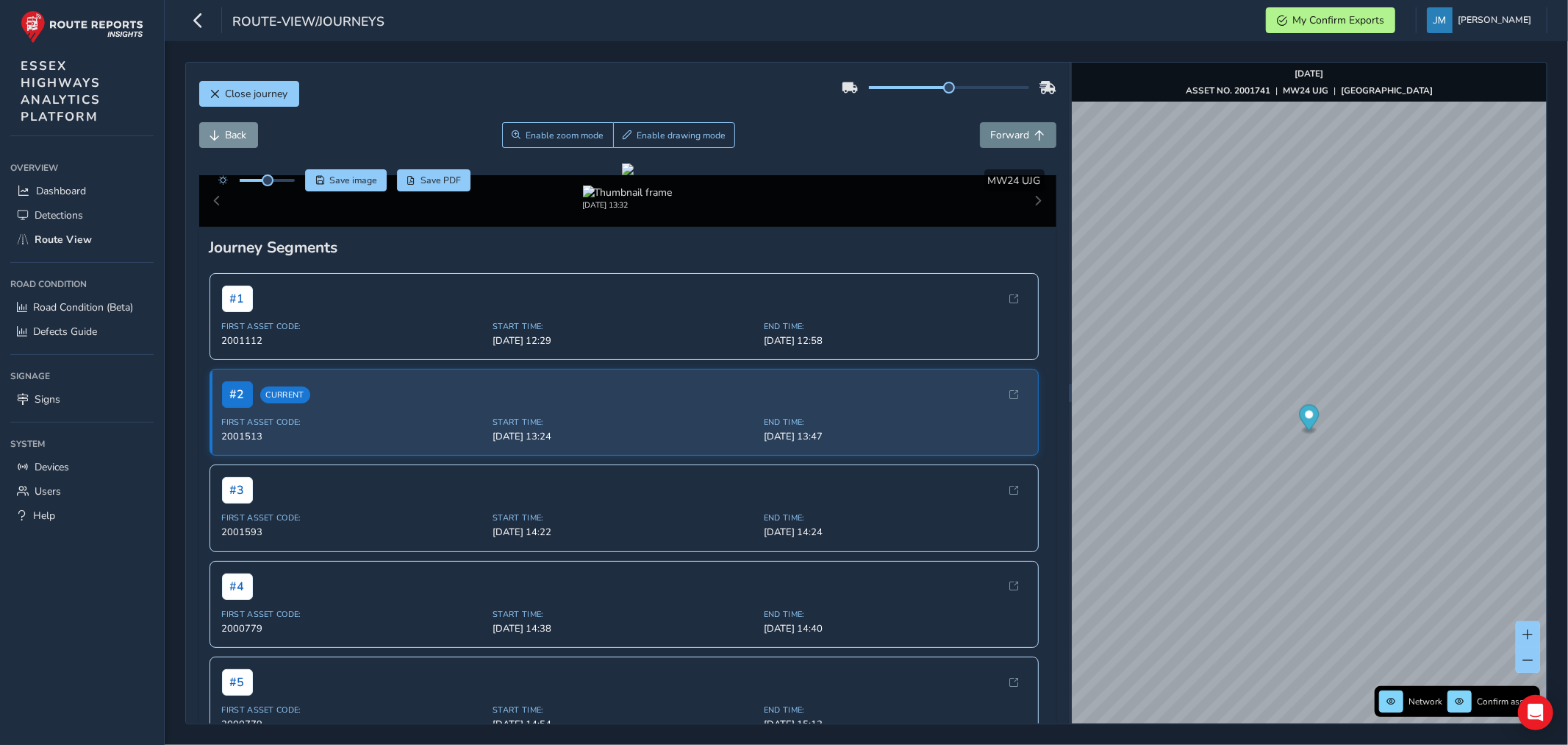
click at [1007, 140] on span "Forward" at bounding box center [1010, 135] width 39 height 14
click at [1006, 138] on span "Forward" at bounding box center [1010, 135] width 39 height 14
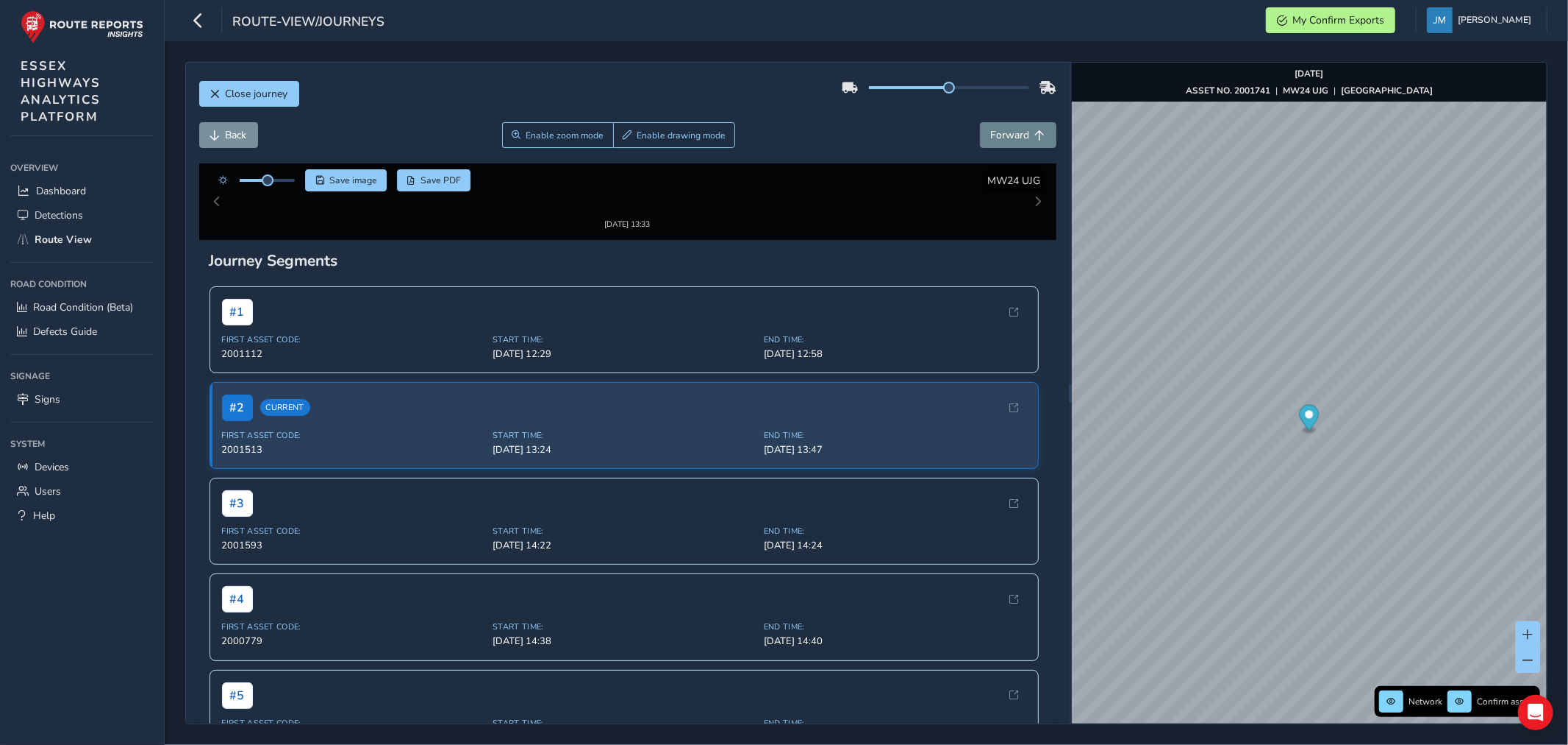
click at [1006, 138] on span "Forward" at bounding box center [1010, 135] width 39 height 14
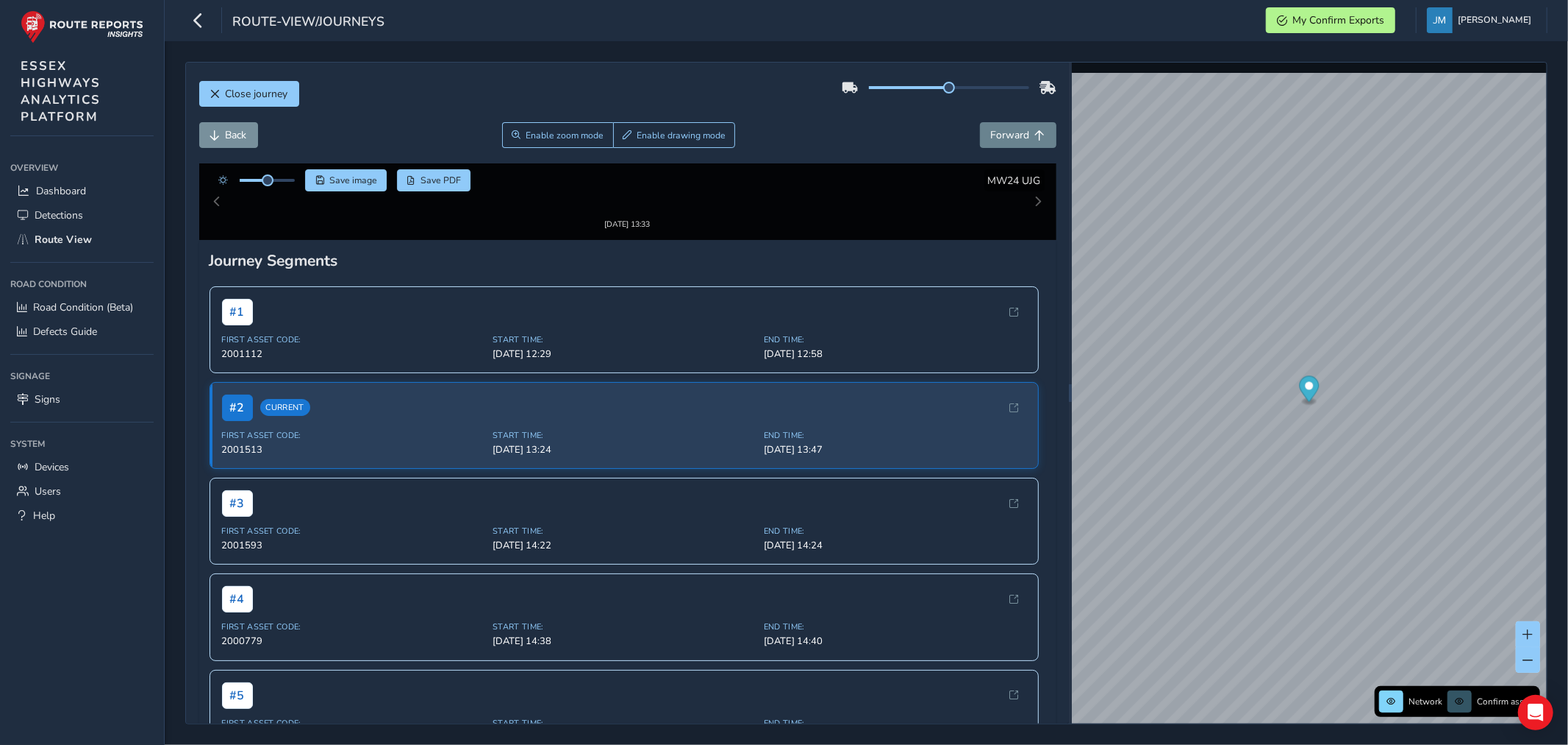
click at [1006, 137] on span "Forward" at bounding box center [1010, 135] width 39 height 14
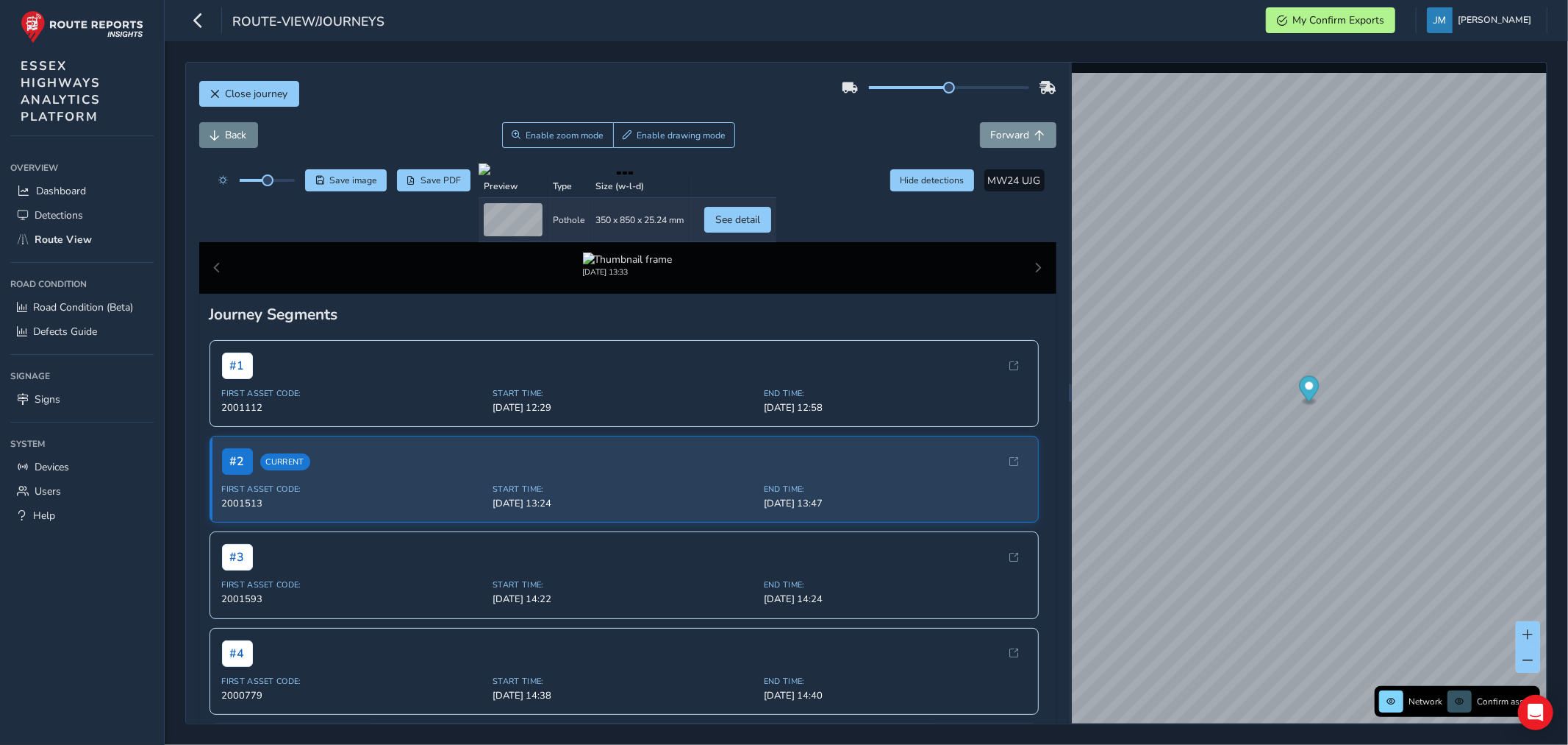
click at [225, 138] on span "Back" at bounding box center [236, 135] width 21 height 14
click at [225, 135] on span "Back" at bounding box center [236, 135] width 21 height 14
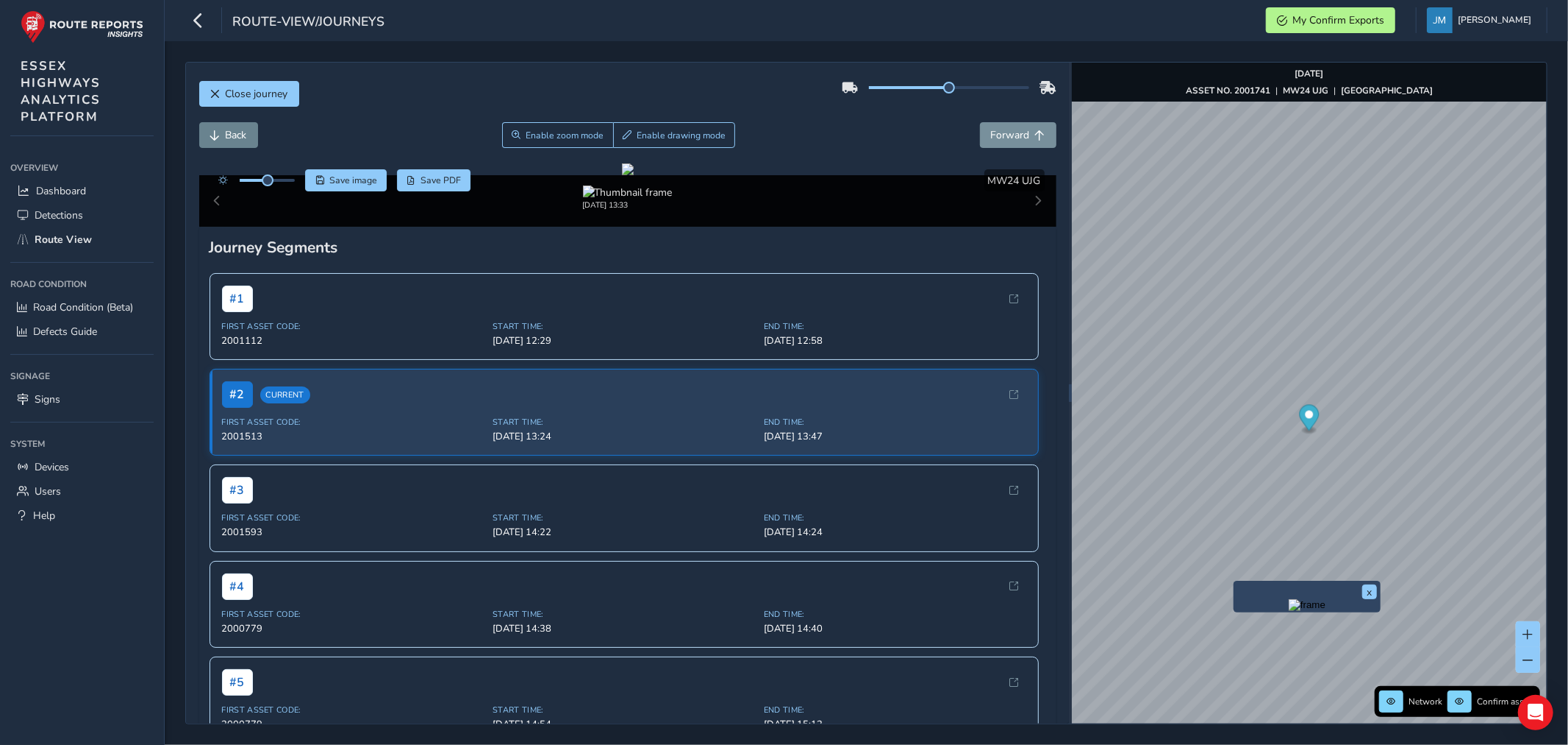
click at [230, 129] on span "Back" at bounding box center [236, 135] width 21 height 14
click at [1036, 130] on span "Forward" at bounding box center [1040, 135] width 10 height 10
click at [663, 138] on span "Enable drawing mode" at bounding box center [682, 135] width 89 height 11
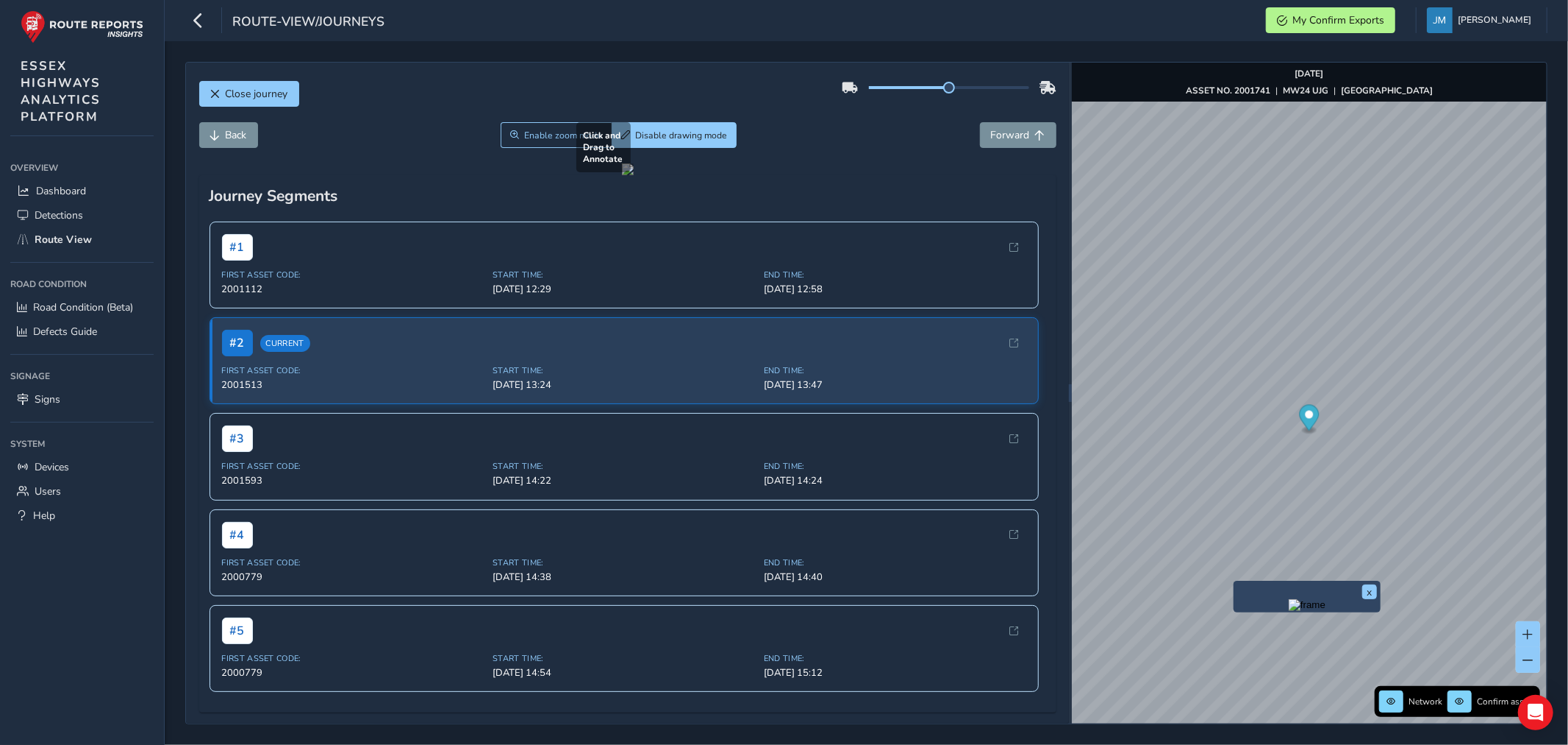
drag, startPoint x: 788, startPoint y: 402, endPoint x: 950, endPoint y: 584, distance: 243.7
click at [634, 175] on div at bounding box center [628, 169] width 11 height 11
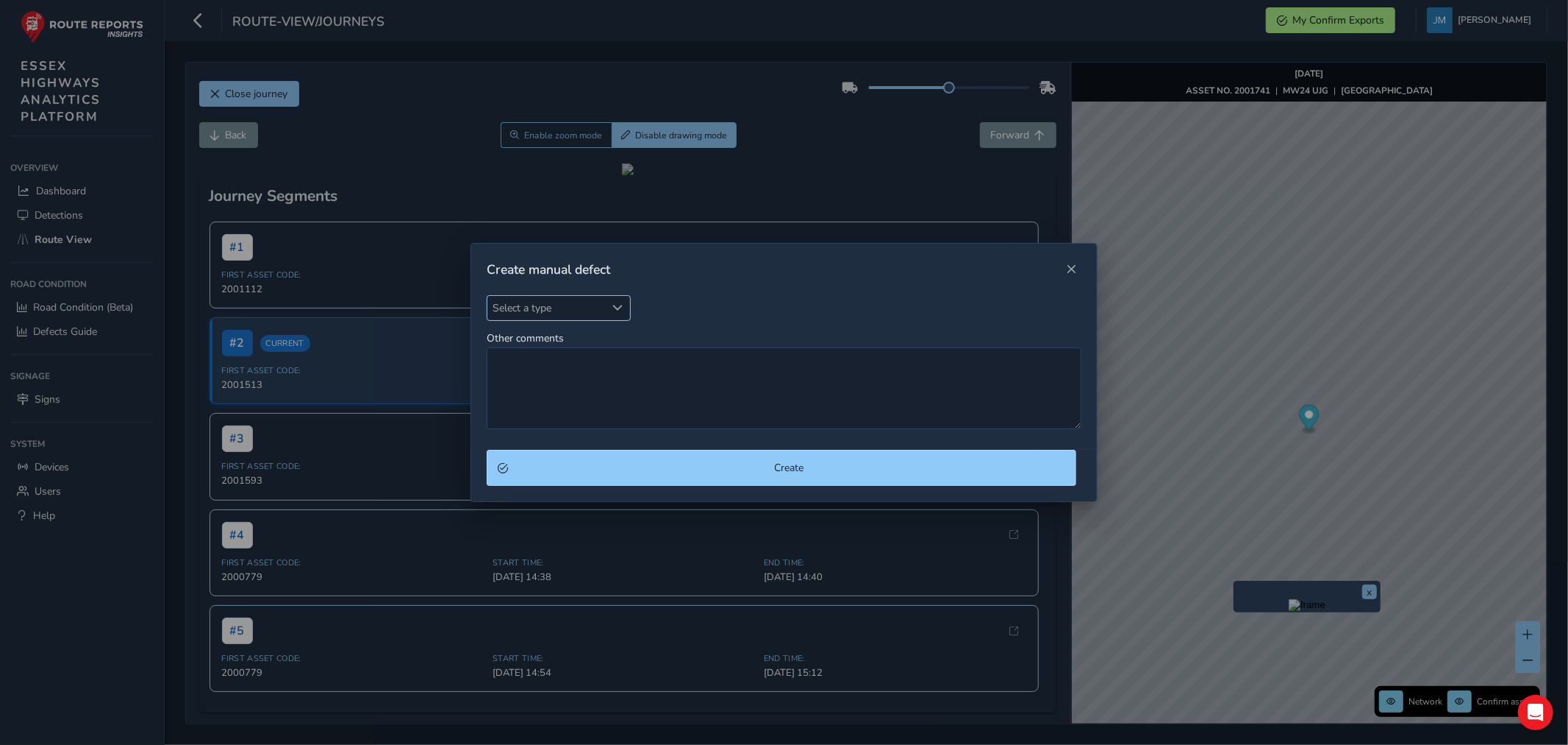
click at [616, 305] on span "Select a type" at bounding box center [617, 307] width 10 height 10
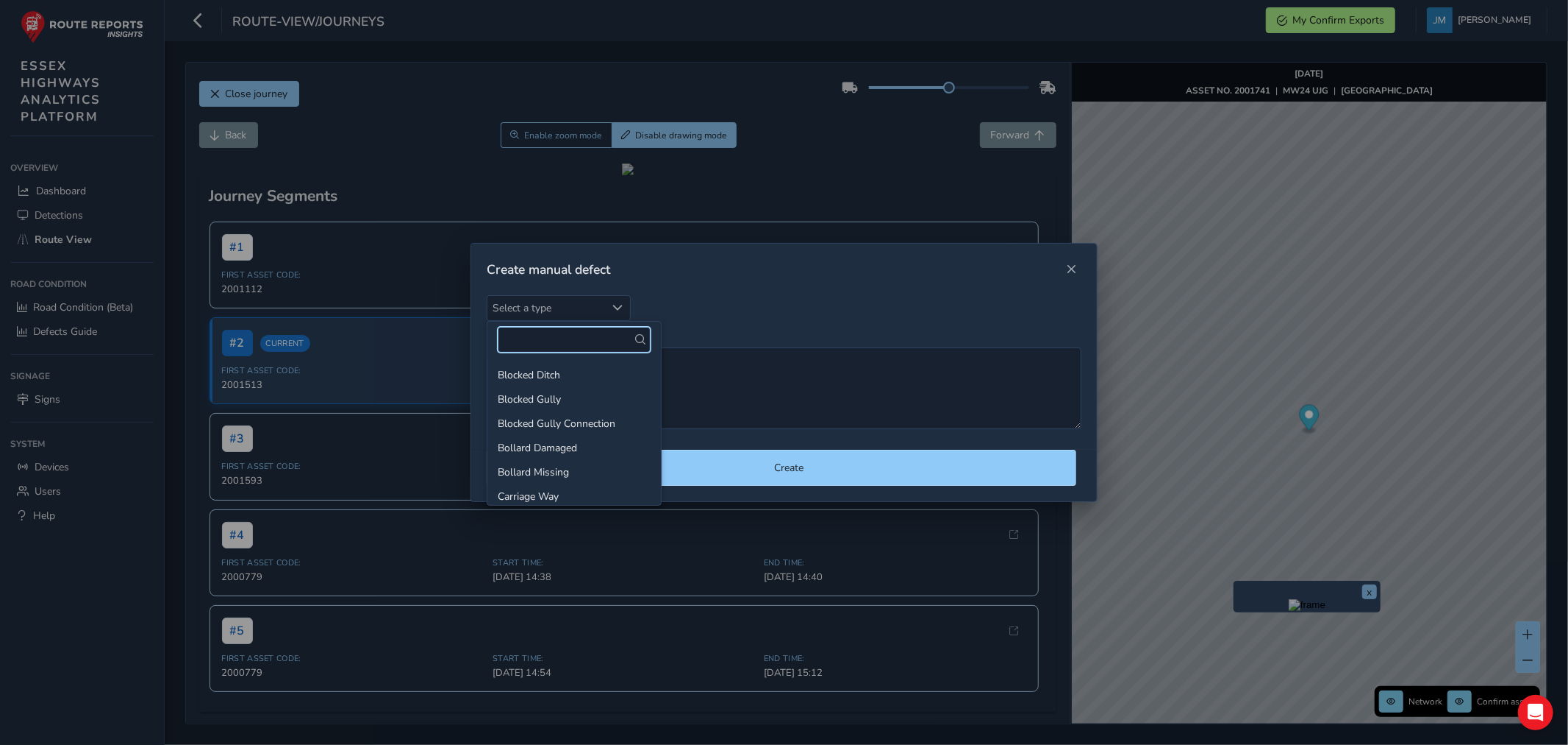
click at [547, 331] on input "text" at bounding box center [574, 339] width 153 height 26
type input "verge"
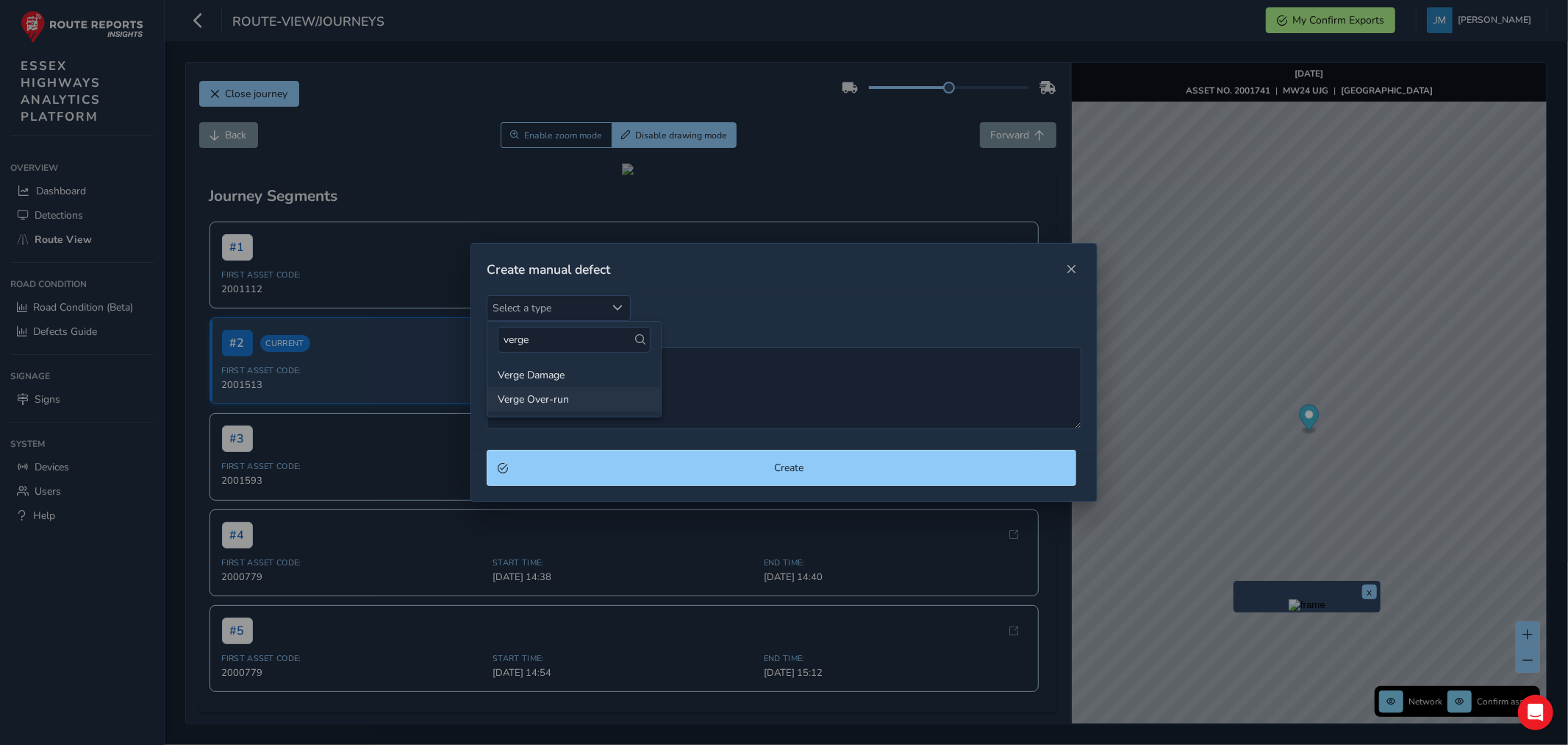
click at [556, 399] on li "Verge Over-run" at bounding box center [574, 400] width 173 height 25
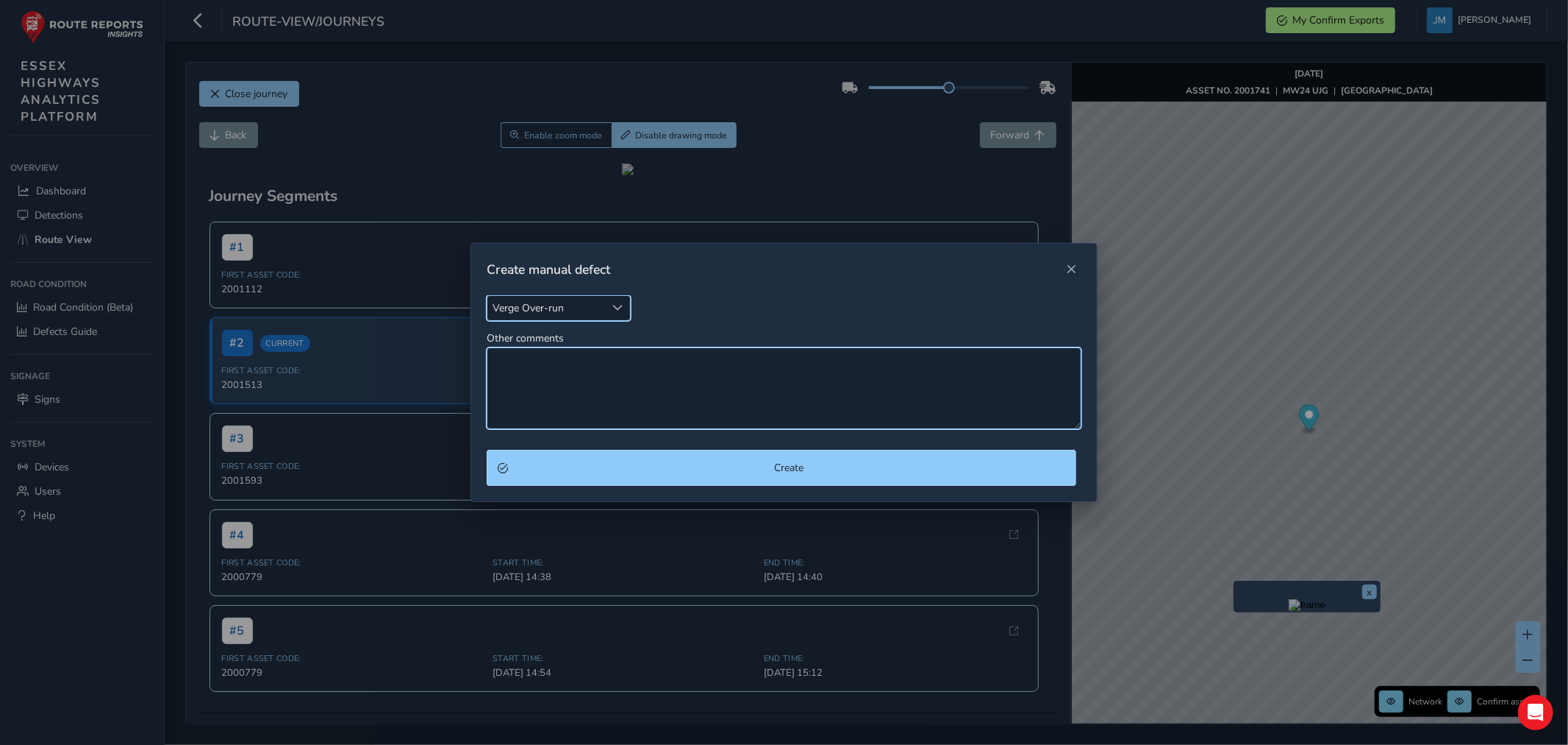
click at [559, 380] on textarea "Other comments" at bounding box center [784, 388] width 595 height 82
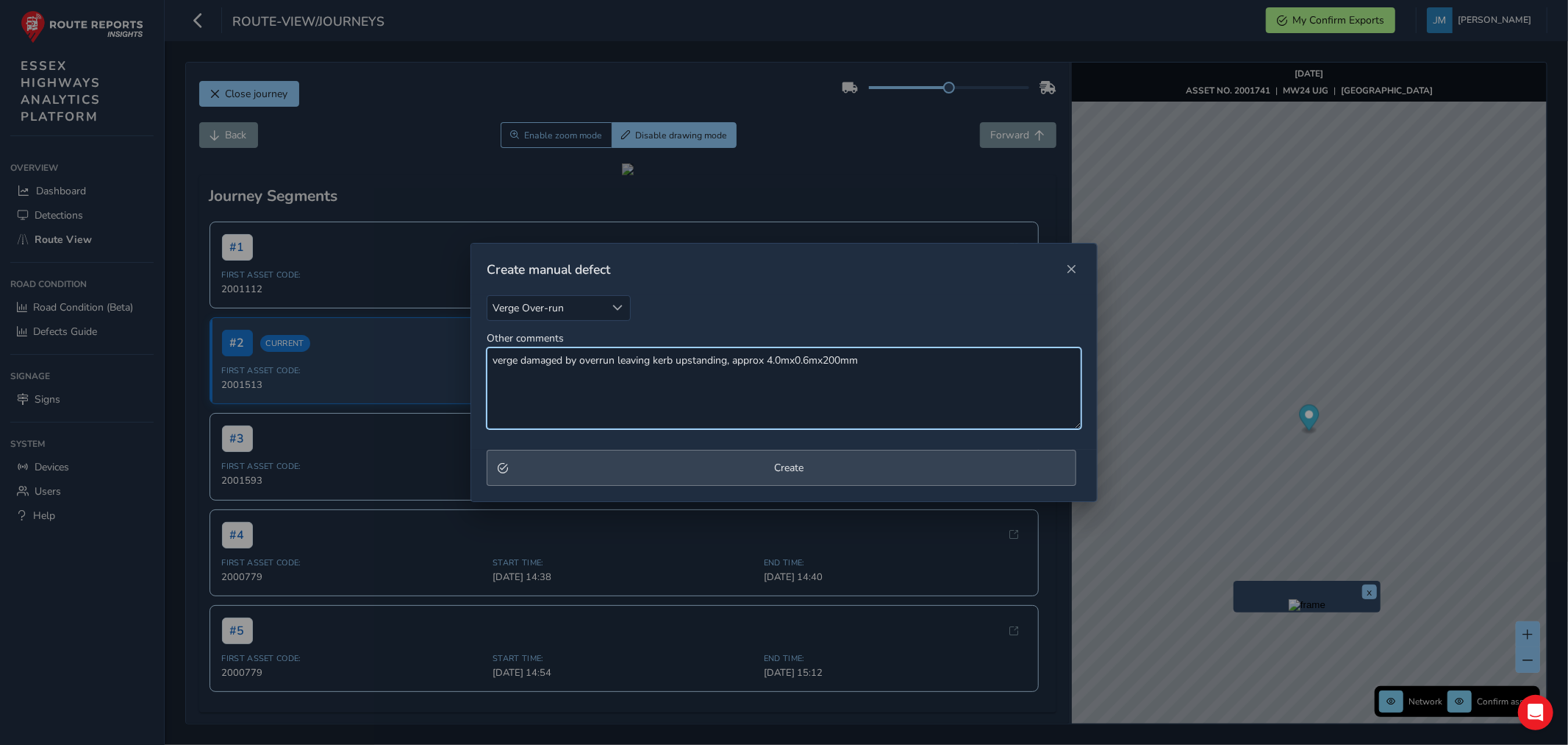
type textarea "verge damaged by overrun leaving kerb upstanding, approx 4.0mx0.6mx200mm"
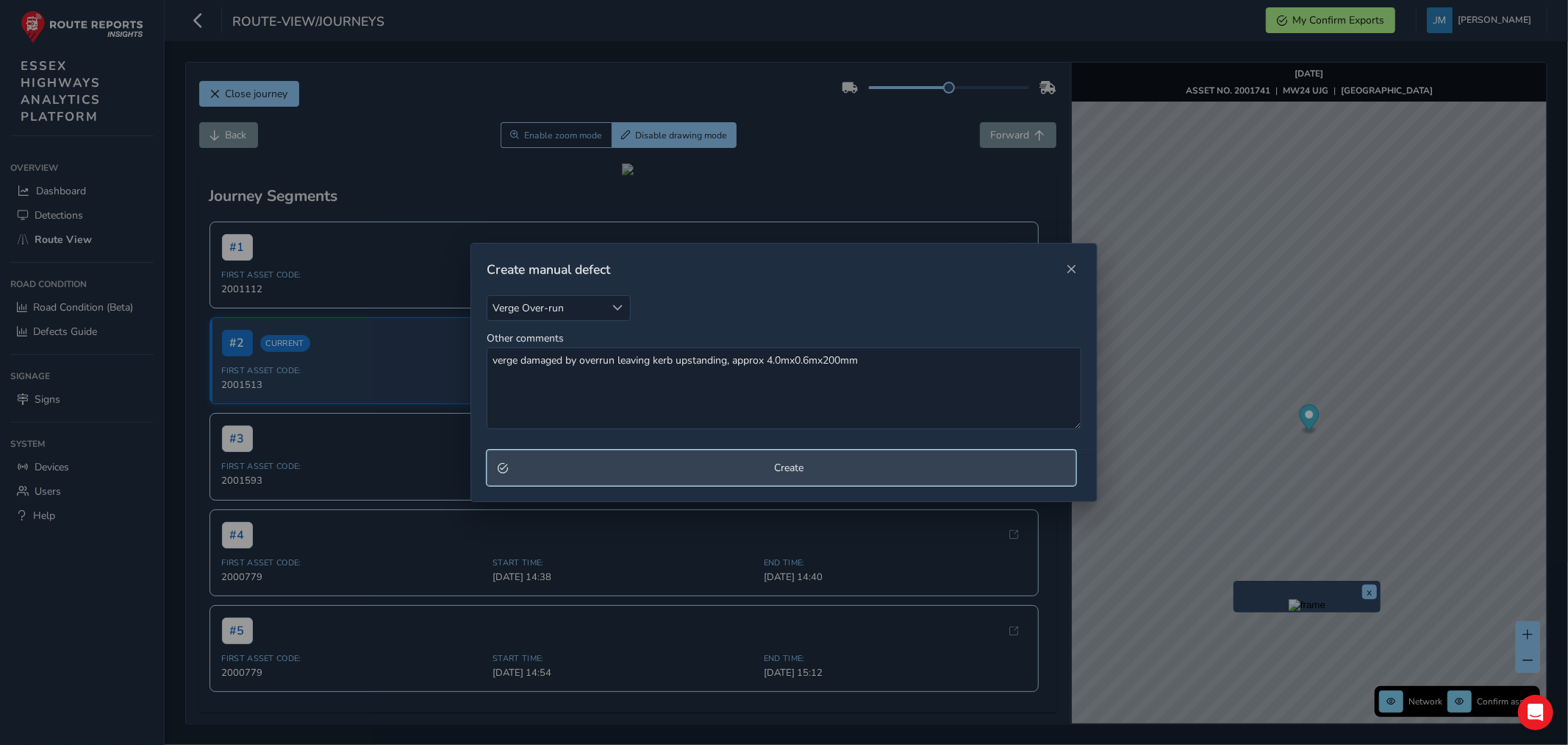
click at [745, 471] on span "Create" at bounding box center [789, 467] width 552 height 14
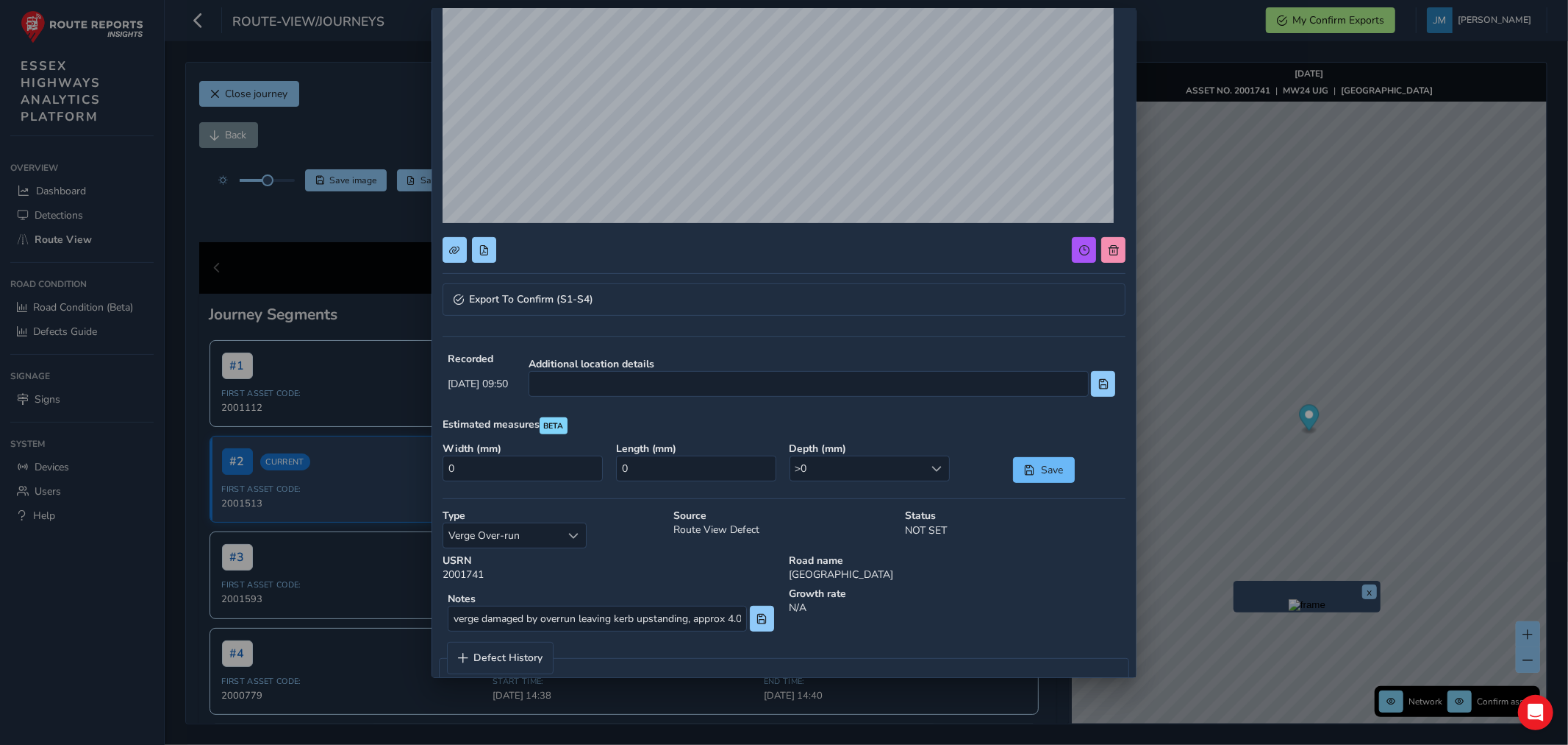
scroll to position [224, 0]
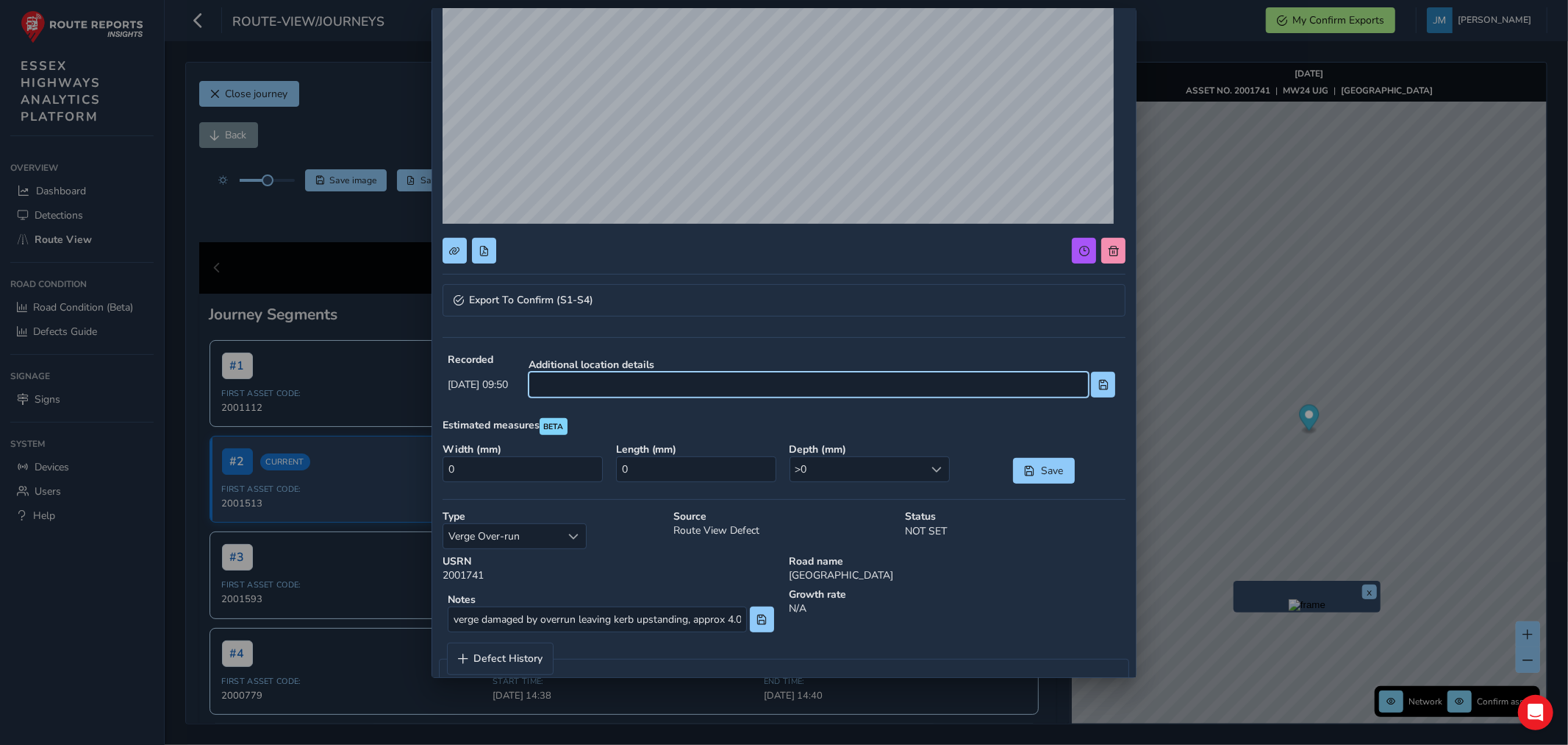
click at [725, 378] on input at bounding box center [808, 384] width 560 height 26
type input "jw Crays Hill"
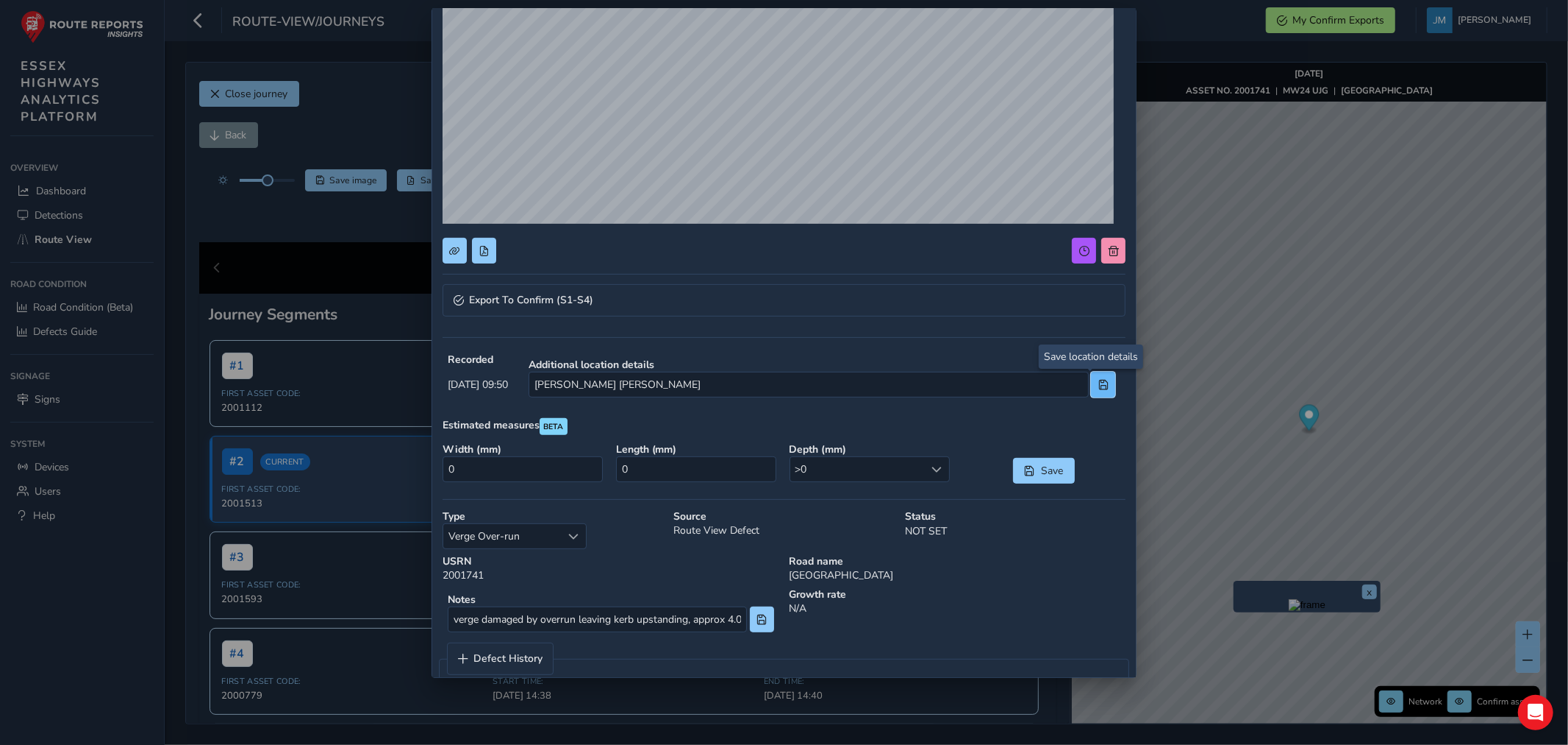
click at [1098, 384] on span at bounding box center [1103, 384] width 10 height 10
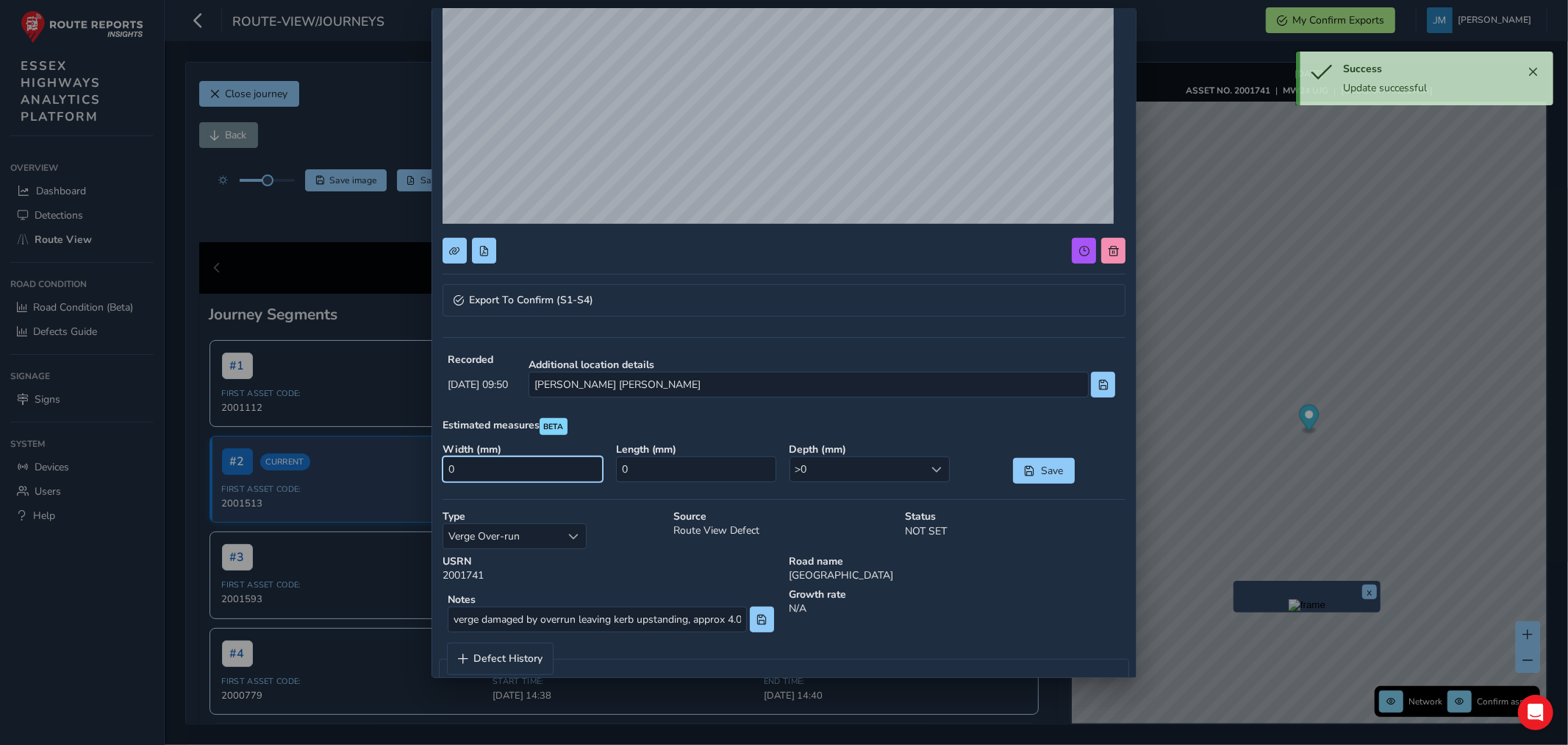
click at [533, 475] on input "0" at bounding box center [523, 468] width 161 height 26
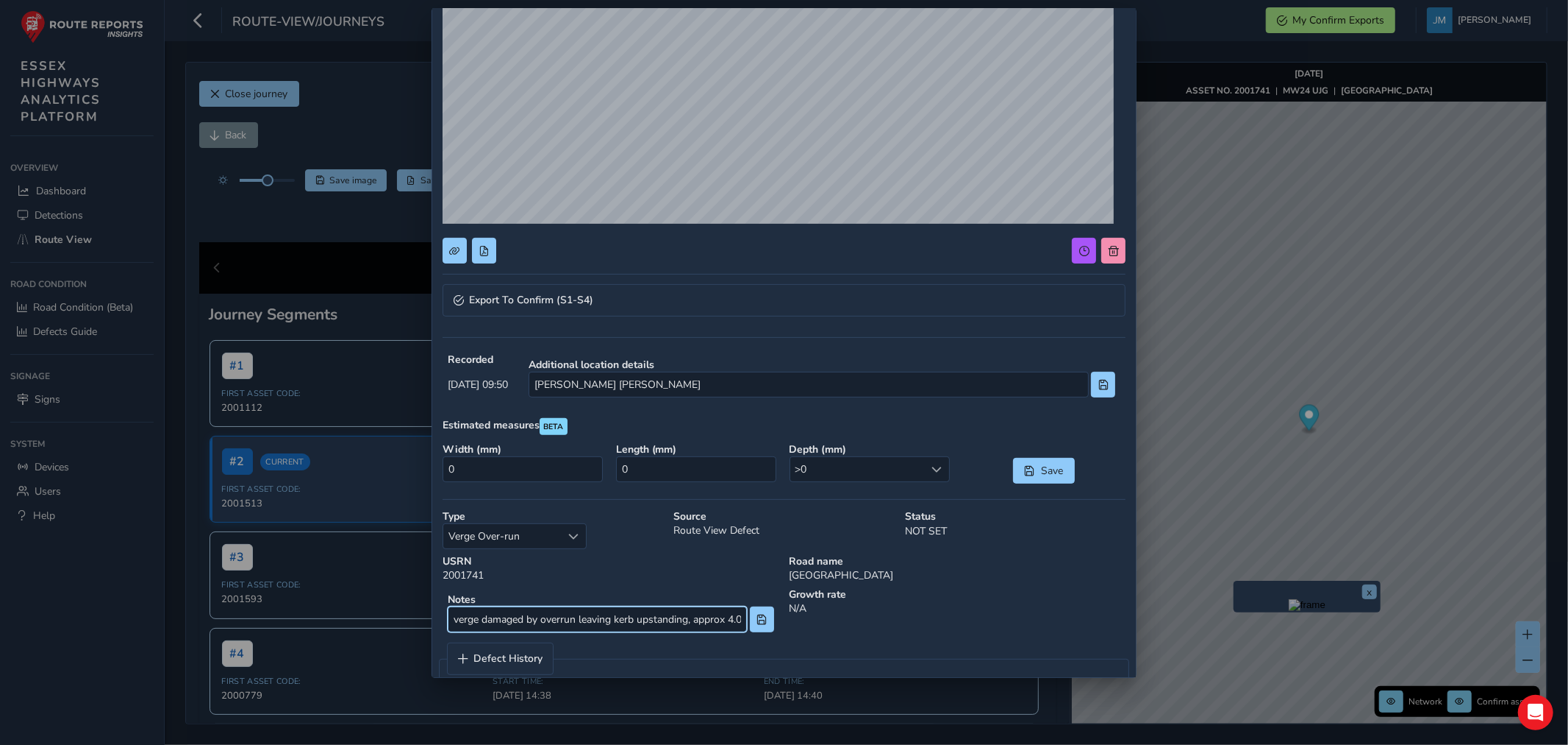
click at [670, 622] on input "verge damaged by overrun leaving kerb upstanding, approx 4.0mx0.6mx200mm" at bounding box center [597, 618] width 300 height 26
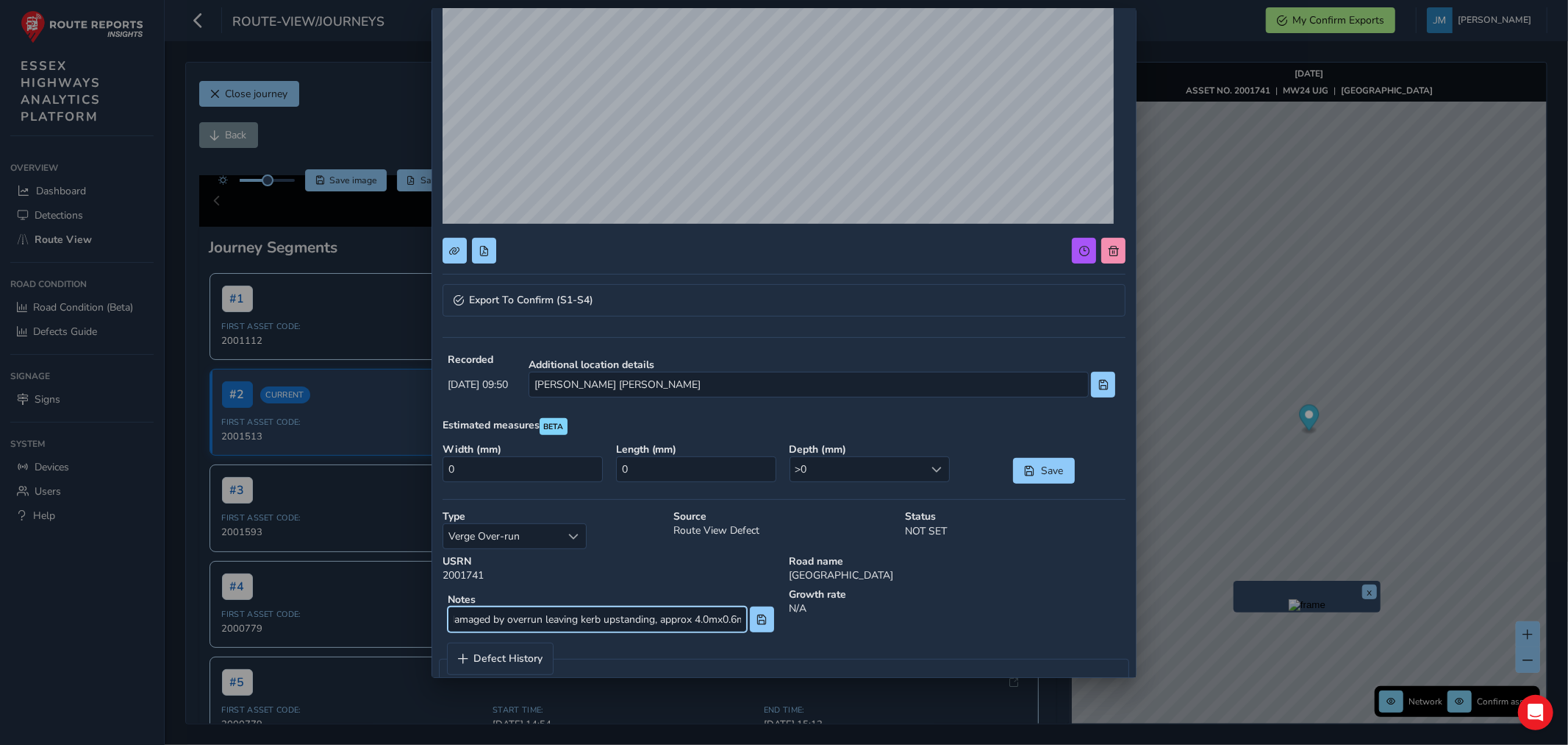
scroll to position [0, 89]
click at [645, 466] on input "0" at bounding box center [696, 468] width 161 height 26
type input "4000"
click at [508, 464] on input "0" at bounding box center [523, 468] width 161 height 26
click at [510, 468] on input "0" at bounding box center [523, 468] width 161 height 26
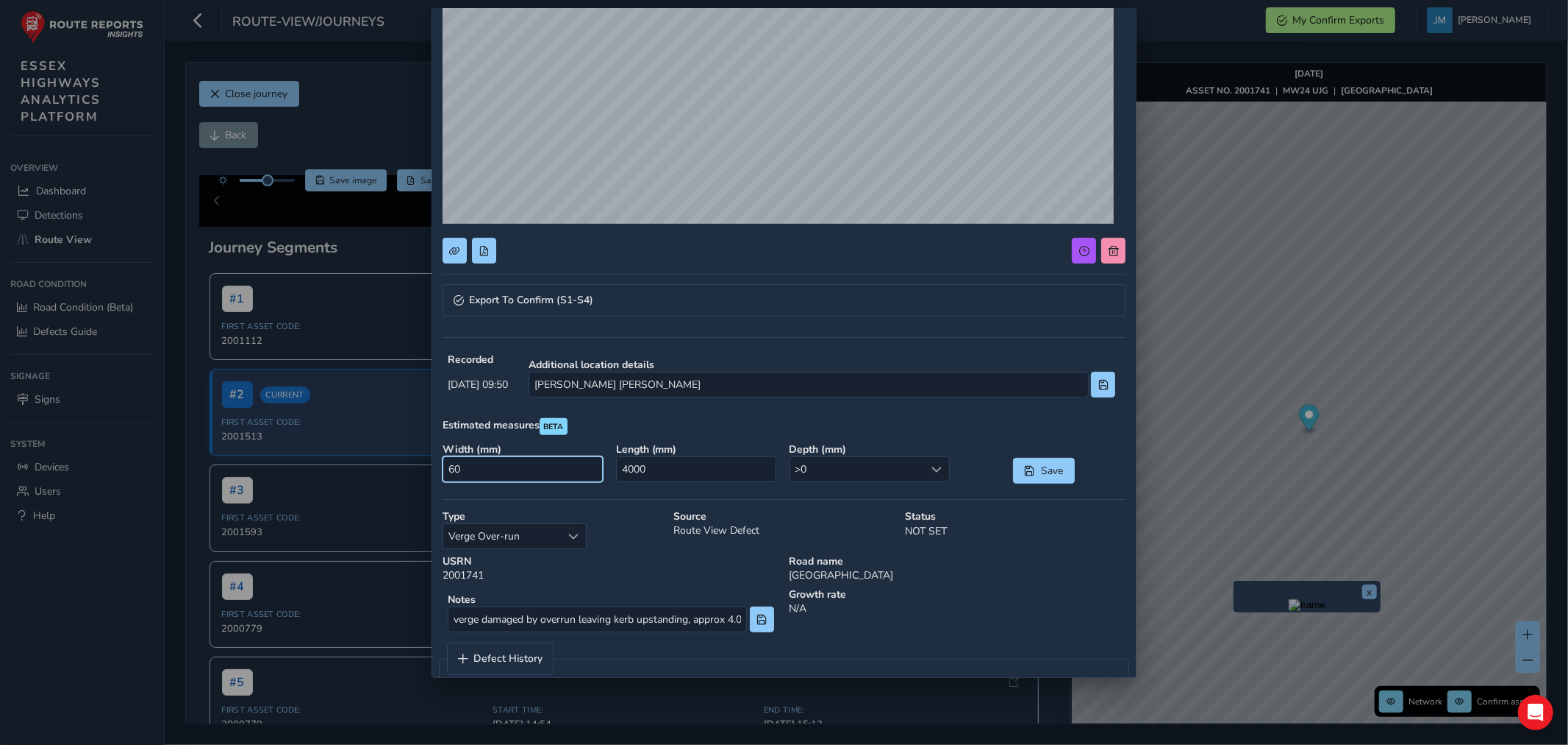
type input "600"
click at [932, 475] on div at bounding box center [938, 469] width 25 height 25
click at [818, 616] on li ">250" at bounding box center [861, 616] width 156 height 25
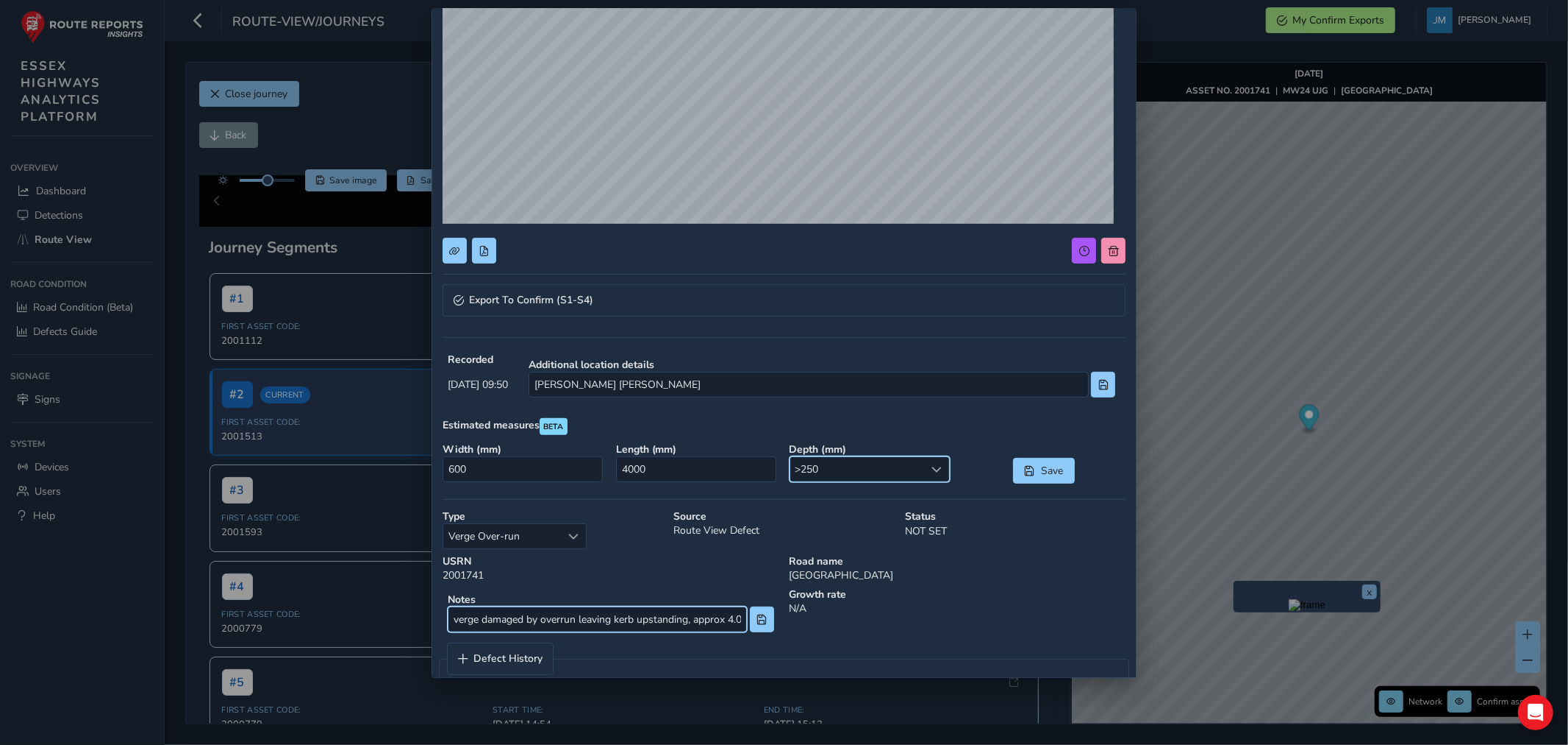
click at [707, 619] on input "verge damaged by overrun leaving kerb upstanding, approx 4.0mx0.6mx200mm" at bounding box center [597, 618] width 300 height 26
type input "verge damaged by overrun leaving kerb upstanding"
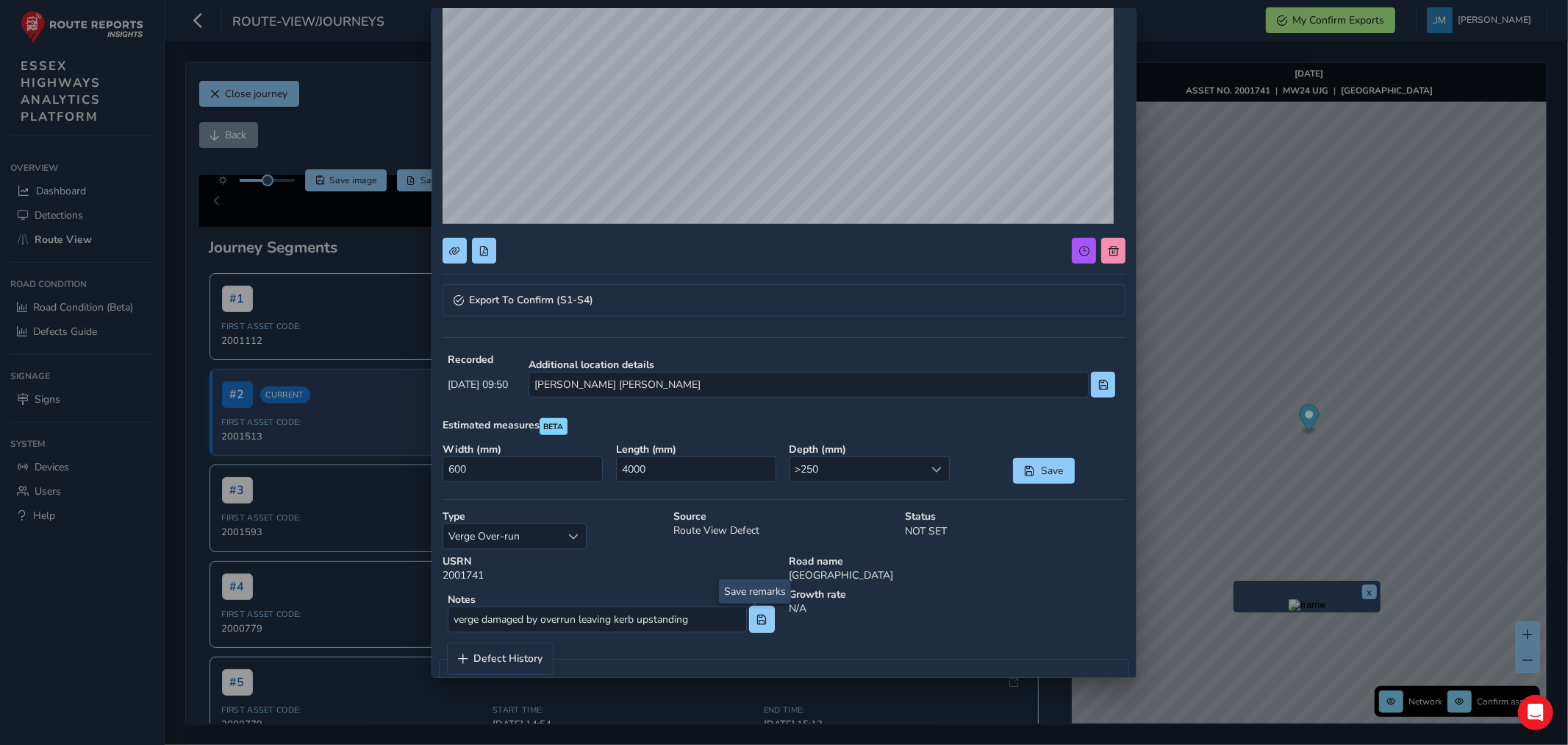
drag, startPoint x: 762, startPoint y: 616, endPoint x: 913, endPoint y: 509, distance: 185.1
click at [763, 616] on button at bounding box center [763, 618] width 25 height 26
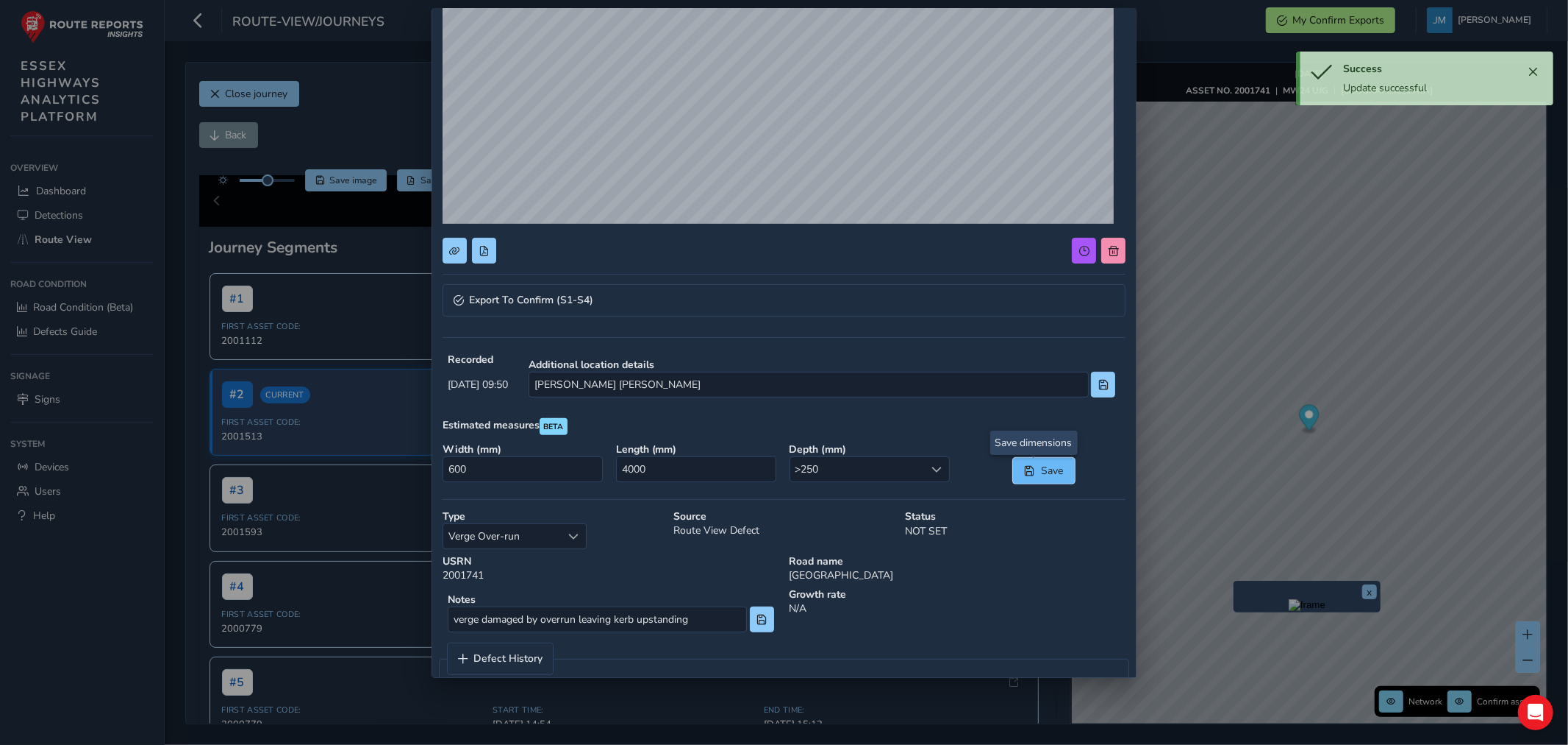
click at [1039, 465] on span "Save" at bounding box center [1052, 470] width 25 height 14
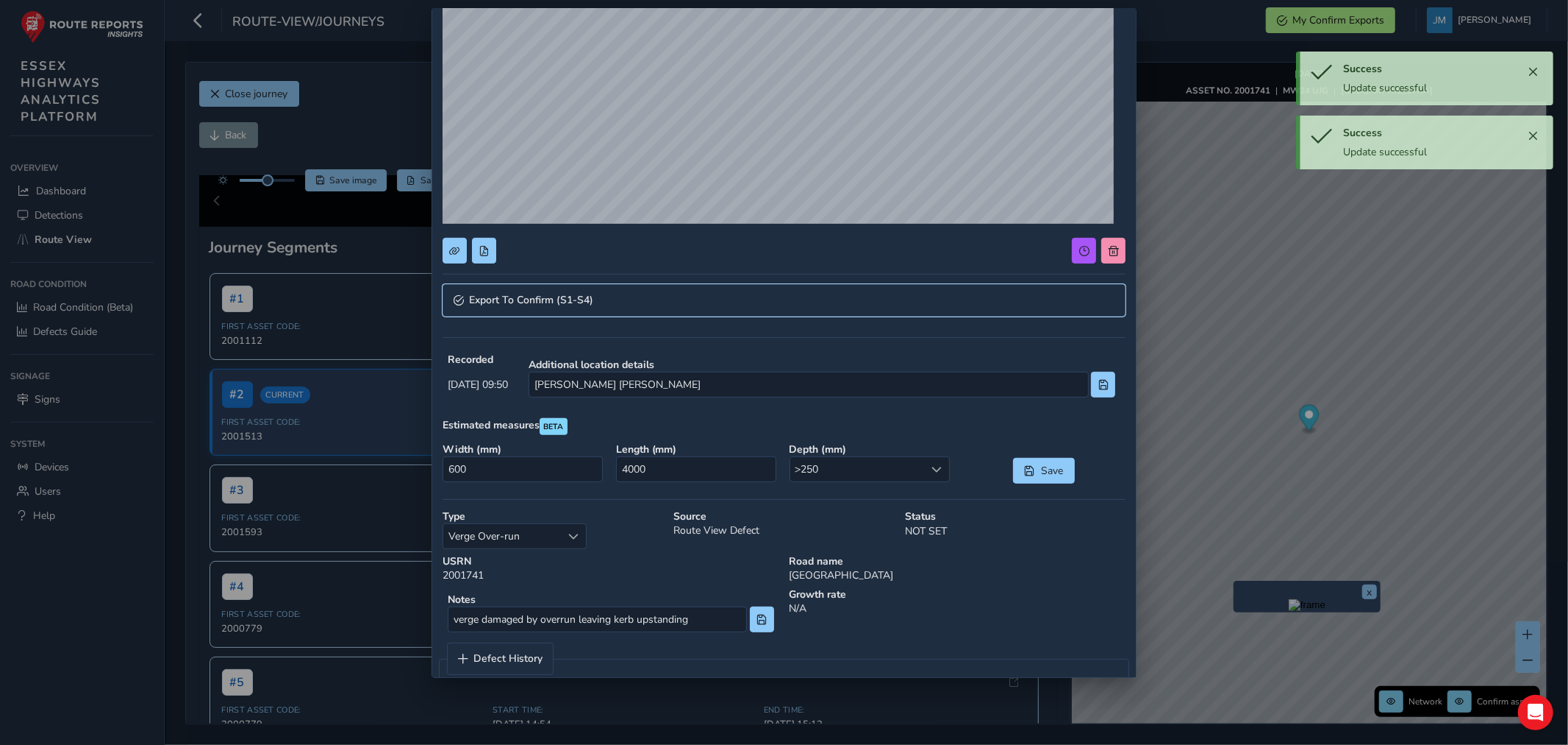
click at [633, 304] on link "Export To Confirm (S1-S4)" at bounding box center [784, 300] width 684 height 32
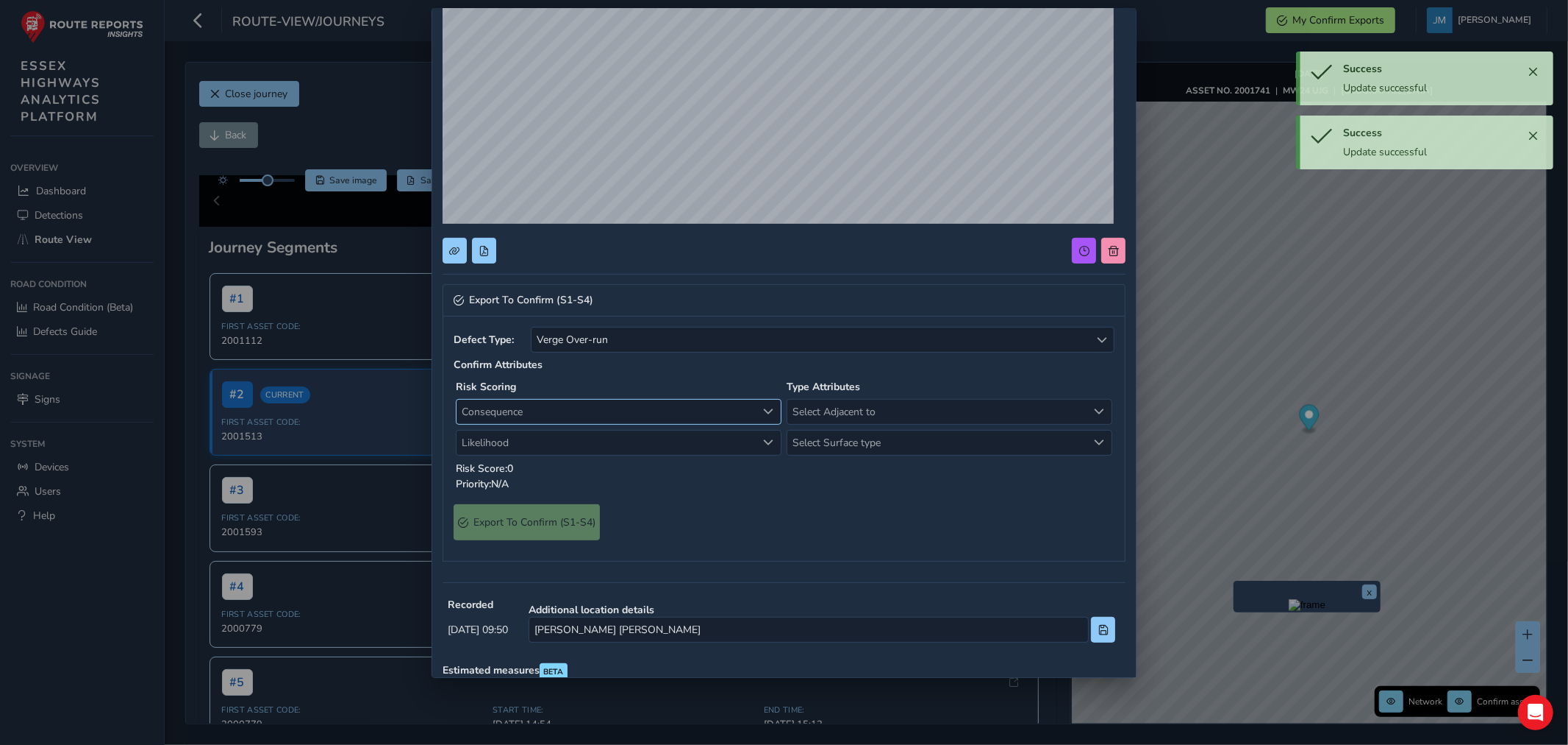
click at [540, 404] on span "Consequence" at bounding box center [607, 412] width 300 height 25
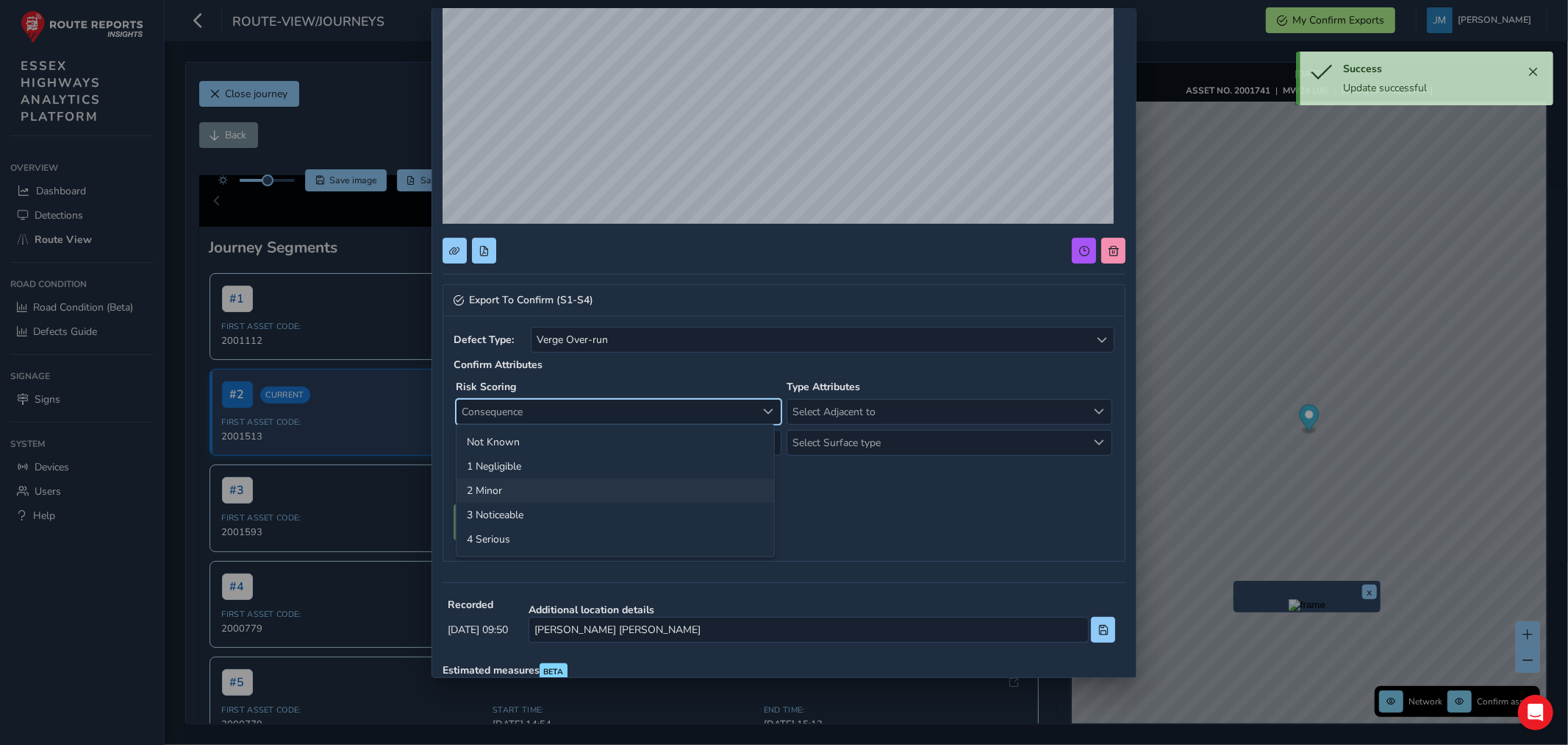
click at [502, 488] on li "2 Minor" at bounding box center [615, 491] width 318 height 25
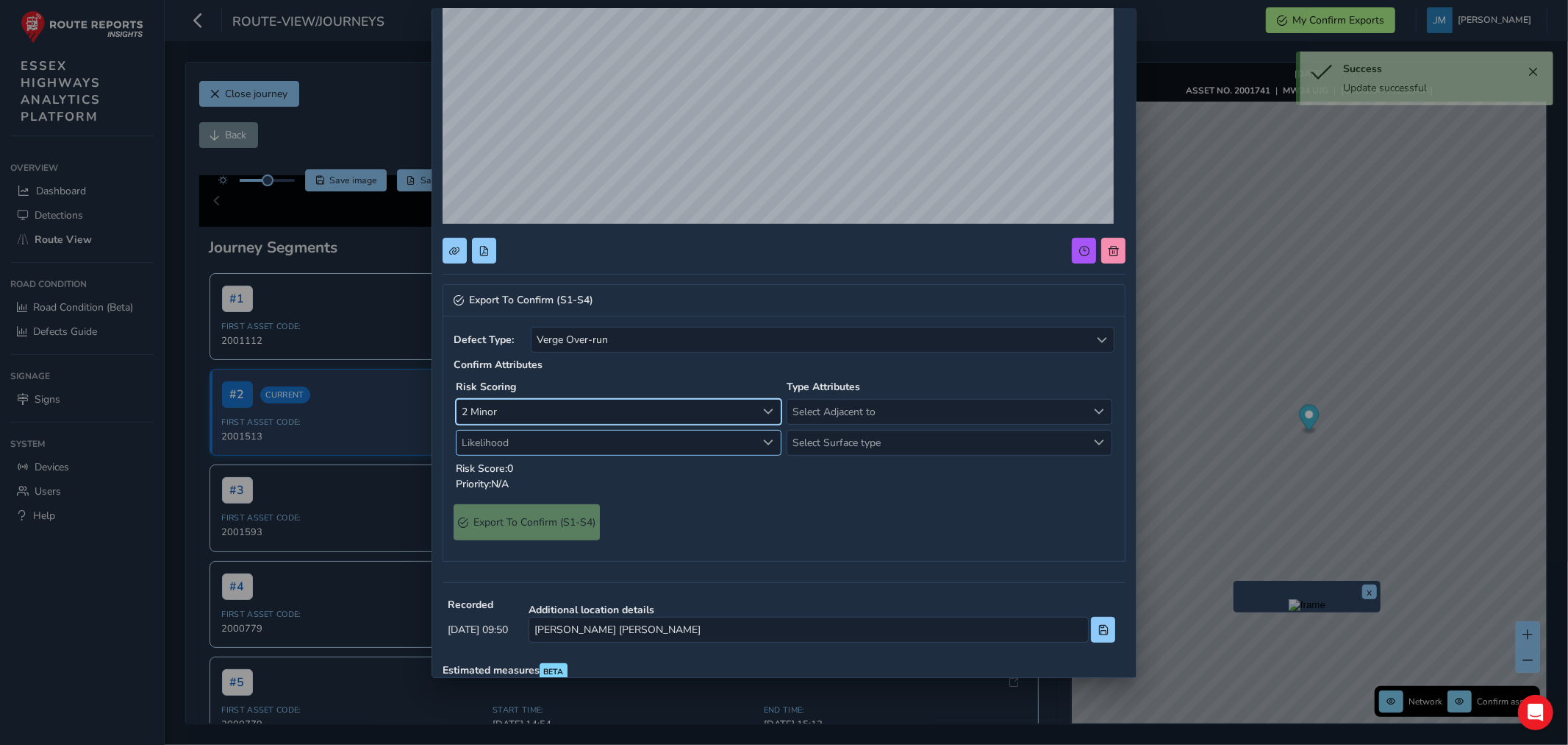
click at [517, 444] on span "Likelihood" at bounding box center [607, 442] width 300 height 25
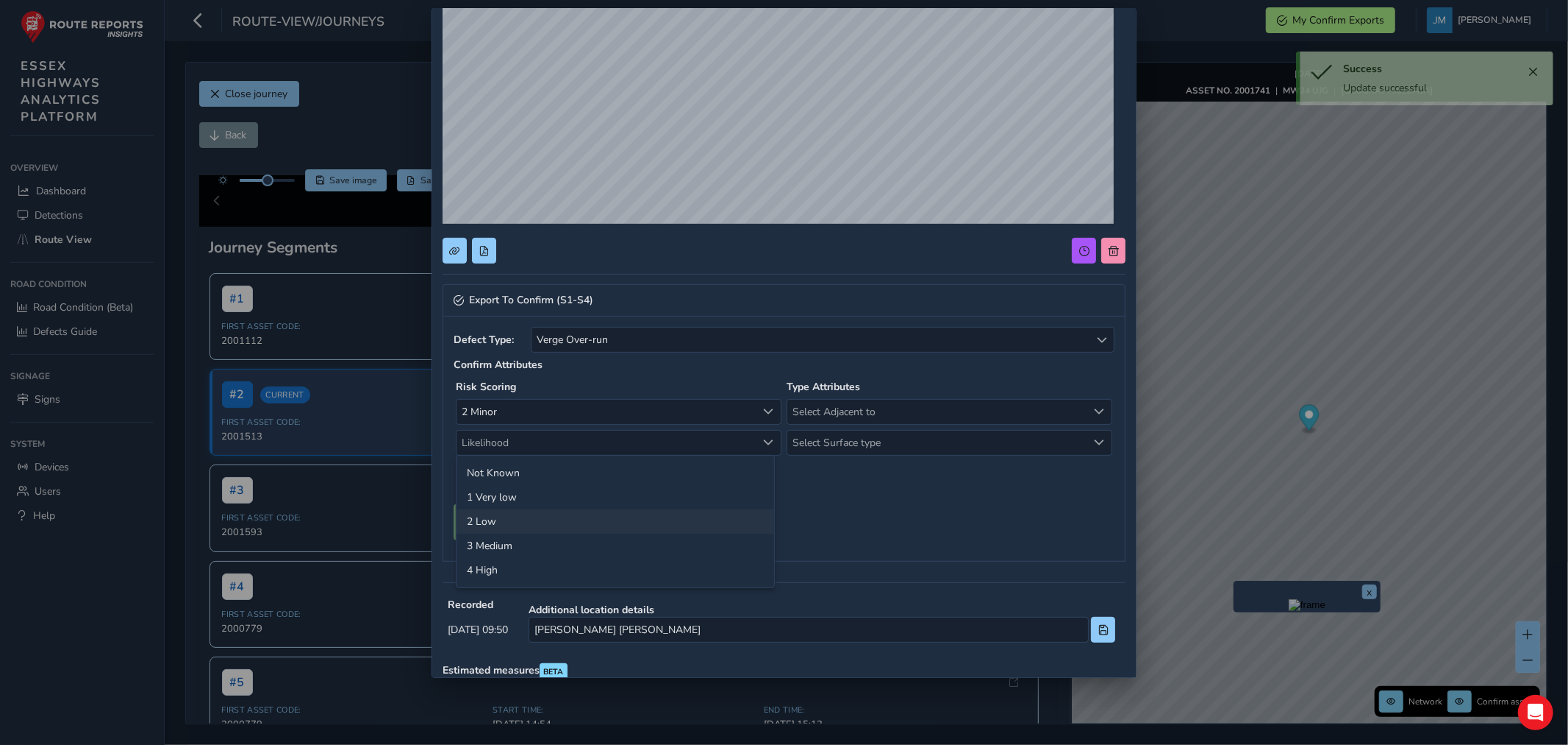
click at [488, 518] on li "2 Low" at bounding box center [615, 521] width 318 height 25
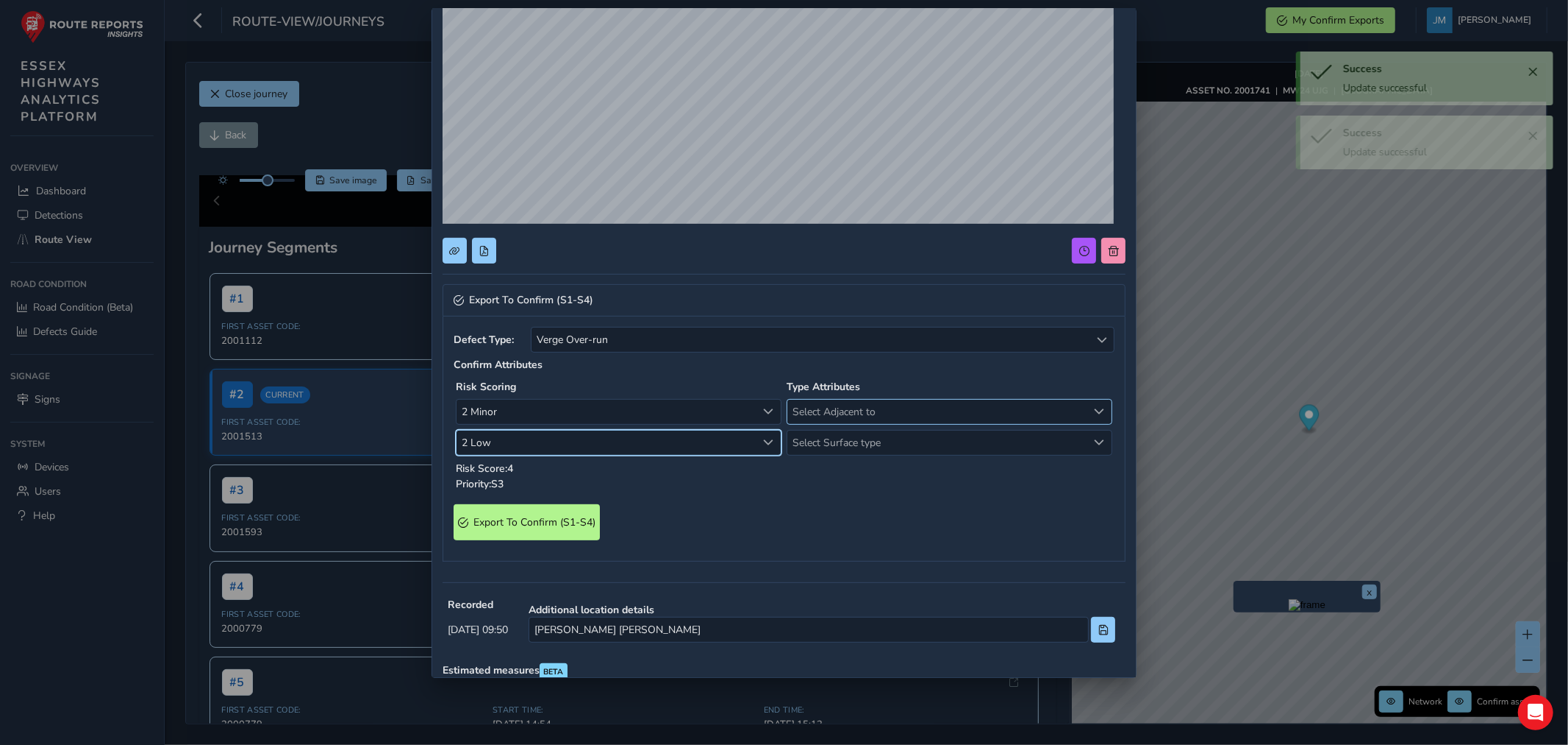
click at [850, 404] on span "Select Adjacent to" at bounding box center [938, 412] width 300 height 25
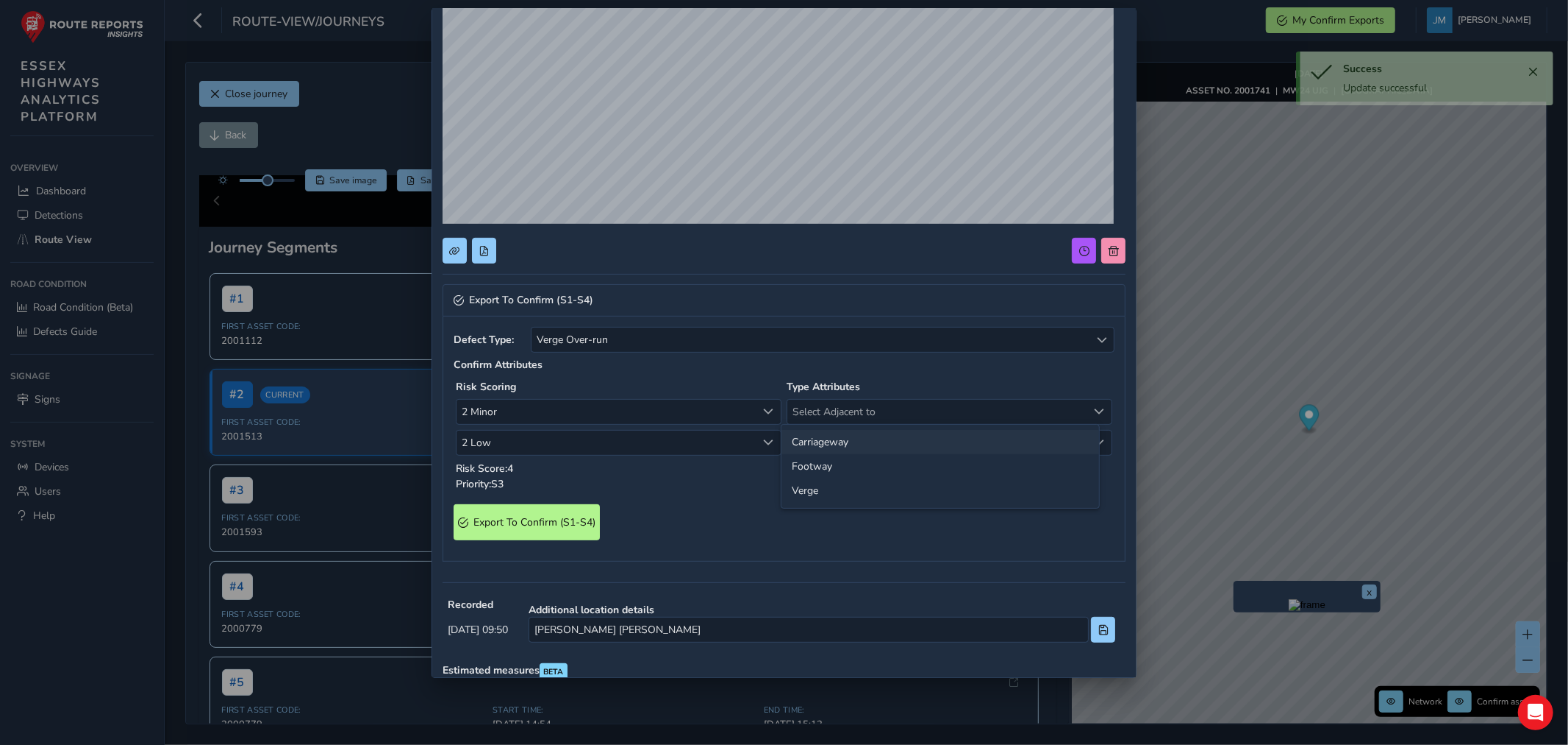
click at [820, 442] on li "Carriageway" at bounding box center [940, 442] width 318 height 25
click at [820, 447] on span "Select Surface type" at bounding box center [938, 442] width 300 height 25
drag, startPoint x: 810, startPoint y: 473, endPoint x: 686, endPoint y: 508, distance: 128.8
click at [809, 475] on li "Grass" at bounding box center [940, 473] width 318 height 25
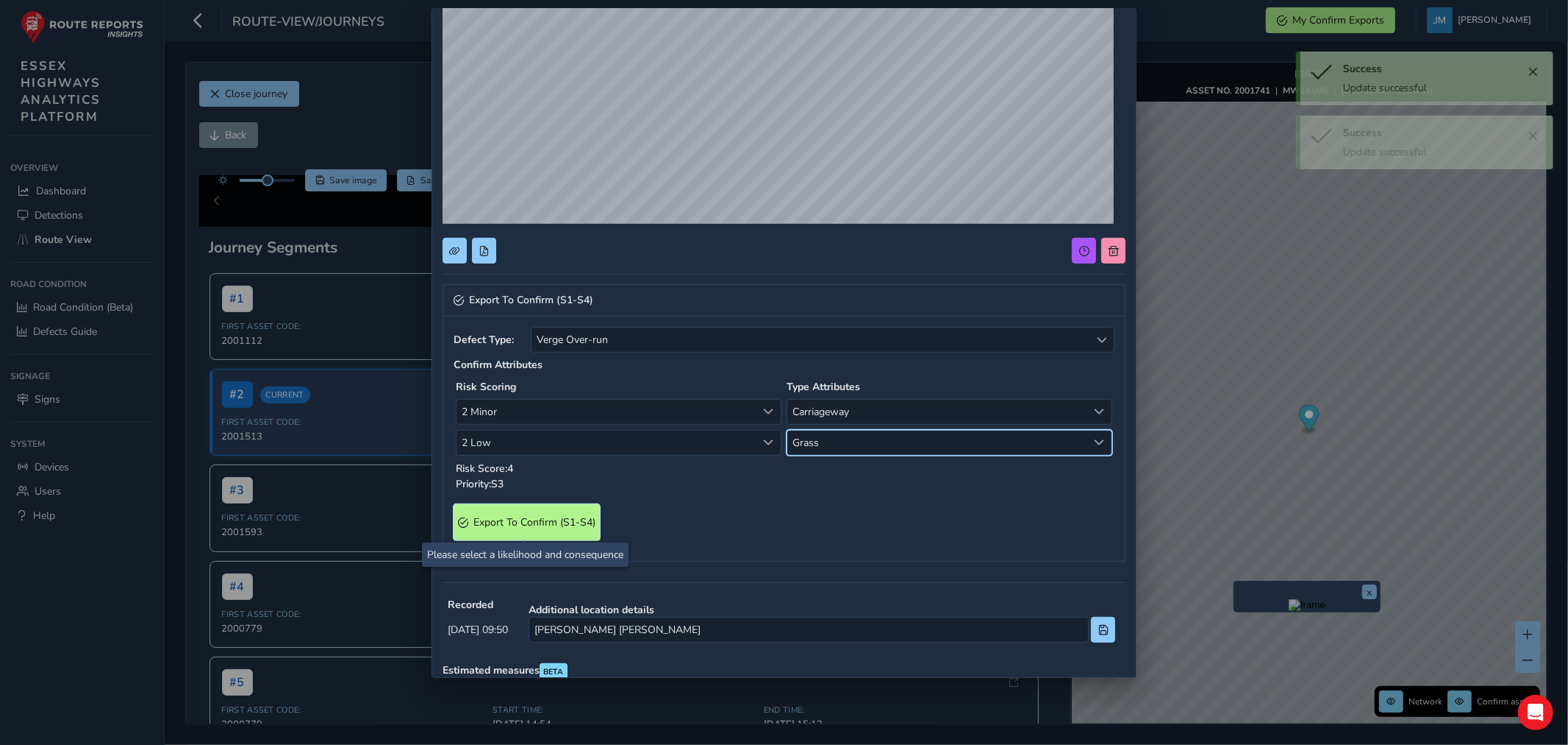
click at [524, 524] on span "Export To Confirm (S1-S4)" at bounding box center [534, 521] width 122 height 14
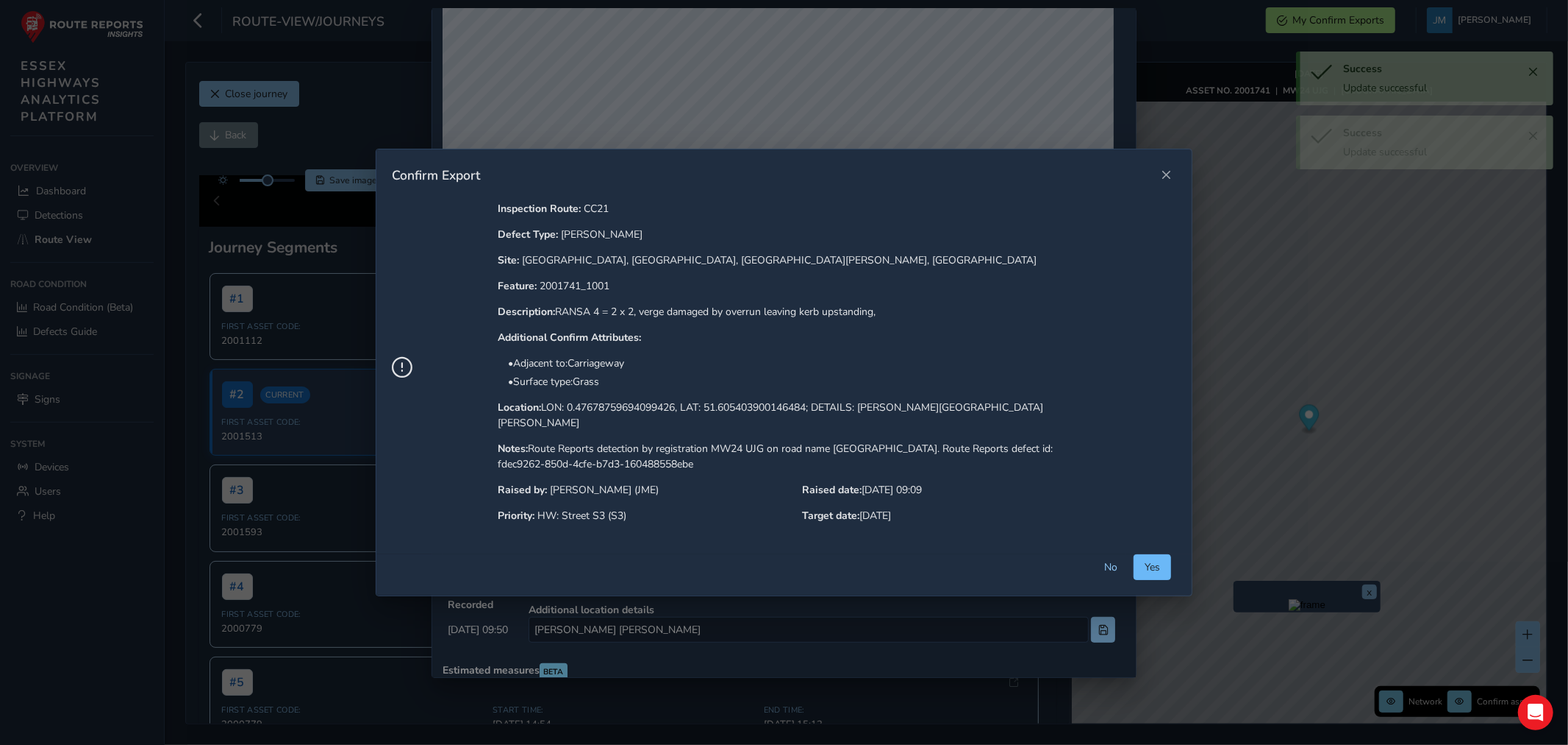
click at [1145, 565] on span "Yes" at bounding box center [1152, 566] width 15 height 14
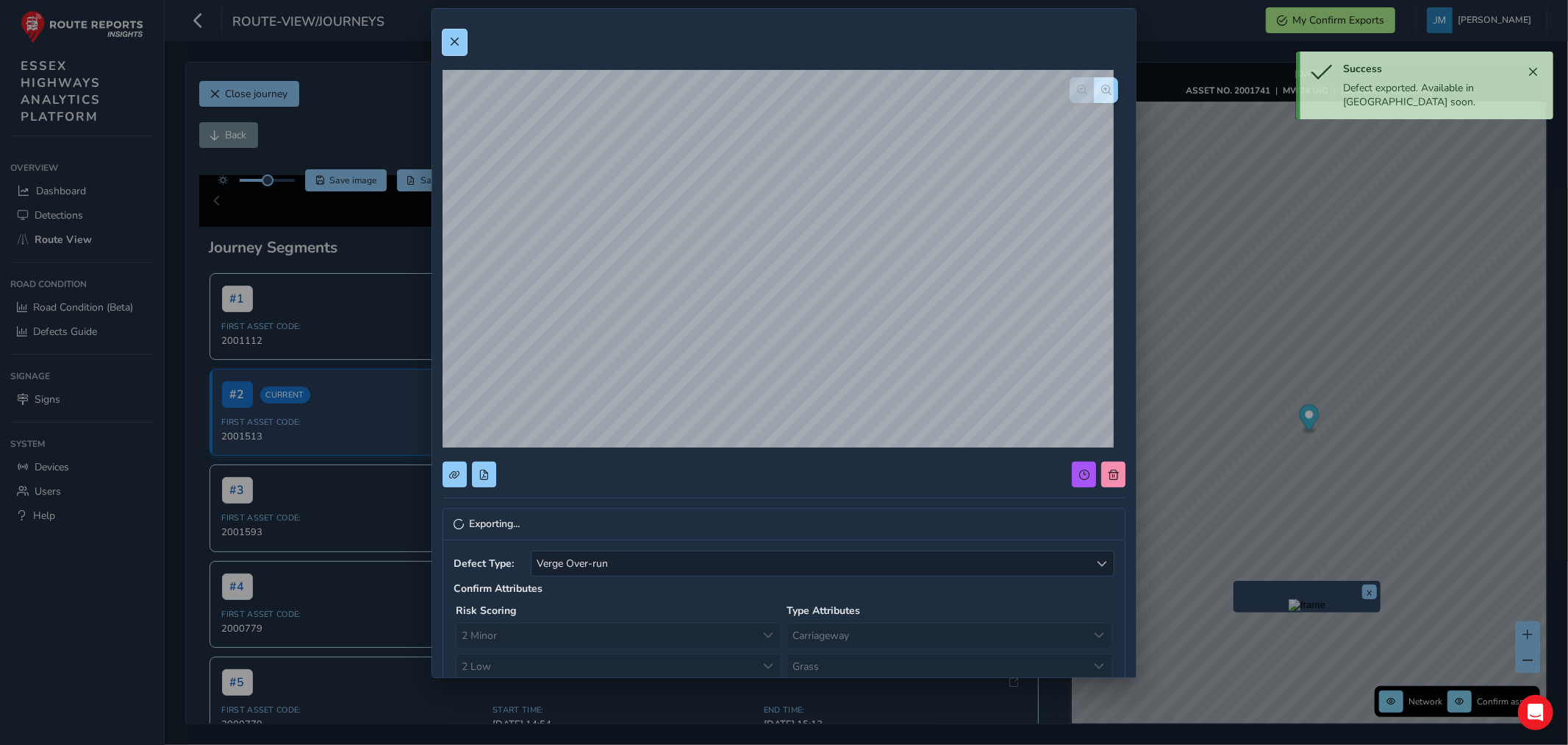
drag, startPoint x: 454, startPoint y: 47, endPoint x: 480, endPoint y: 98, distance: 57.2
click at [454, 51] on button at bounding box center [455, 42] width 25 height 26
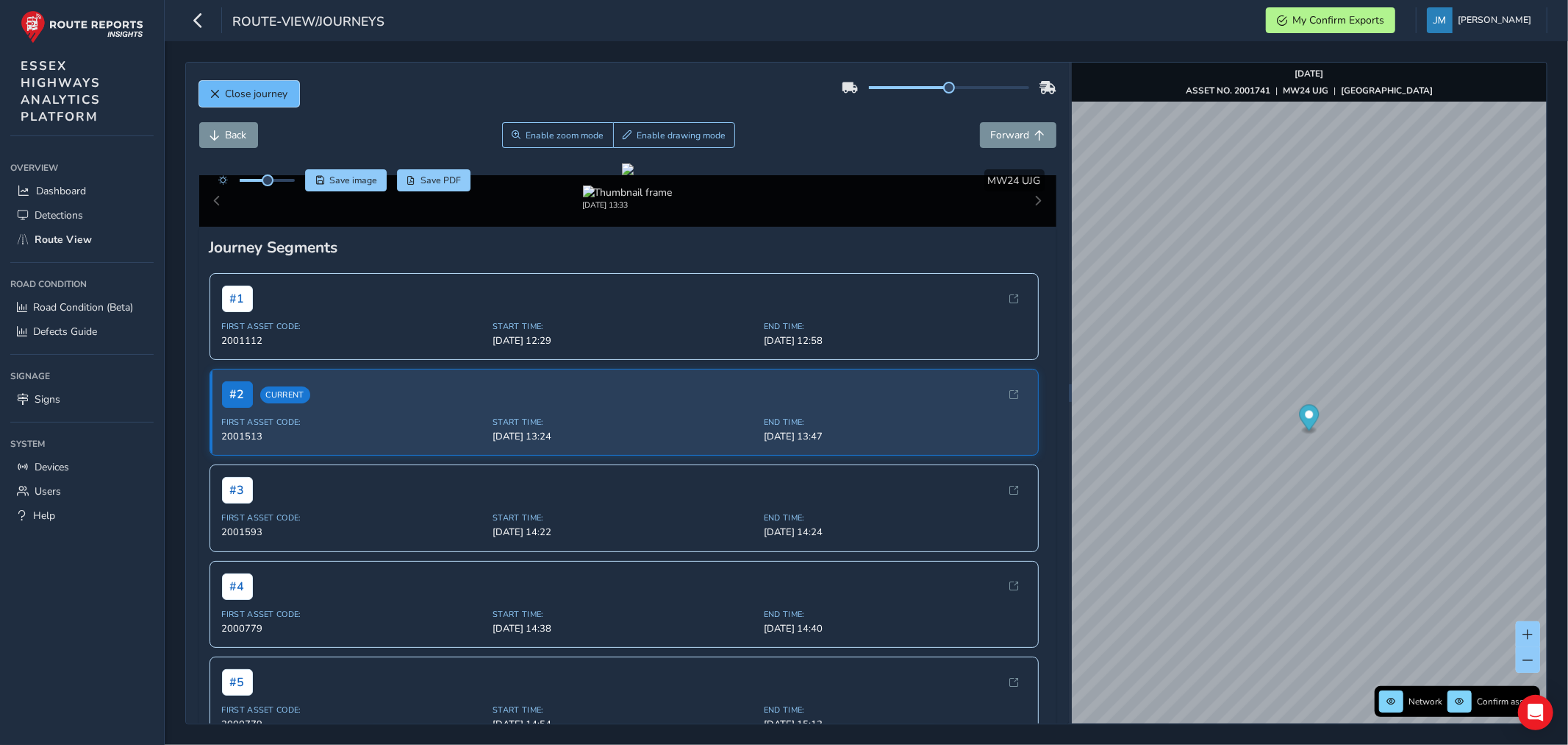
click at [210, 92] on span "Close journey" at bounding box center [215, 94] width 10 height 10
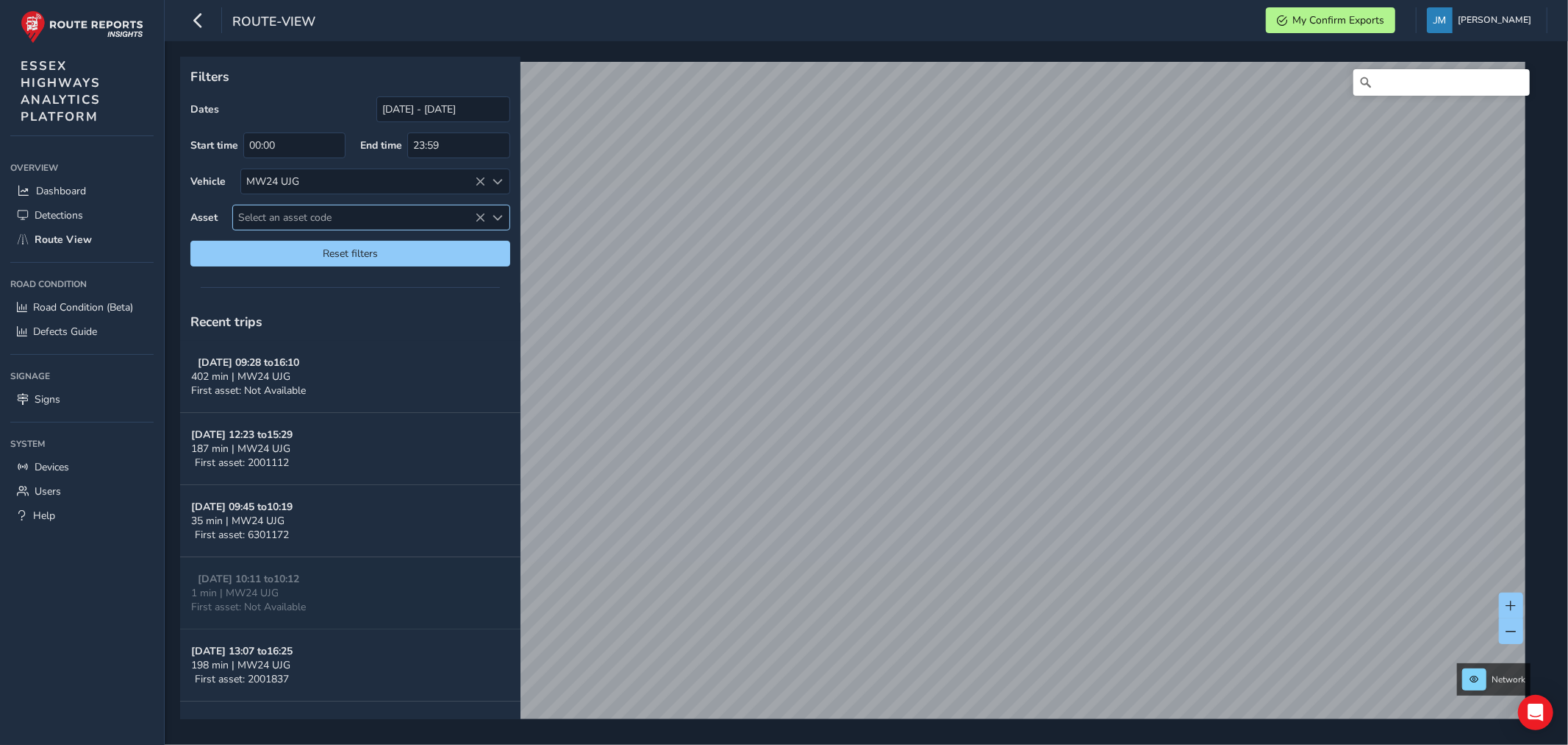
click at [397, 221] on span "Select an asset code" at bounding box center [358, 218] width 252 height 25
type input "2001766"
drag, startPoint x: 278, startPoint y: 281, endPoint x: 281, endPoint y: 291, distance: 10.4
click at [281, 281] on li "2001766" at bounding box center [371, 284] width 277 height 22
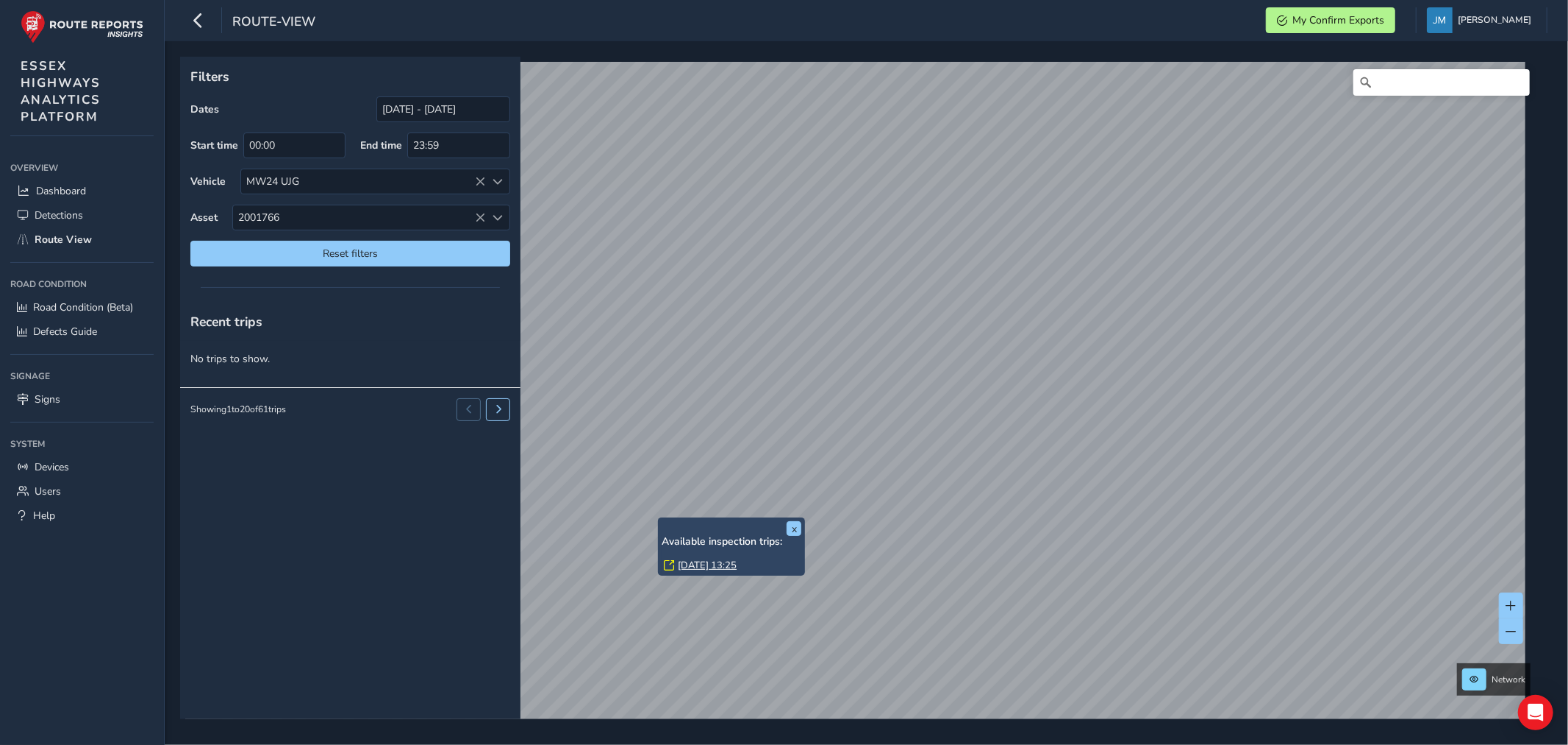
click at [664, 520] on div "x Available inspection trips: Mon, 22 Sep, 13:25" at bounding box center [731, 545] width 140 height 50
click at [707, 563] on link "Mon, 22 Sep, 13:25" at bounding box center [707, 565] width 59 height 13
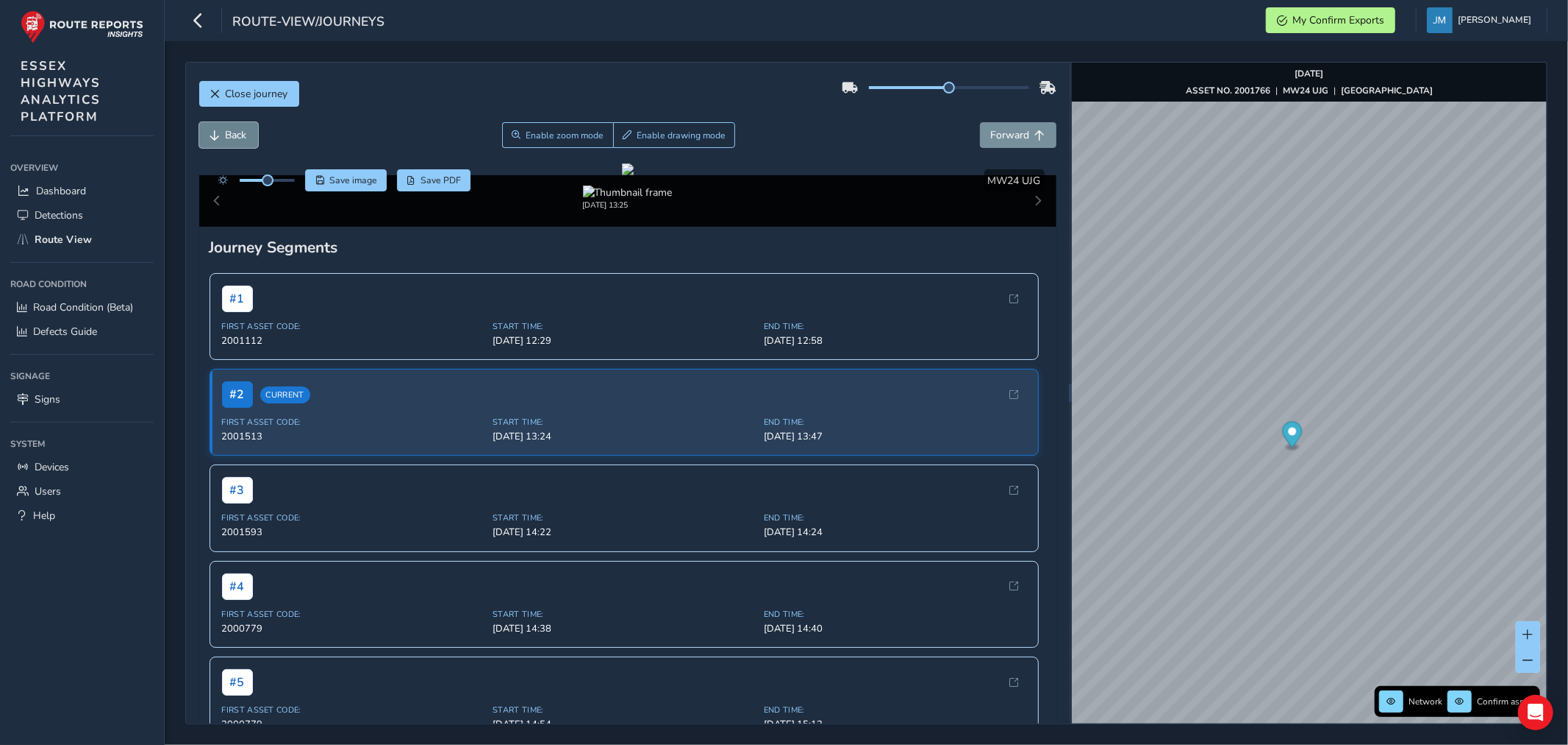
click at [239, 138] on span "Back" at bounding box center [236, 135] width 21 height 14
click at [238, 136] on span "Back" at bounding box center [236, 135] width 21 height 14
click at [239, 135] on span "Back" at bounding box center [236, 135] width 21 height 14
click at [1020, 134] on button "Forward" at bounding box center [1018, 134] width 76 height 26
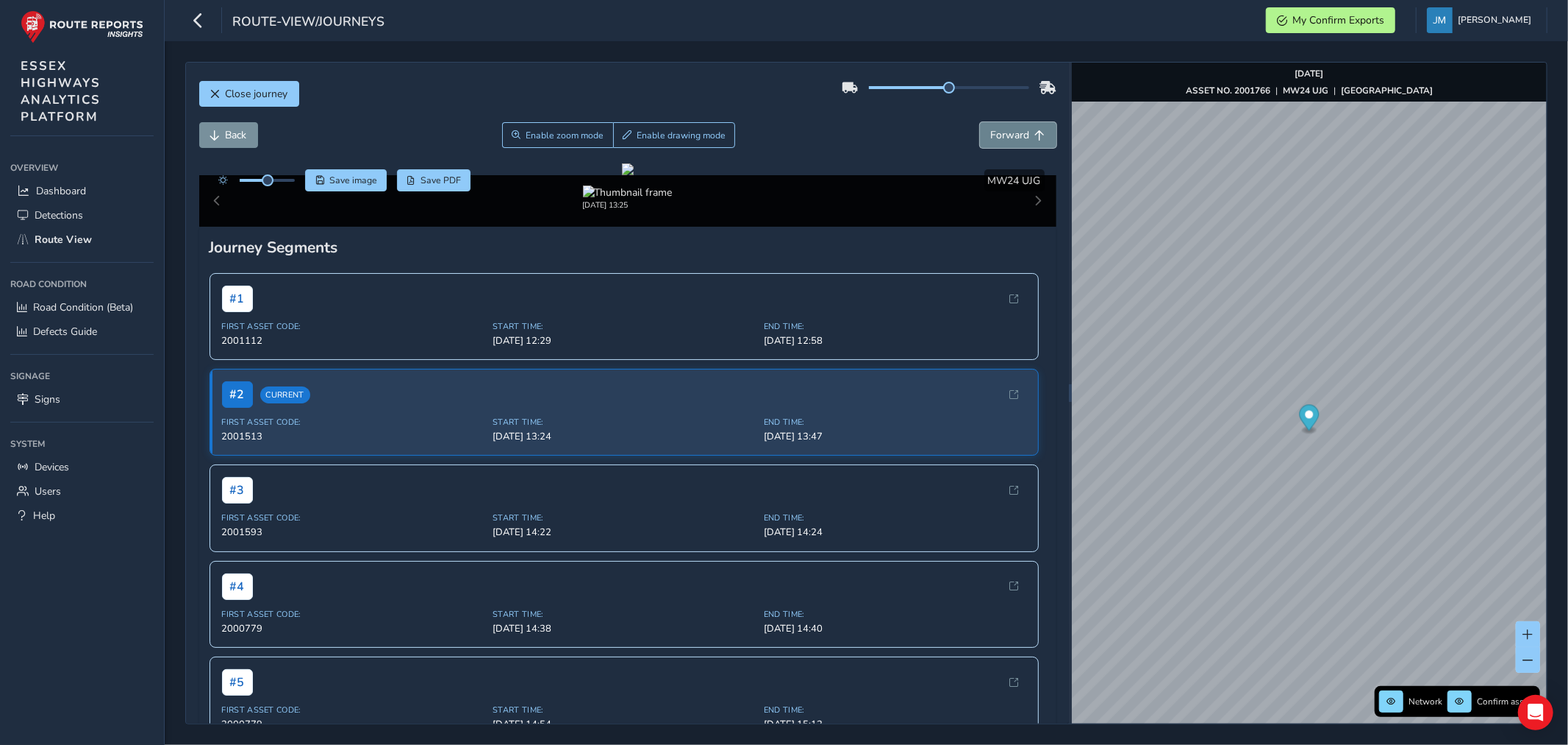
click at [1014, 138] on span "Forward" at bounding box center [1010, 135] width 39 height 14
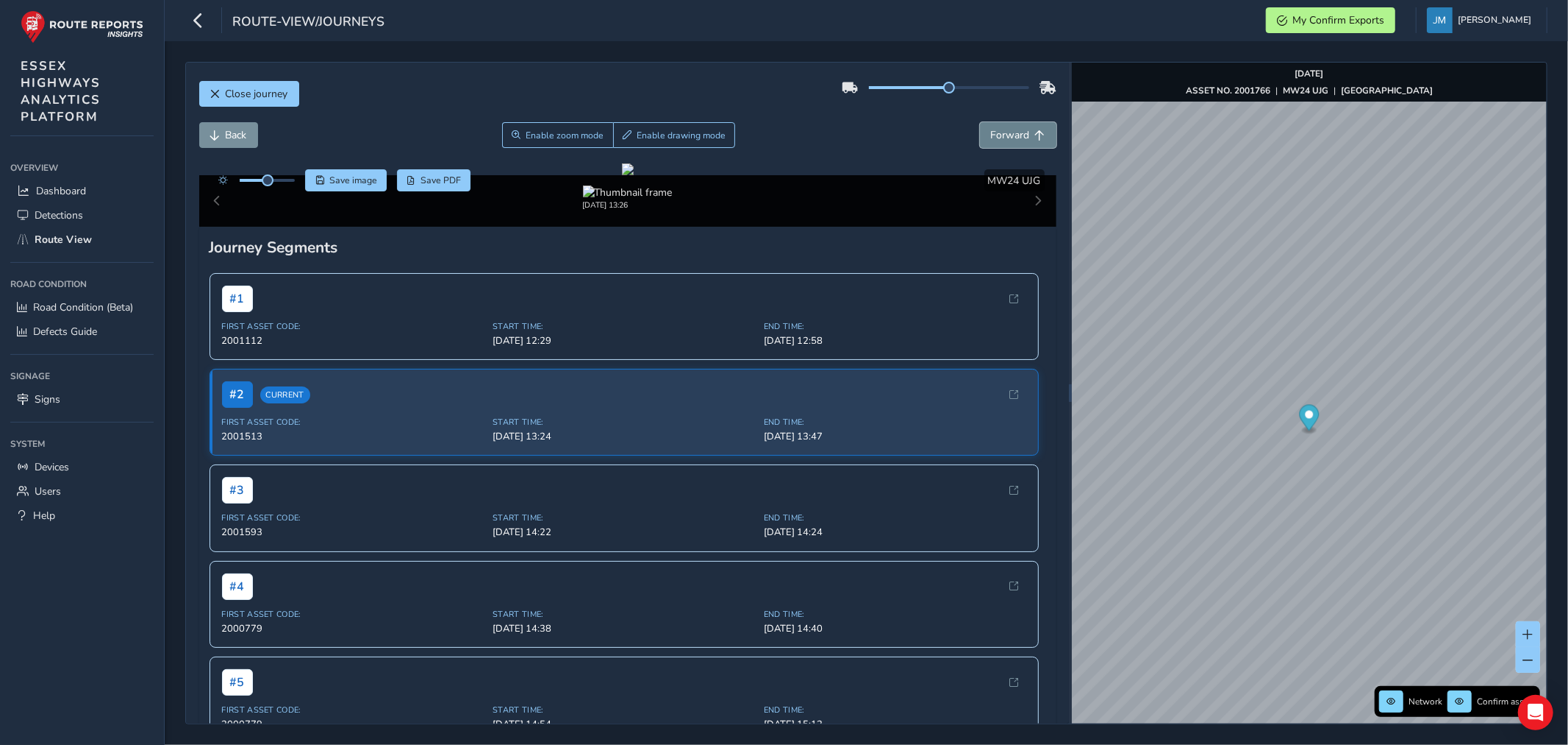
click at [1014, 138] on span "Forward" at bounding box center [1010, 135] width 39 height 14
click at [1013, 138] on span "Forward" at bounding box center [1010, 135] width 39 height 14
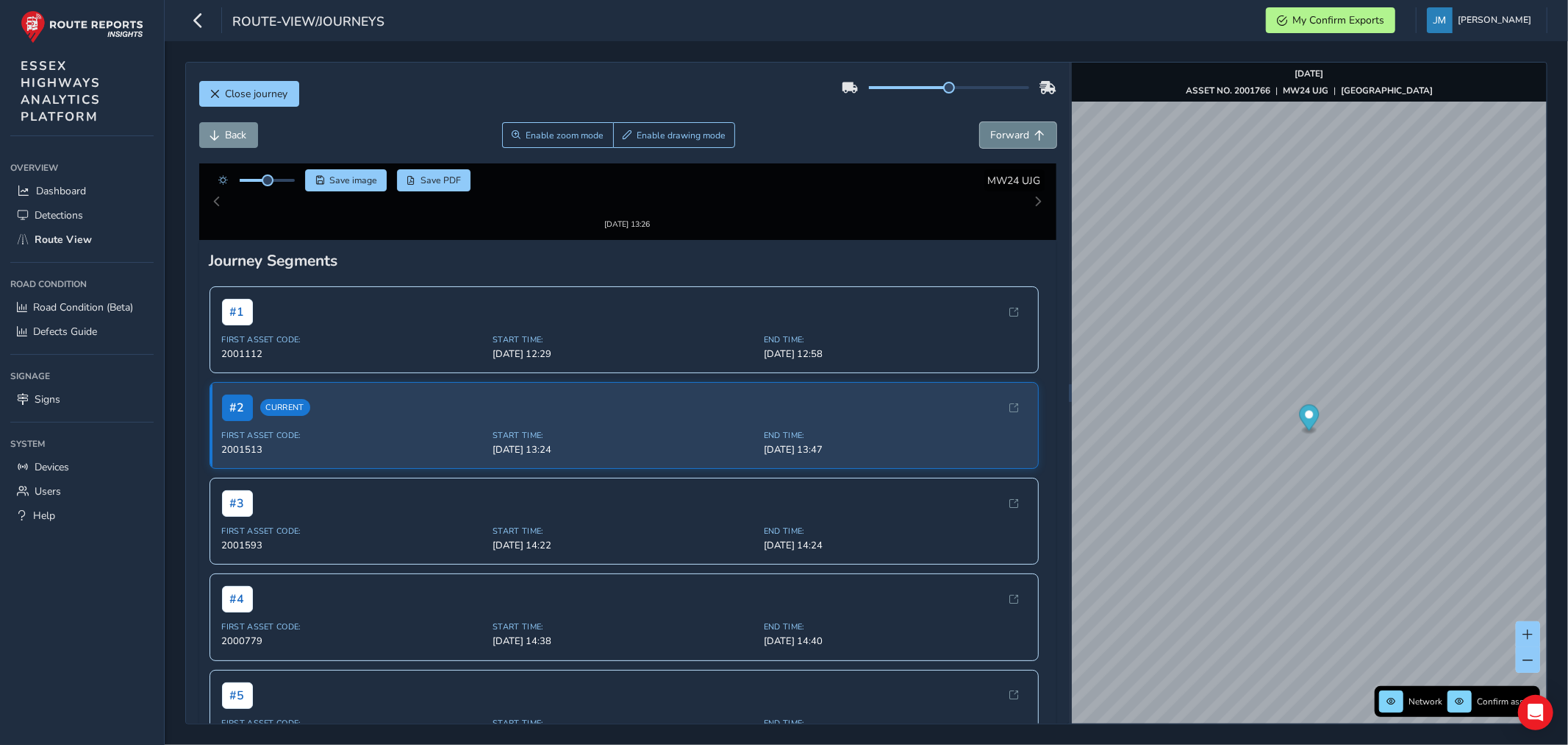
click at [1013, 138] on span "Forward" at bounding box center [1010, 135] width 39 height 14
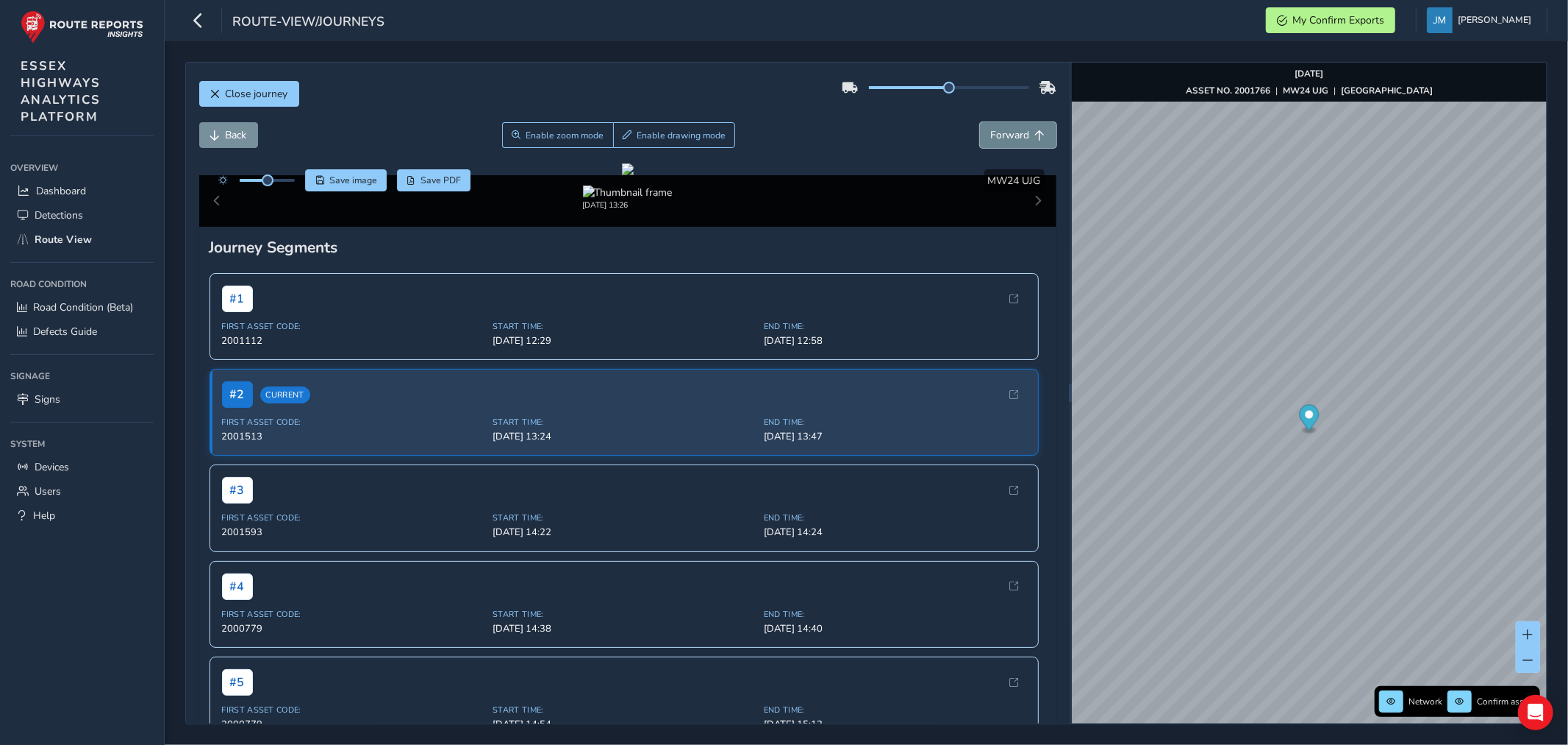
click at [1013, 138] on span "Forward" at bounding box center [1010, 135] width 39 height 14
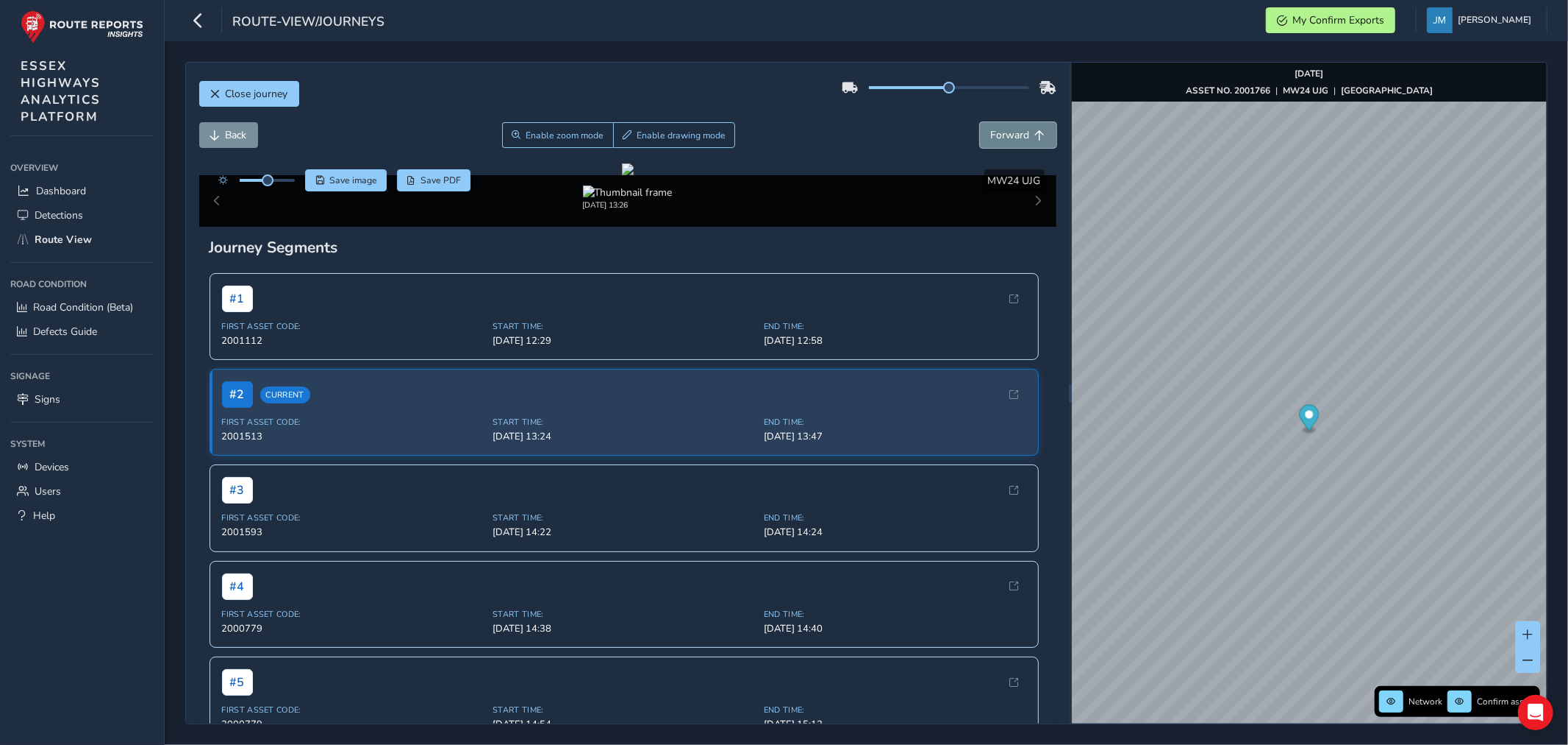
click at [1012, 132] on span "Forward" at bounding box center [1010, 135] width 39 height 14
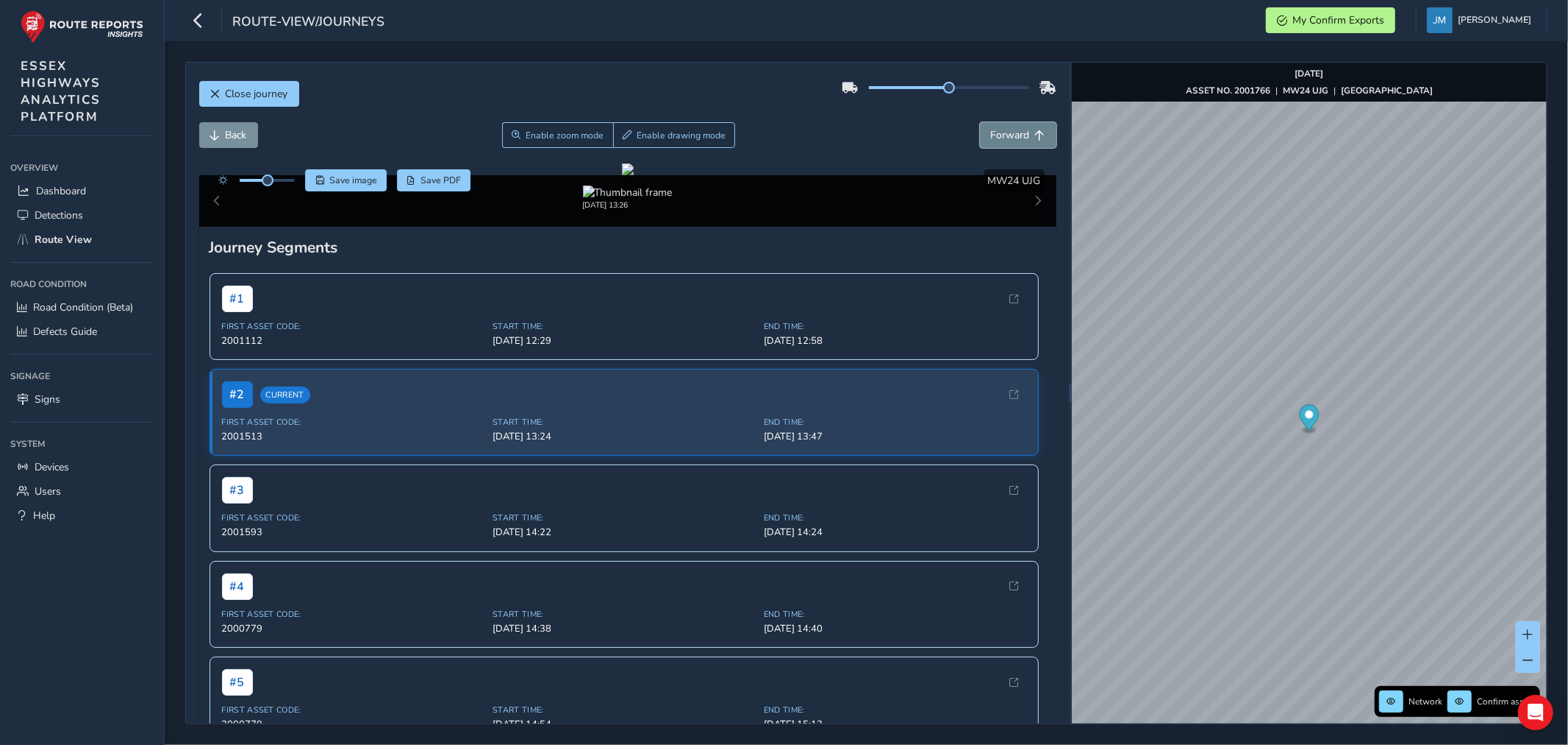
click at [1012, 132] on span "Forward" at bounding box center [1010, 135] width 39 height 14
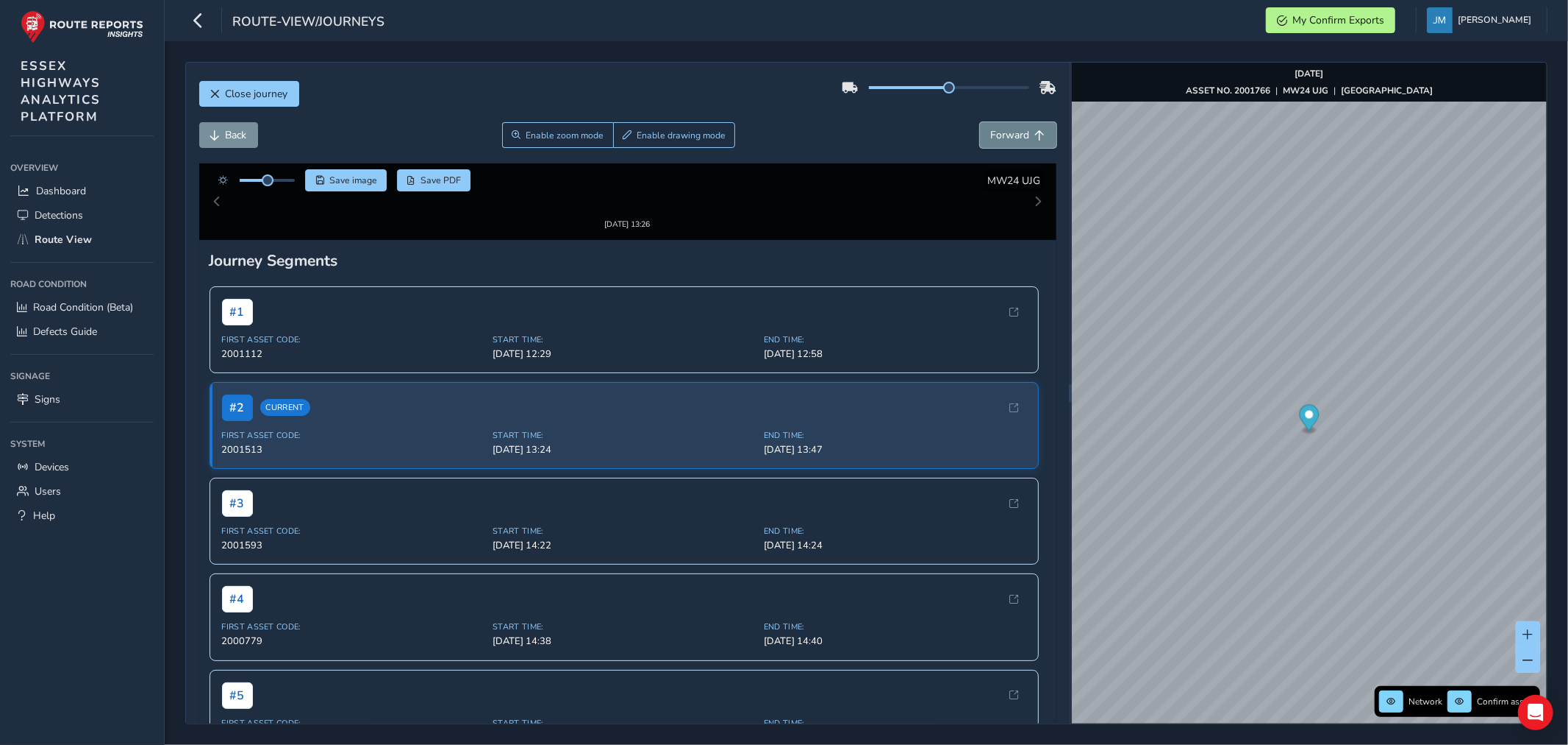
click at [1012, 132] on span "Forward" at bounding box center [1010, 135] width 39 height 14
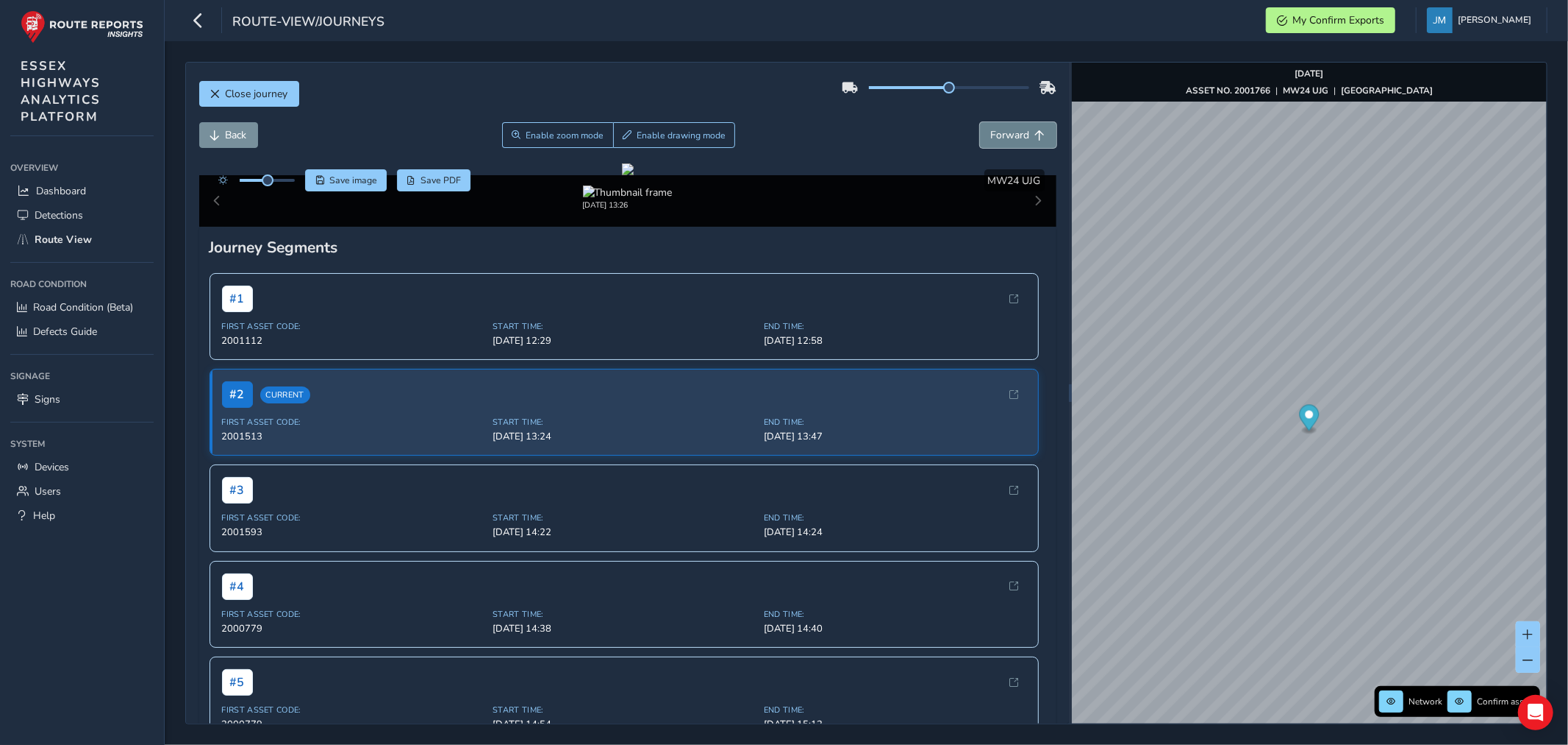
click at [1012, 132] on span "Forward" at bounding box center [1010, 135] width 39 height 14
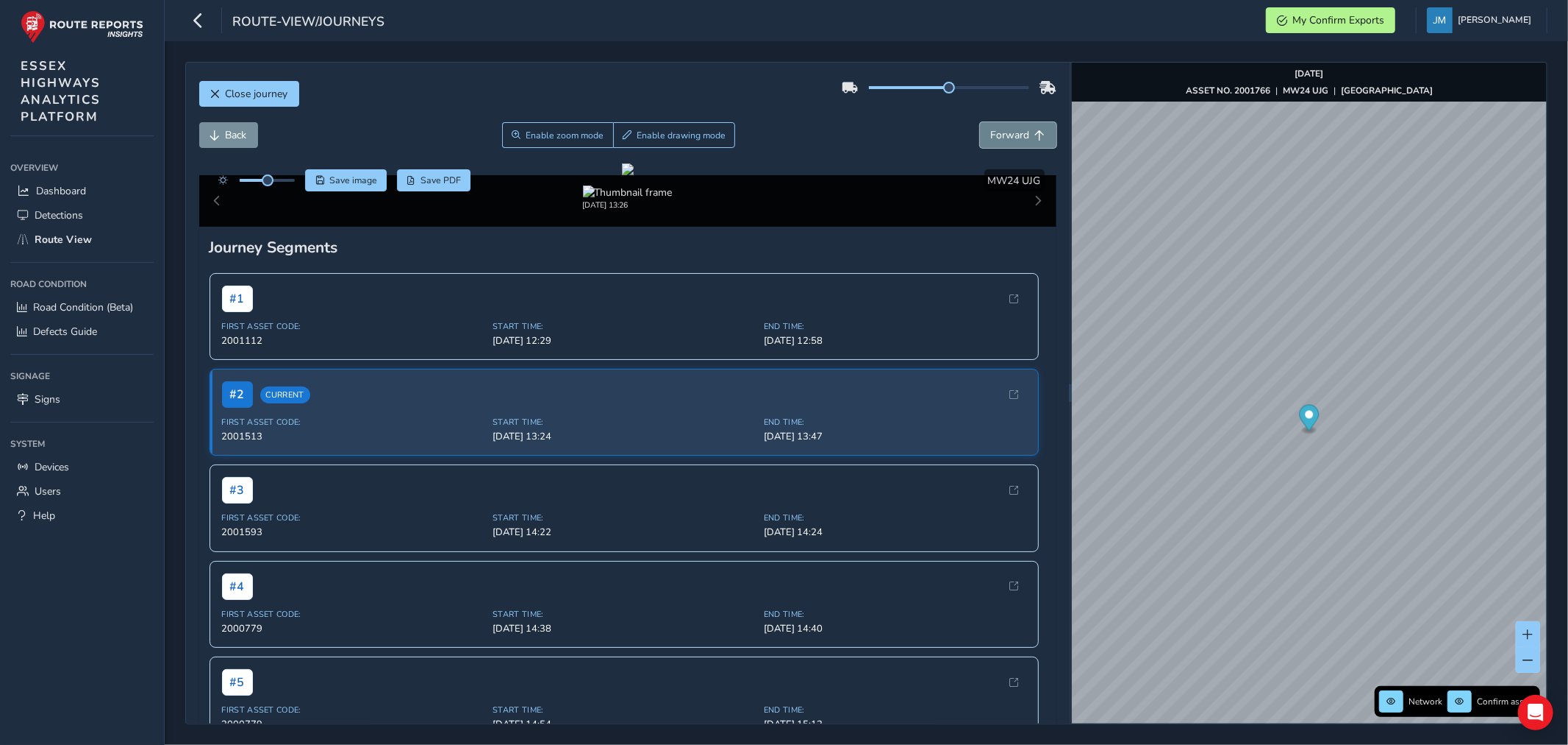
click at [1012, 132] on span "Forward" at bounding box center [1010, 135] width 39 height 14
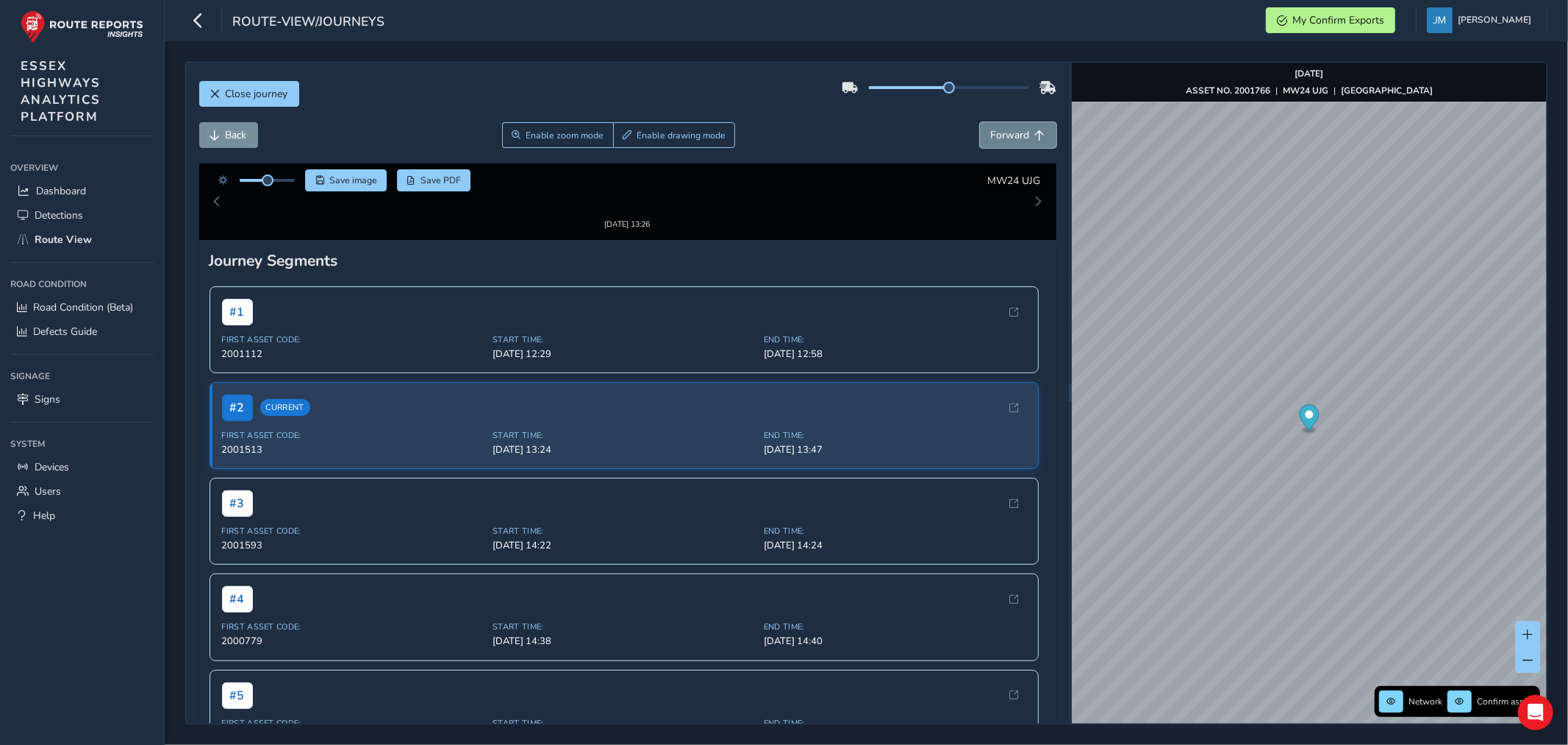
click at [1012, 132] on span "Forward" at bounding box center [1010, 135] width 39 height 14
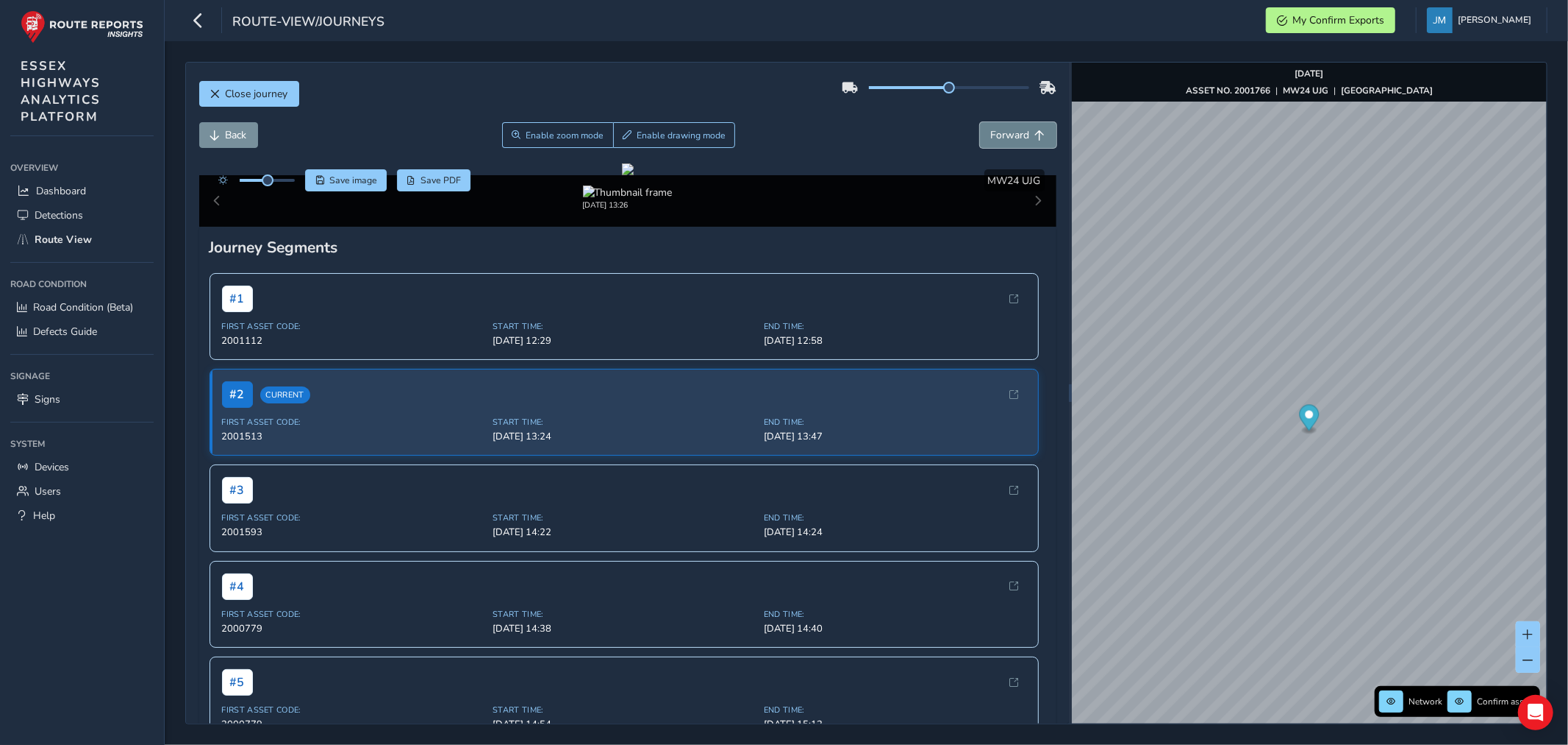
click at [1012, 132] on span "Forward" at bounding box center [1010, 135] width 39 height 14
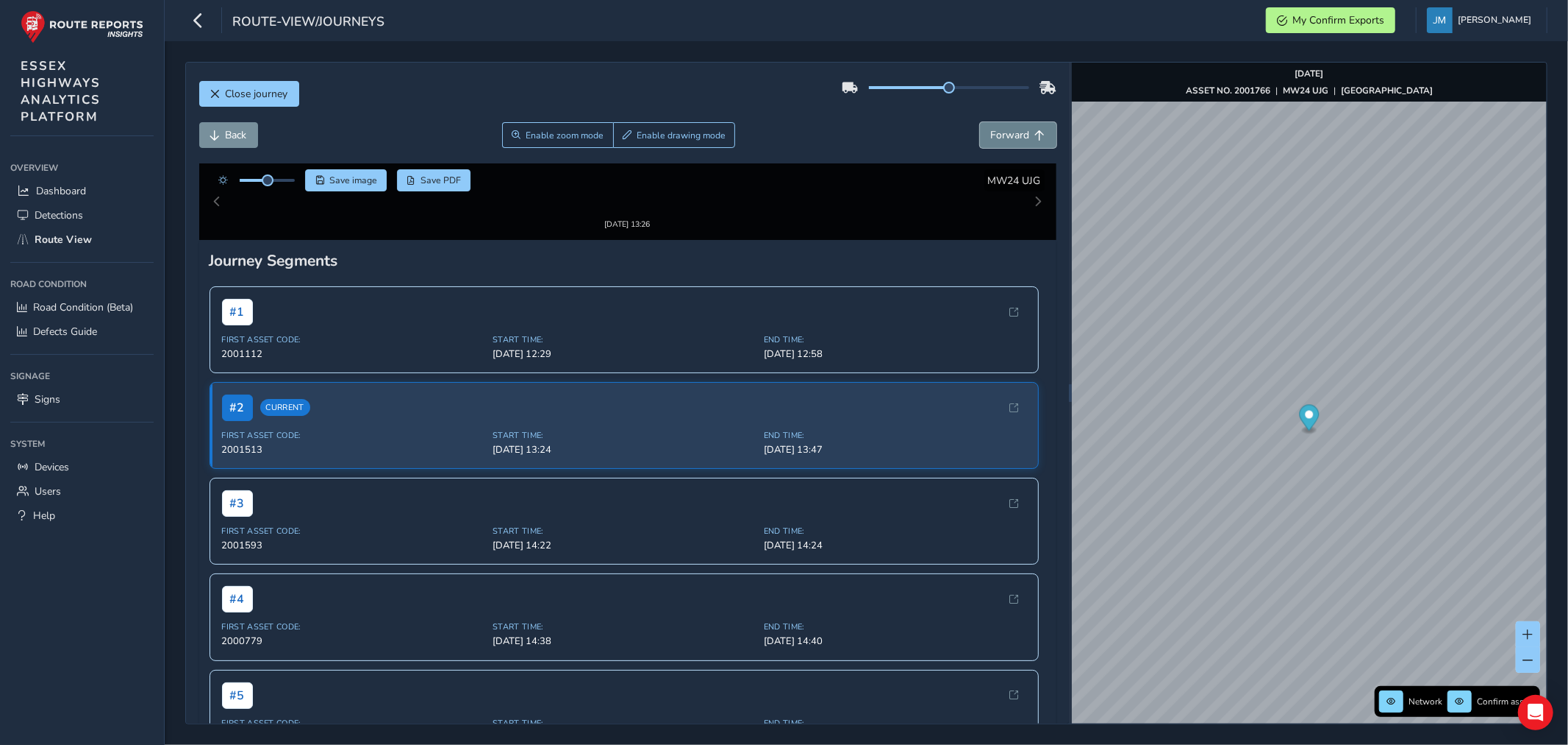
click at [1012, 132] on span "Forward" at bounding box center [1010, 135] width 39 height 14
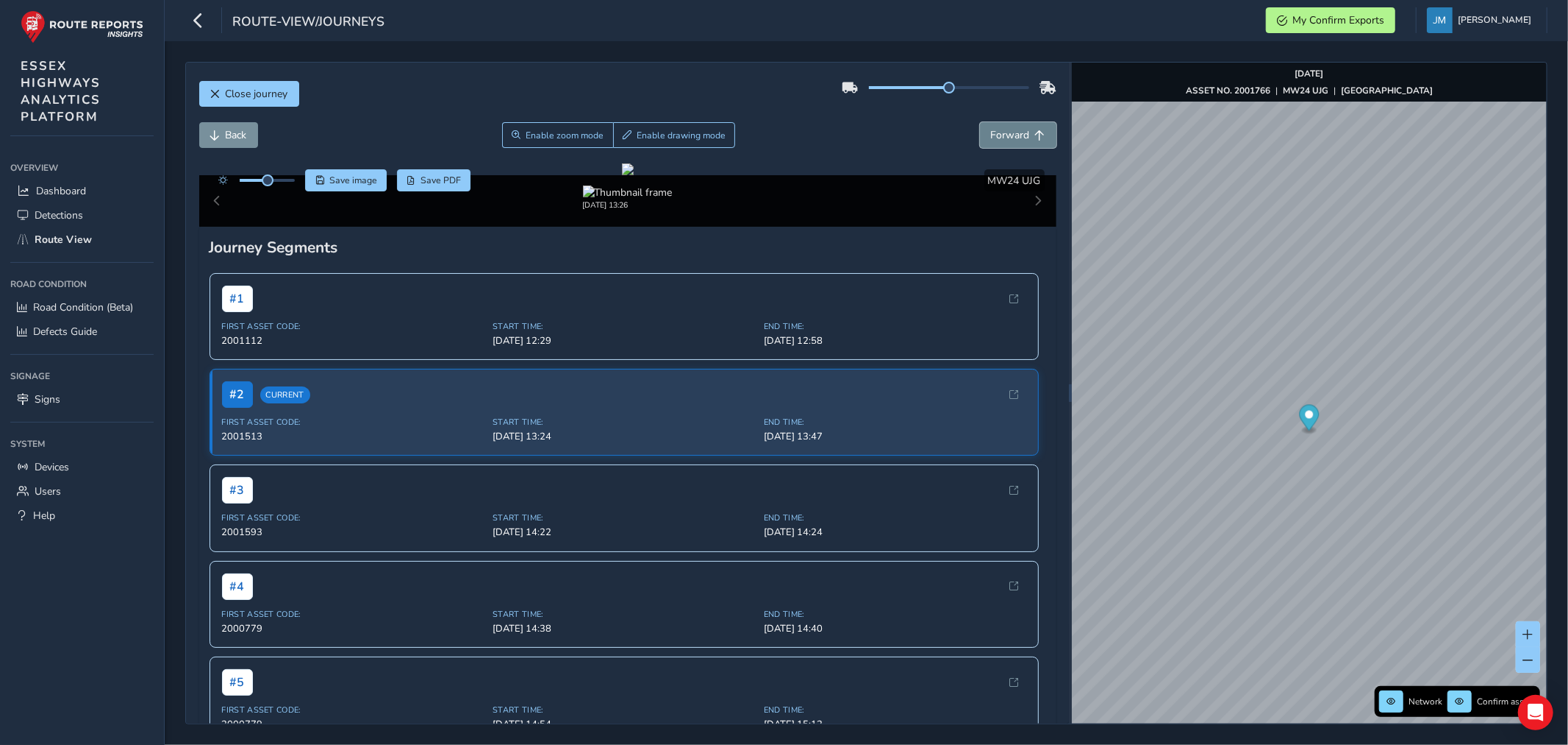
click at [1011, 132] on span "Forward" at bounding box center [1010, 135] width 39 height 14
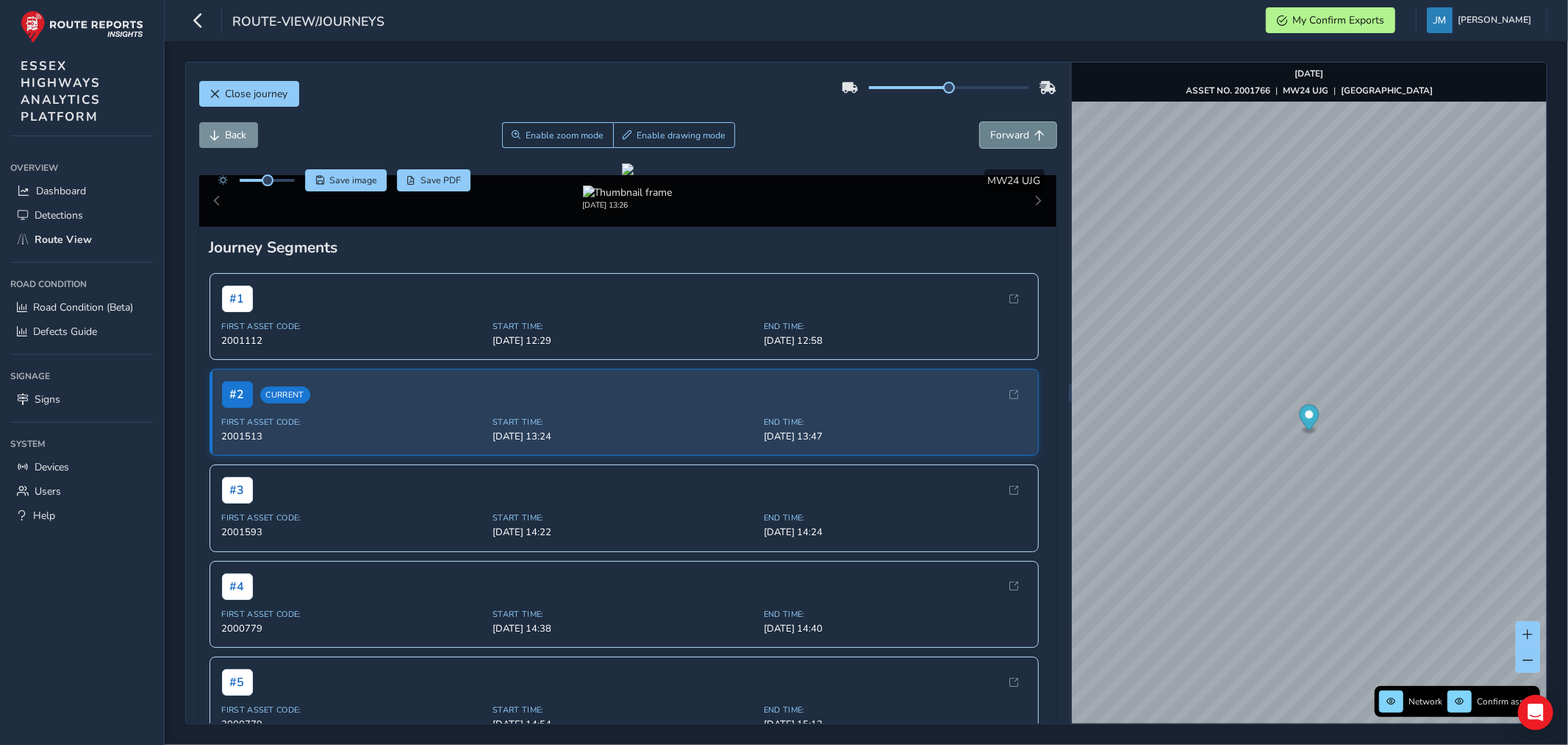
click at [1011, 132] on span "Forward" at bounding box center [1010, 135] width 39 height 14
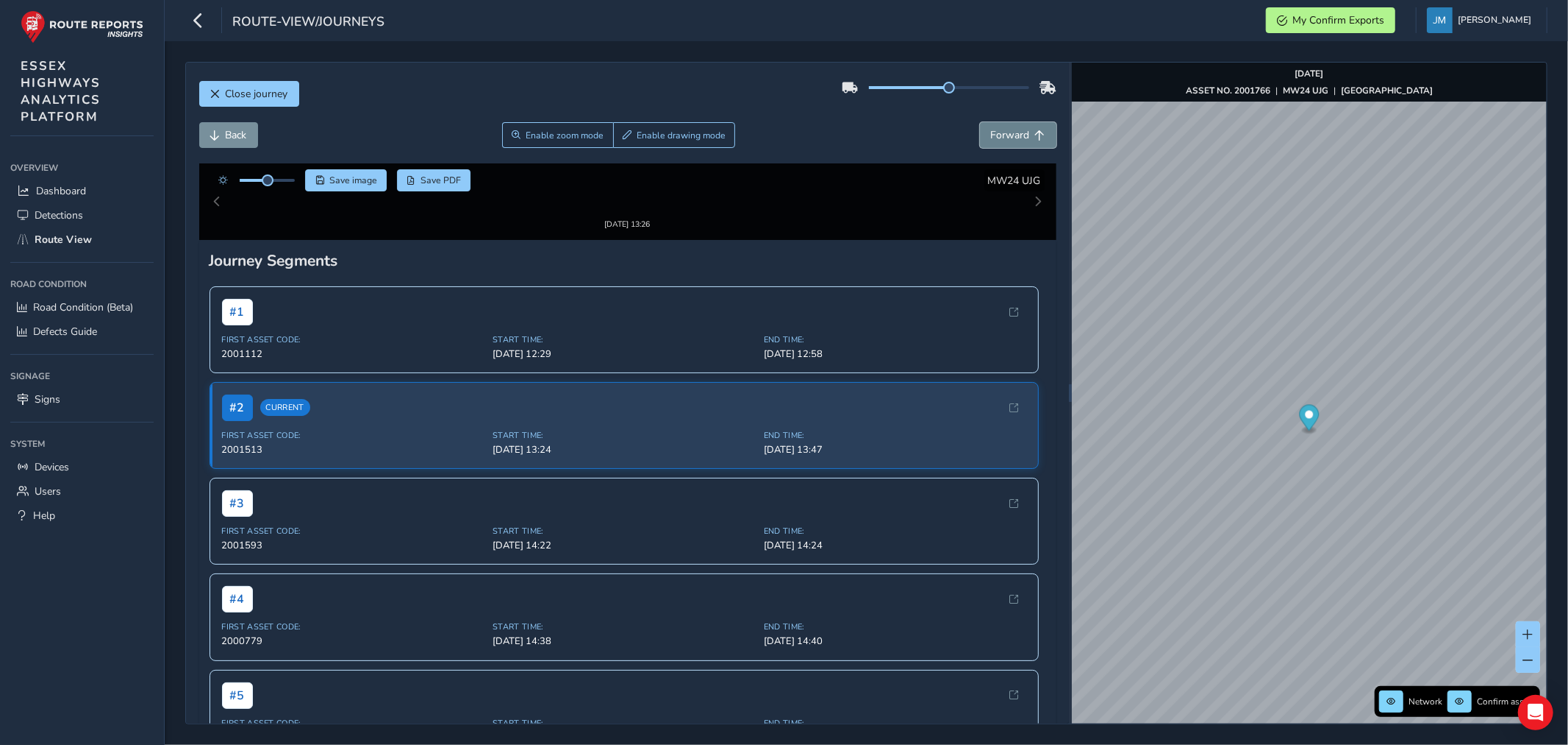
click at [1011, 132] on span "Forward" at bounding box center [1010, 135] width 39 height 14
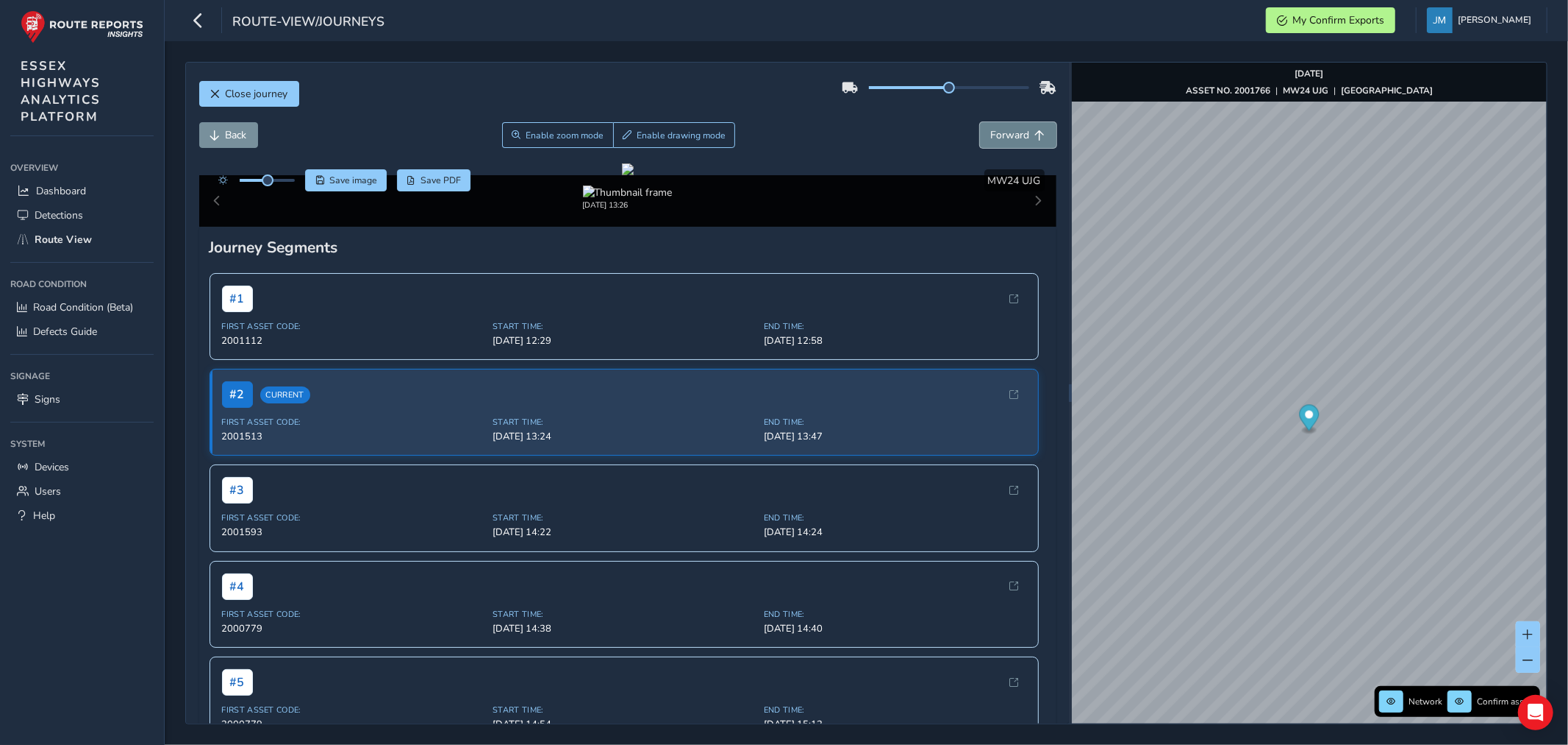
click at [1011, 132] on span "Forward" at bounding box center [1010, 135] width 39 height 14
click at [1011, 128] on span "Forward" at bounding box center [1010, 135] width 39 height 14
click at [1011, 127] on button "Forward" at bounding box center [1018, 134] width 76 height 26
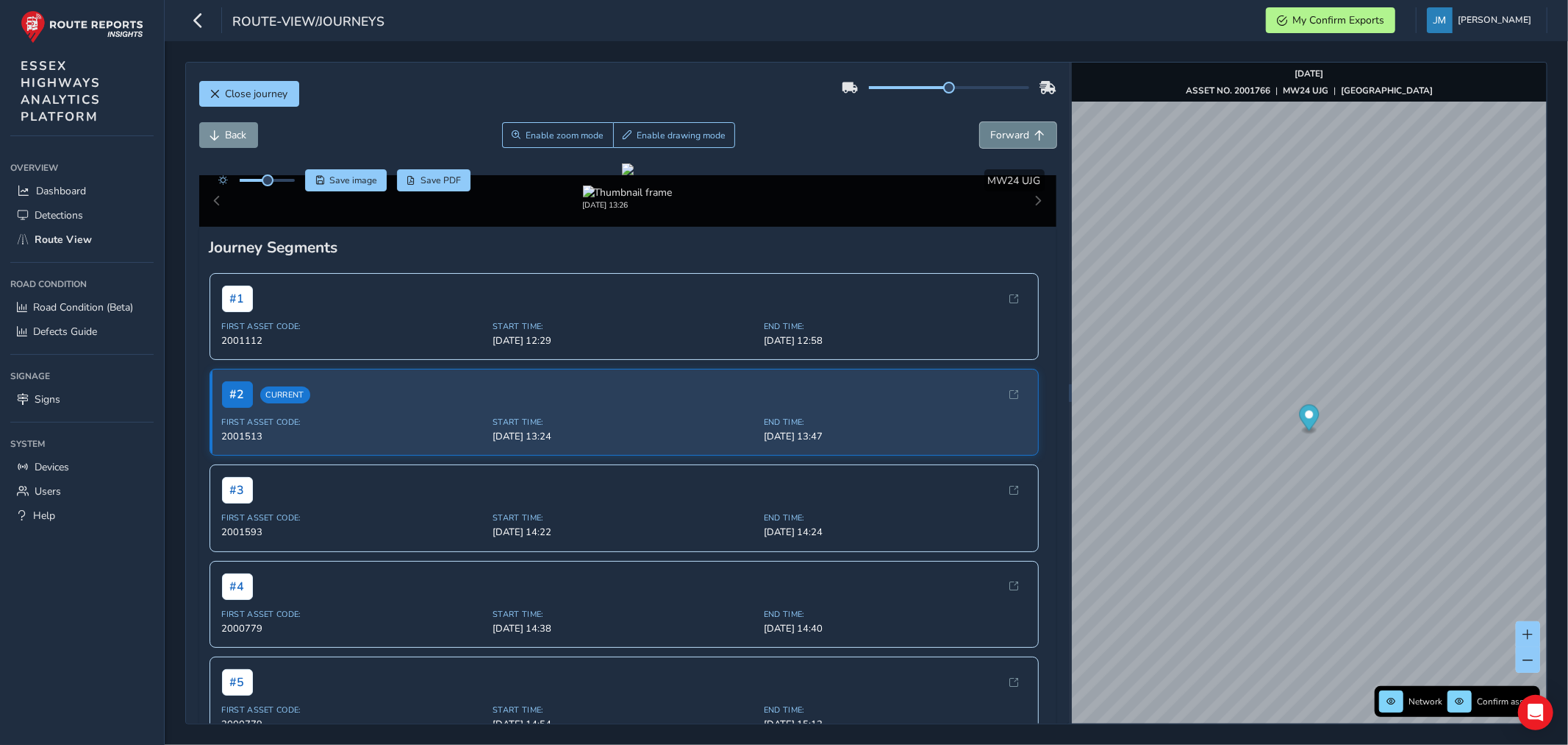
click at [1011, 127] on button "Forward" at bounding box center [1018, 134] width 76 height 26
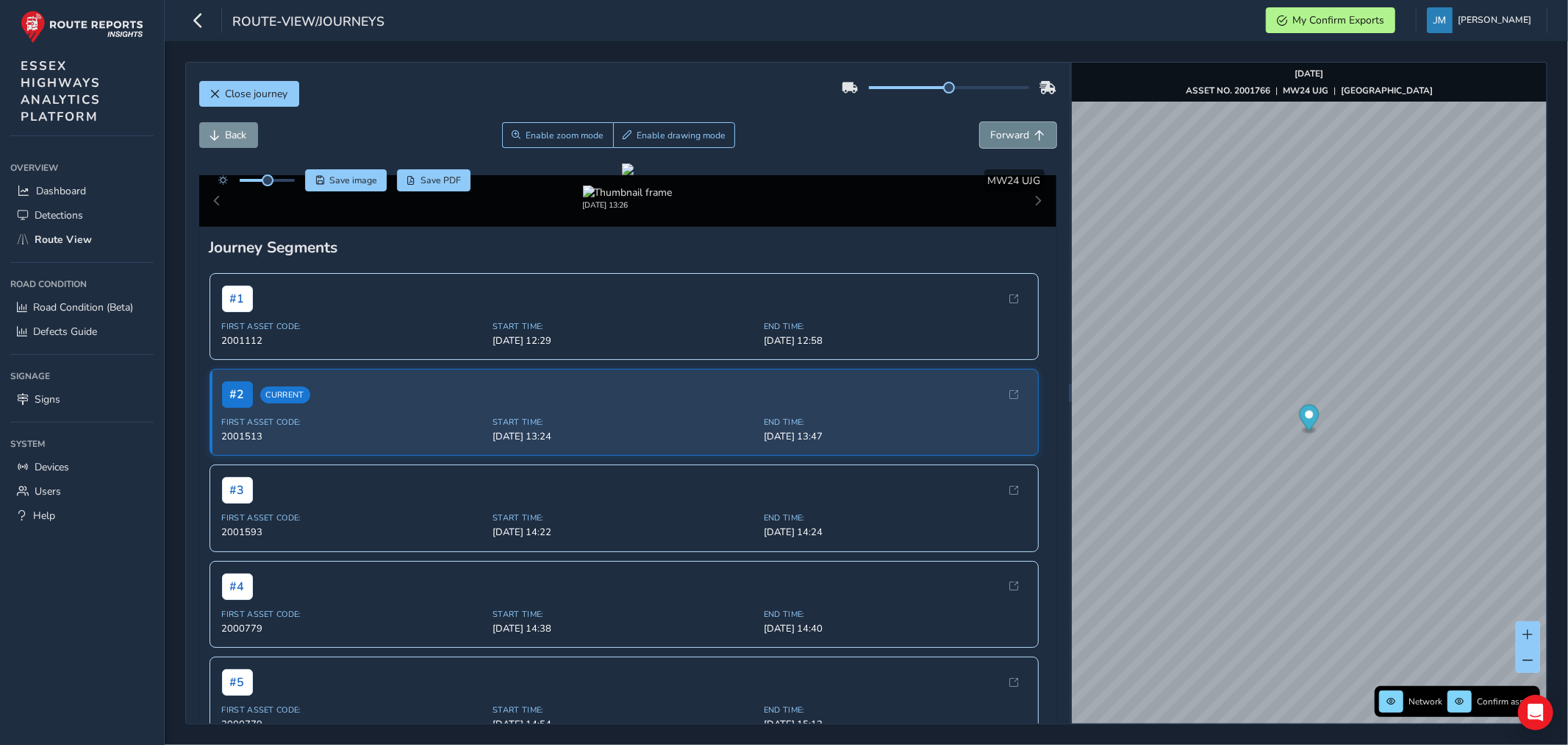
click at [1011, 127] on button "Forward" at bounding box center [1018, 134] width 76 height 26
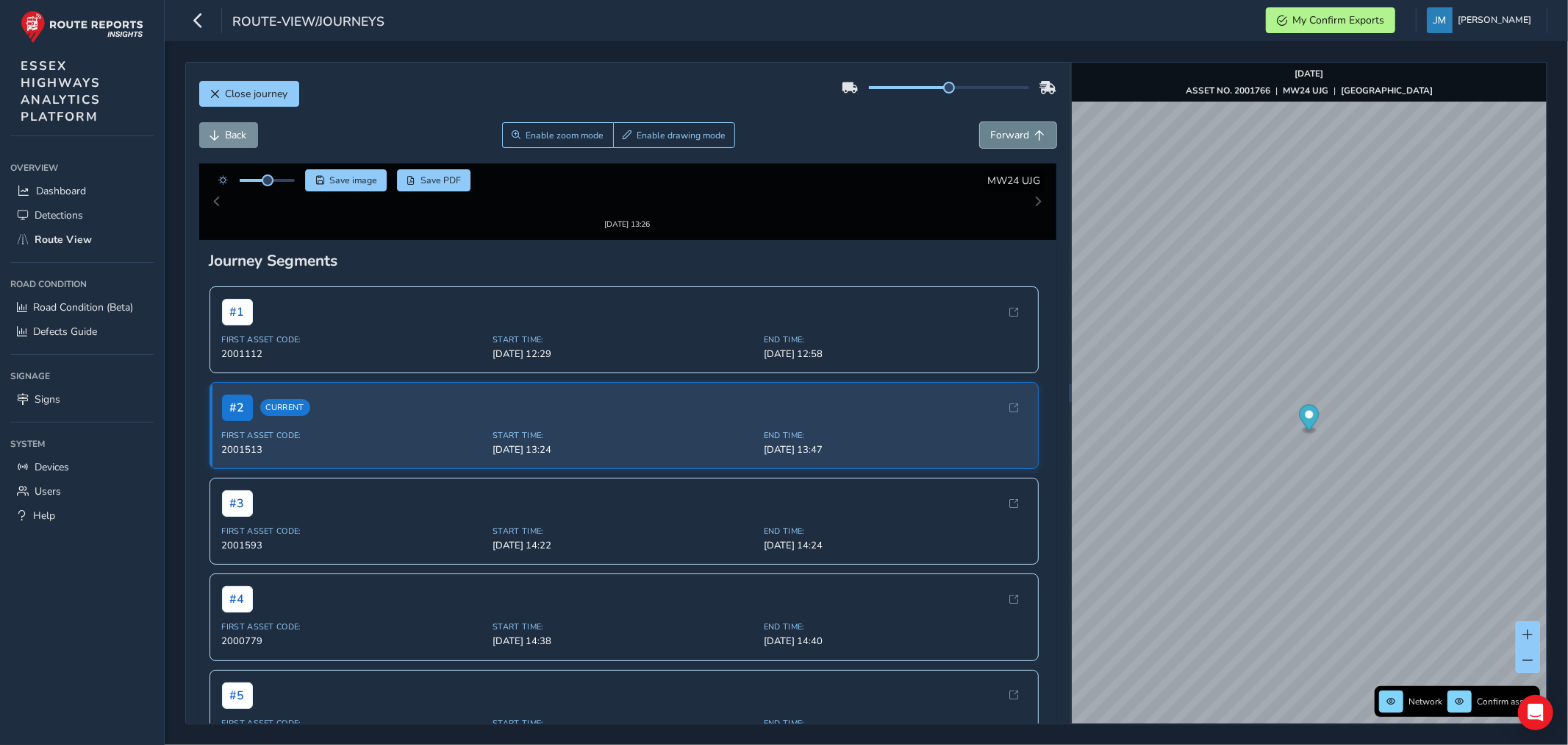
click at [1011, 127] on button "Forward" at bounding box center [1018, 134] width 76 height 26
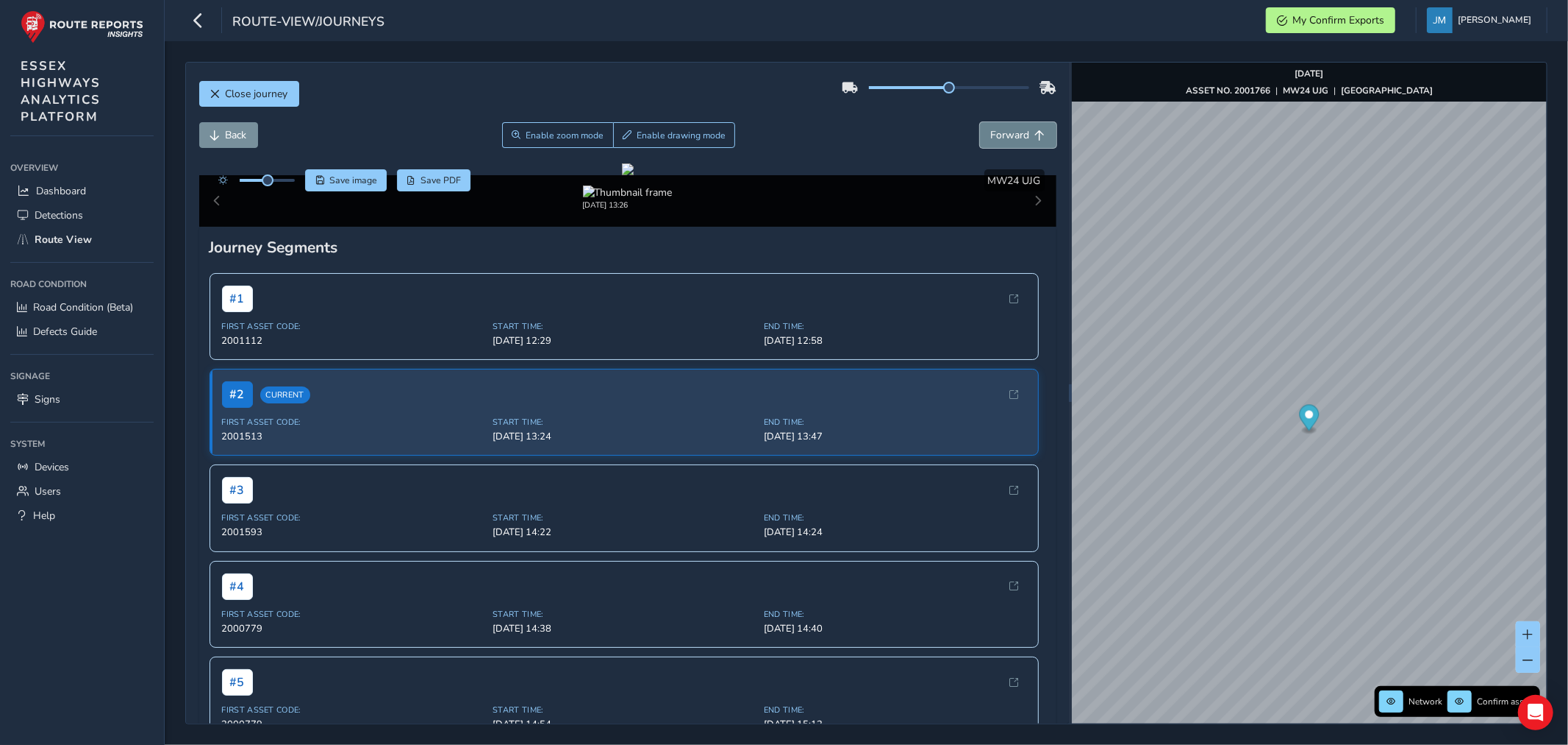
click at [1011, 127] on button "Forward" at bounding box center [1018, 134] width 76 height 26
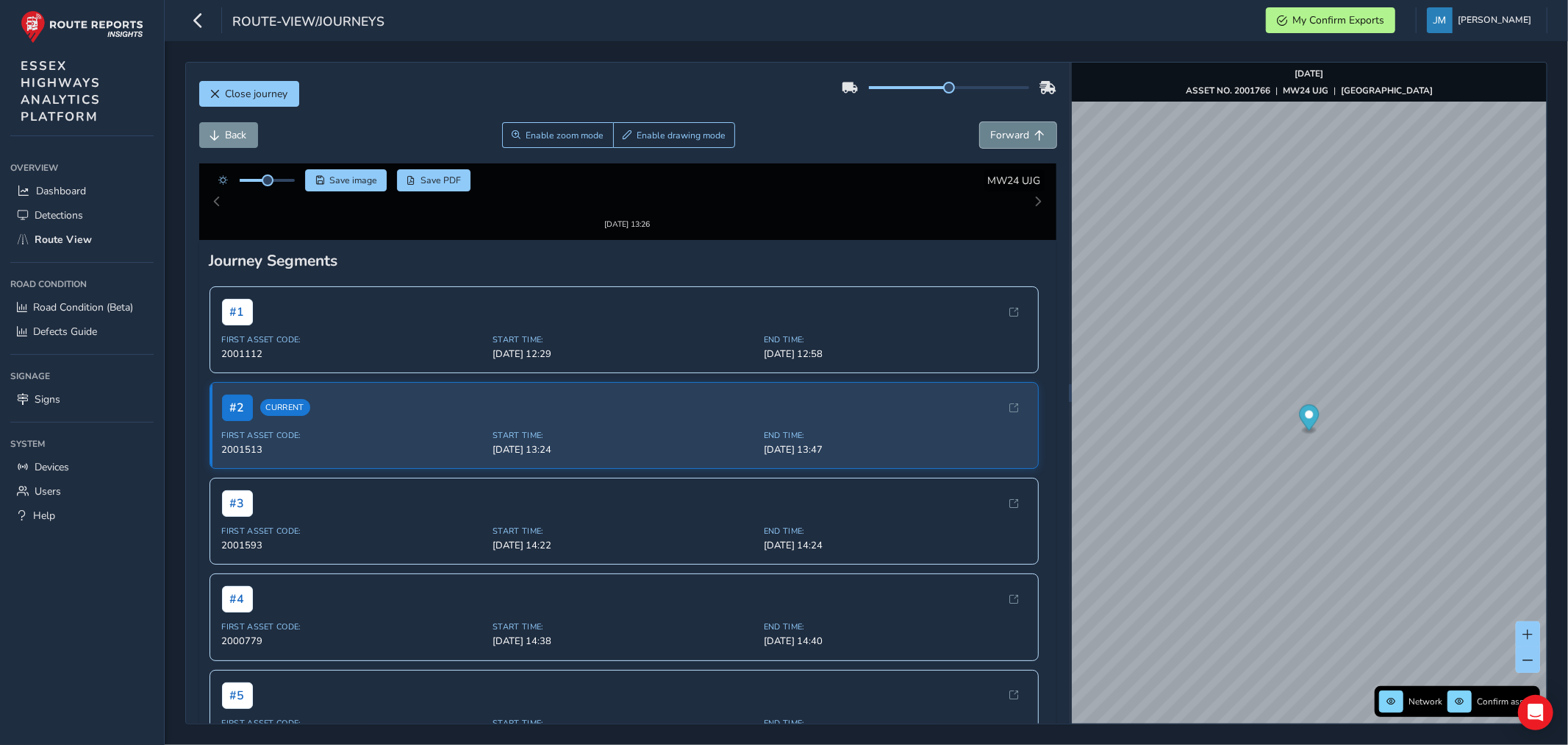
click at [1011, 127] on button "Forward" at bounding box center [1018, 134] width 76 height 26
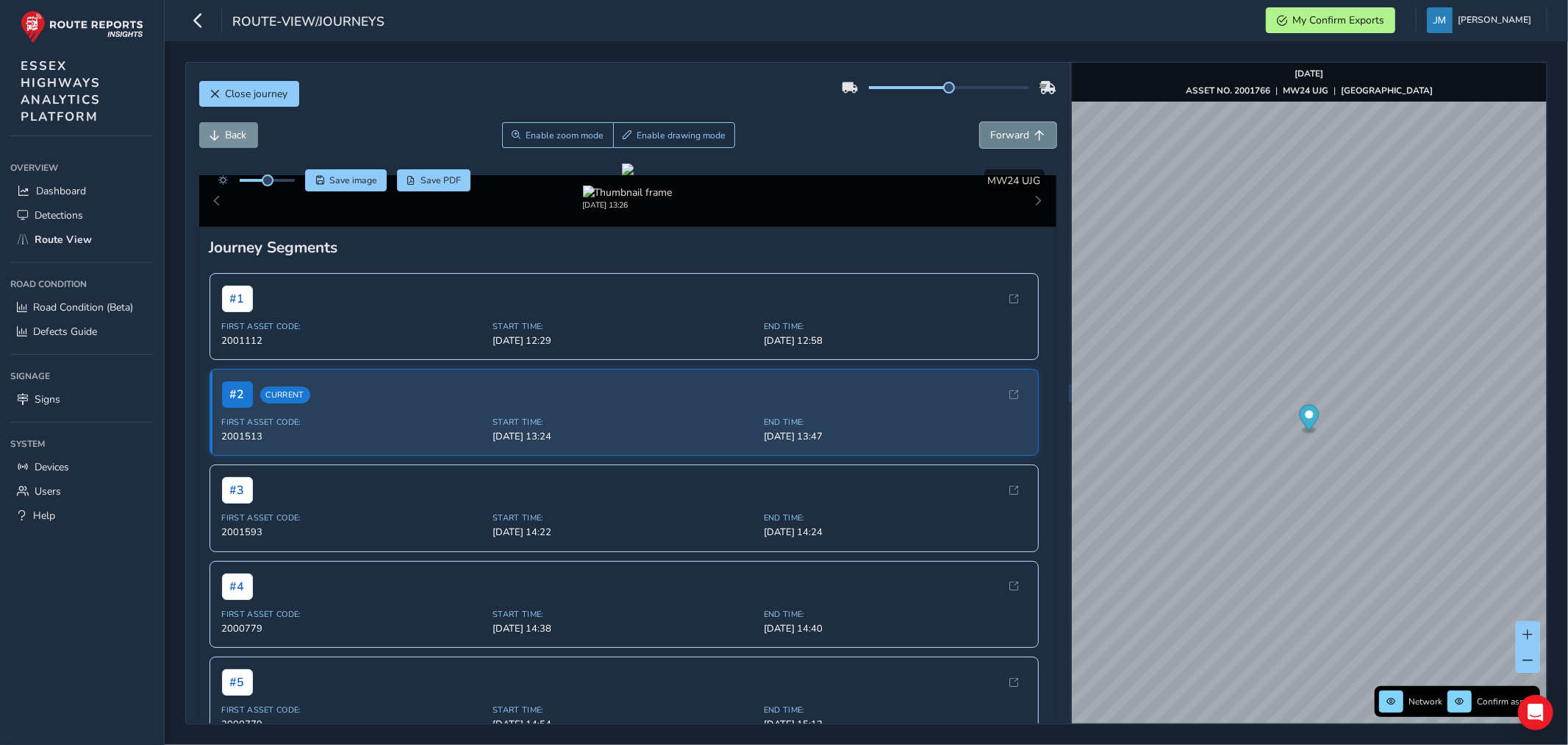
click at [1011, 127] on button "Forward" at bounding box center [1018, 134] width 76 height 26
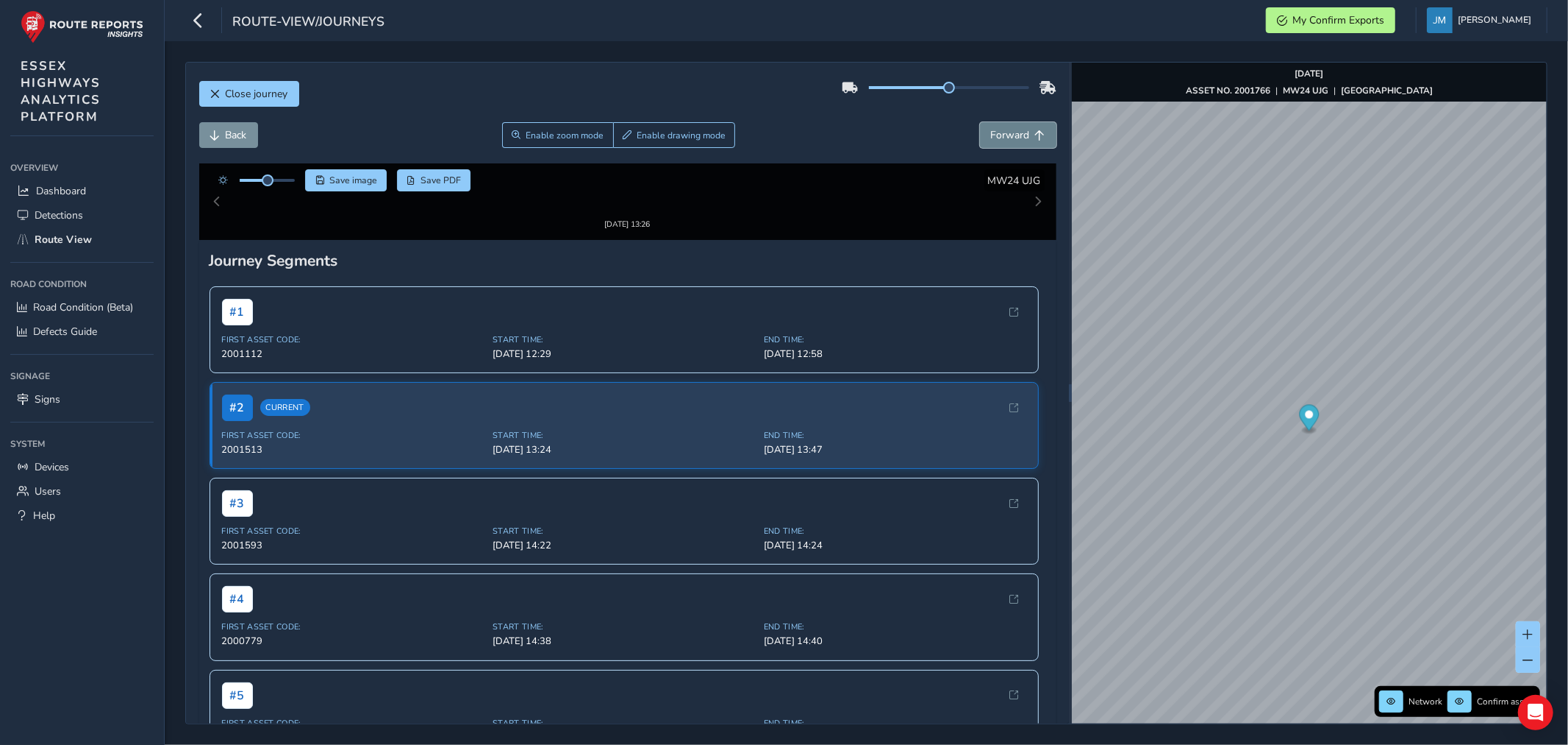
click at [1011, 127] on button "Forward" at bounding box center [1018, 134] width 76 height 26
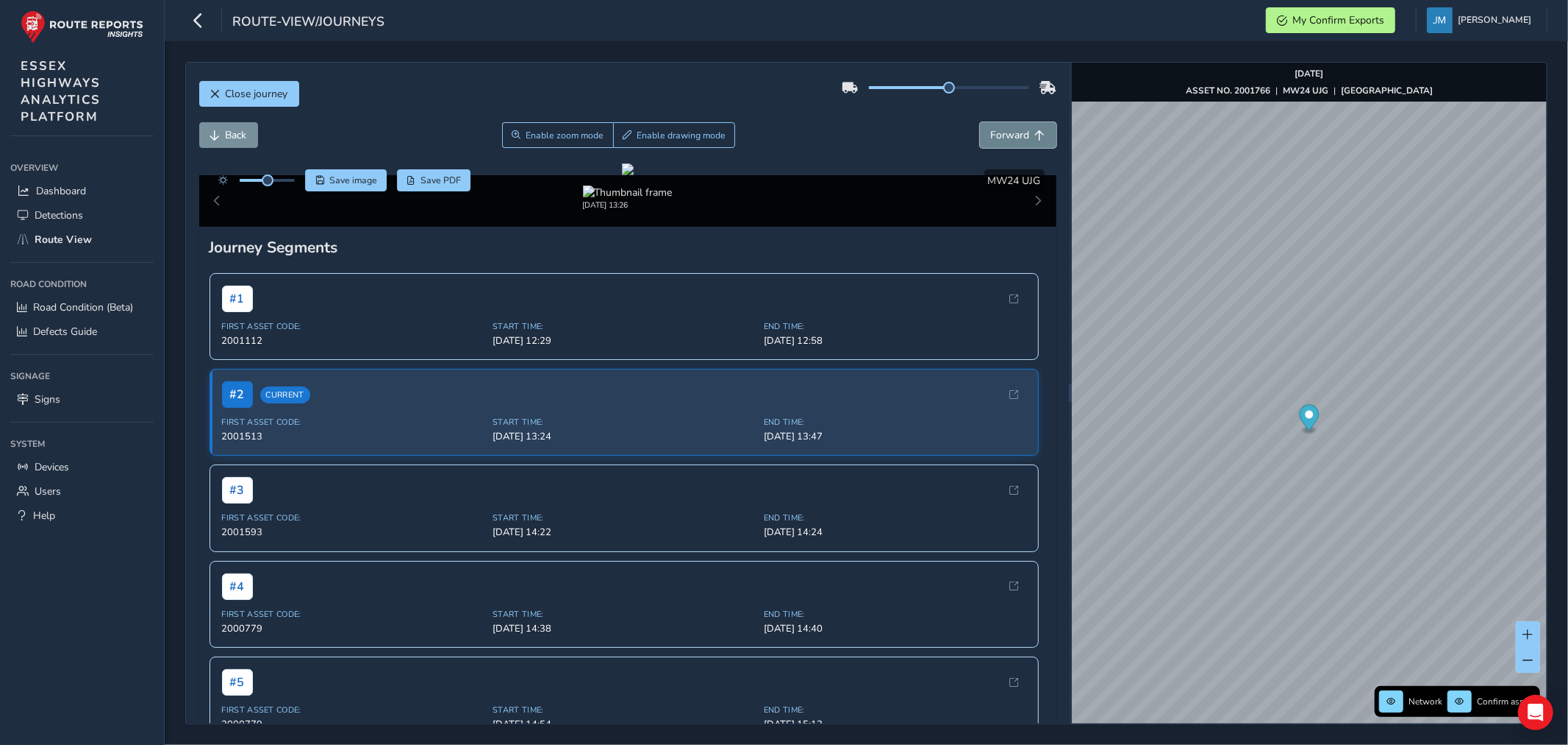
click at [1011, 127] on button "Forward" at bounding box center [1018, 134] width 76 height 26
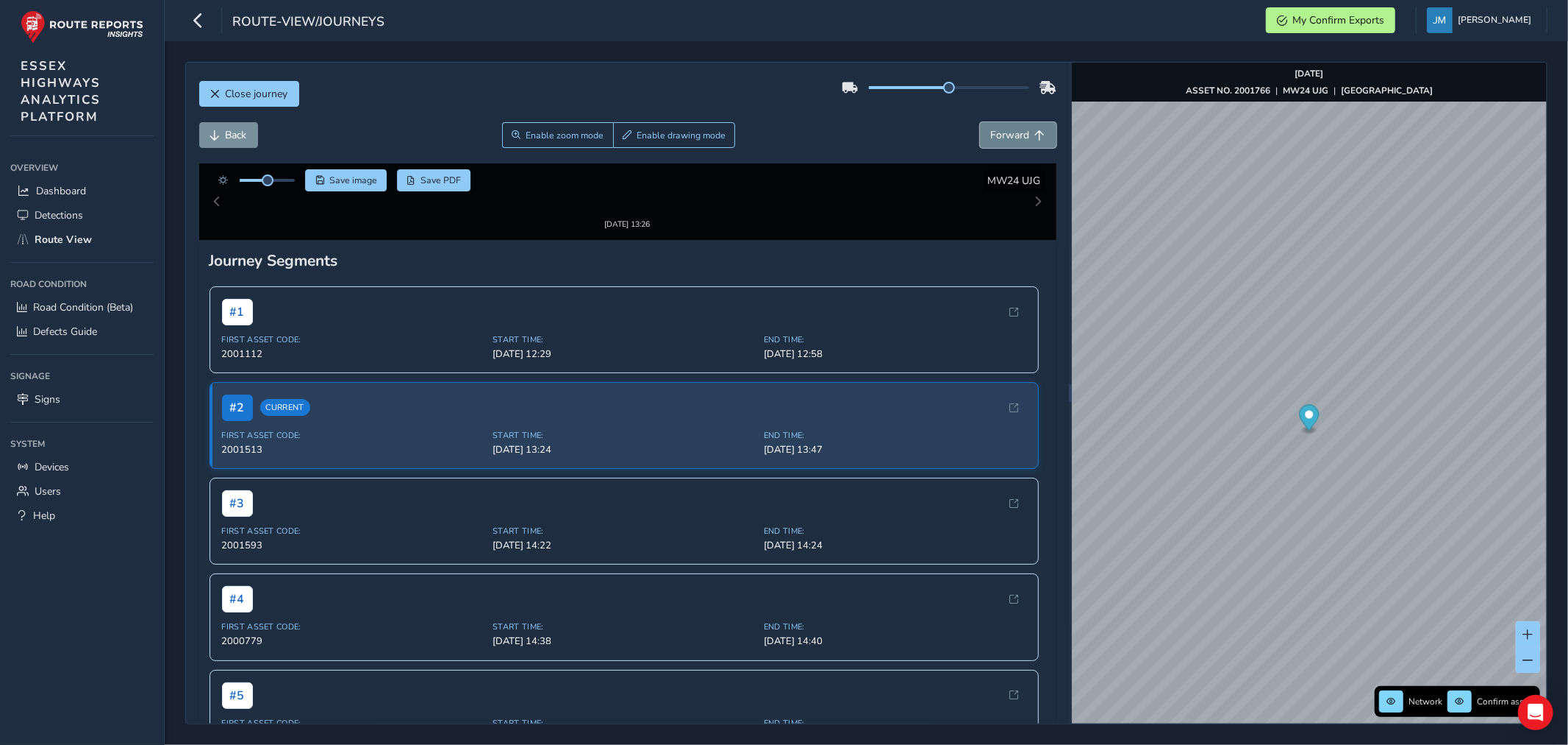
click at [1011, 127] on button "Forward" at bounding box center [1018, 134] width 76 height 26
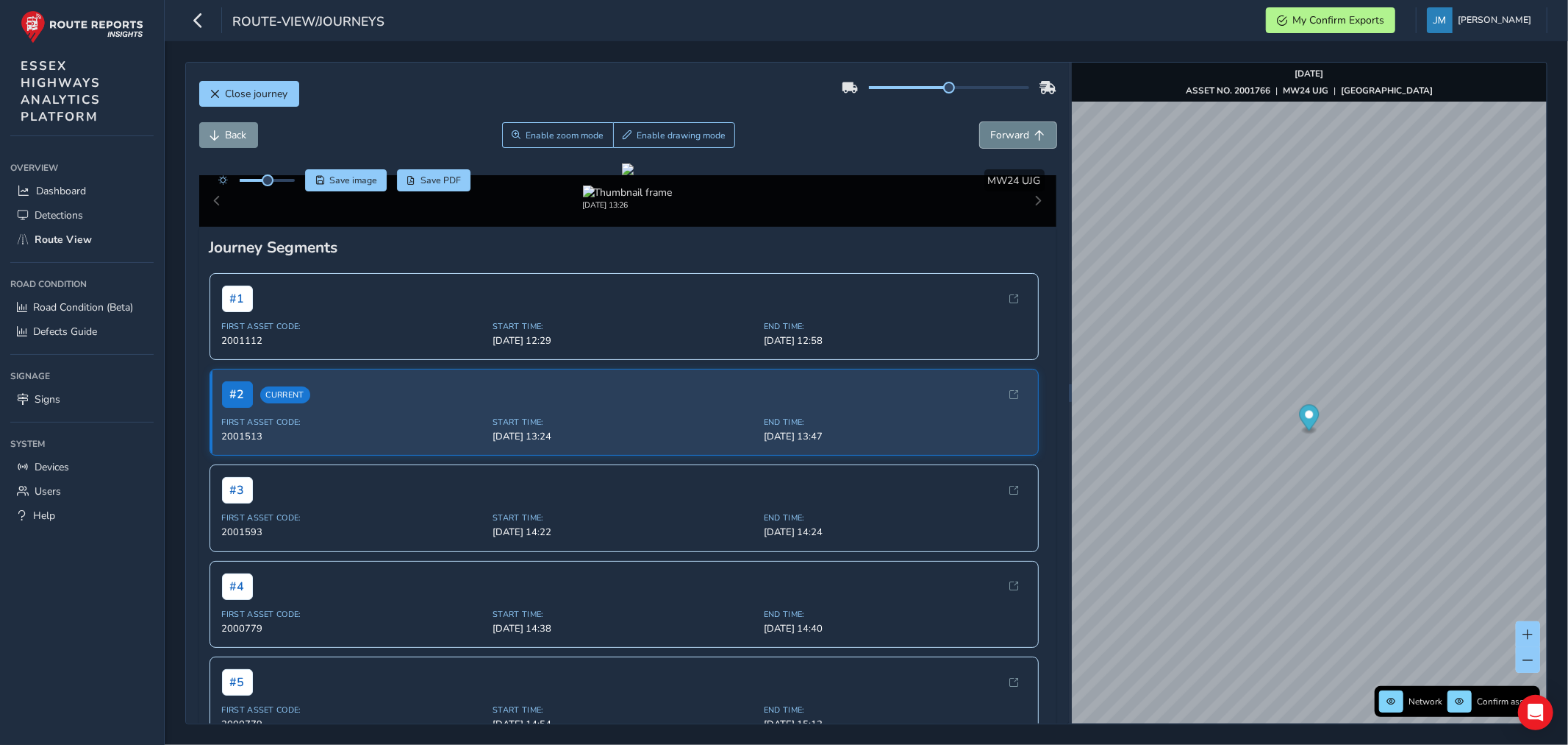
click at [1011, 127] on button "Forward" at bounding box center [1018, 134] width 76 height 26
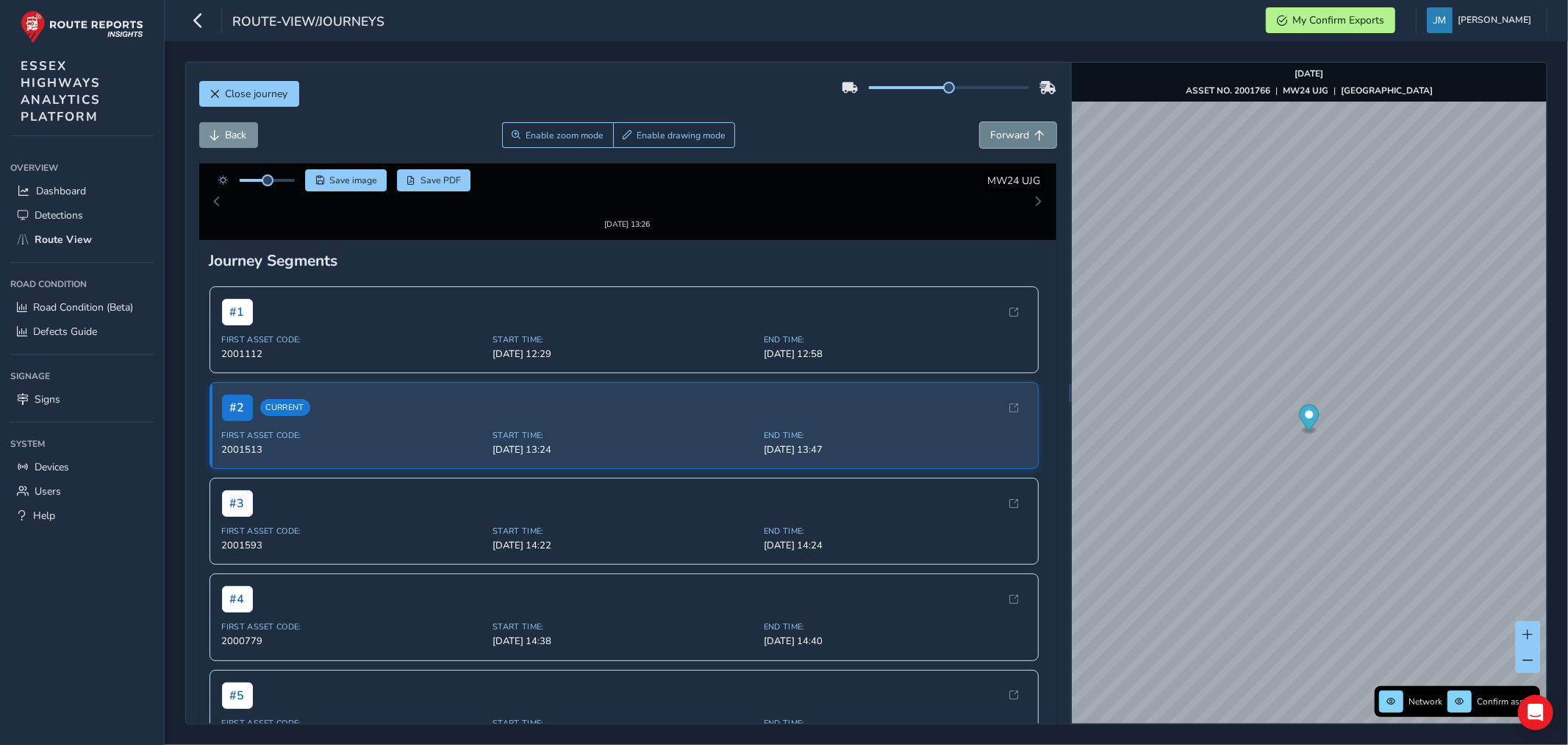
click at [1011, 127] on button "Forward" at bounding box center [1018, 134] width 76 height 26
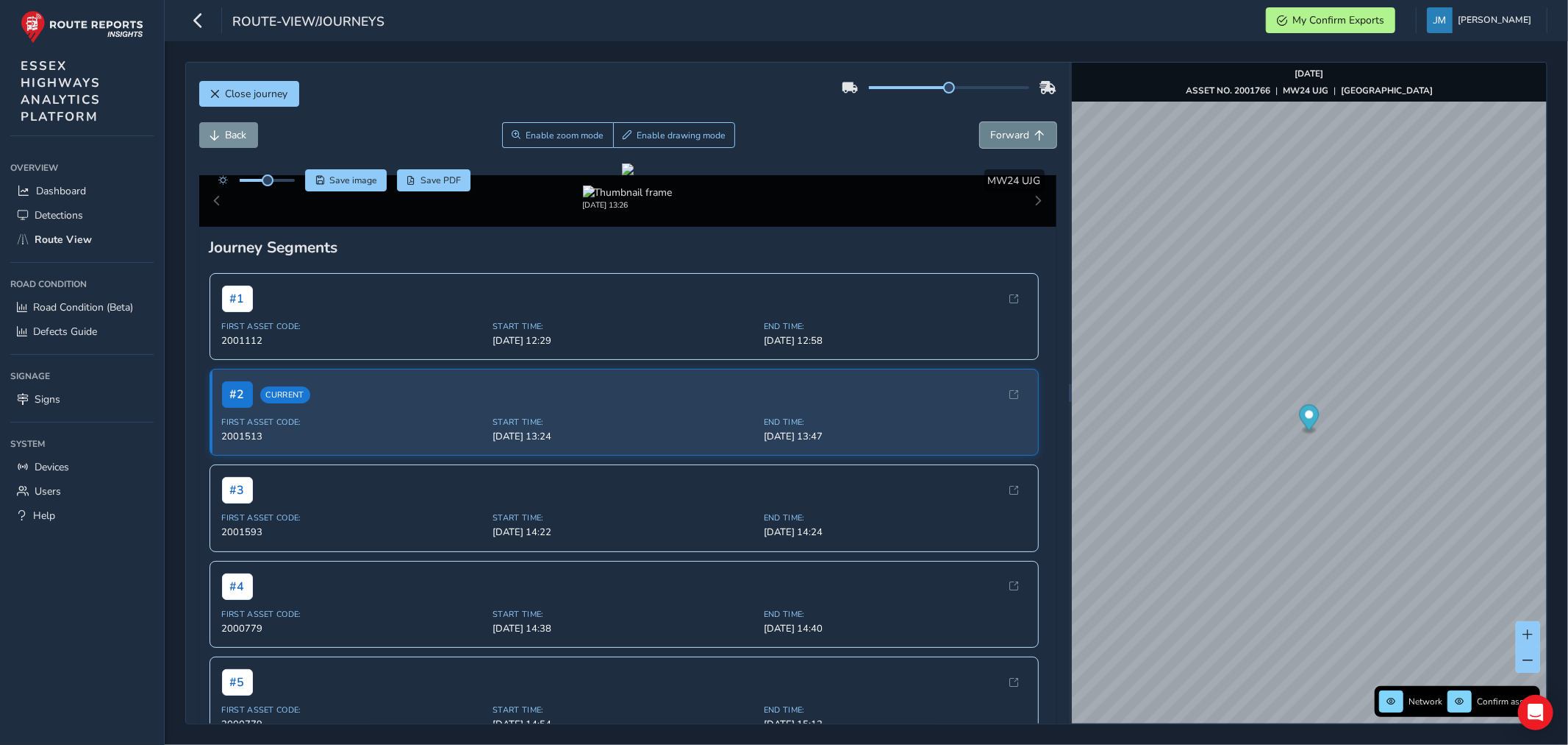
click at [1011, 127] on button "Forward" at bounding box center [1018, 134] width 76 height 26
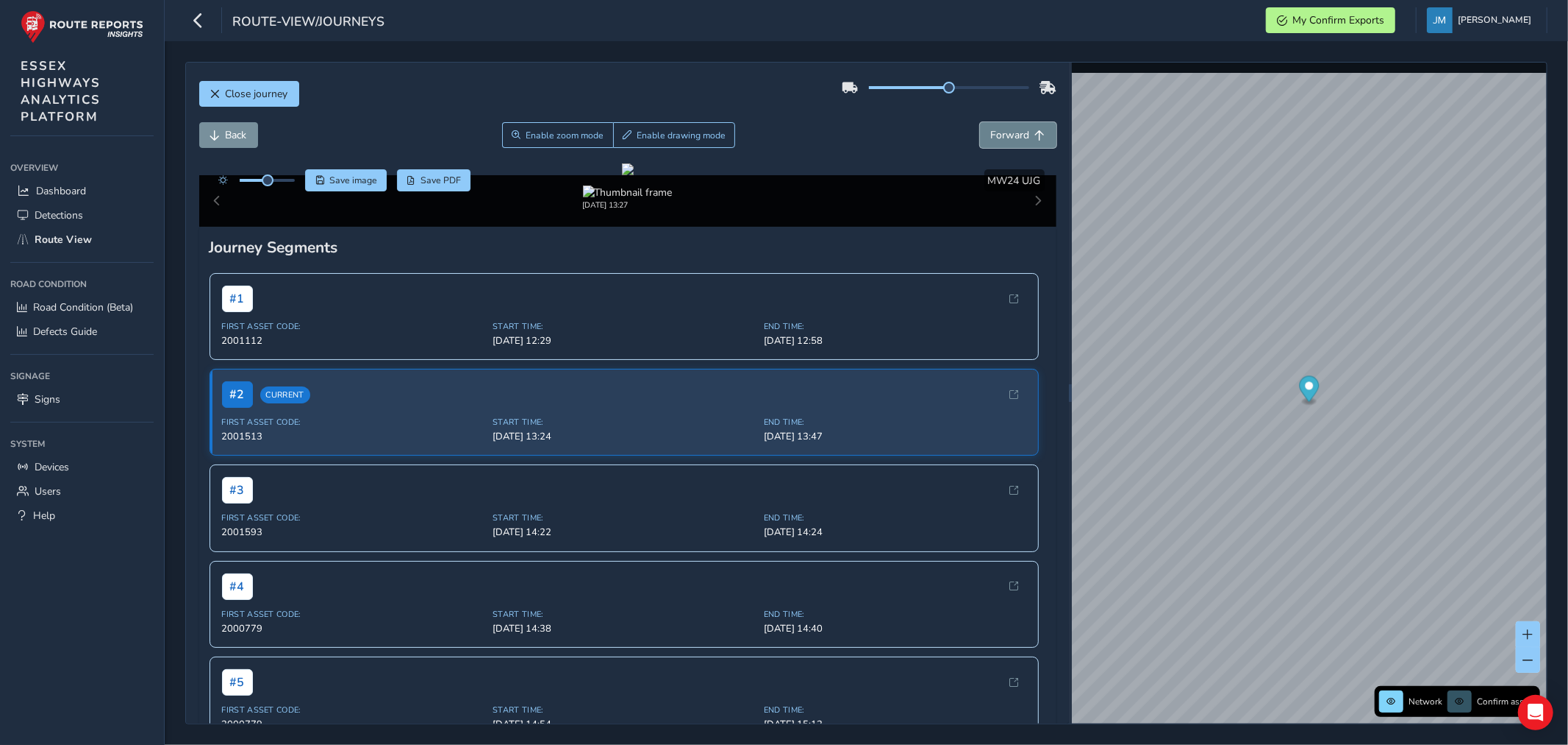
click at [1011, 127] on button "Forward" at bounding box center [1018, 134] width 76 height 26
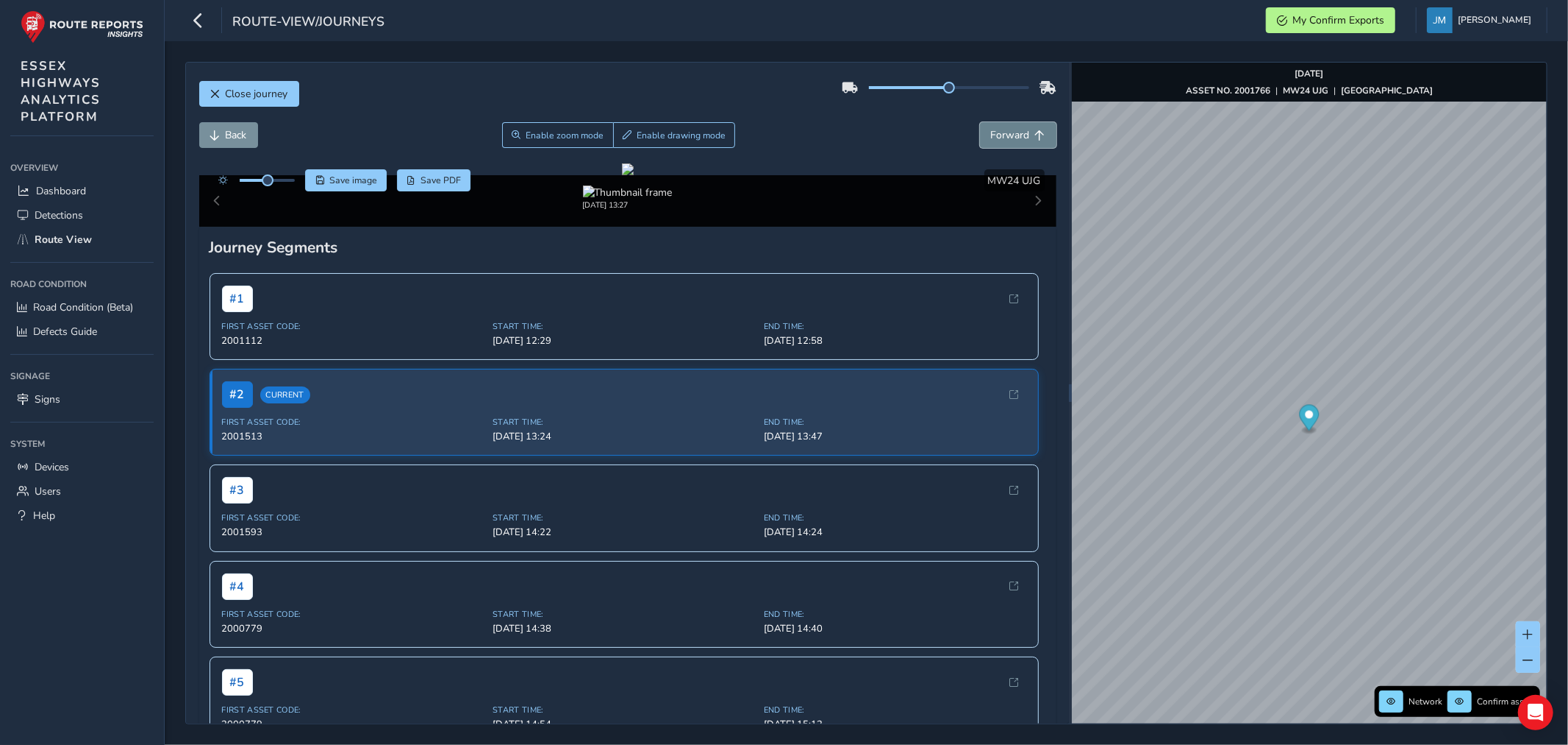
click at [1011, 127] on button "Forward" at bounding box center [1018, 134] width 76 height 26
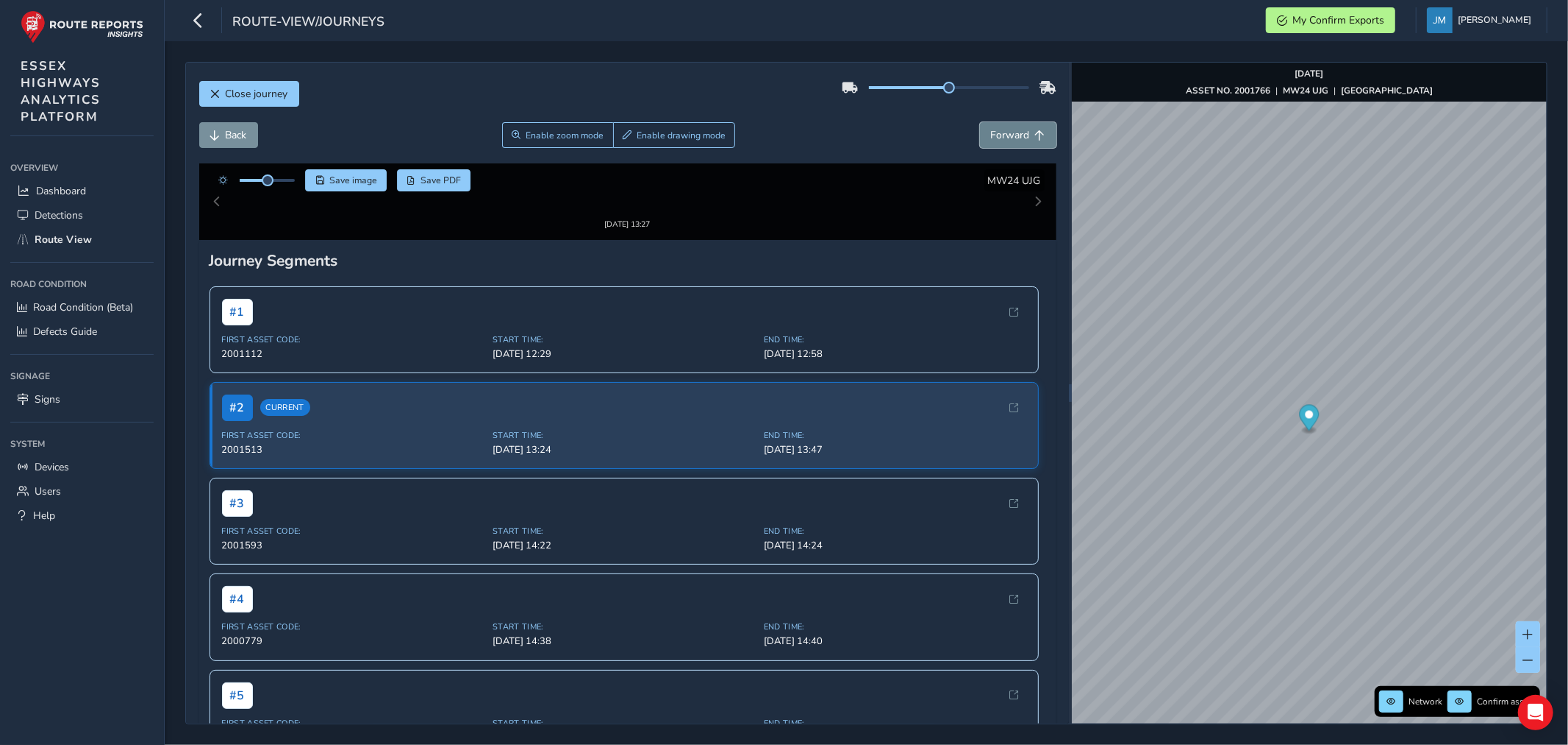
click at [1011, 127] on button "Forward" at bounding box center [1018, 134] width 76 height 26
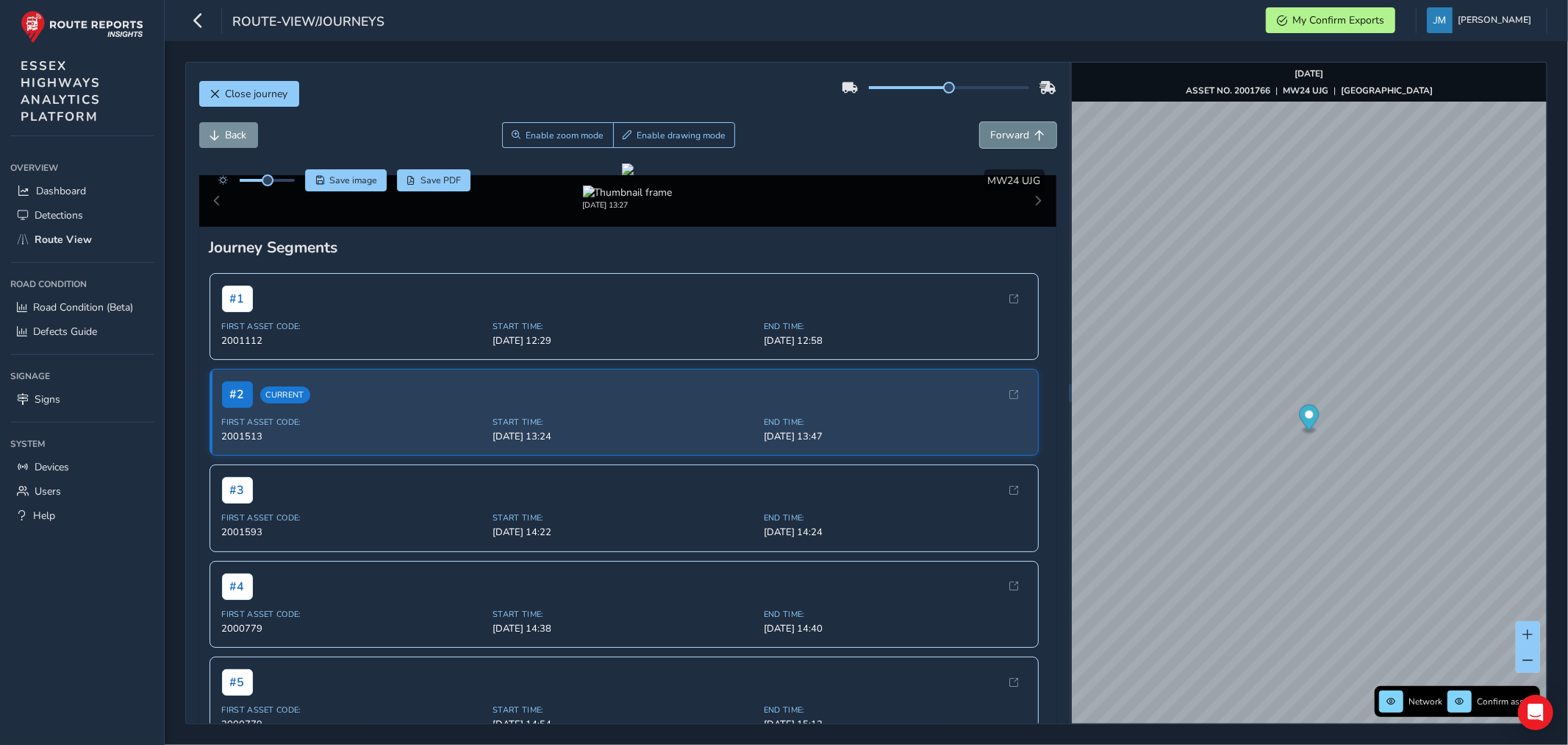
click at [1011, 127] on button "Forward" at bounding box center [1018, 134] width 76 height 26
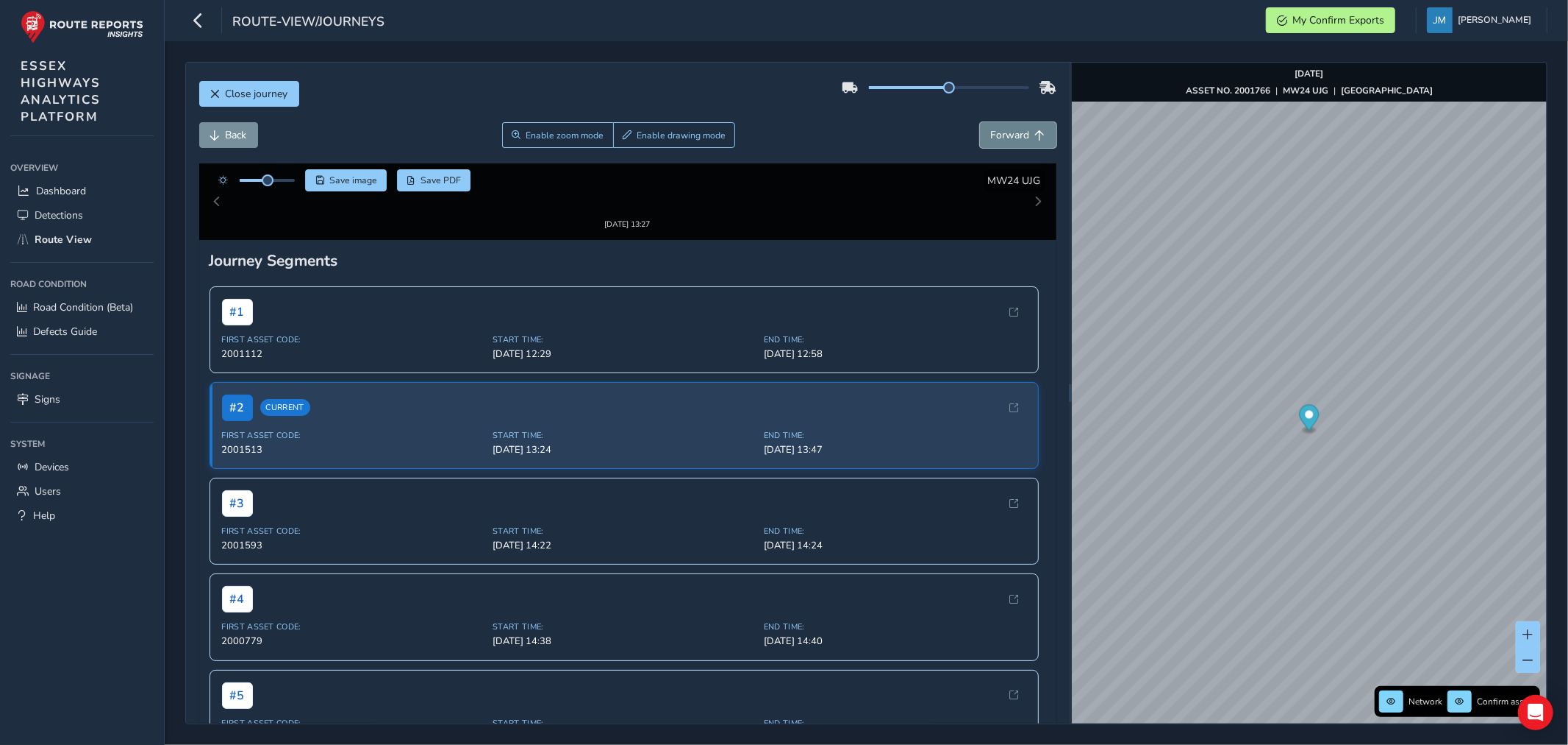
click at [1011, 127] on button "Forward" at bounding box center [1018, 134] width 76 height 26
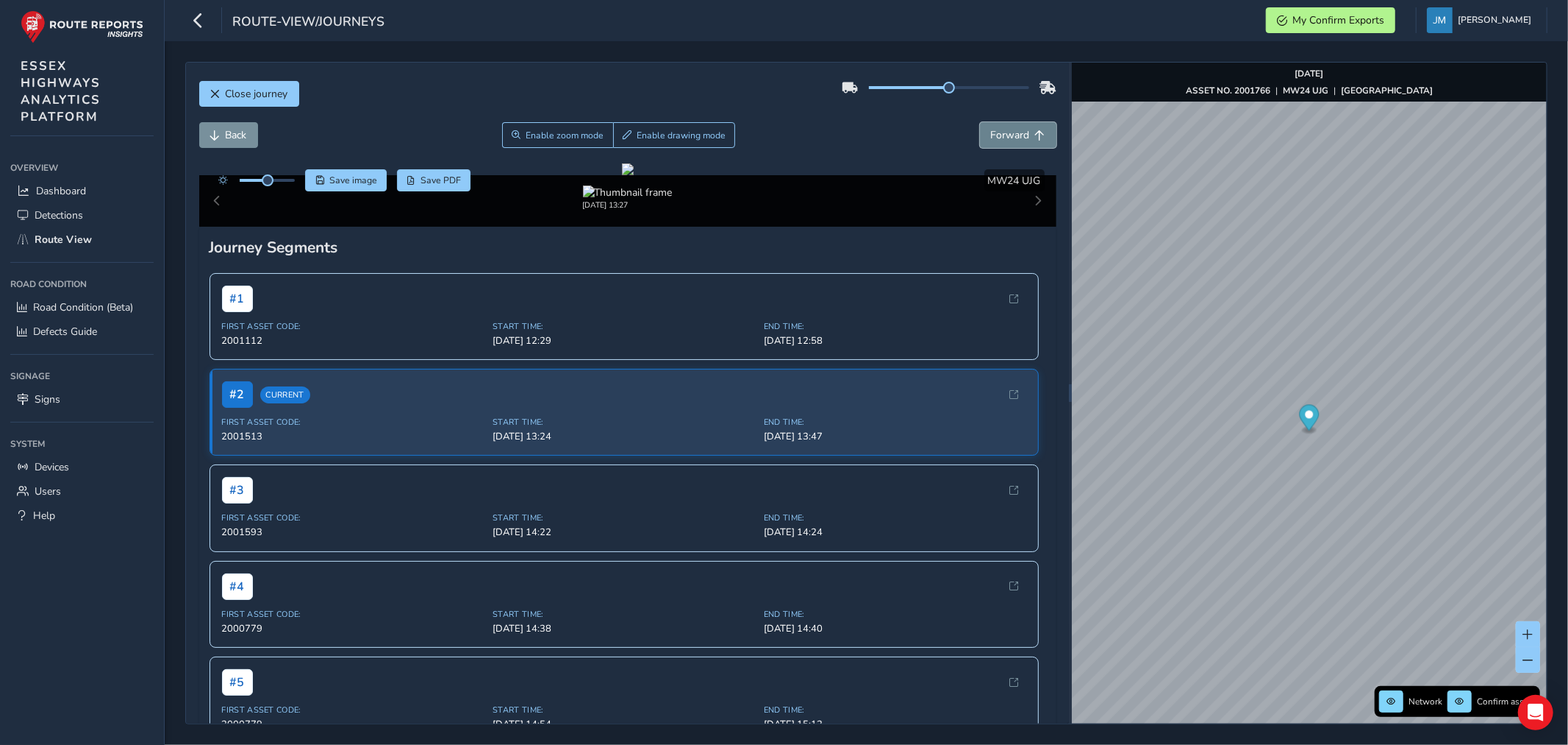
click at [1036, 136] on span "Forward" at bounding box center [1040, 135] width 10 height 10
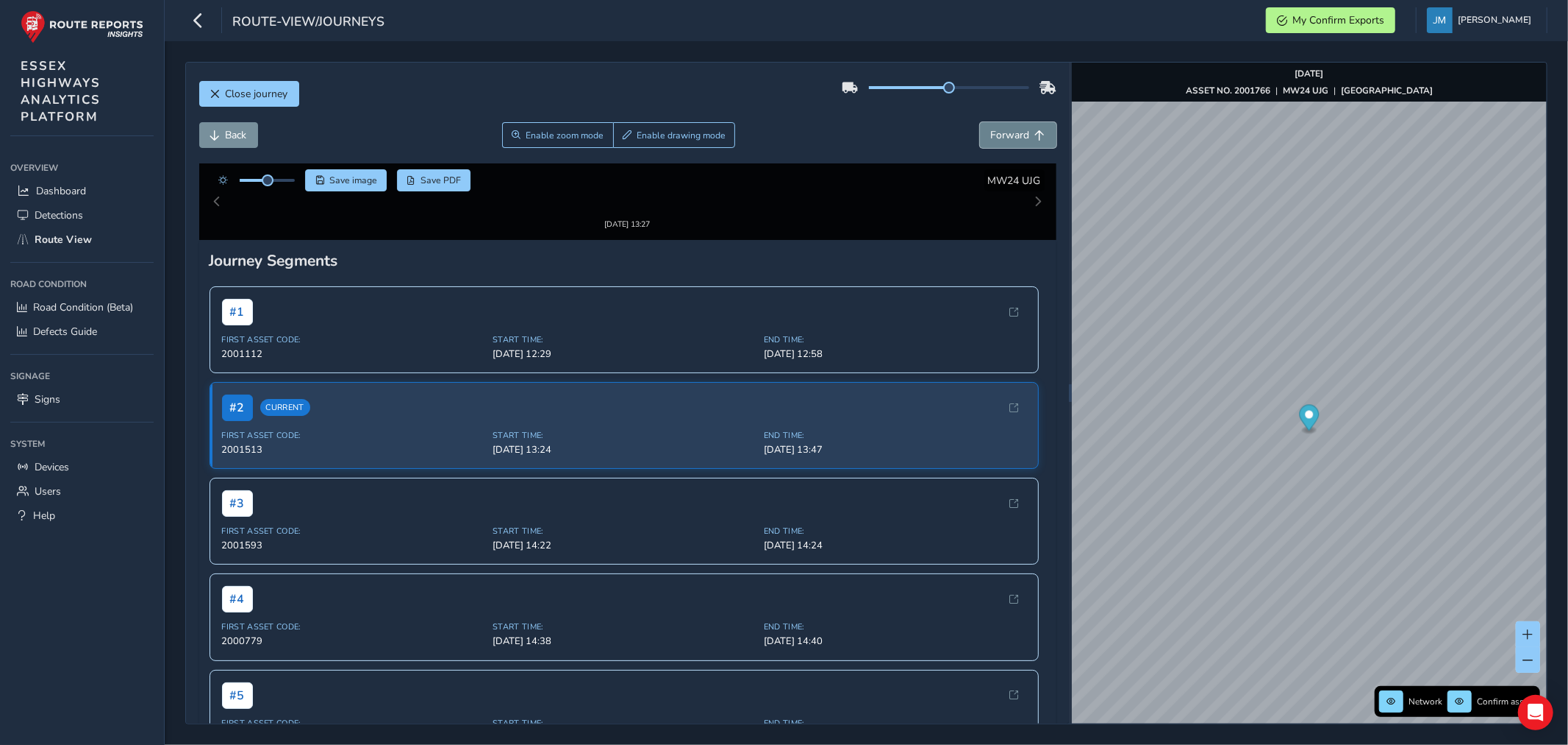
click at [1036, 135] on span "Forward" at bounding box center [1040, 135] width 10 height 10
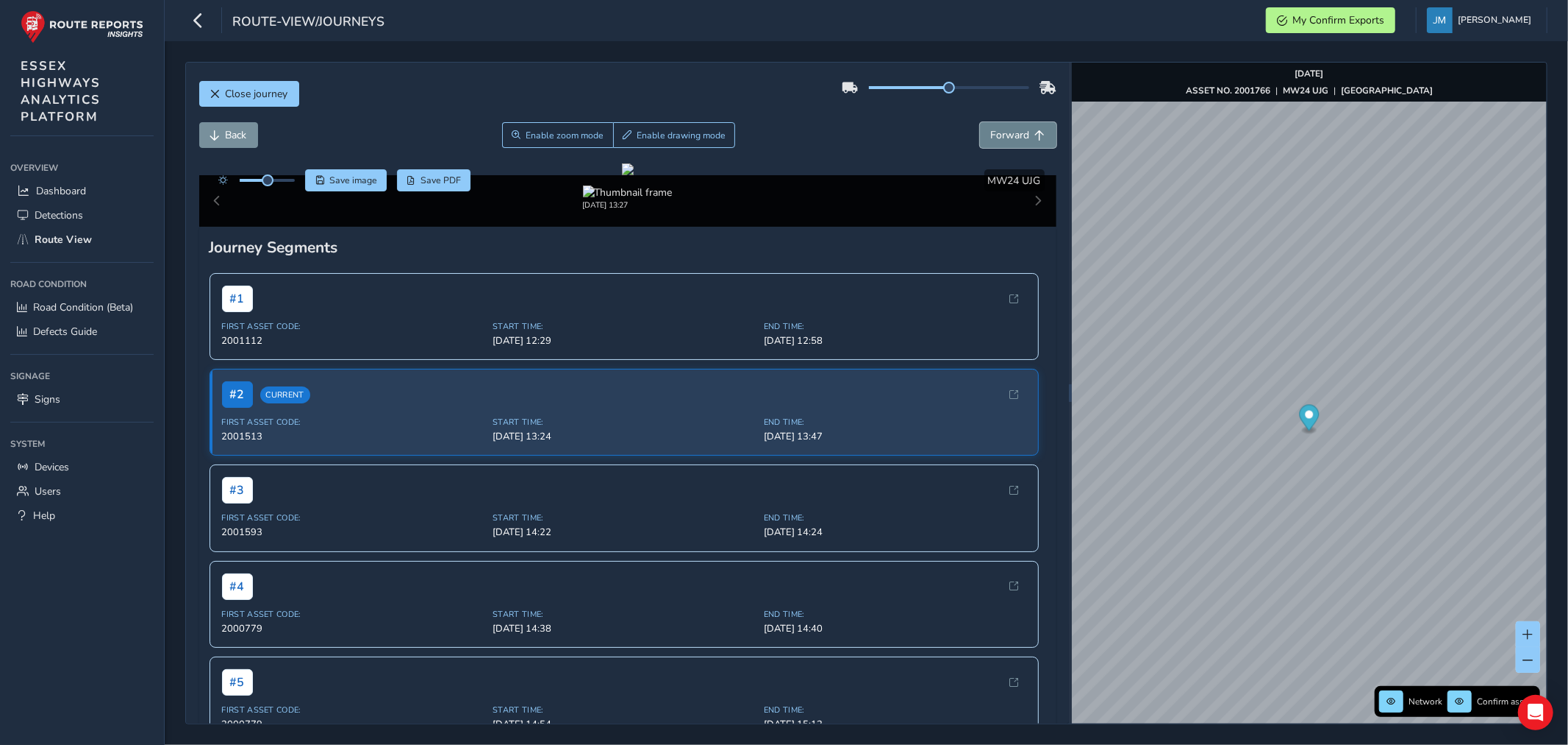
click at [1036, 134] on span "Forward" at bounding box center [1040, 135] width 10 height 10
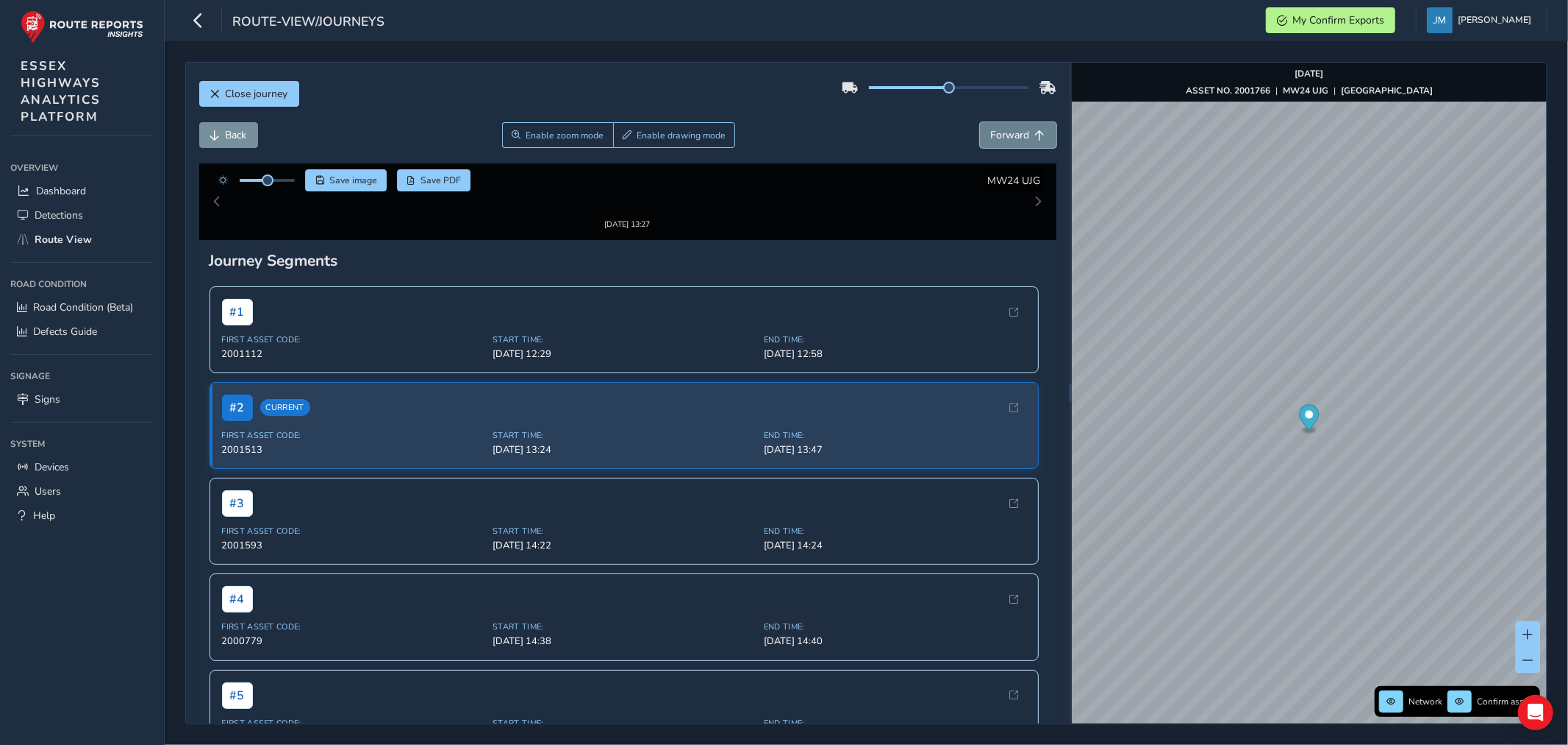
click at [1036, 134] on span "Forward" at bounding box center [1040, 135] width 10 height 10
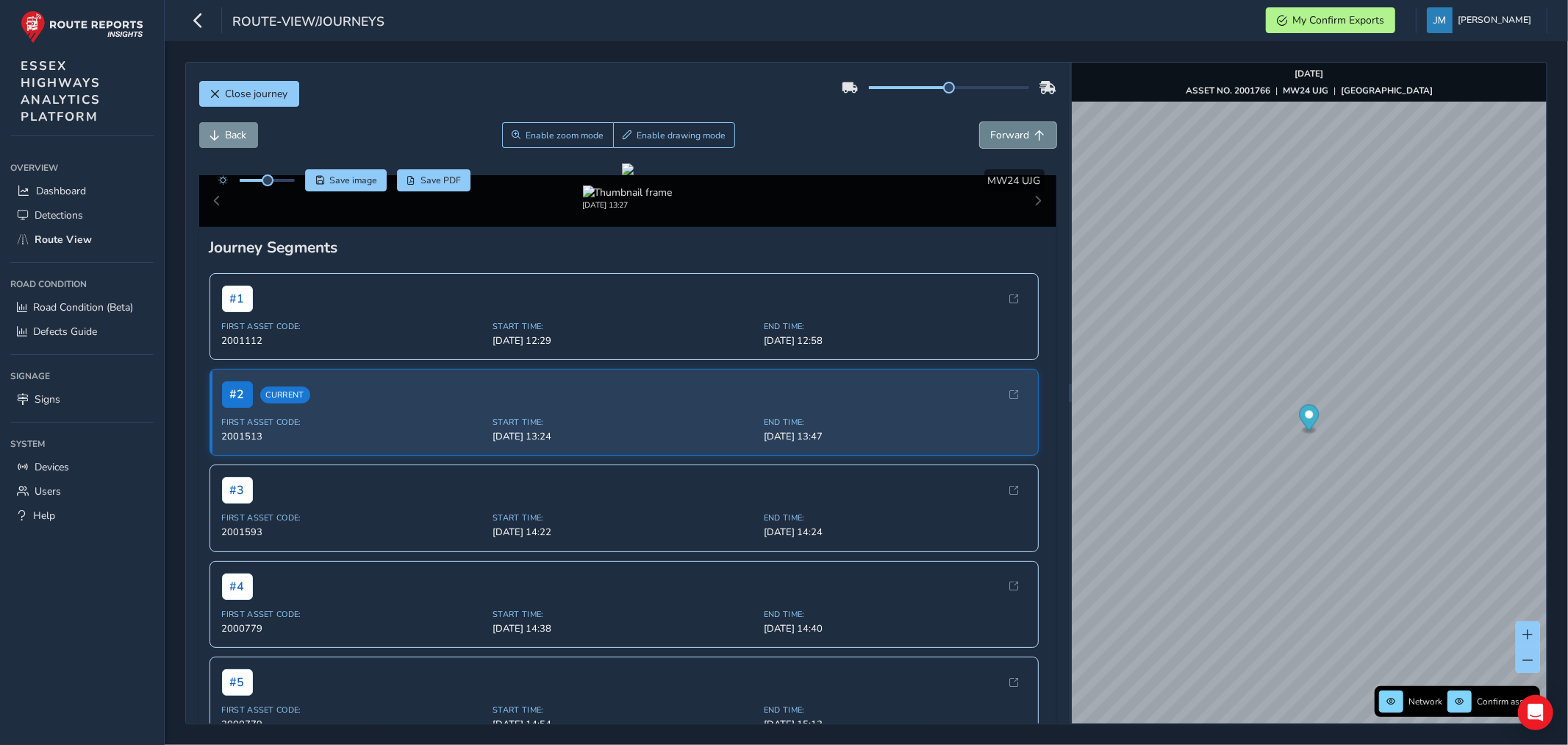
click at [1036, 134] on span "Forward" at bounding box center [1040, 135] width 10 height 10
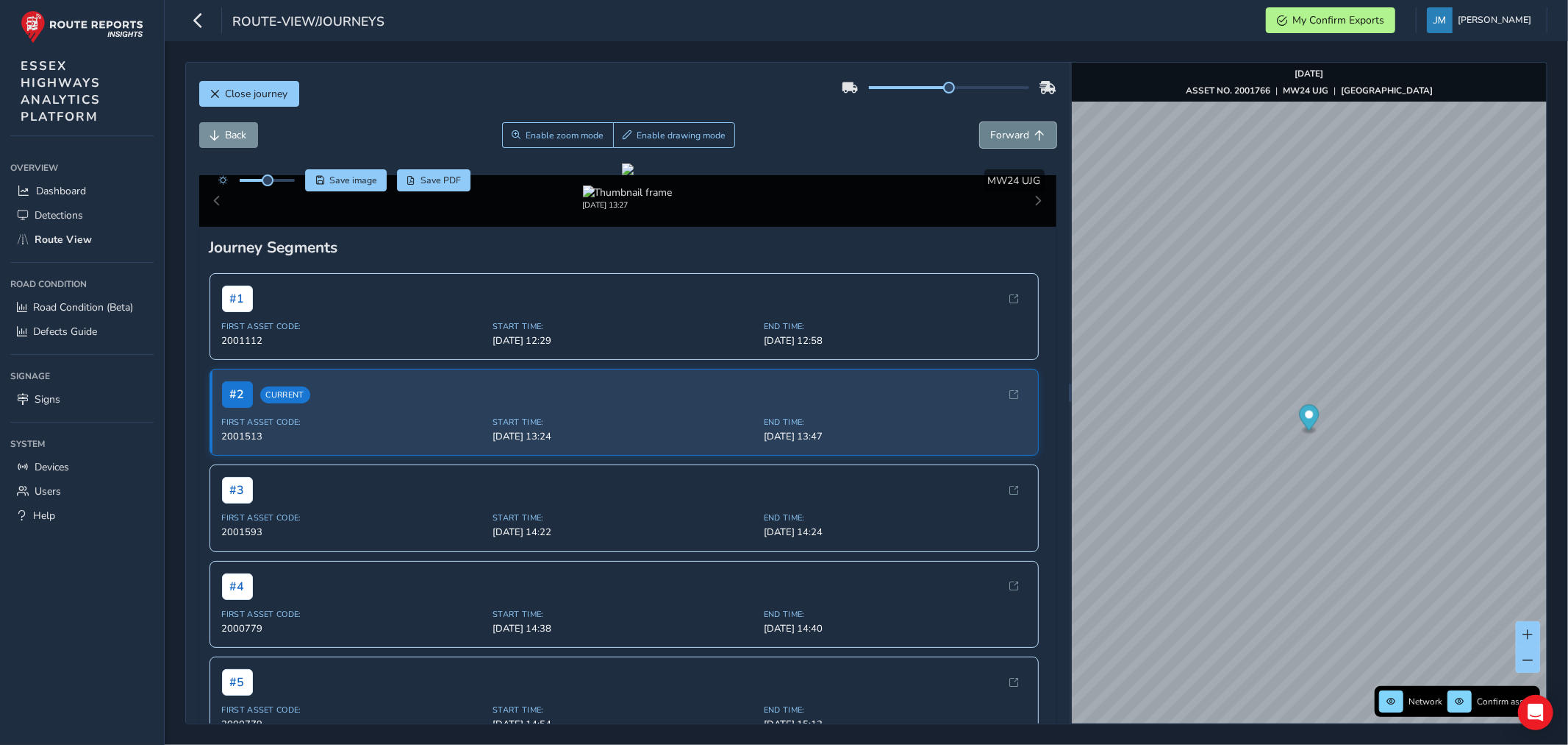
click at [1036, 135] on span "Forward" at bounding box center [1040, 135] width 10 height 10
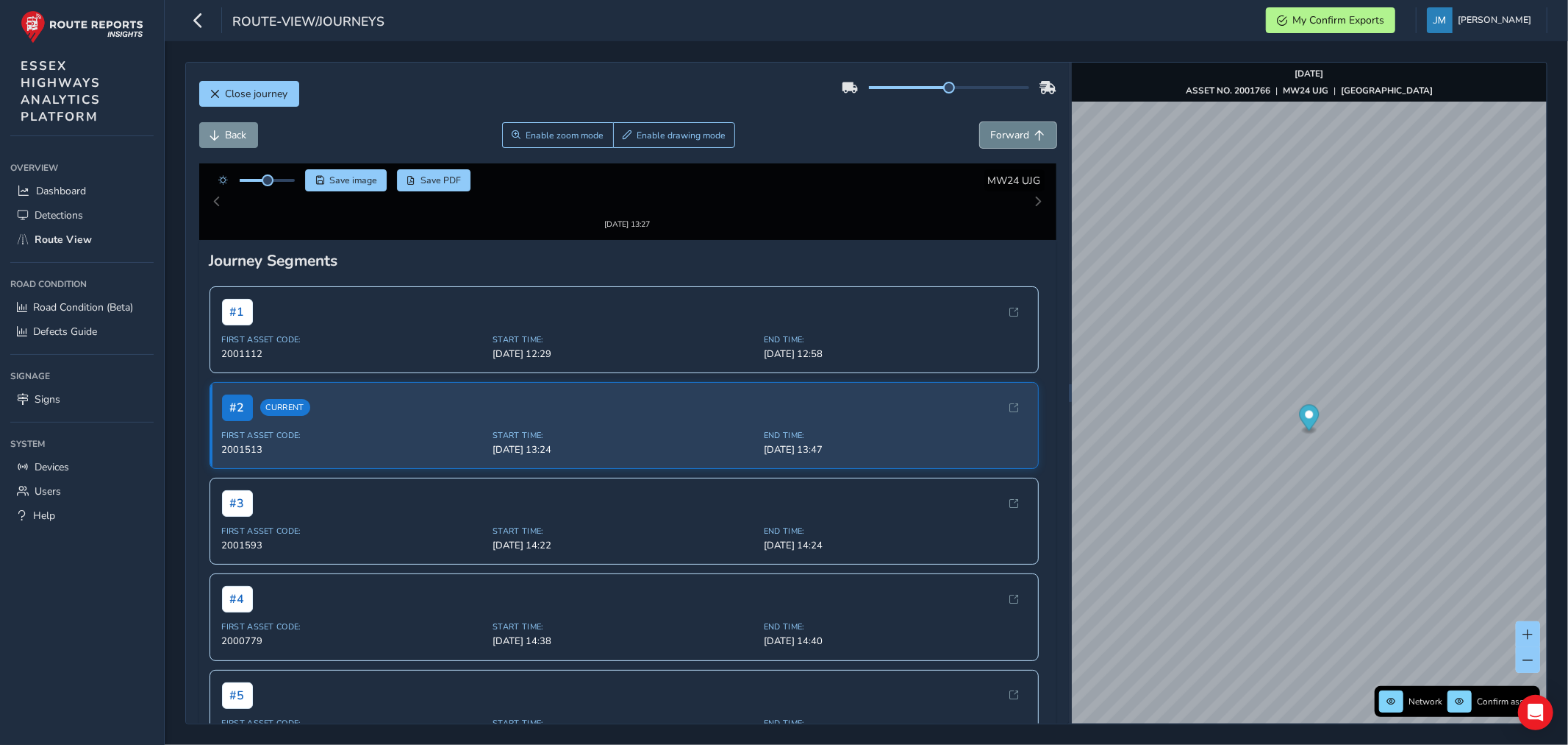
click at [1036, 135] on span "Forward" at bounding box center [1040, 135] width 10 height 10
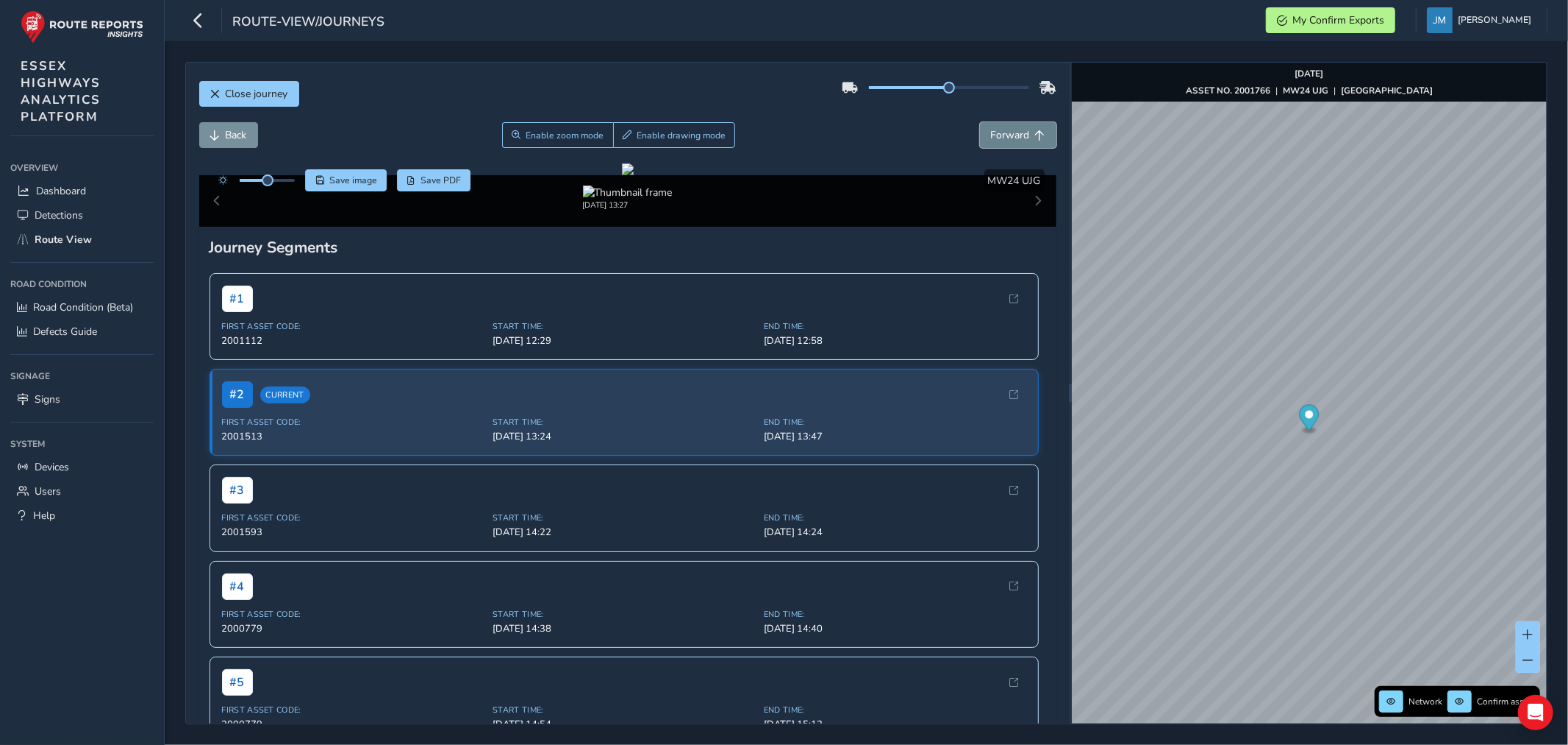
click at [1036, 135] on span "Forward" at bounding box center [1040, 135] width 10 height 10
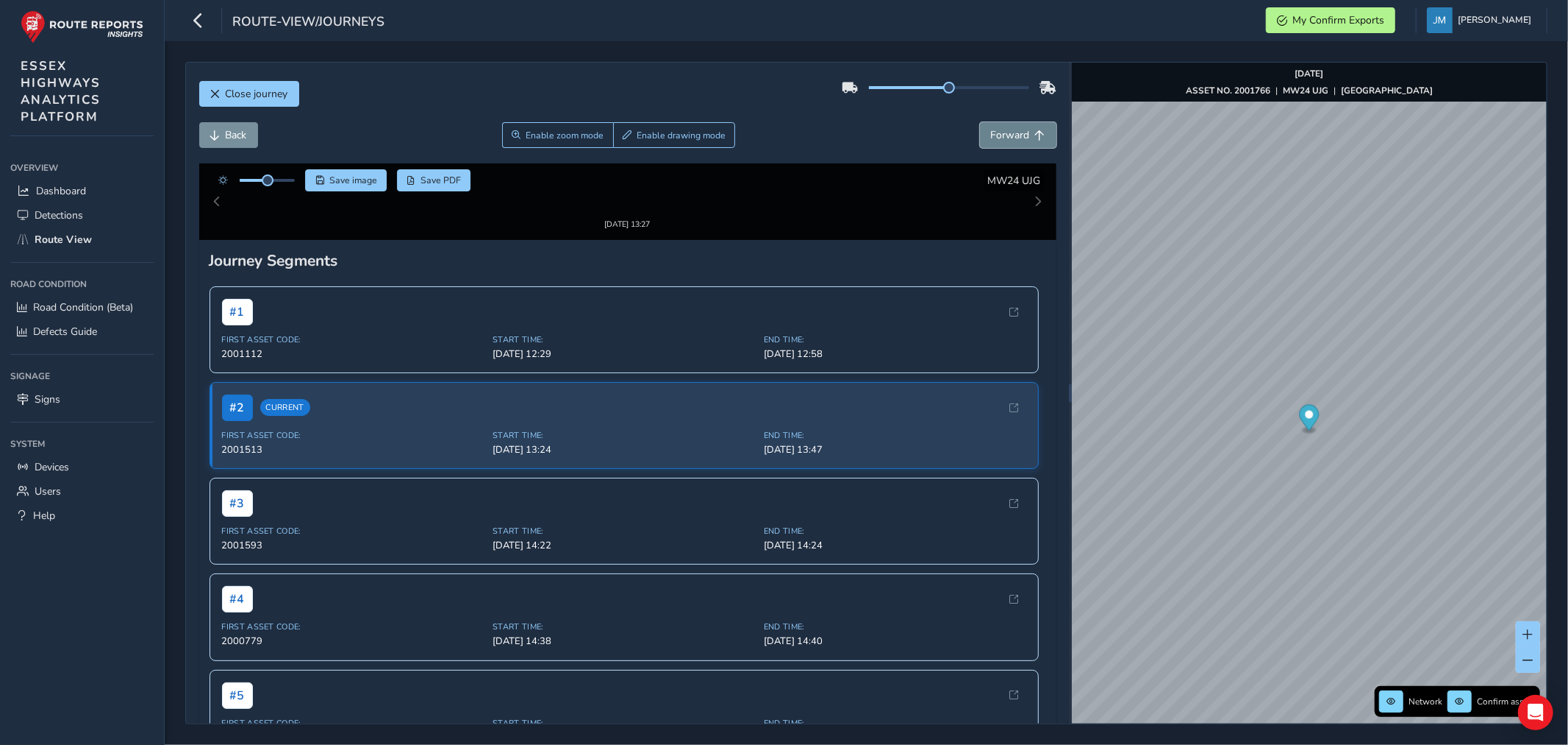
click at [1036, 135] on span "Forward" at bounding box center [1040, 135] width 10 height 10
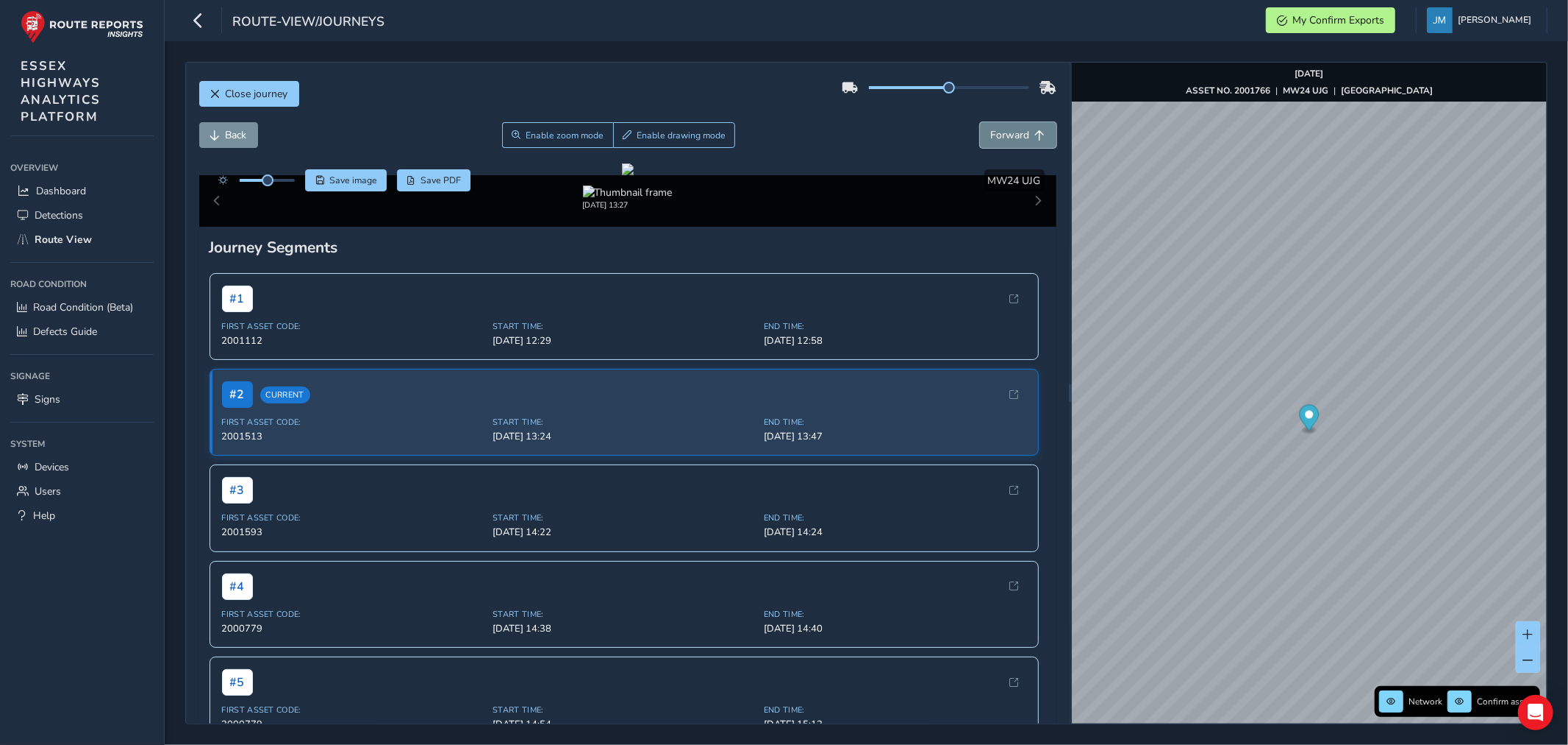
click at [1036, 135] on span "Forward" at bounding box center [1040, 135] width 10 height 10
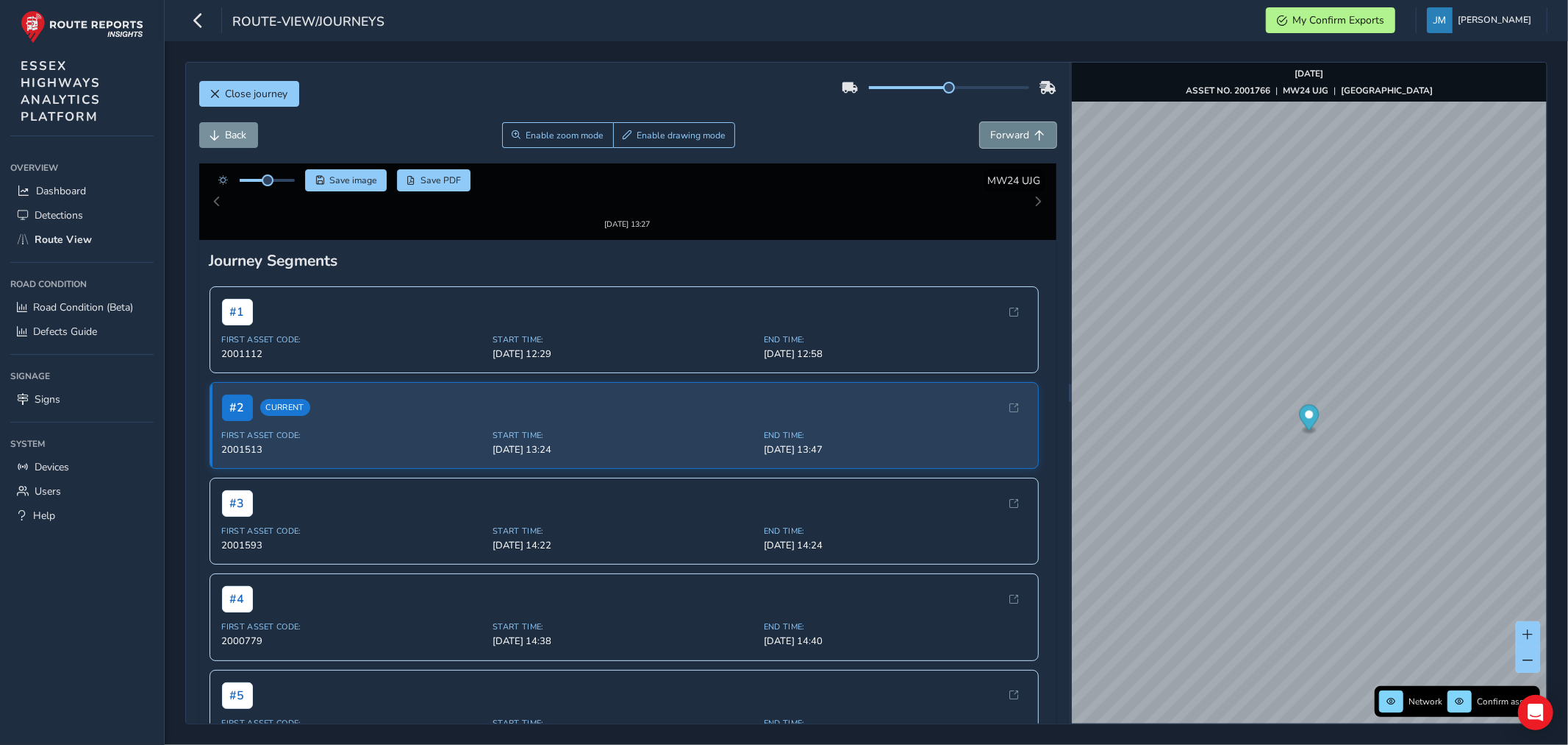
click at [1036, 135] on span "Forward" at bounding box center [1040, 135] width 10 height 10
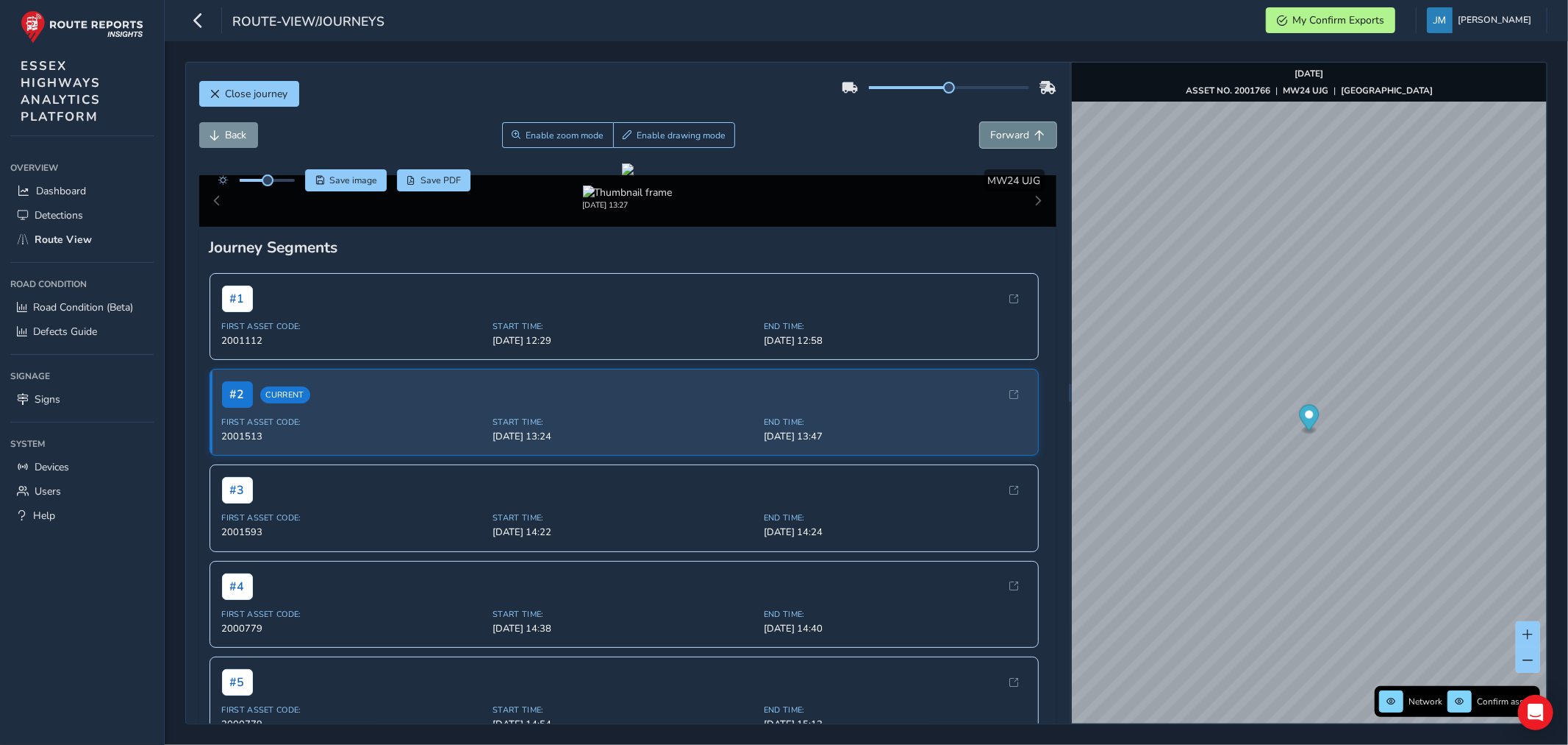
click at [1036, 135] on span "Forward" at bounding box center [1040, 135] width 10 height 10
click at [1036, 134] on span "Forward" at bounding box center [1040, 135] width 10 height 10
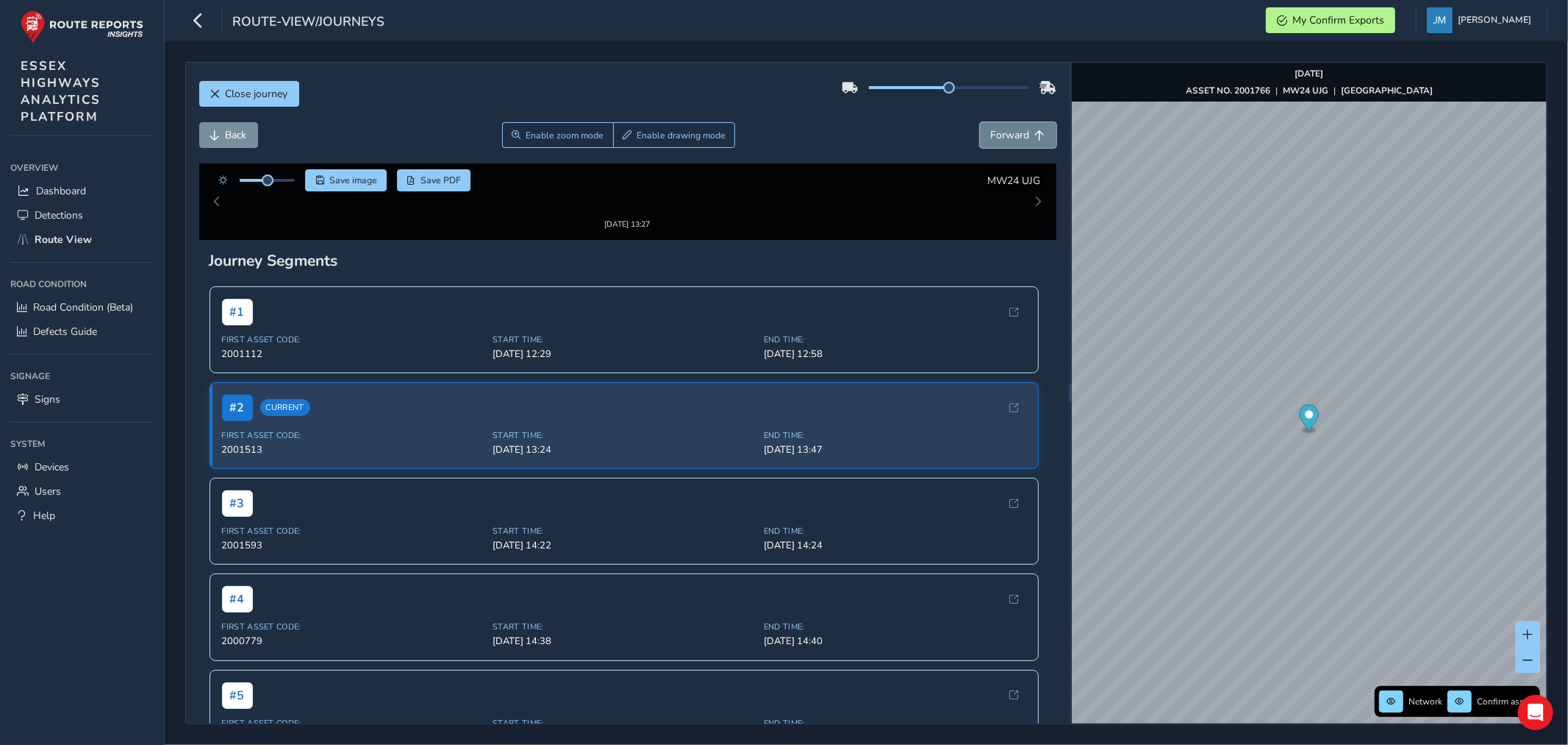
click at [1036, 134] on span "Forward" at bounding box center [1040, 135] width 10 height 10
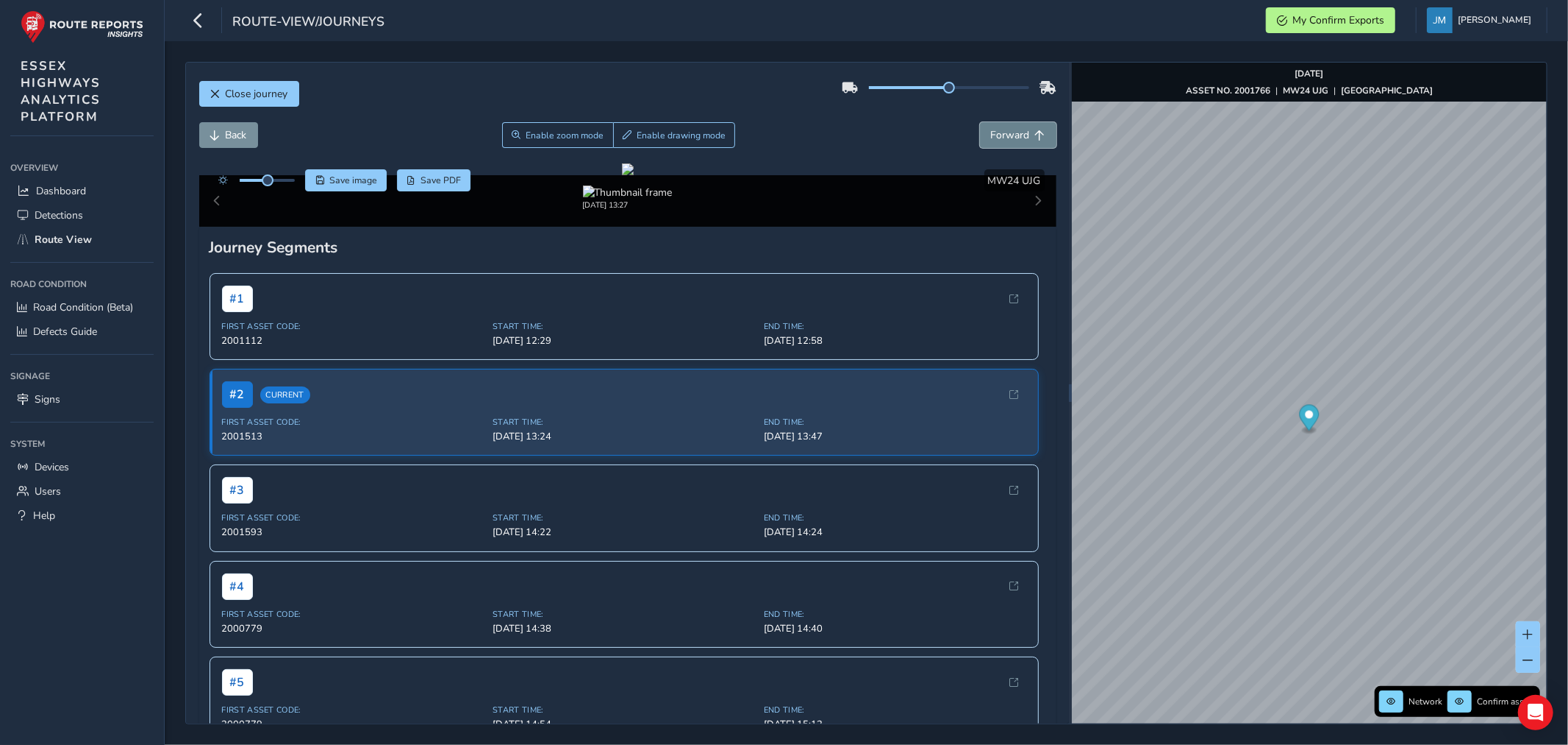
click at [1036, 134] on span "Forward" at bounding box center [1040, 135] width 10 height 10
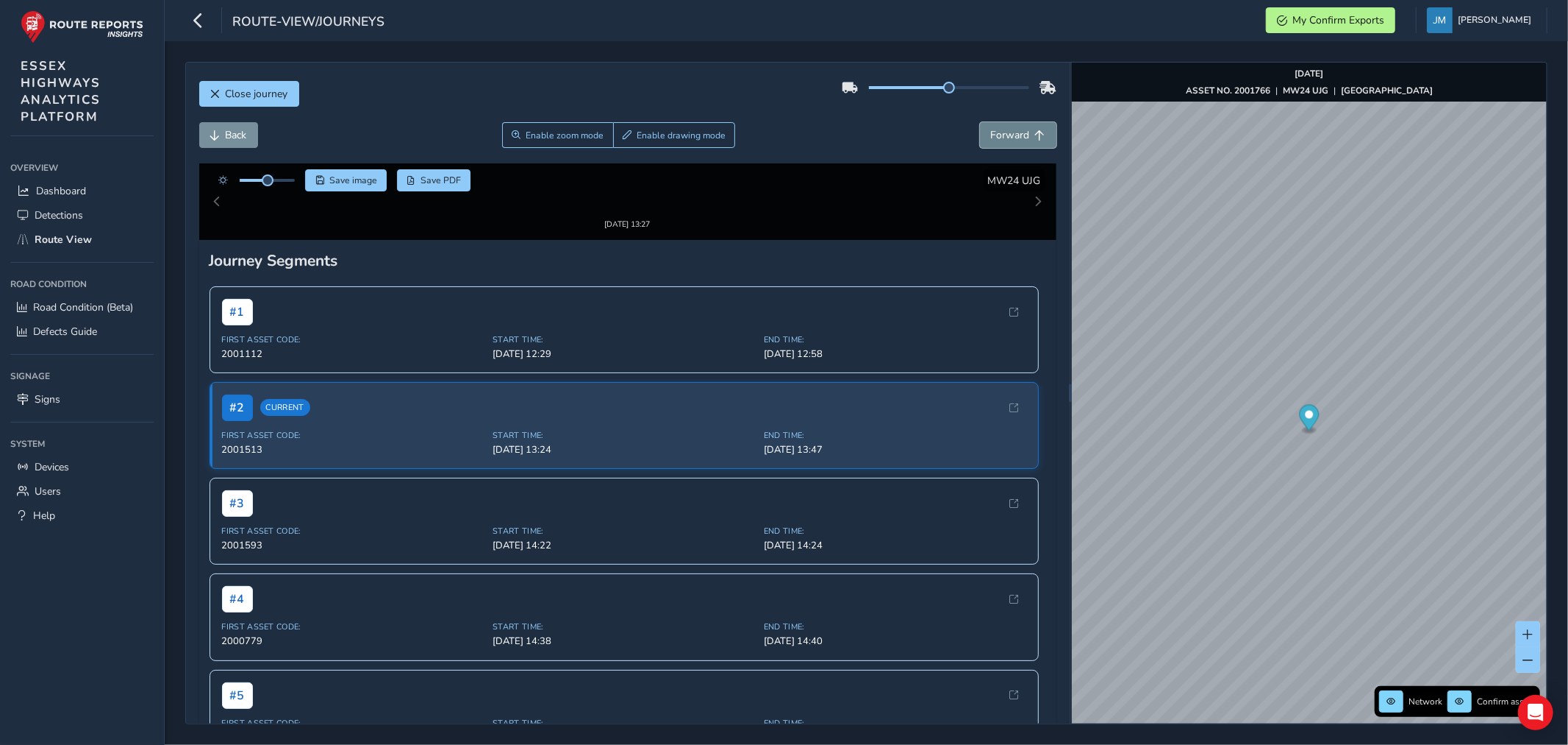
click at [1036, 130] on span "Forward" at bounding box center [1040, 135] width 10 height 10
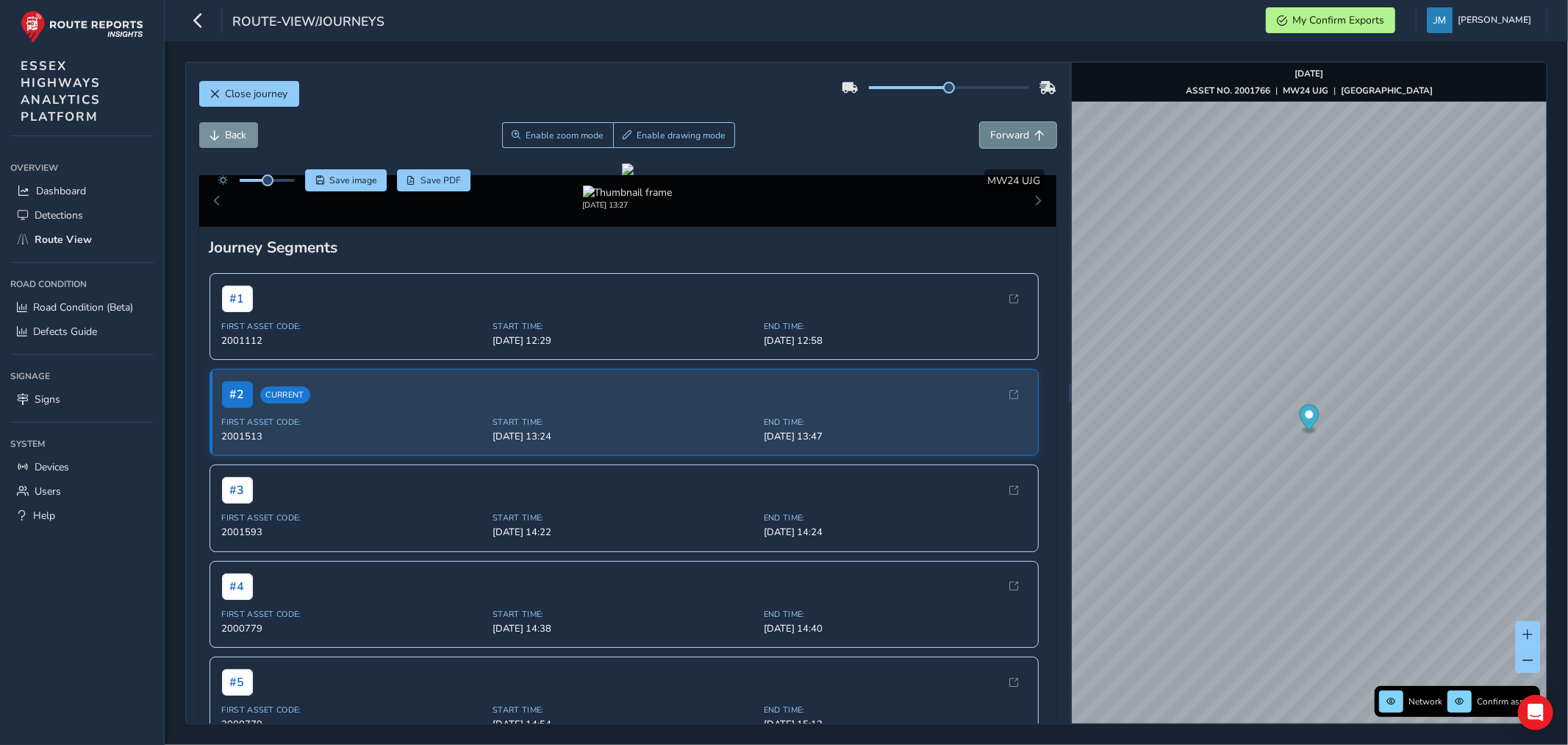
click at [1036, 130] on span "Forward" at bounding box center [1040, 135] width 10 height 10
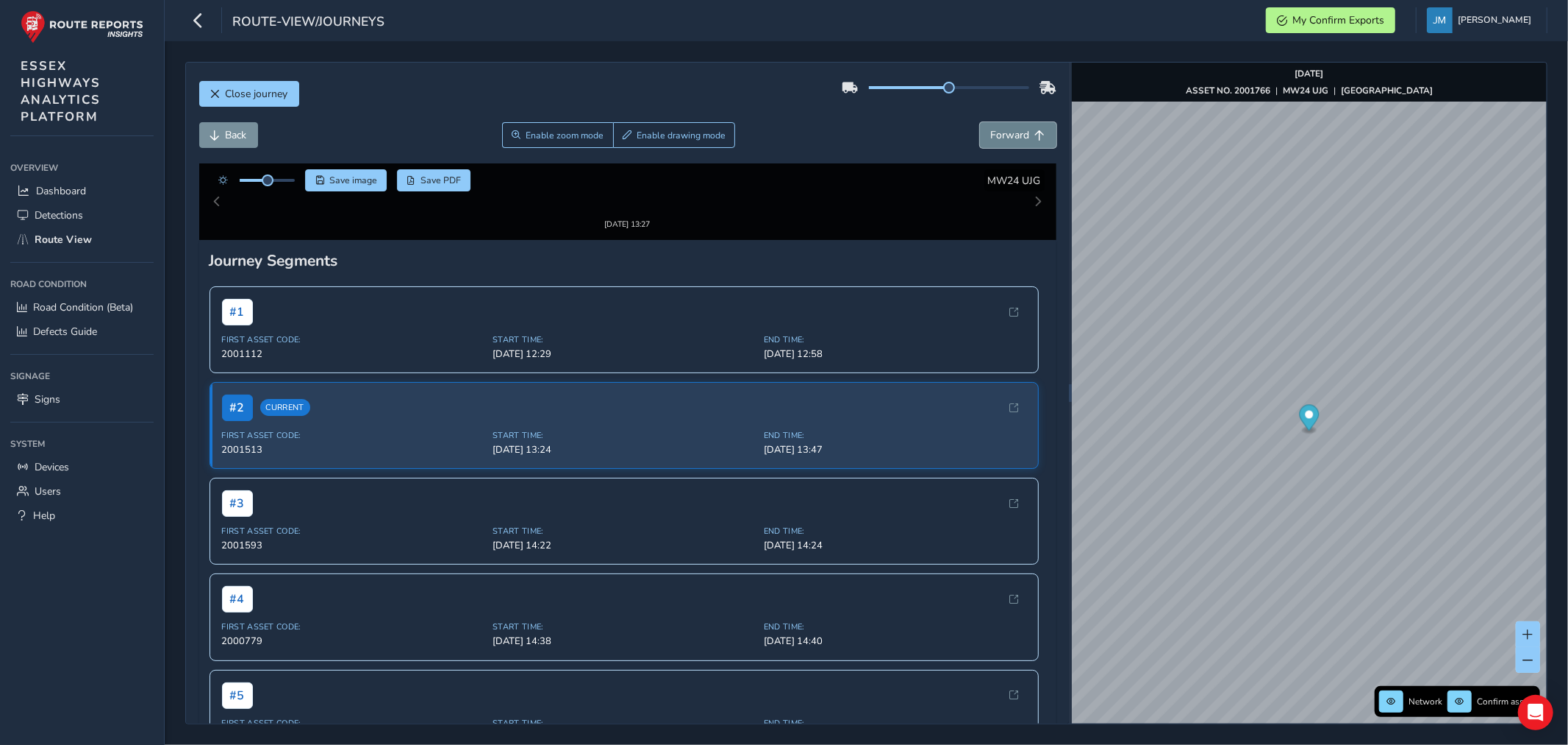
click at [1036, 130] on span "Forward" at bounding box center [1040, 135] width 10 height 10
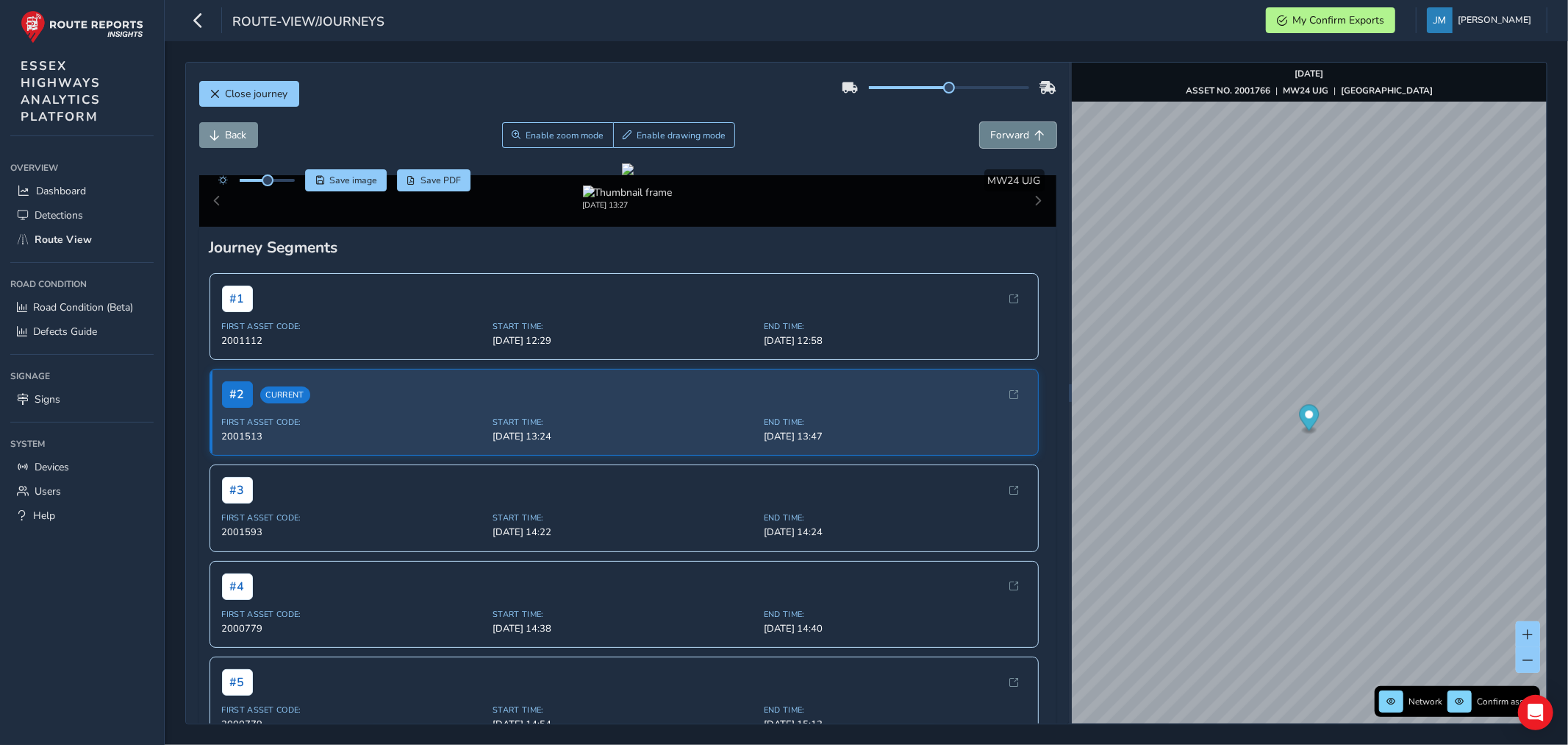
click at [1036, 130] on span "Forward" at bounding box center [1040, 135] width 10 height 10
click at [1023, 126] on button "Forward" at bounding box center [1018, 134] width 76 height 26
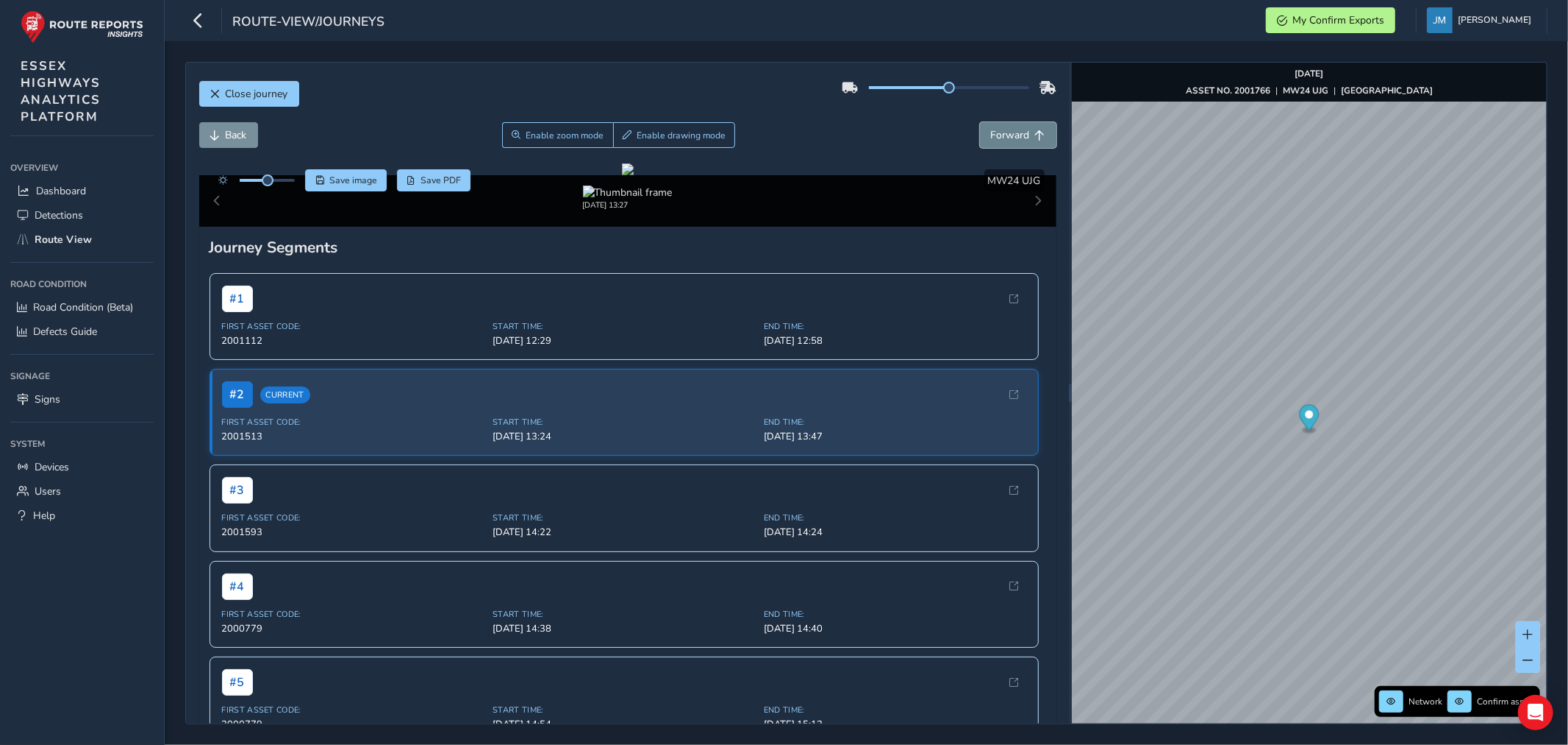
click at [1023, 126] on button "Forward" at bounding box center [1018, 134] width 76 height 26
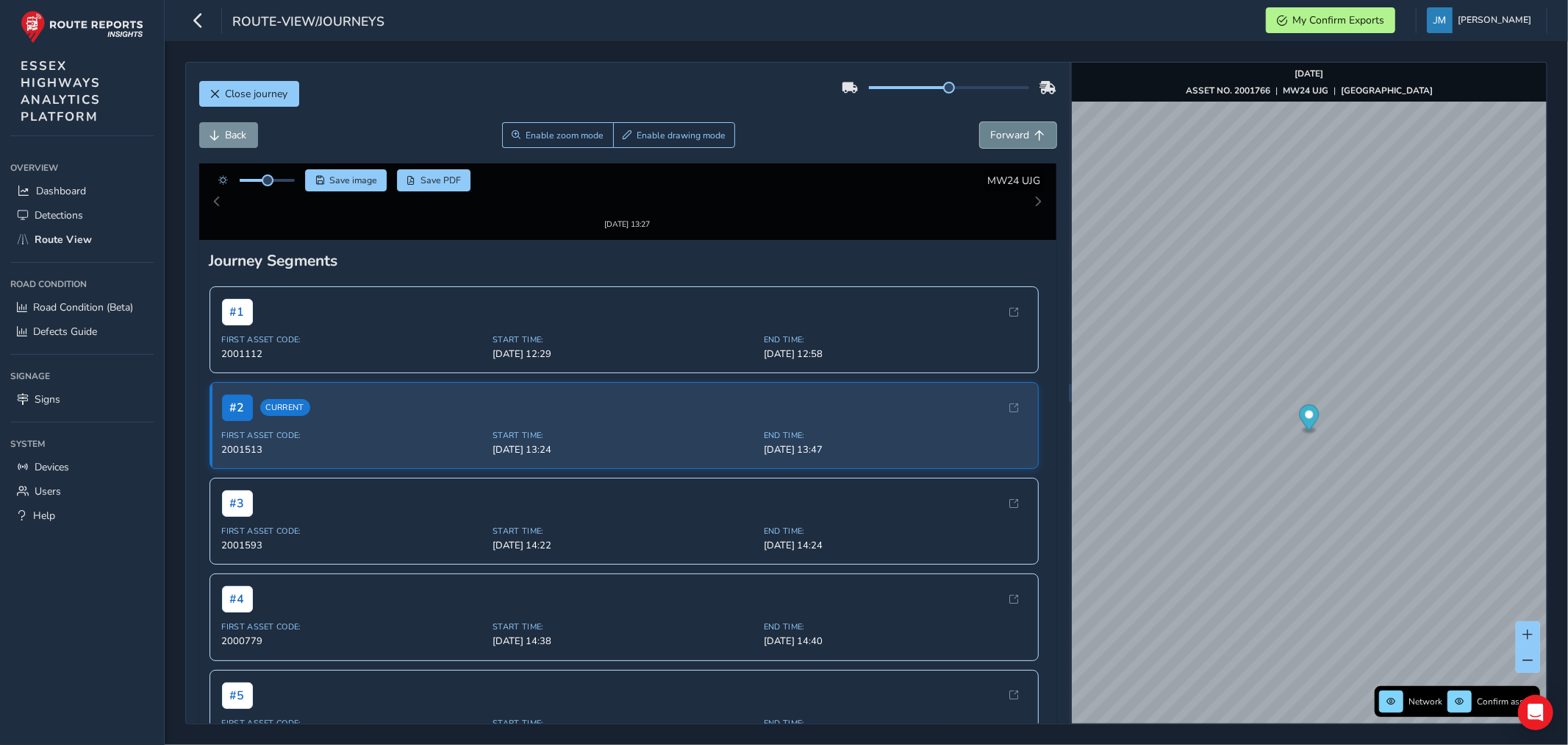
click at [1023, 126] on button "Forward" at bounding box center [1018, 134] width 76 height 26
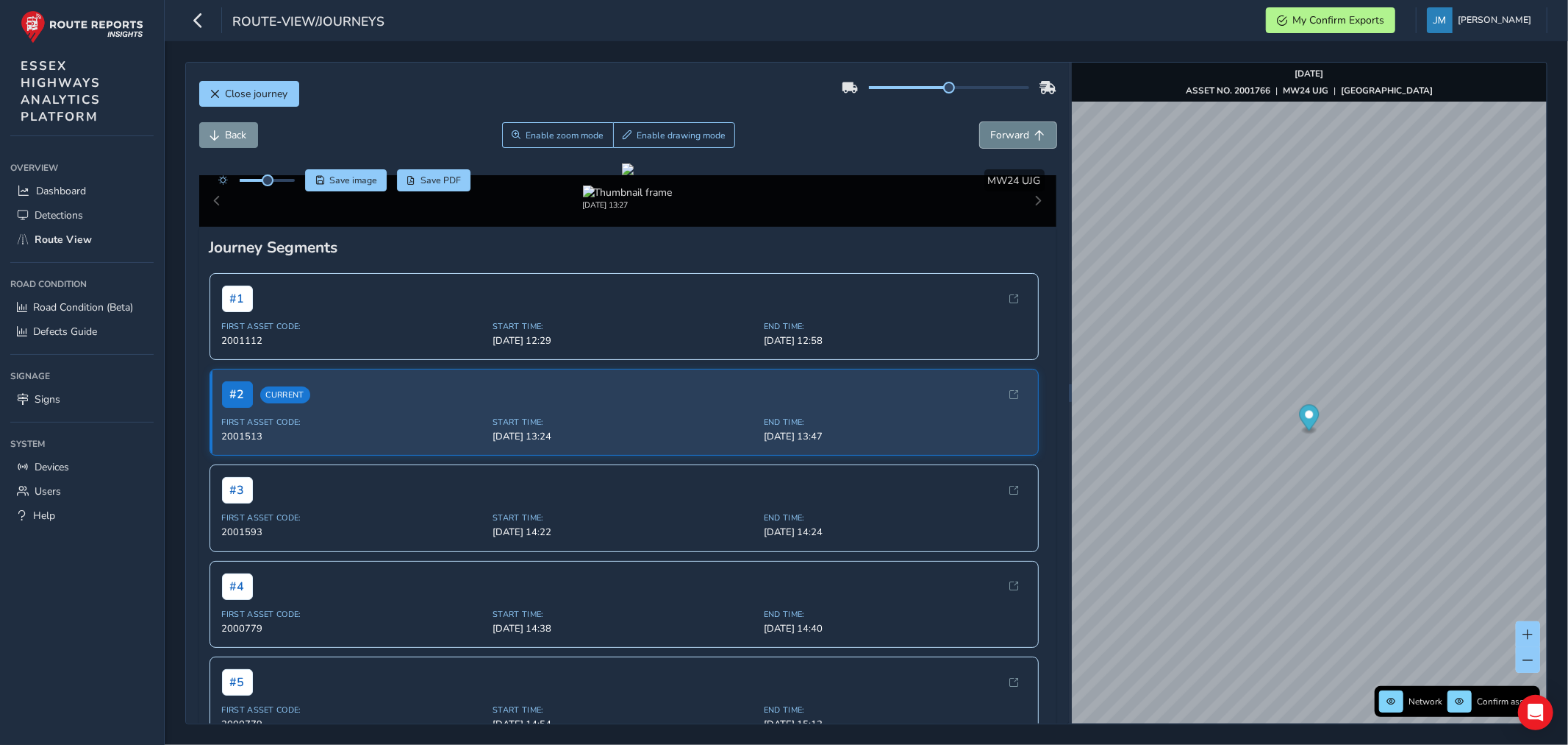
click at [1023, 126] on button "Forward" at bounding box center [1018, 134] width 76 height 26
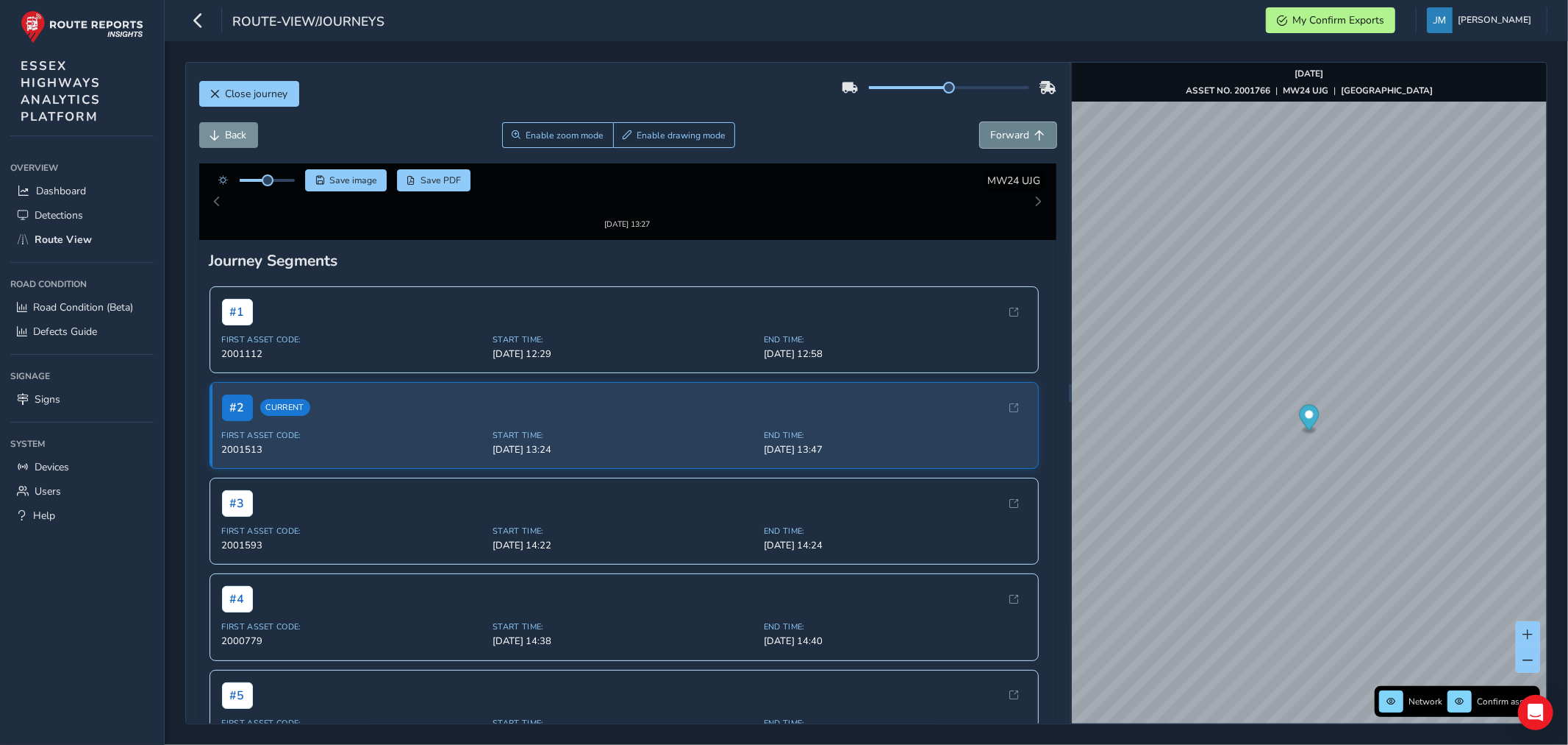
click at [1022, 126] on button "Forward" at bounding box center [1018, 134] width 76 height 26
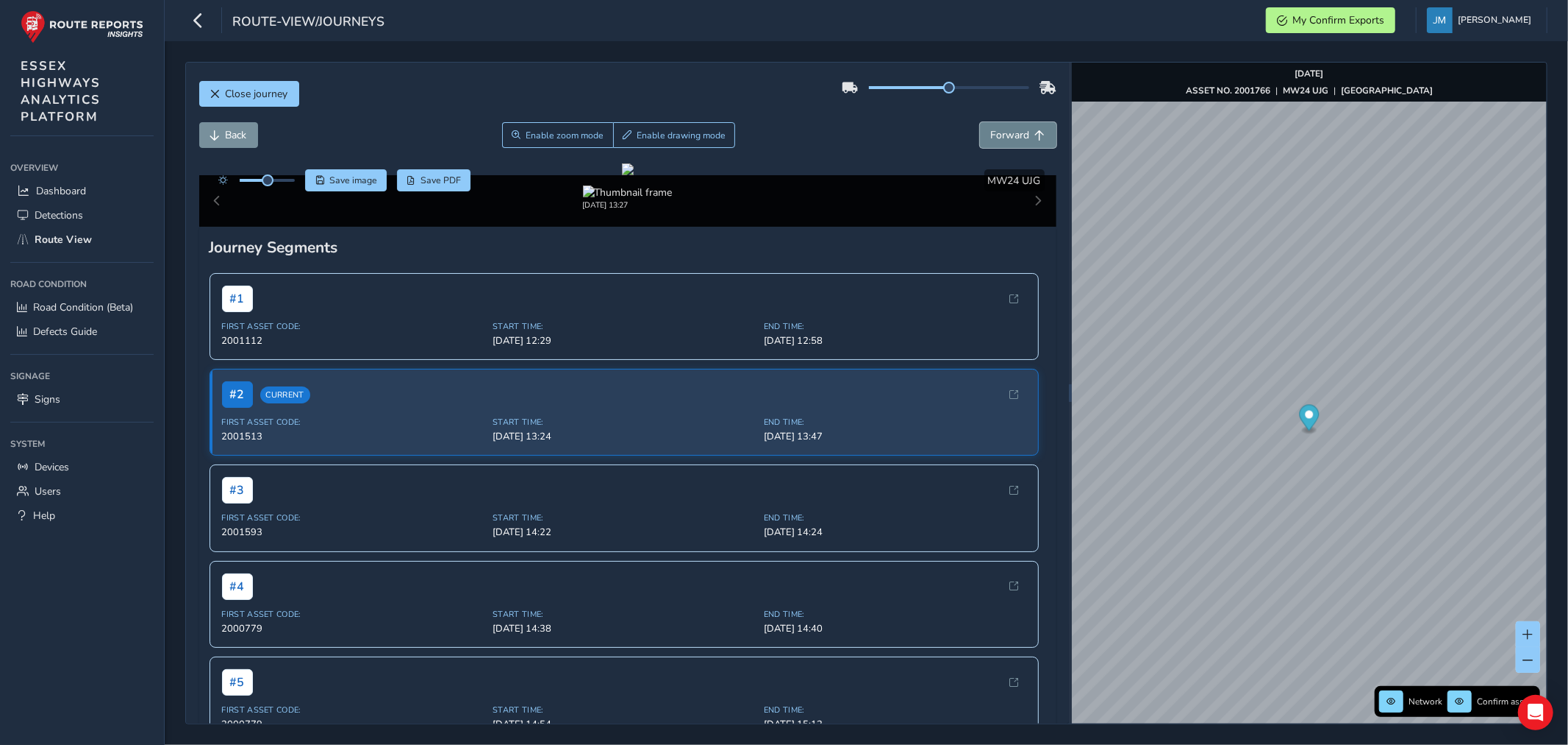
click at [1022, 126] on button "Forward" at bounding box center [1018, 134] width 76 height 26
click at [1022, 124] on button "Forward" at bounding box center [1018, 134] width 76 height 26
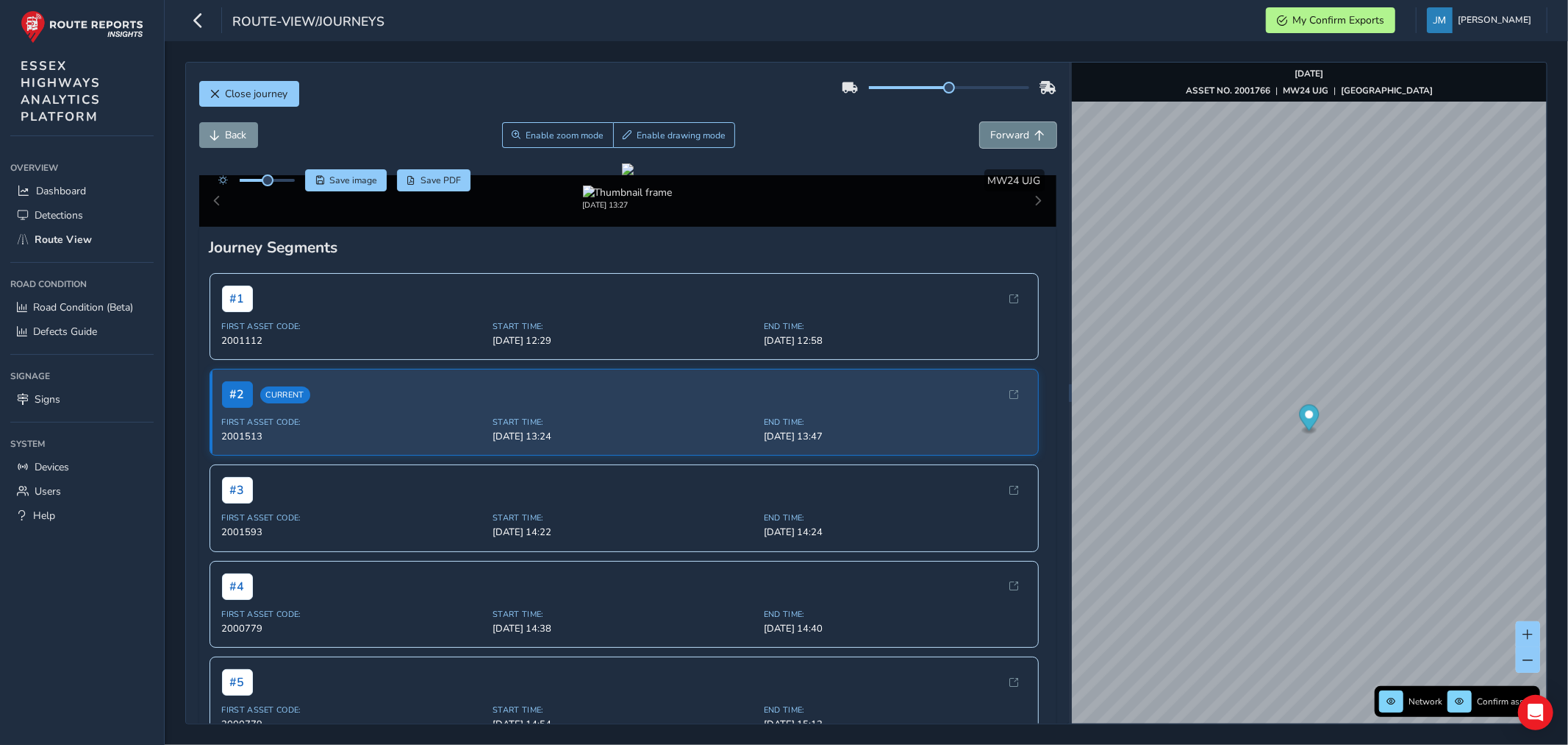
click at [1022, 124] on button "Forward" at bounding box center [1018, 134] width 76 height 26
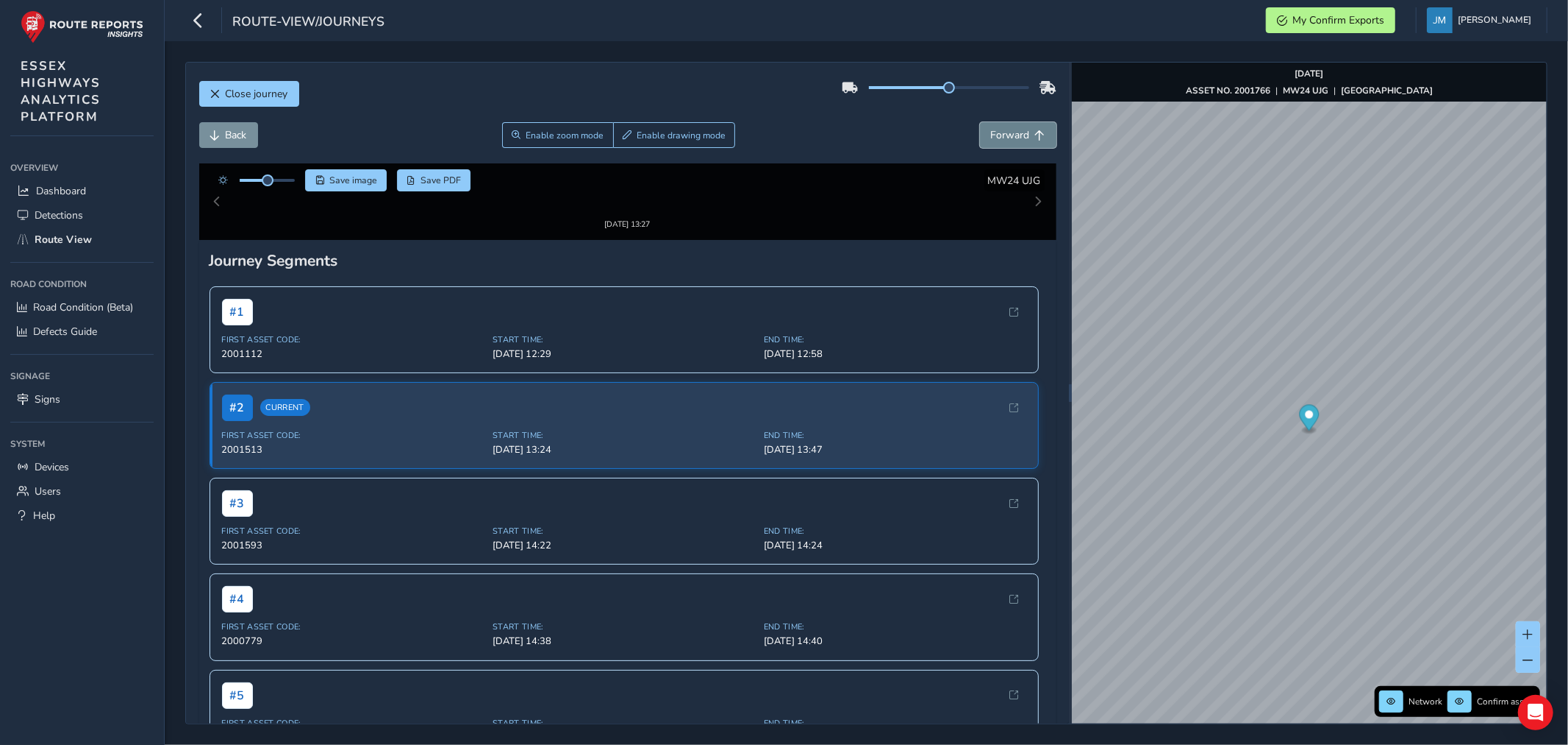
click at [1022, 124] on button "Forward" at bounding box center [1018, 134] width 76 height 26
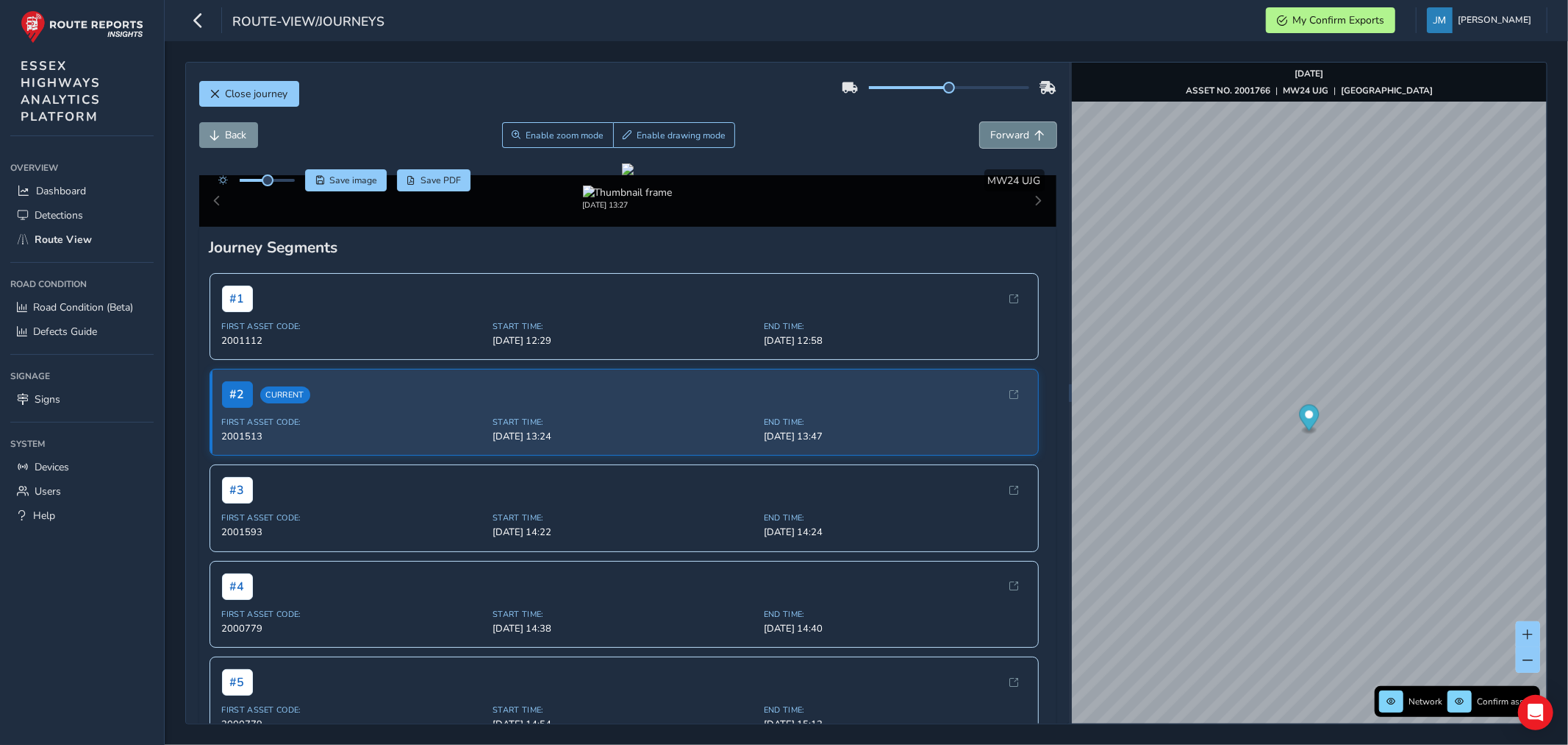
click at [1022, 124] on button "Forward" at bounding box center [1018, 134] width 76 height 26
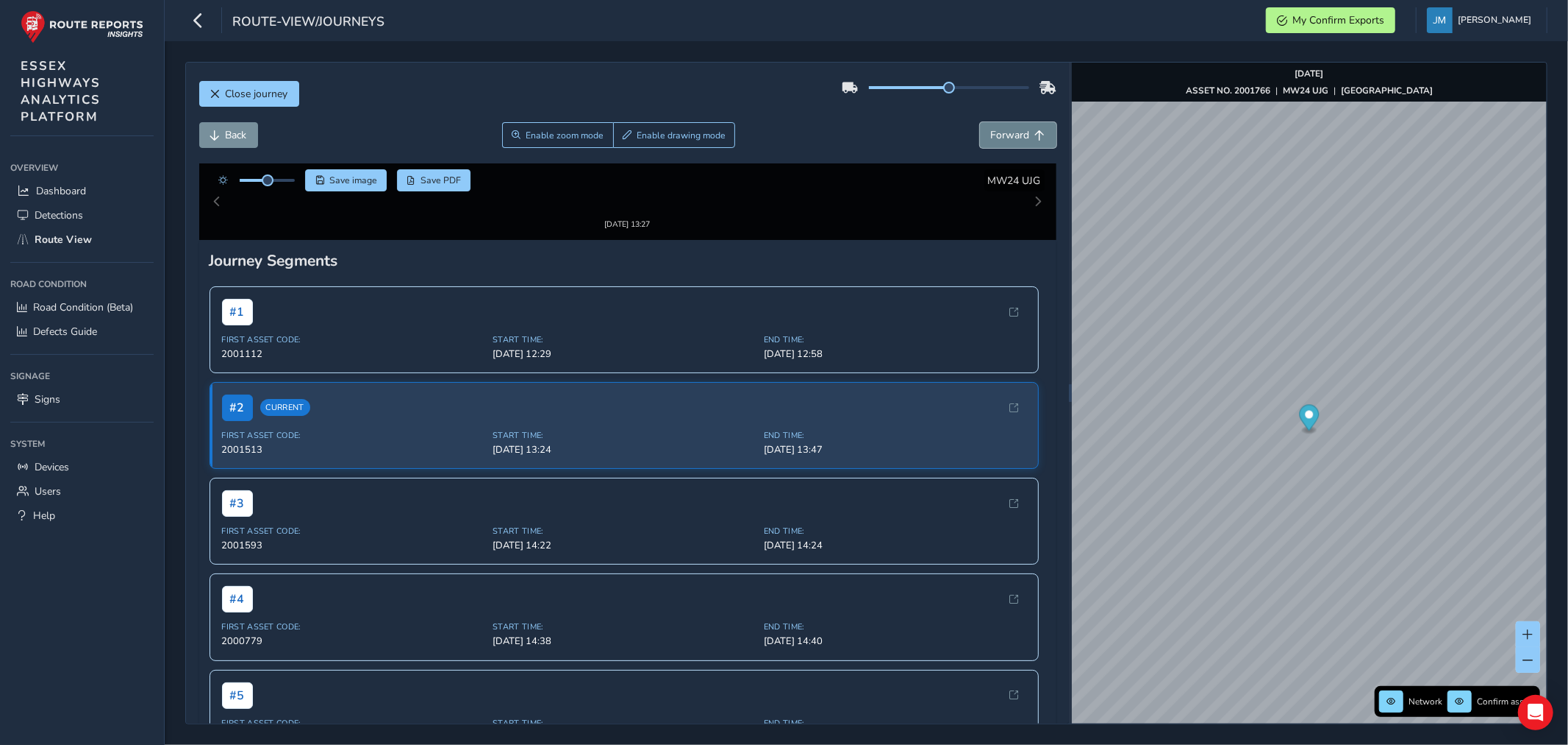
click at [1022, 124] on button "Forward" at bounding box center [1018, 134] width 76 height 26
